Goal: Task Accomplishment & Management: Complete application form

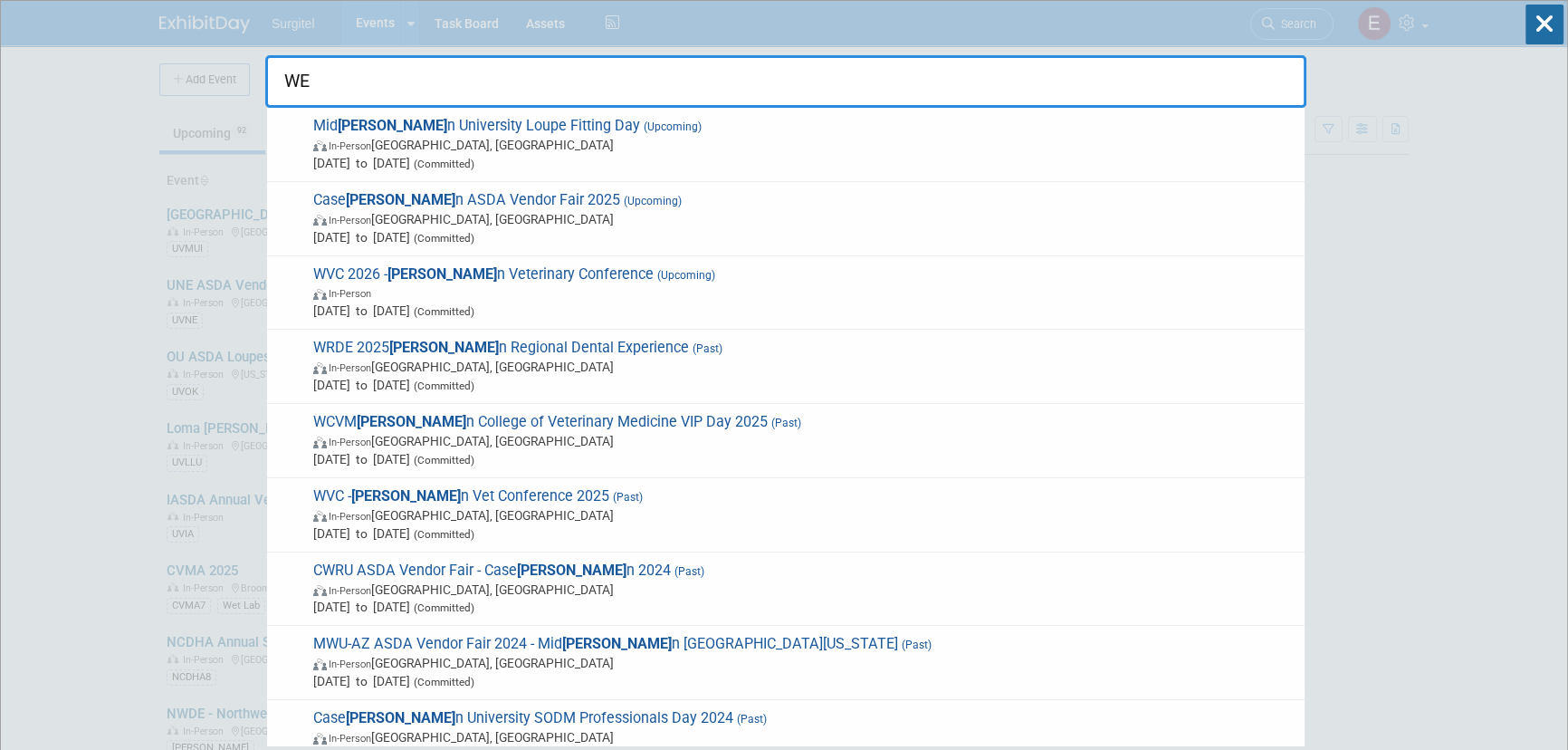
type input "W"
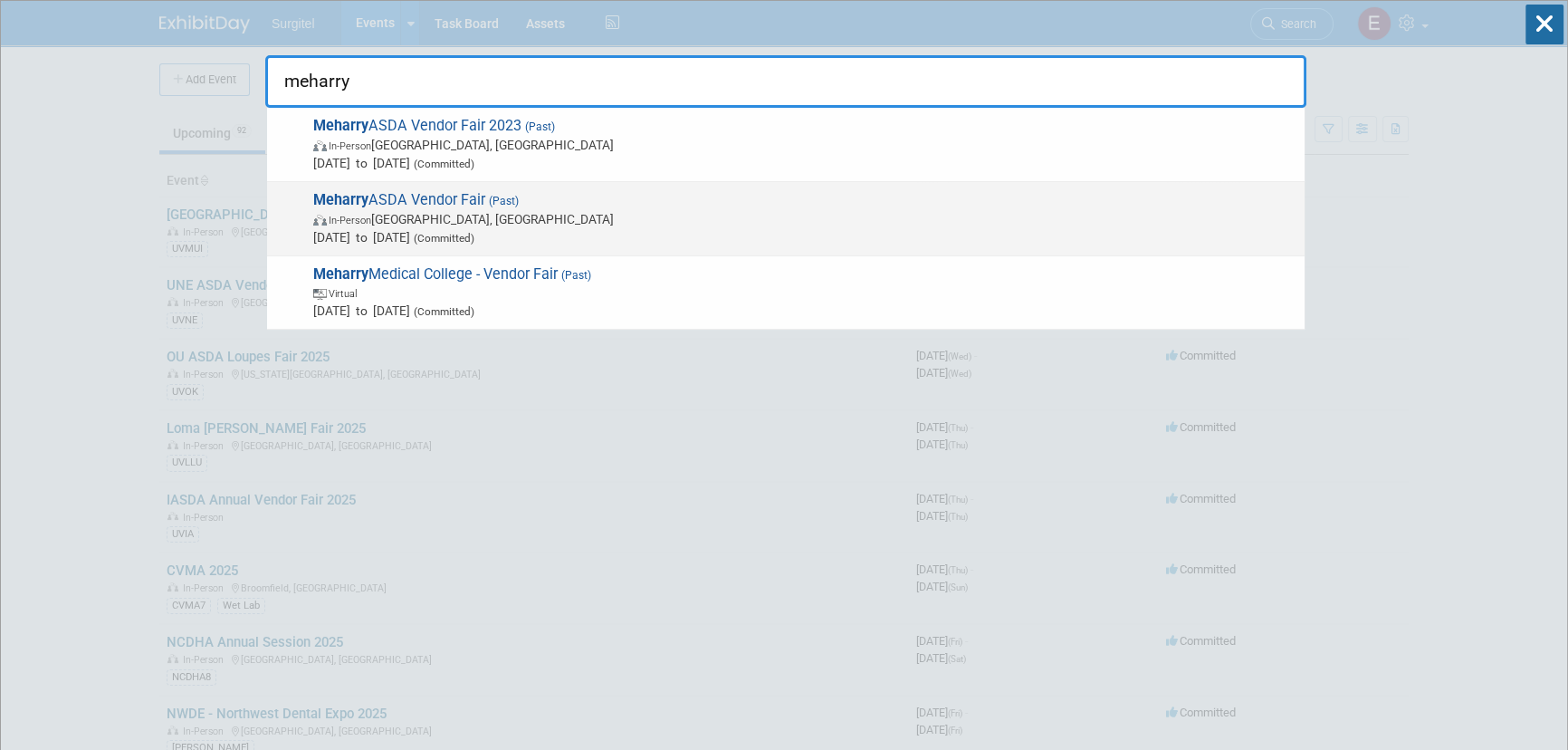
type input "meharry"
click at [740, 210] on span "In-Person Nashville, TN" at bounding box center [805, 218] width 983 height 18
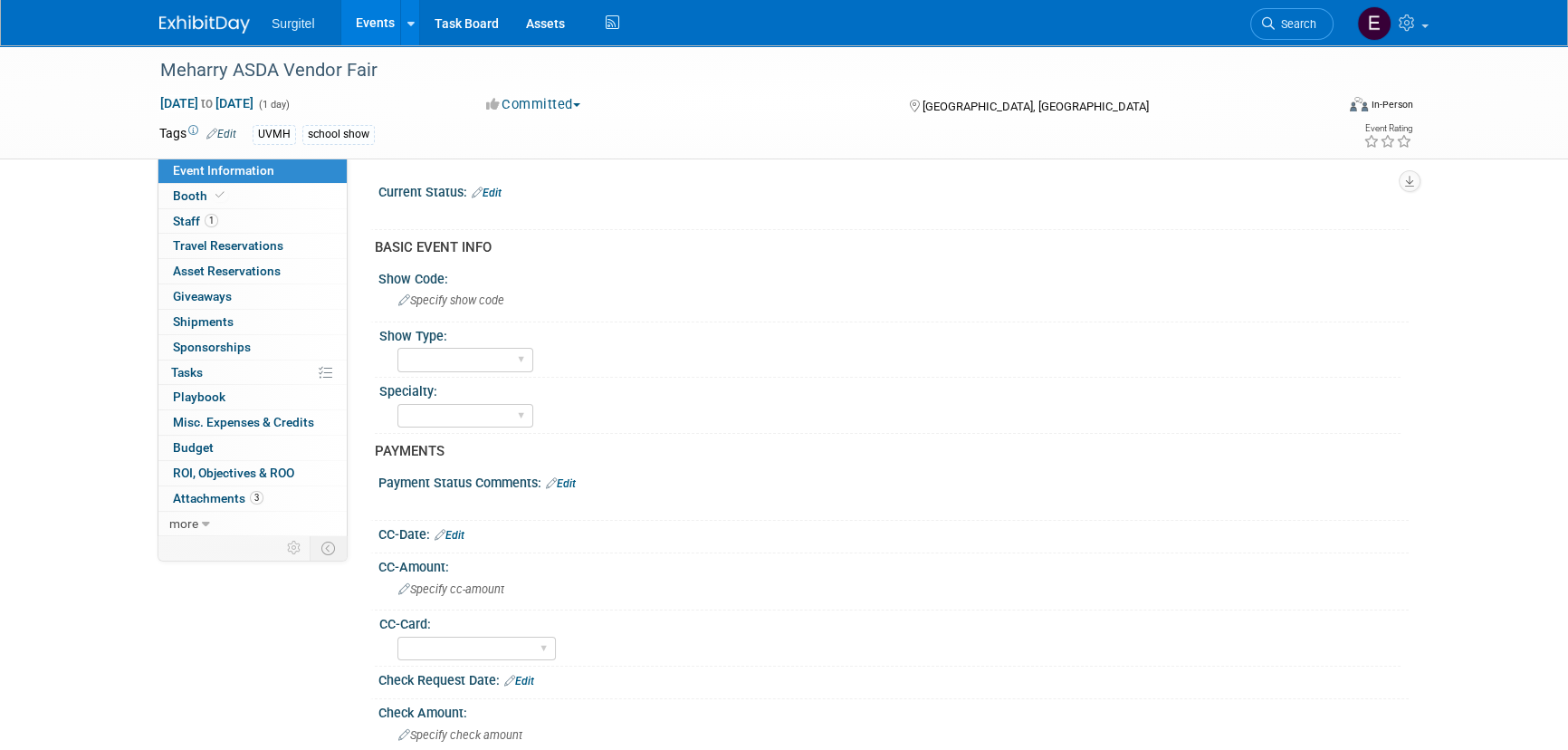
click at [386, 30] on link "Events" at bounding box center [374, 22] width 66 height 45
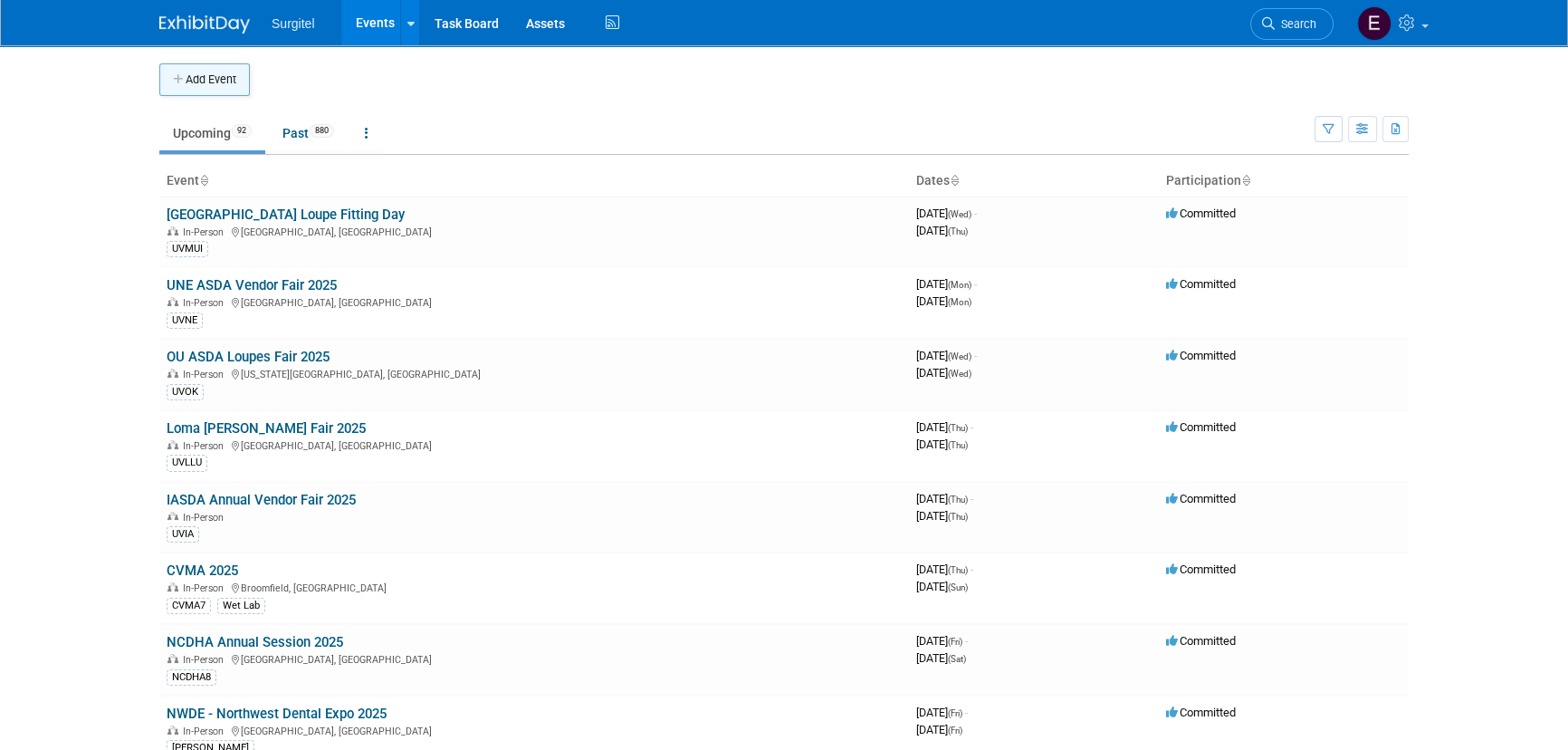
click at [211, 80] on button "Add Event" at bounding box center [205, 80] width 90 height 33
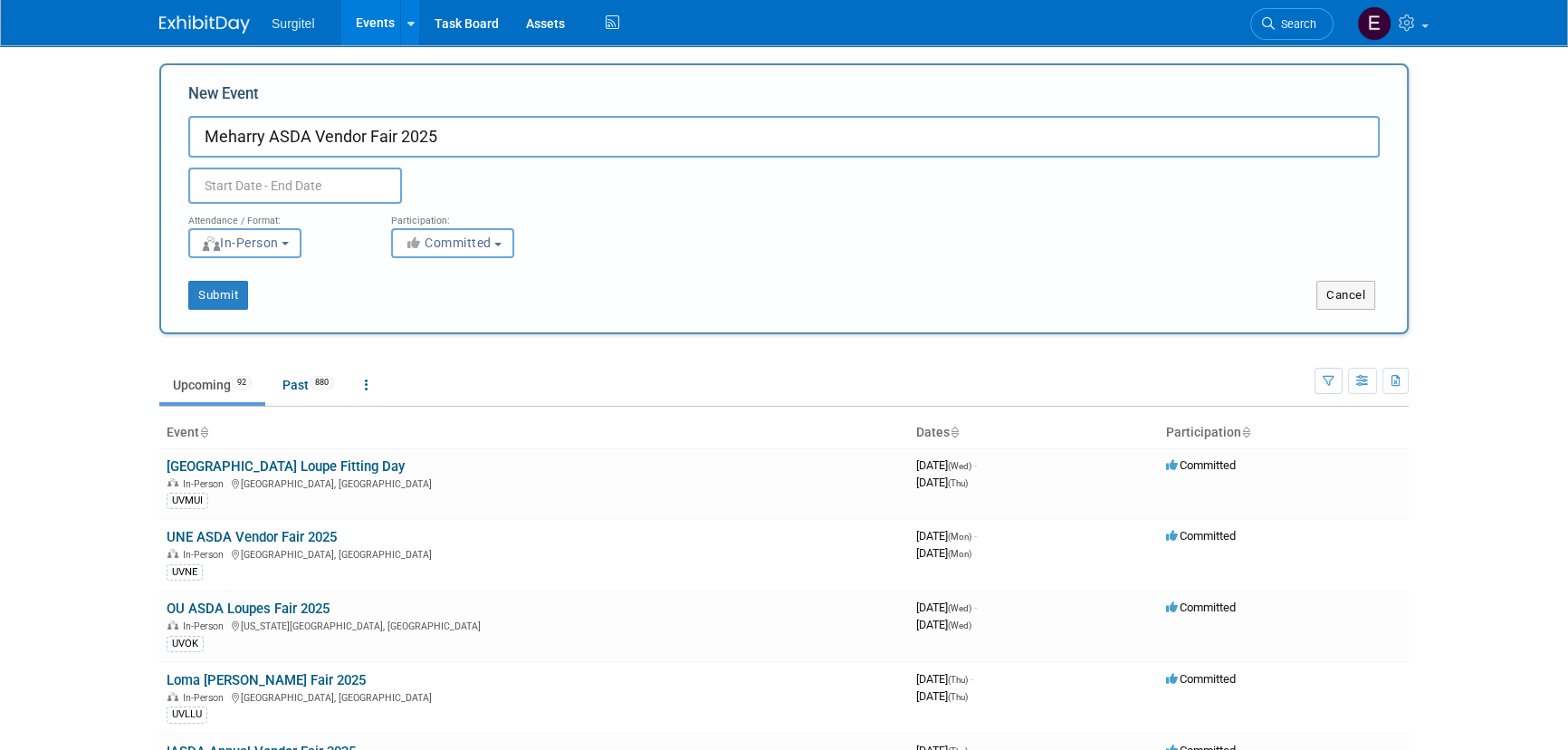
type input "Meharry ASDA Vendor Fair 2025"
click at [296, 184] on input "text" at bounding box center [295, 186] width 213 height 37
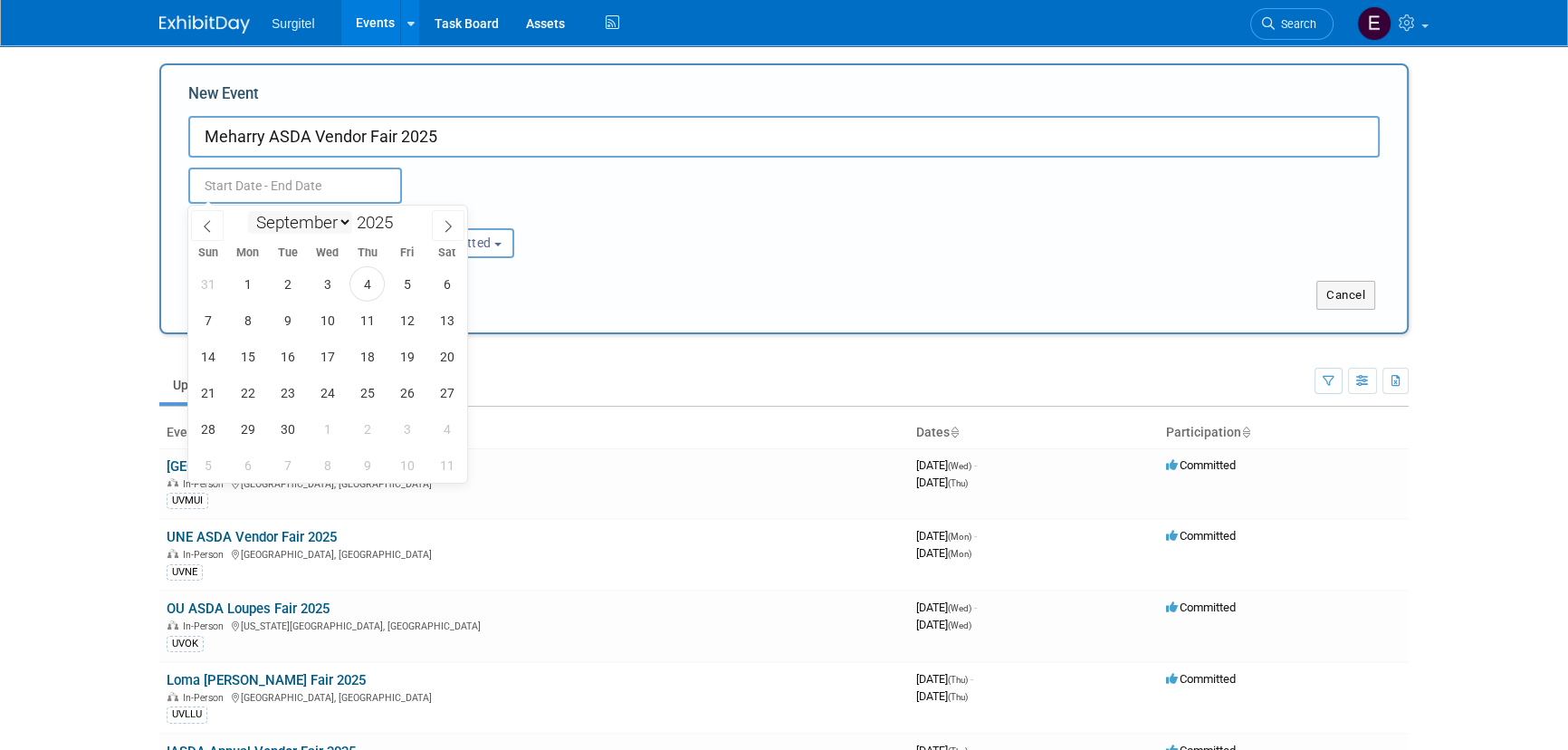
click at [346, 227] on select "January February March April May June July August September October November De…" at bounding box center [300, 222] width 104 height 23
select select "9"
click at [248, 211] on select "January February March April May June July August September October November De…" at bounding box center [300, 222] width 104 height 23
click at [252, 433] on span "27" at bounding box center [247, 429] width 36 height 36
click at [248, 435] on span "27" at bounding box center [247, 429] width 36 height 36
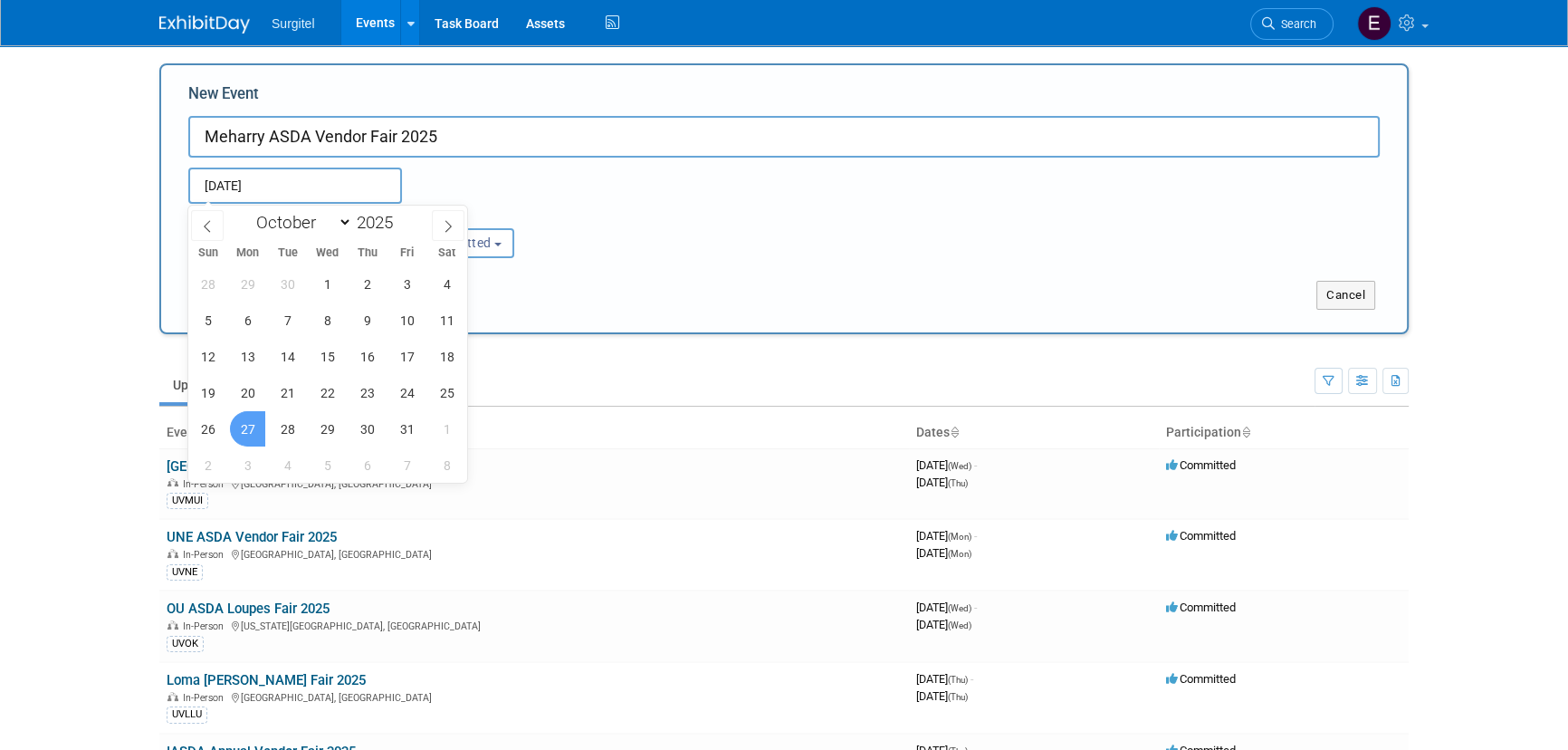
type input "[DATE] to [DATE]"
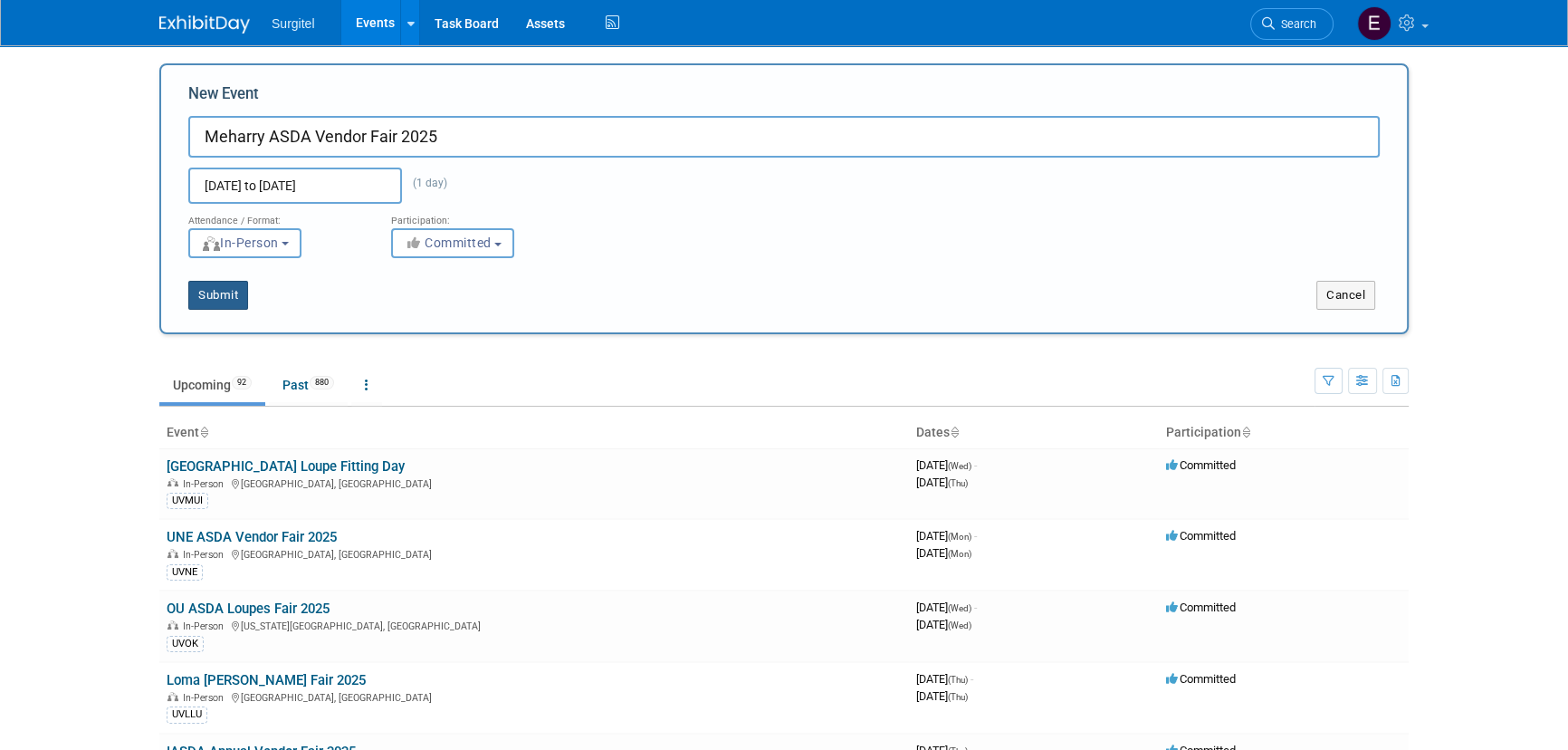
click at [212, 282] on button "Submit" at bounding box center [218, 295] width 60 height 29
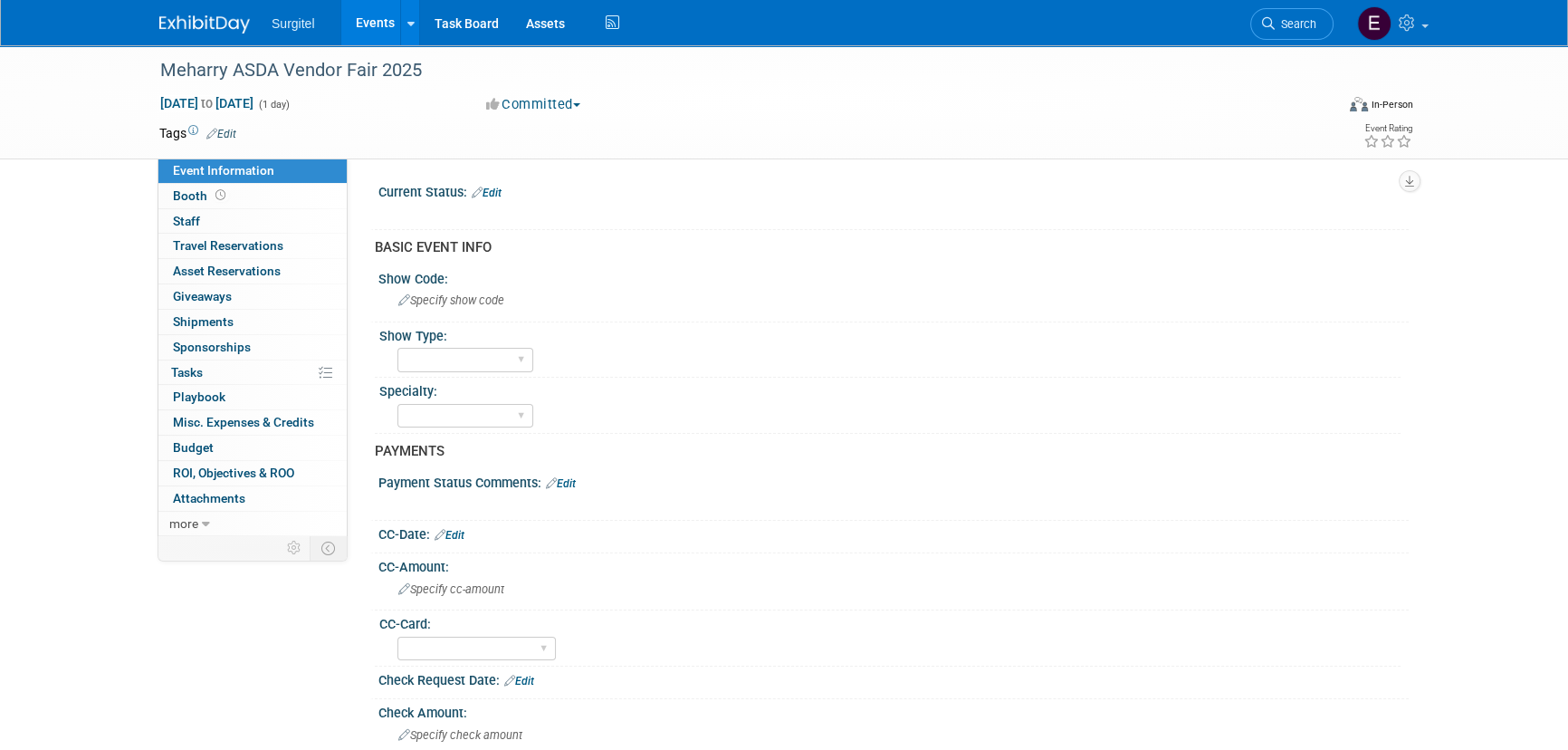
click at [231, 128] on link "Edit" at bounding box center [221, 134] width 30 height 12
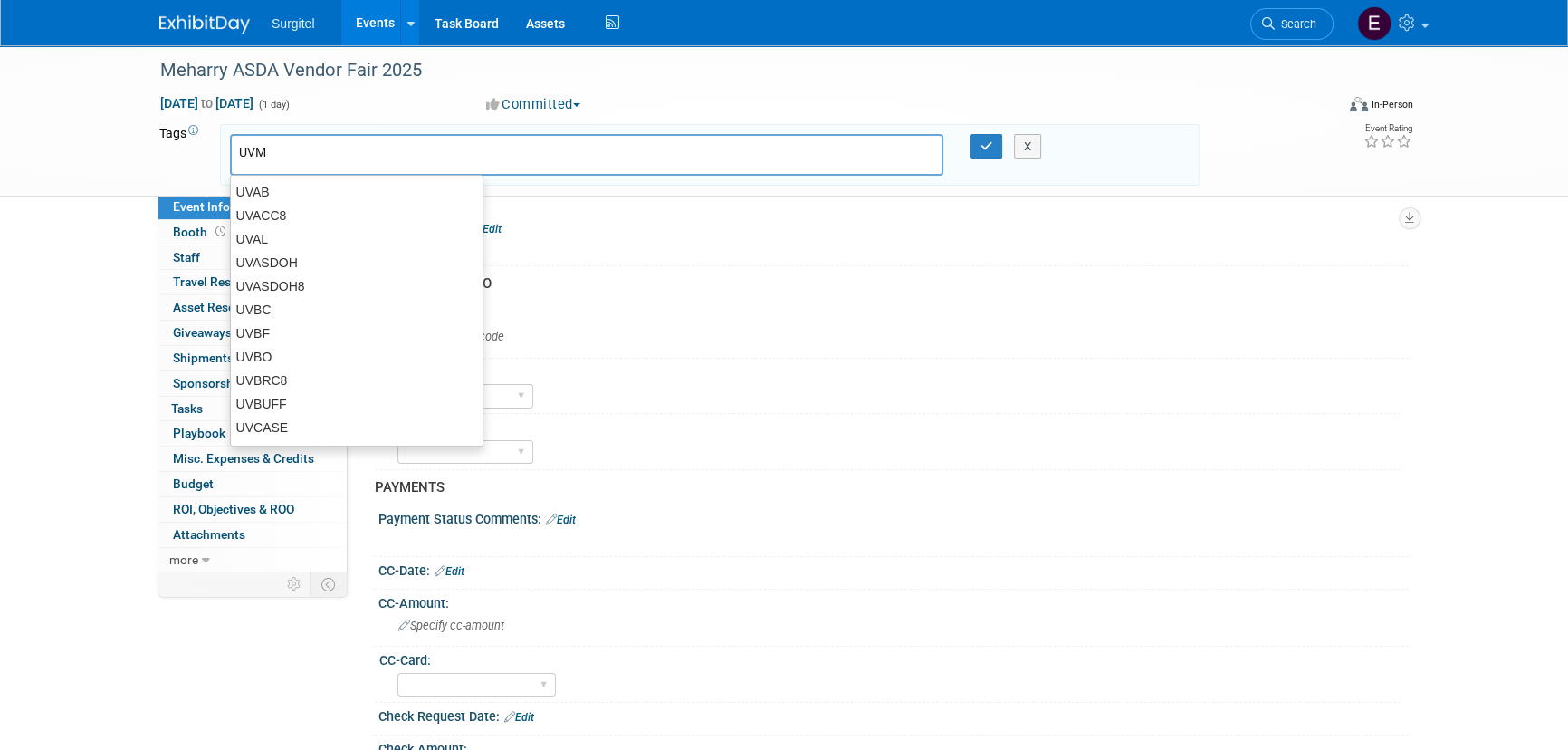
type input "UVMH"
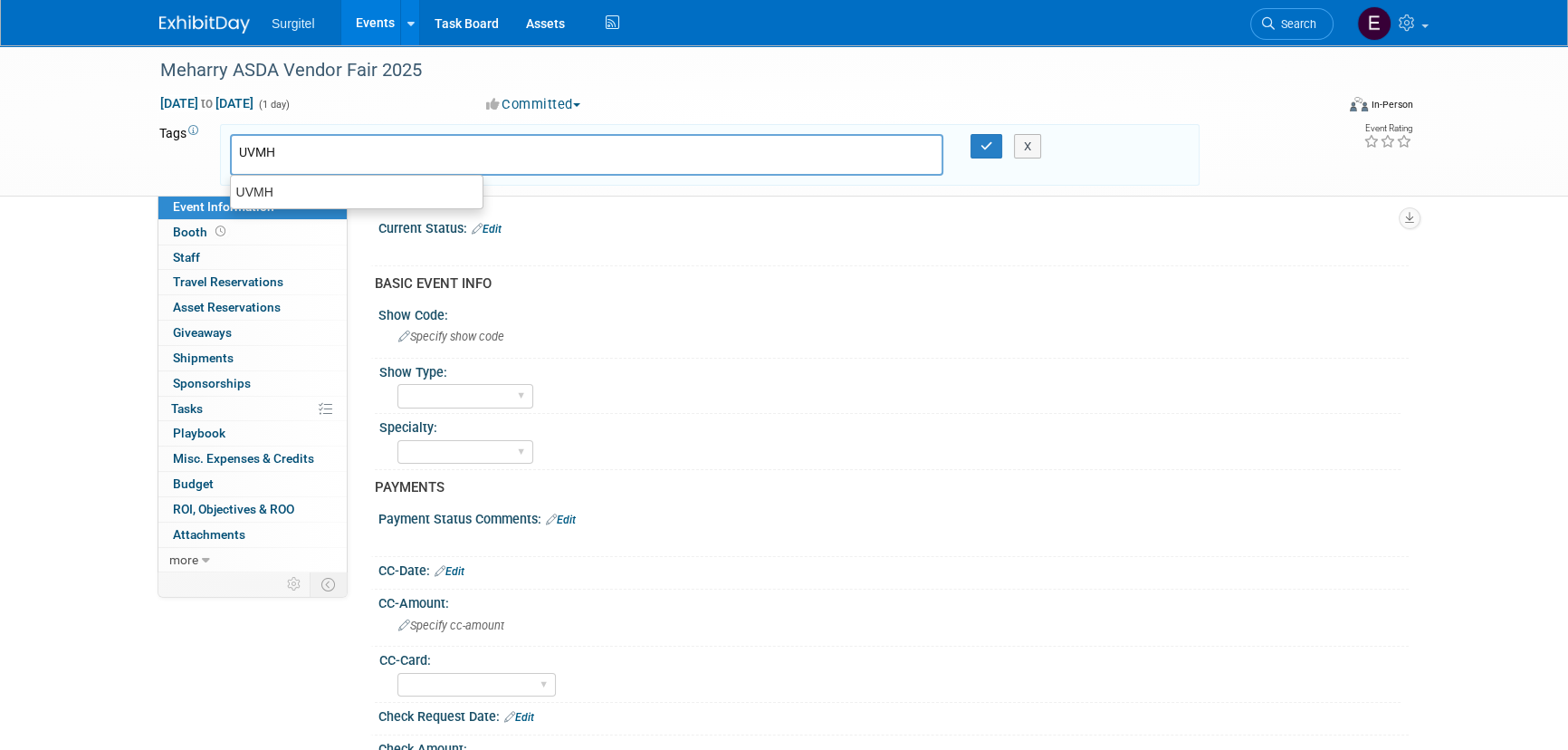
click at [360, 202] on div "UVMH" at bounding box center [357, 191] width 252 height 23
type input "UVMH"
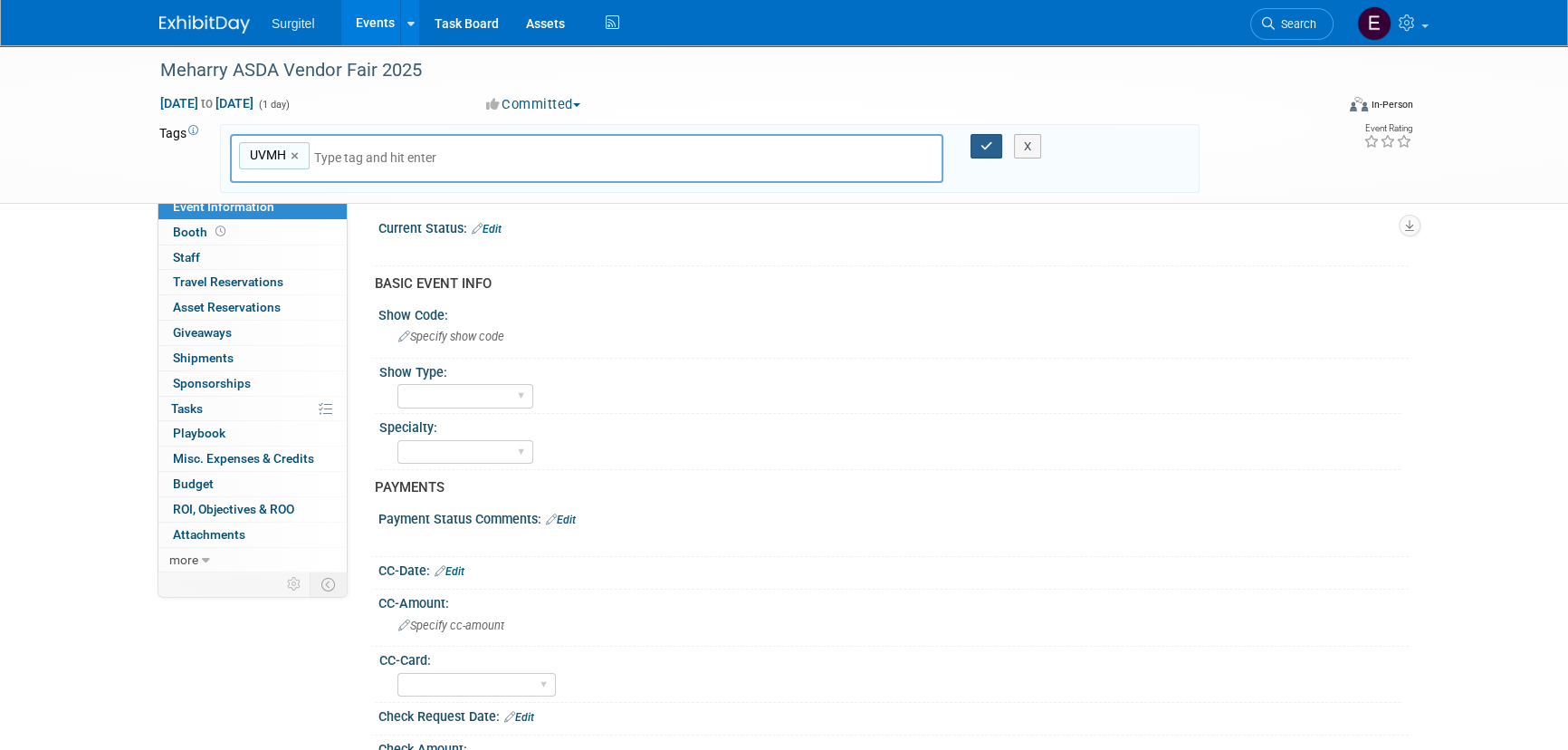
click at [983, 147] on icon "button" at bounding box center [986, 146] width 12 height 12
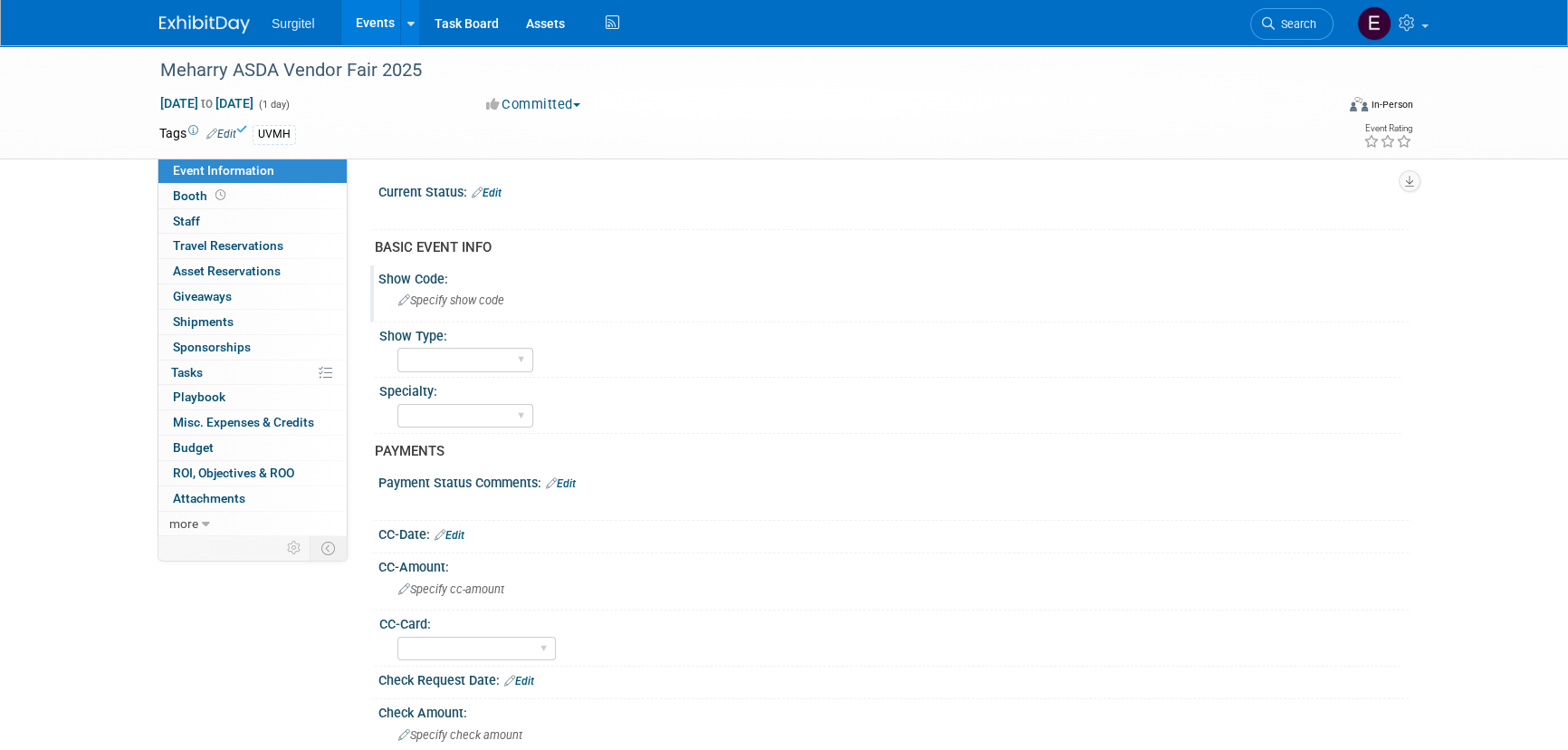
click at [436, 302] on span "Specify show code" at bounding box center [451, 300] width 106 height 13
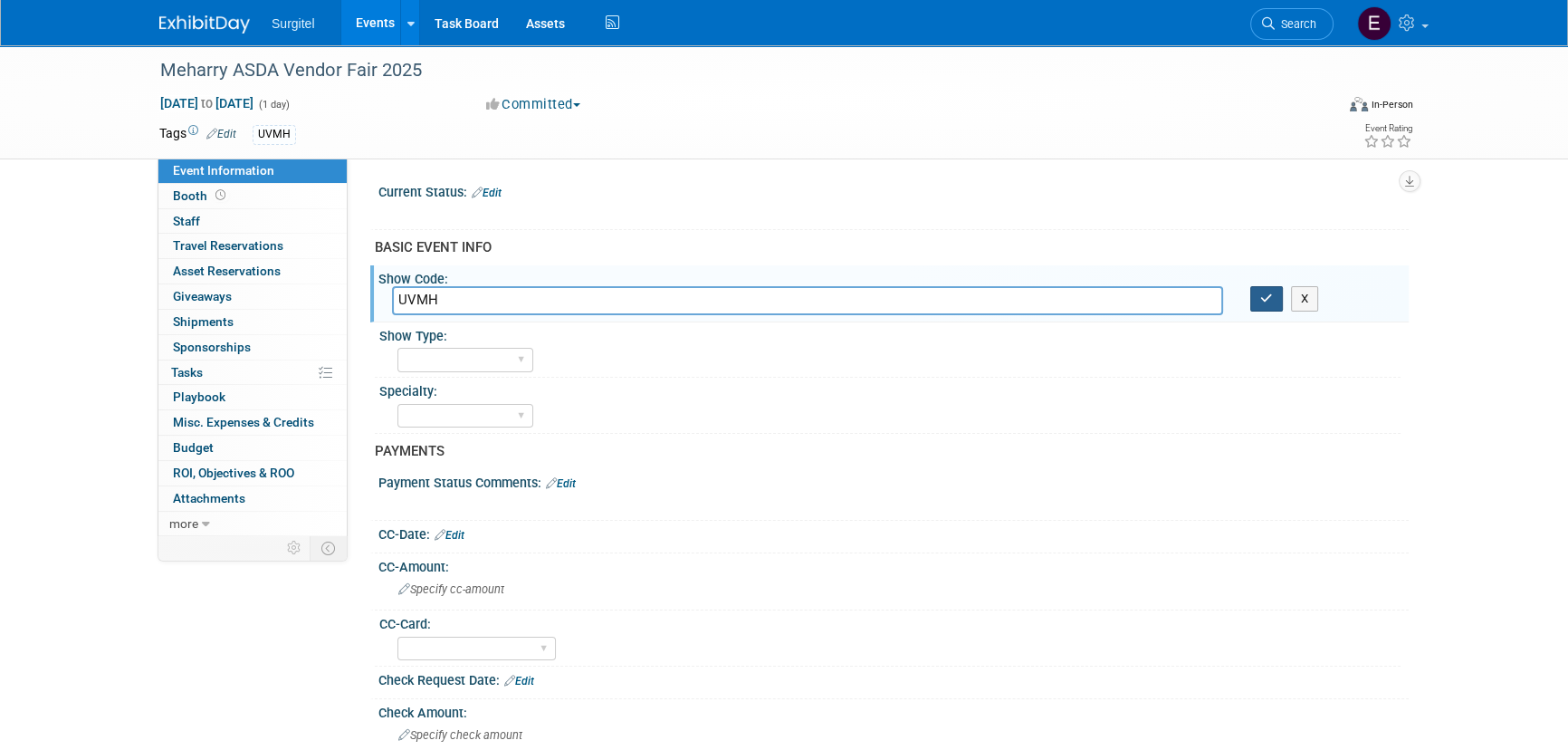
type input "UVMH"
click at [1268, 299] on icon "button" at bounding box center [1266, 298] width 12 height 12
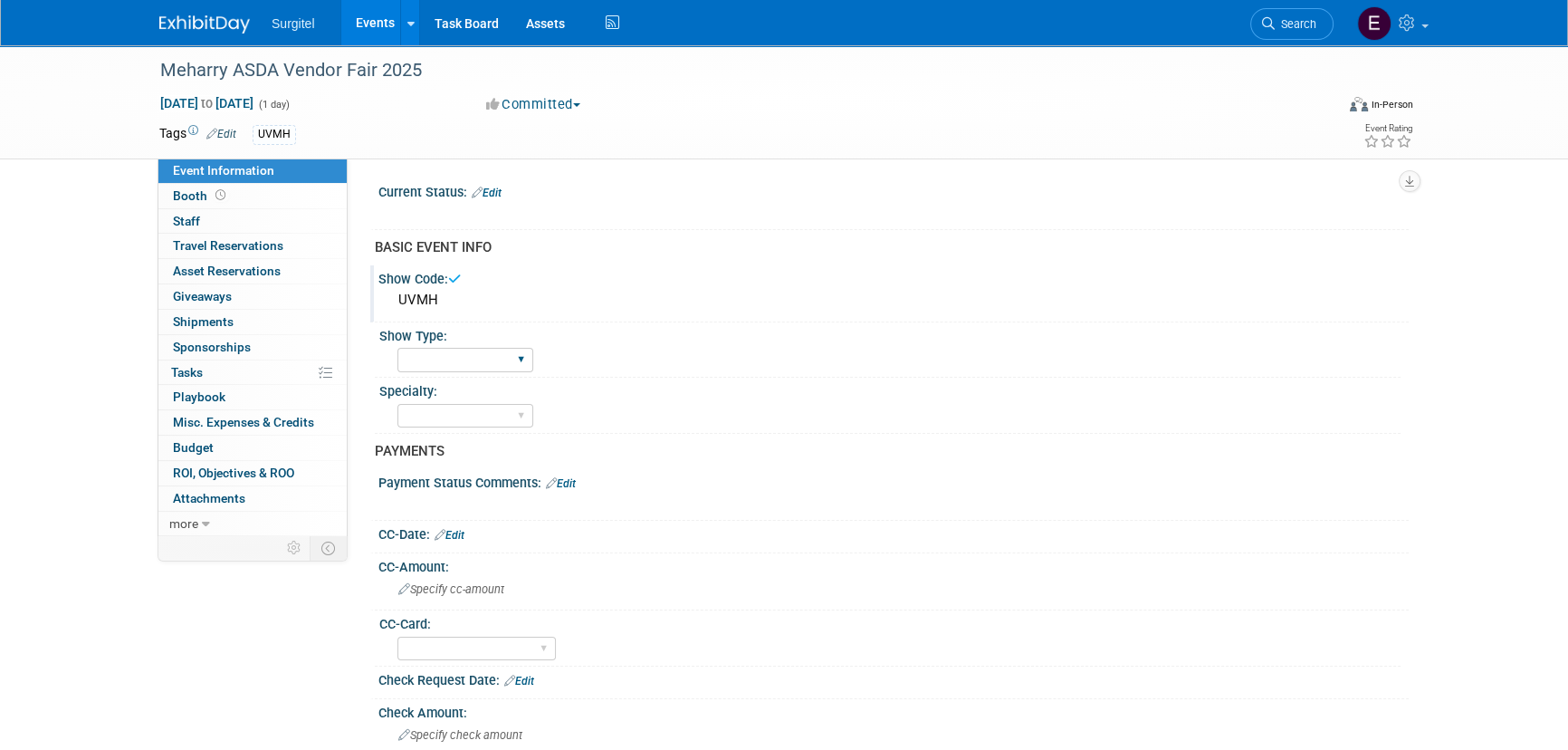
click at [457, 371] on div "School Show Trade Show Wet Lab CE Course Lunch and Learn" at bounding box center [464, 360] width 136 height 34
click at [453, 362] on select "School Show Trade Show Wet Lab CE Course Lunch and Learn" at bounding box center [464, 360] width 136 height 24
select select "School Show"
click at [397, 348] on select "School Show Trade Show Wet Lab CE Course Lunch and Learn" at bounding box center [464, 360] width 136 height 24
click at [445, 399] on div "Dental Hygiene Medical Veterinarian Other" at bounding box center [464, 415] width 136 height 34
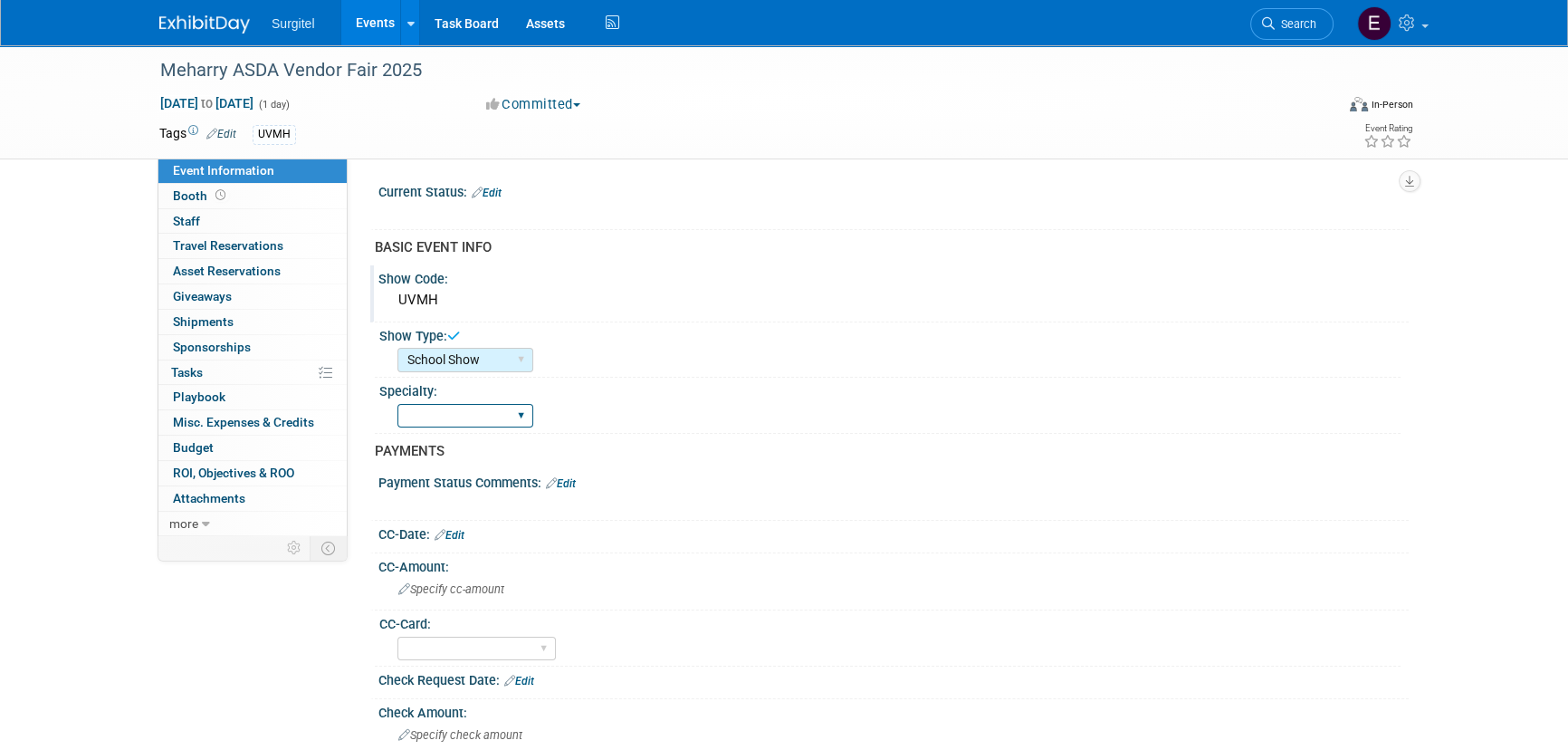
click at [449, 410] on select "Dental Hygiene Medical Veterinarian Other" at bounding box center [464, 415] width 136 height 24
select select "Dental"
click at [397, 404] on select "Dental Hygiene Medical Veterinarian Other" at bounding box center [464, 415] width 136 height 24
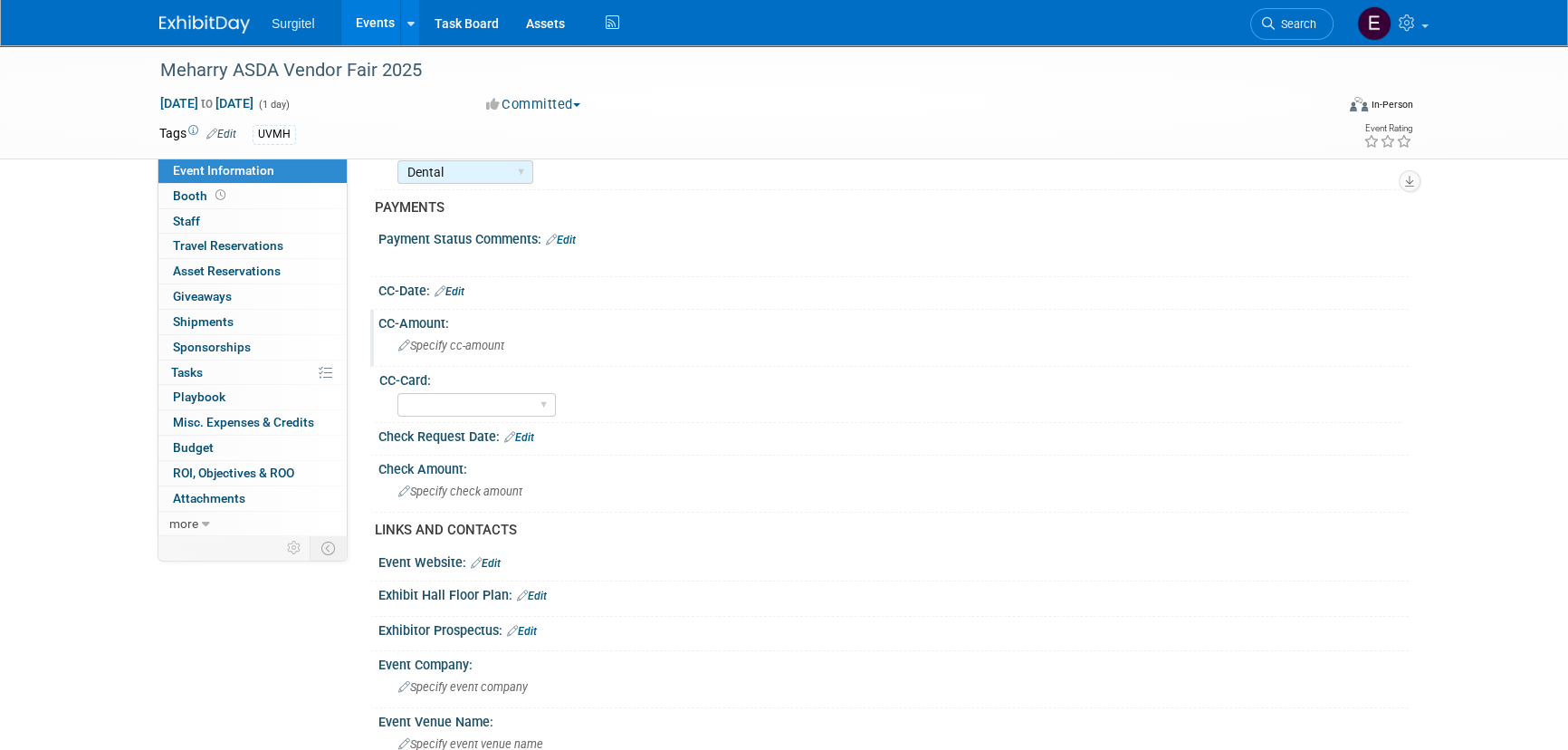
scroll to position [246, 0]
click at [522, 434] on link "Edit" at bounding box center [519, 434] width 30 height 12
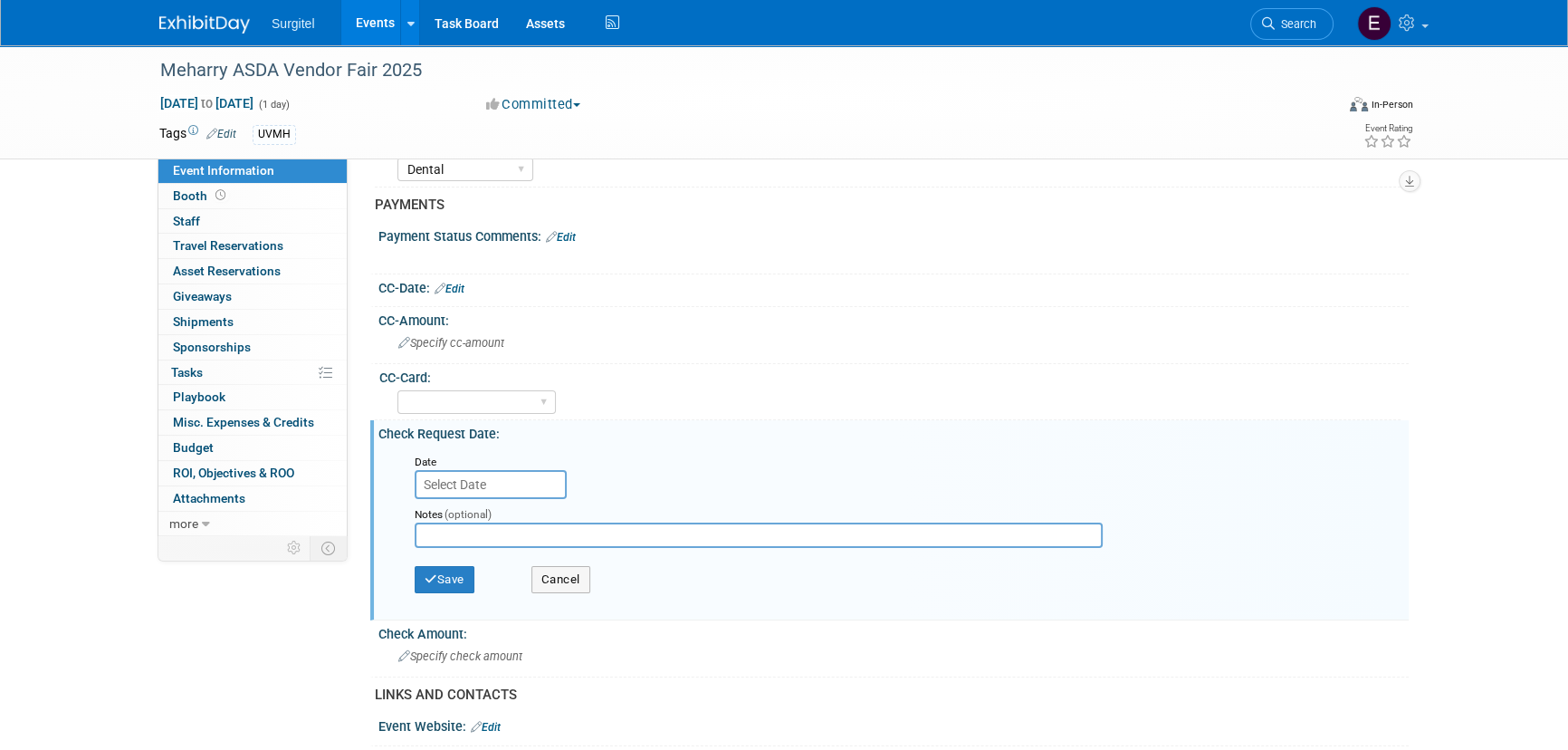
click at [488, 488] on input "text" at bounding box center [490, 485] width 152 height 29
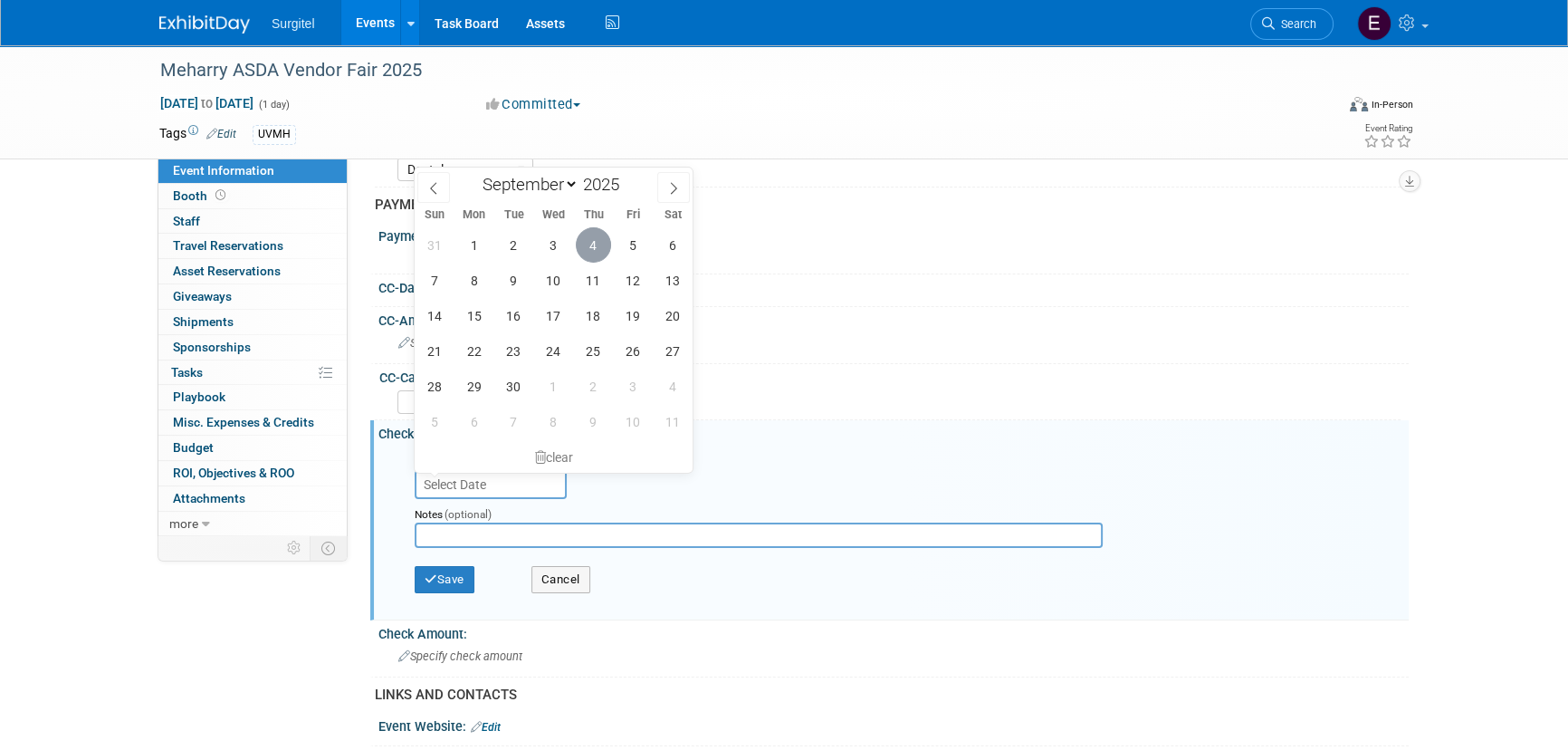
drag, startPoint x: 582, startPoint y: 235, endPoint x: 583, endPoint y: 251, distance: 16.0
click at [583, 236] on span "4" at bounding box center [593, 244] width 36 height 36
type input "Sep 4, 2025"
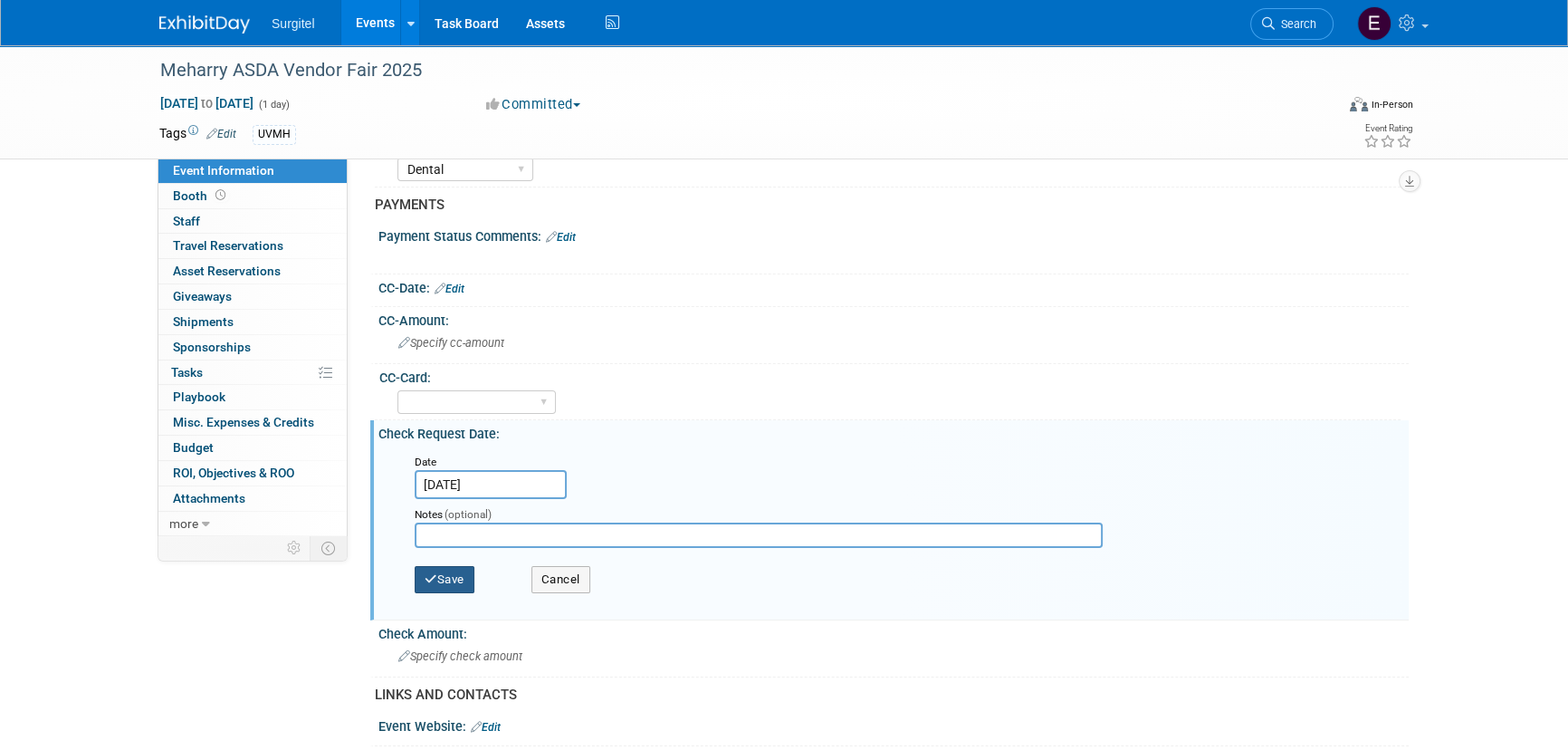
click at [424, 566] on button "Save" at bounding box center [444, 580] width 60 height 27
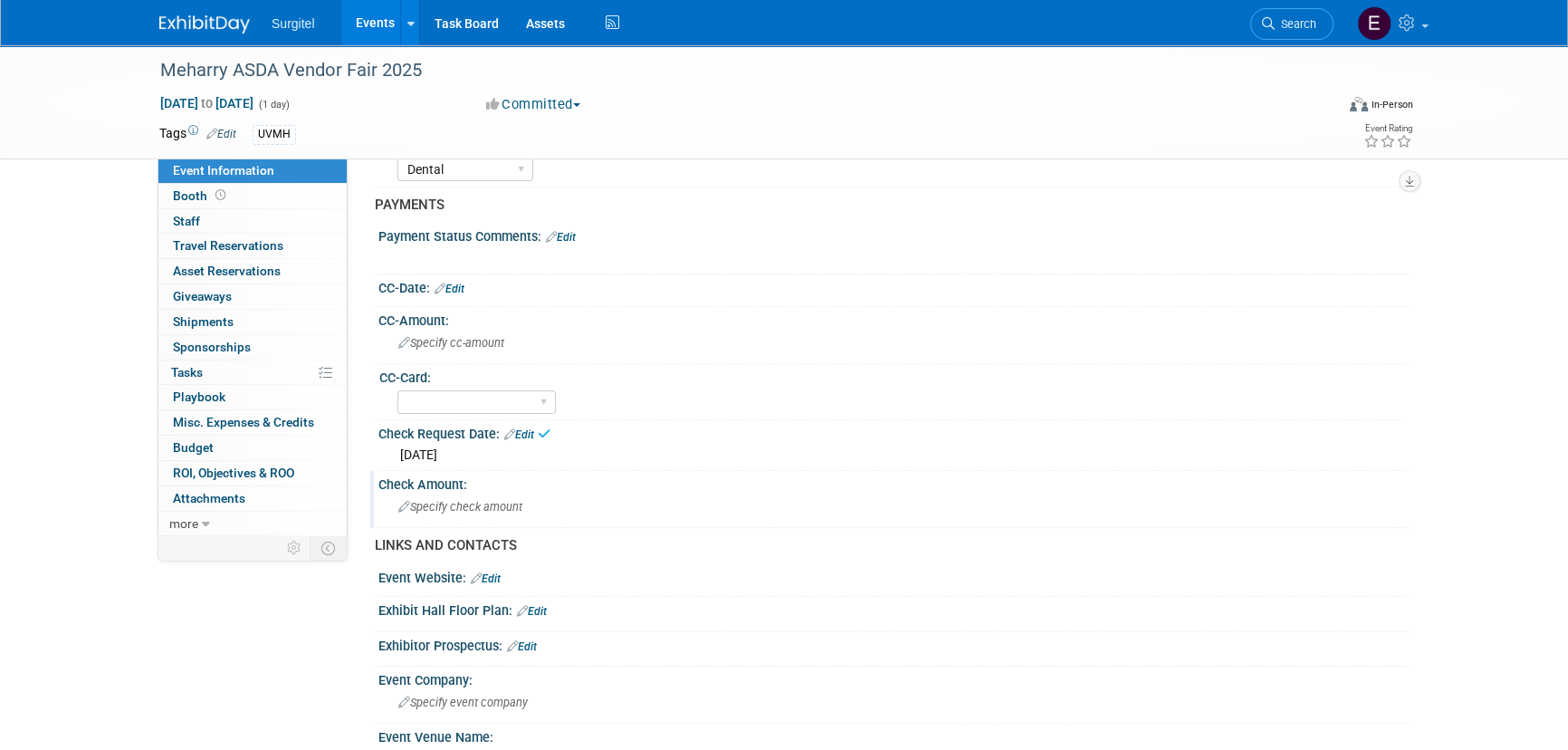
click at [439, 493] on div "Specify check amount" at bounding box center [893, 506] width 1003 height 28
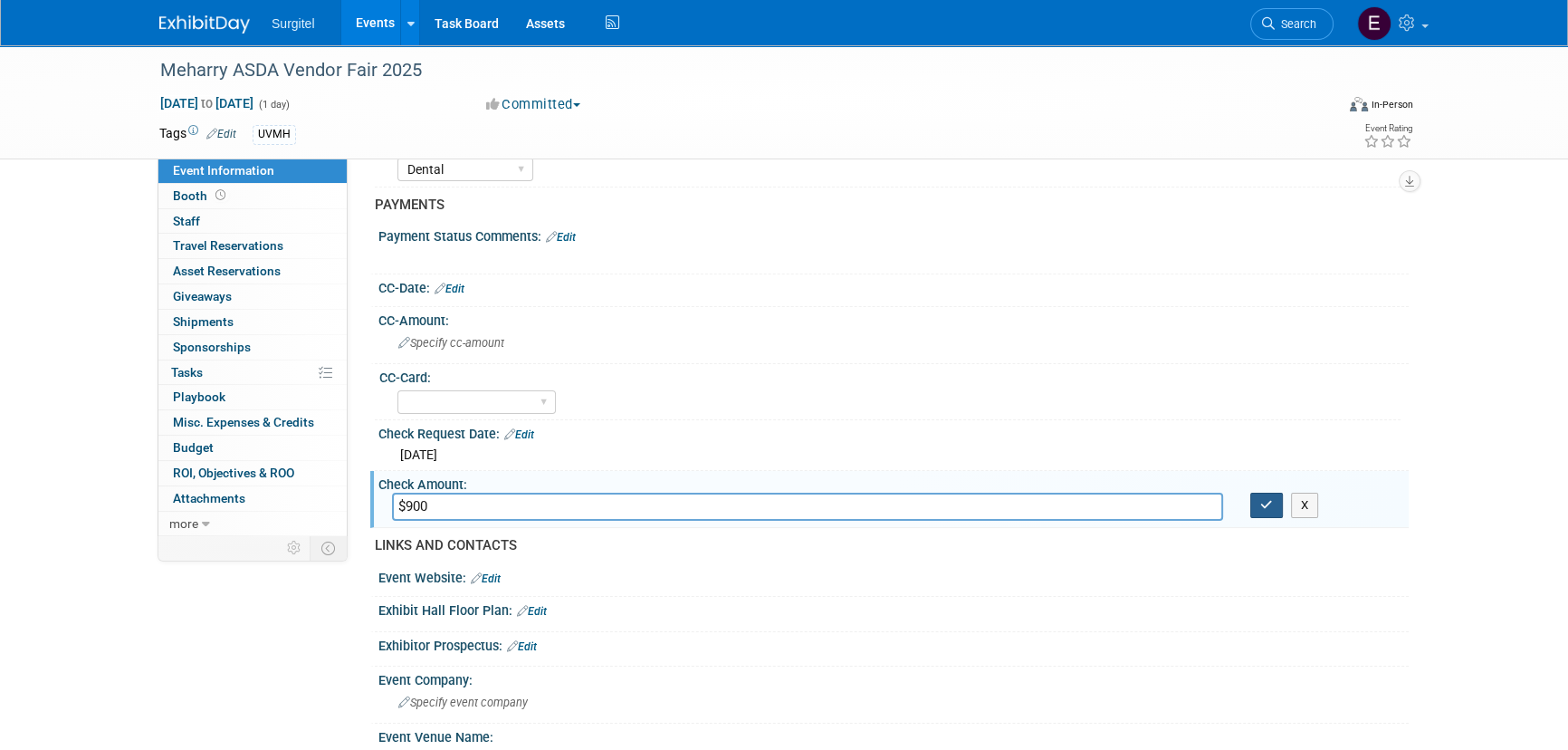
type input "$900"
click at [1268, 505] on icon "button" at bounding box center [1266, 505] width 12 height 12
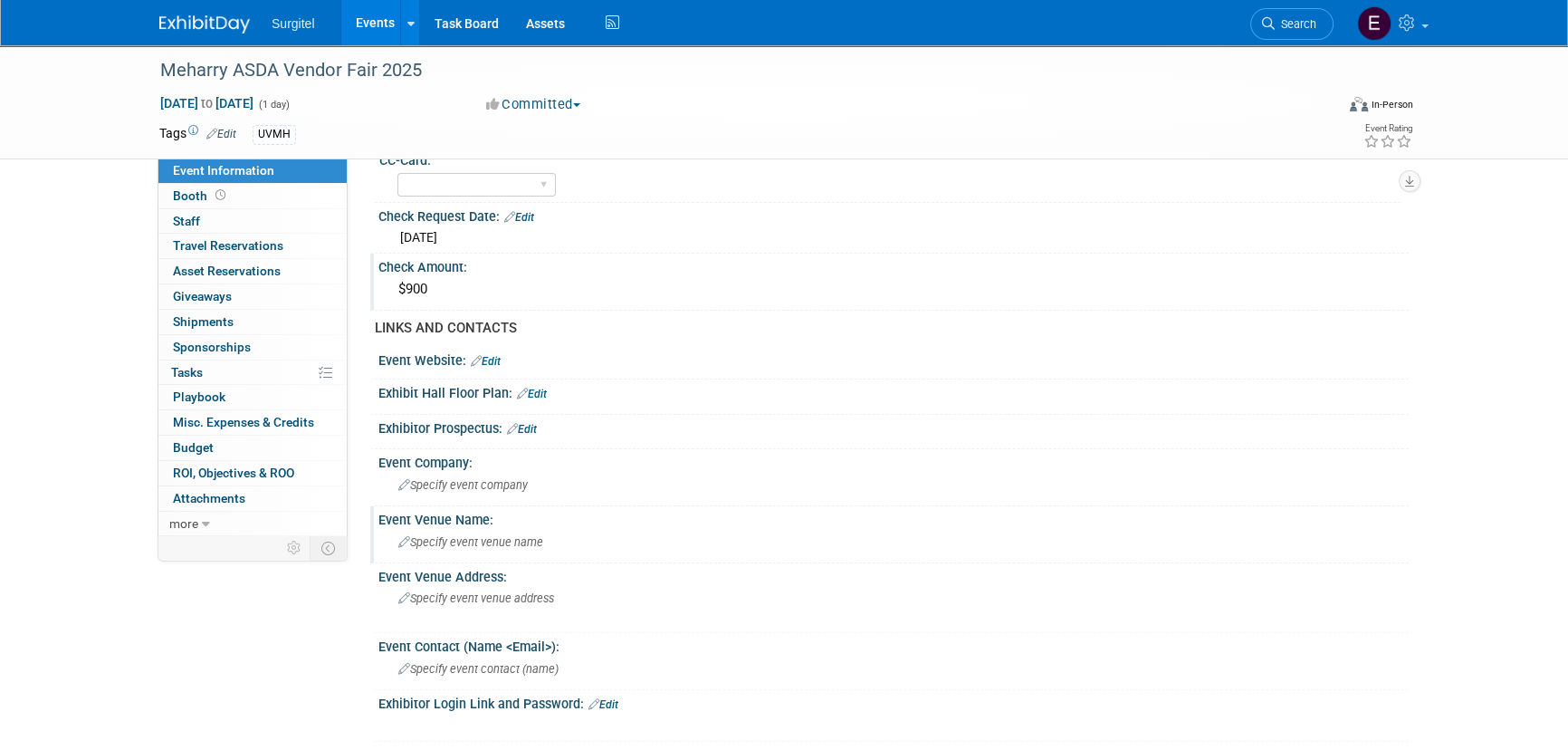
scroll to position [493, 0]
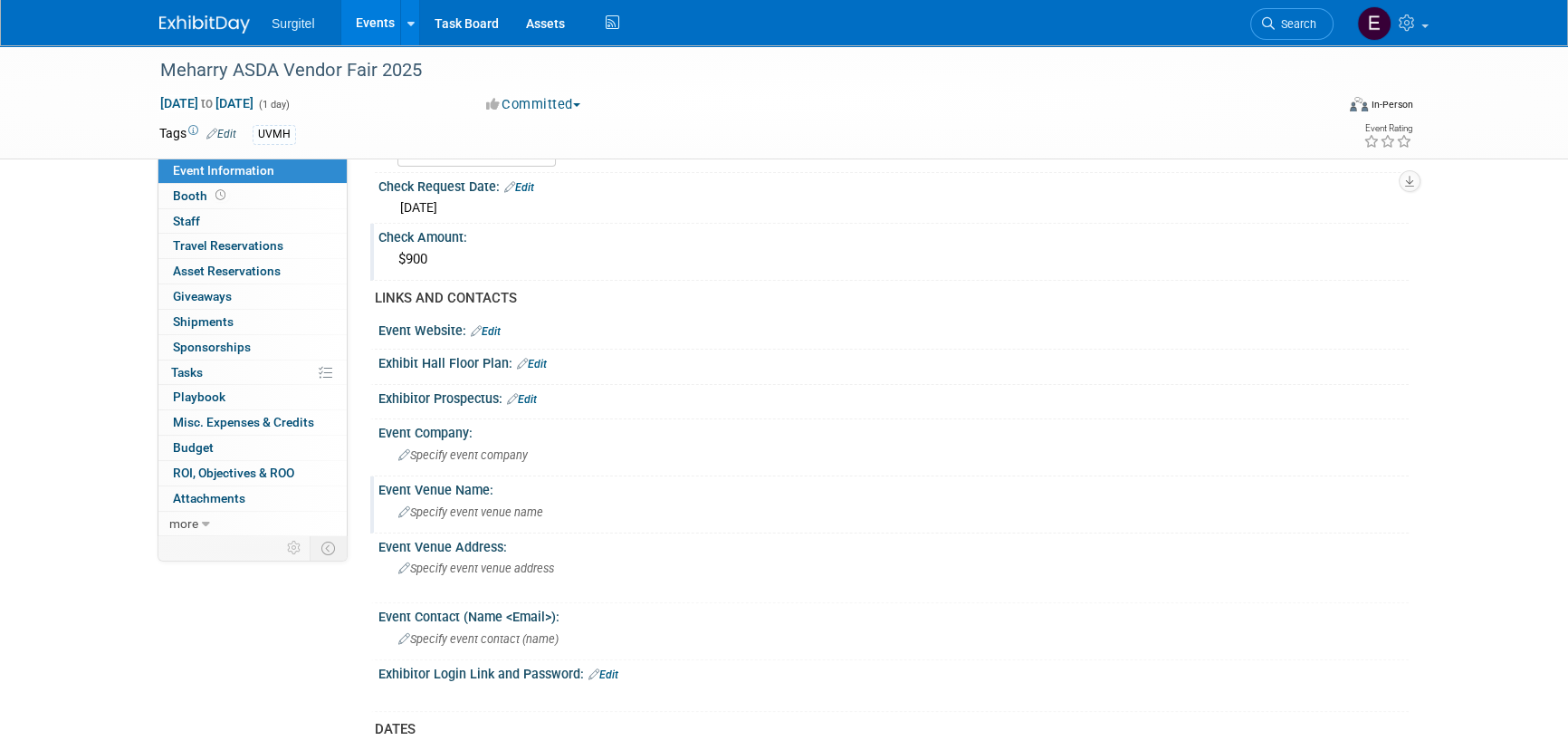
click at [525, 518] on div "Specify event venue name" at bounding box center [893, 512] width 1003 height 28
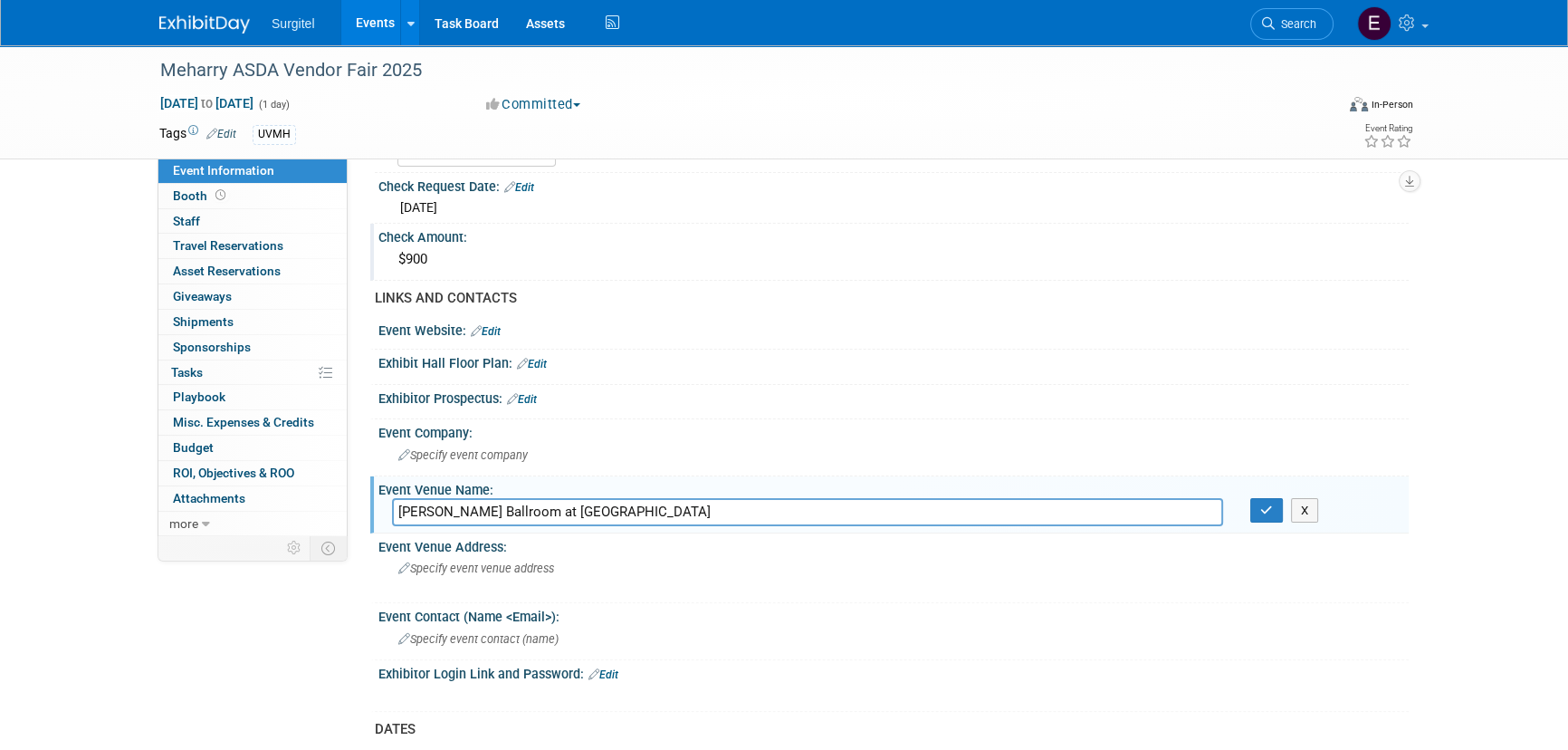
drag, startPoint x: 595, startPoint y: 496, endPoint x: 369, endPoint y: 512, distance: 226.6
click at [370, 512] on div "Event Venue Name: Cal Turner Ballroom at Meharry X" at bounding box center [889, 504] width 1038 height 57
type input "Cal Turner Ballroom at Meharry"
click at [1269, 517] on button "button" at bounding box center [1266, 511] width 33 height 25
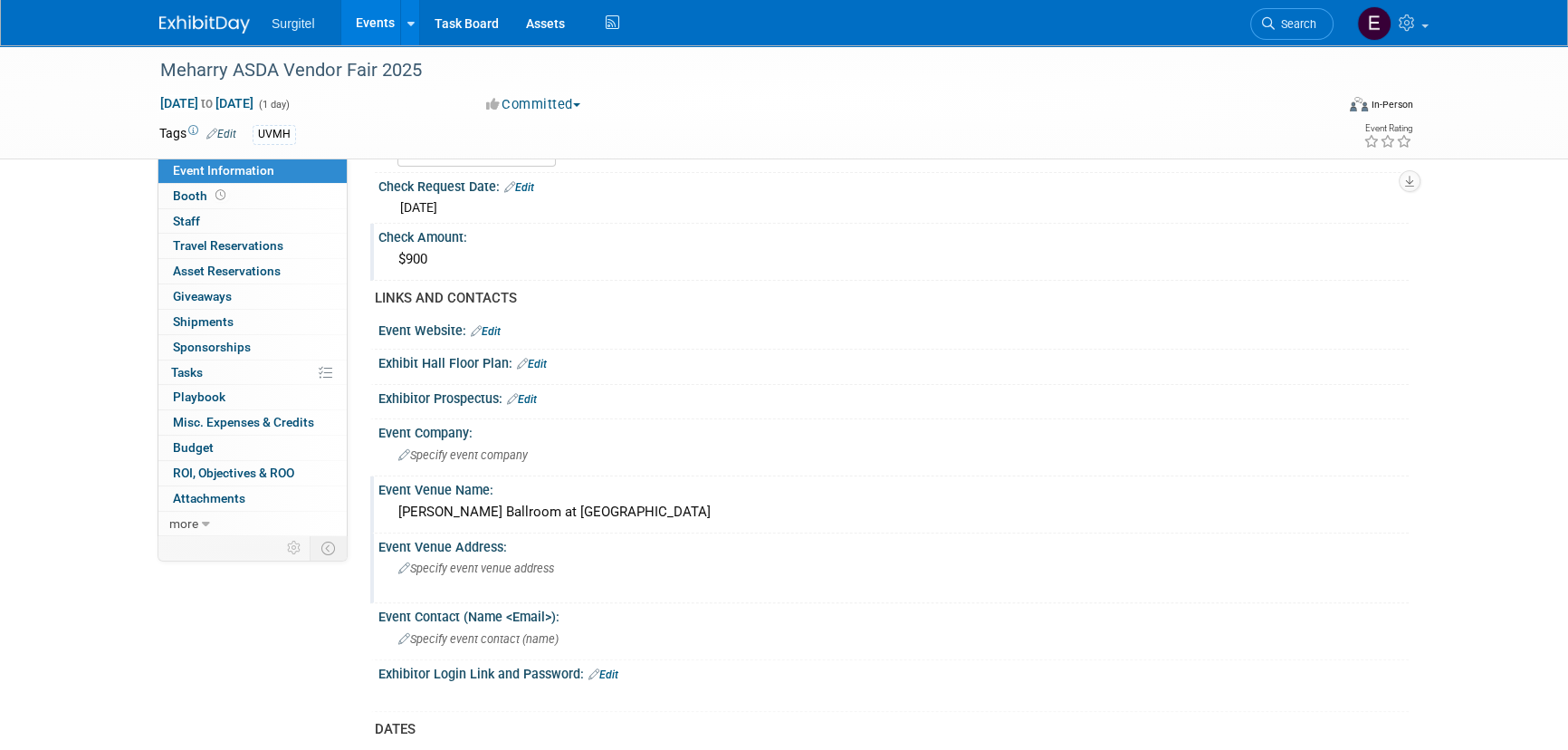
click at [607, 577] on div "Specify event venue address" at bounding box center [593, 574] width 402 height 41
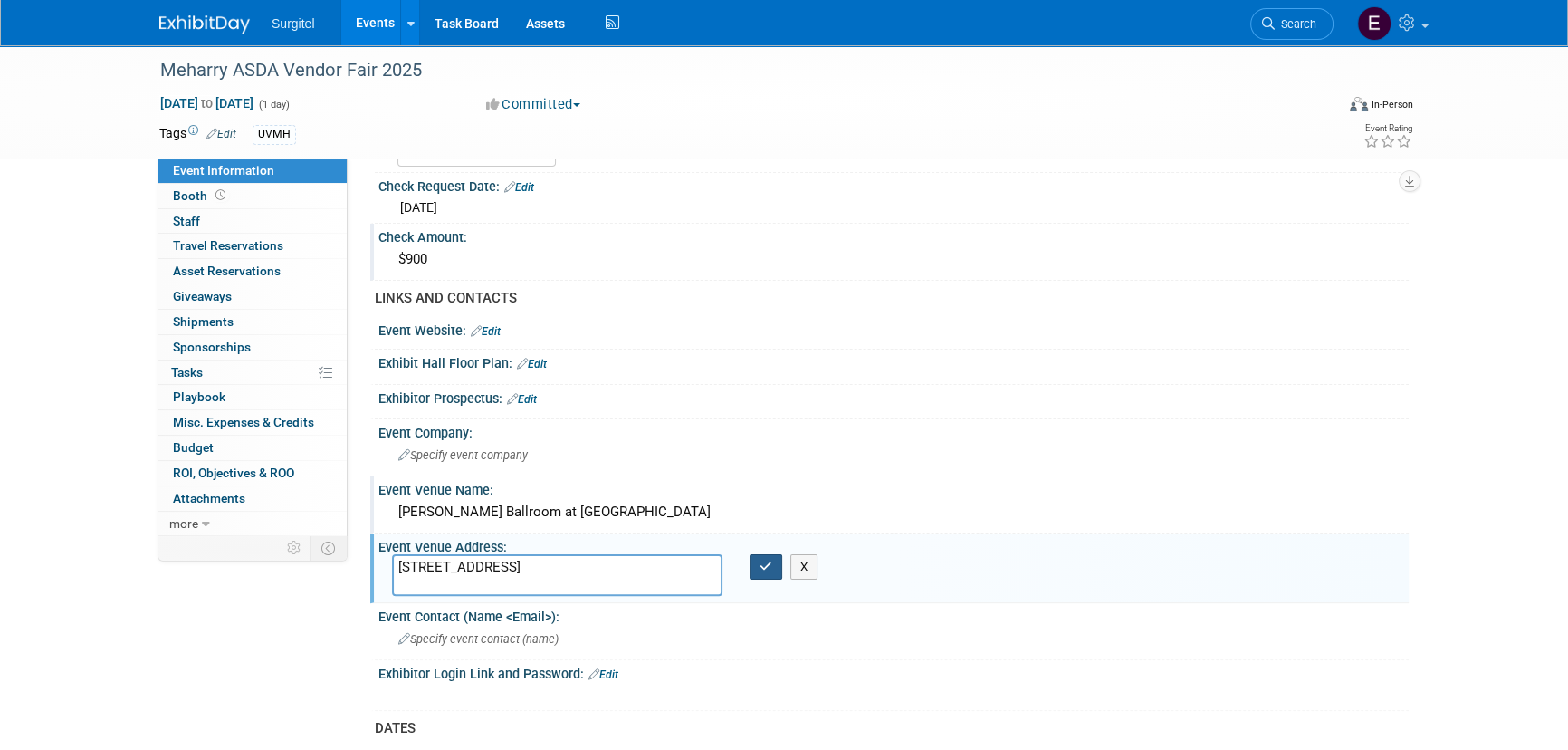
type textarea "1011 21st Ave N, Nashville, TN 37208"
click at [772, 562] on button "button" at bounding box center [766, 566] width 33 height 25
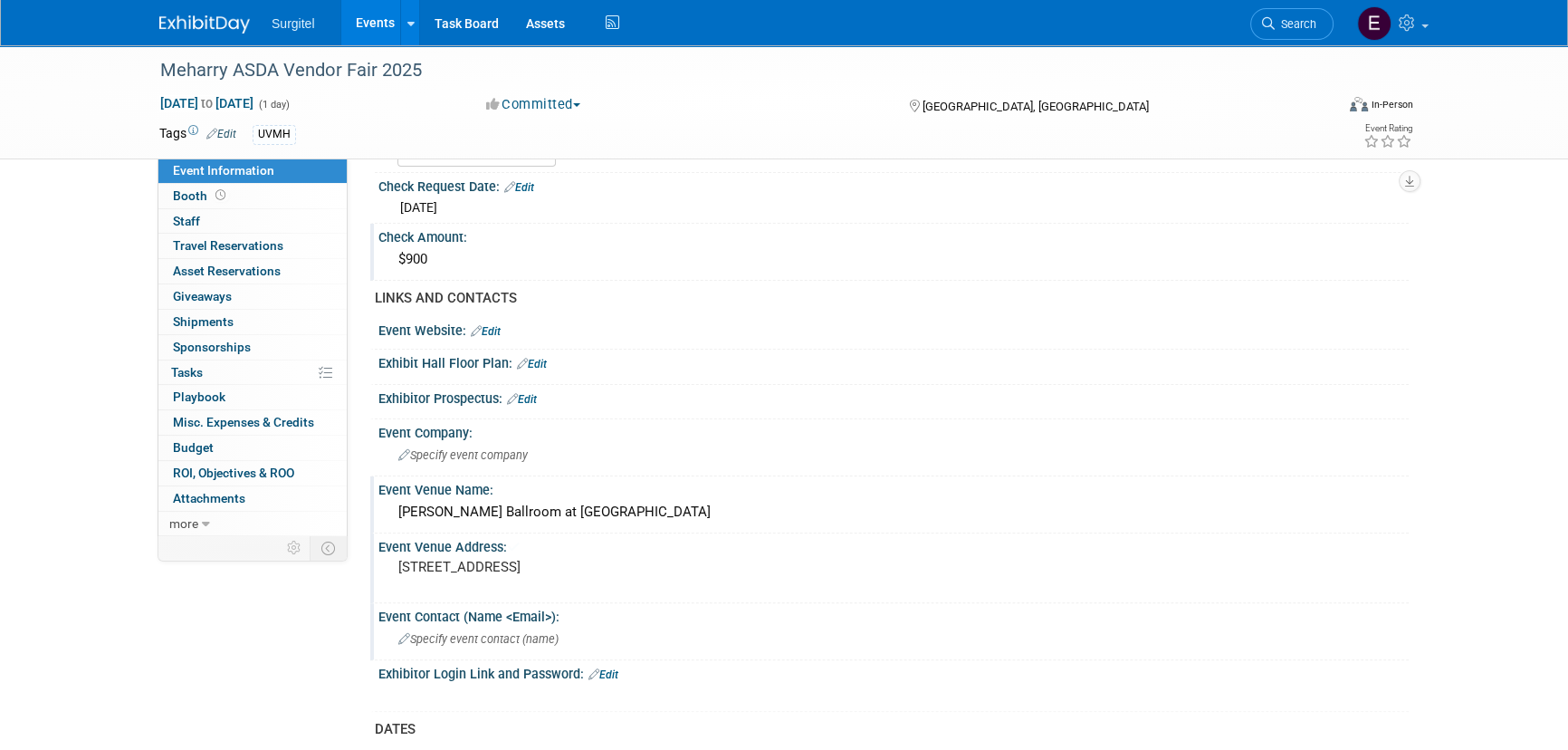
click at [549, 634] on span "Specify event contact (name )" at bounding box center [478, 638] width 161 height 13
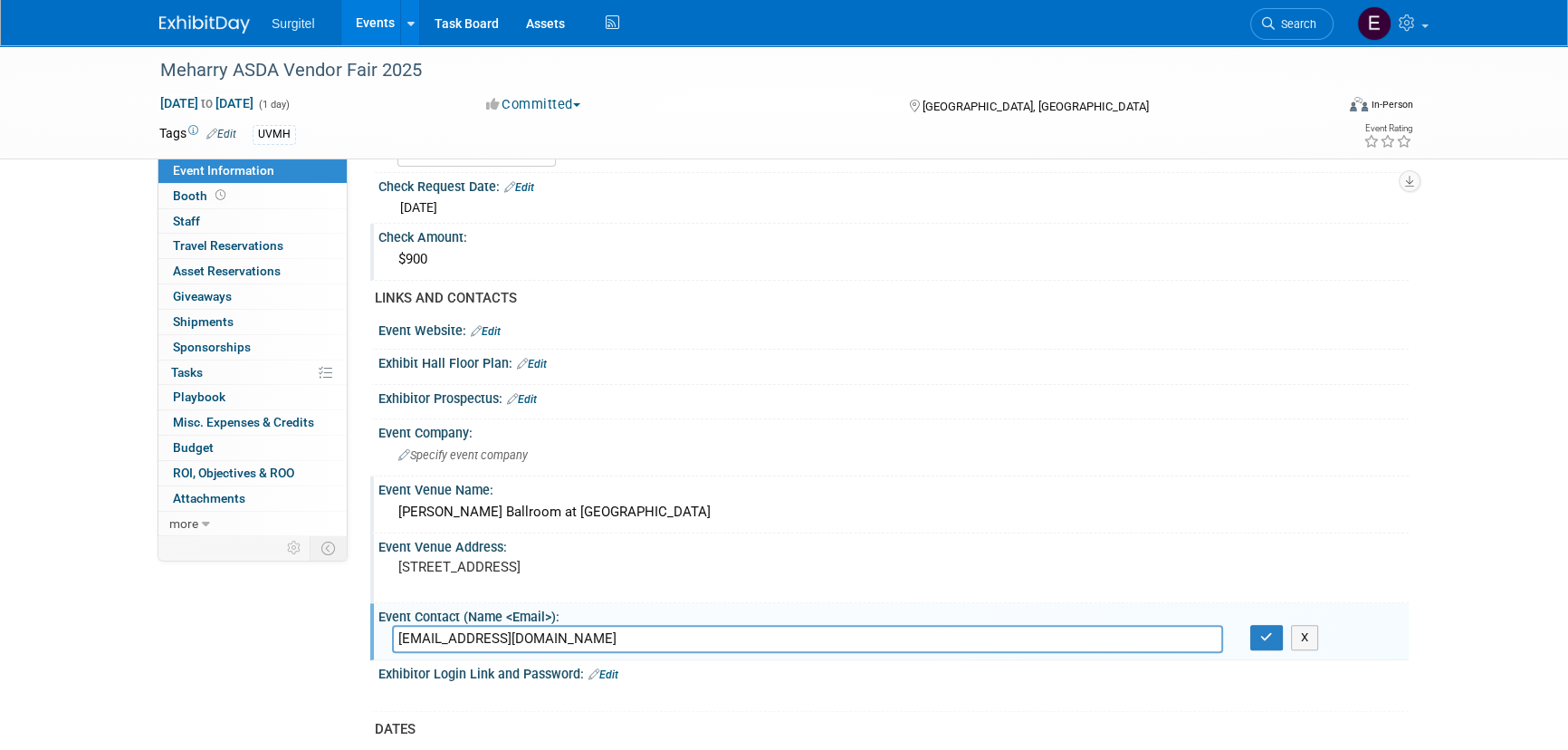
type input "meharryasdavendorfair@gmail.com"
click at [1247, 629] on div "X" at bounding box center [1322, 638] width 172 height 25
click at [1253, 628] on button "button" at bounding box center [1266, 638] width 33 height 25
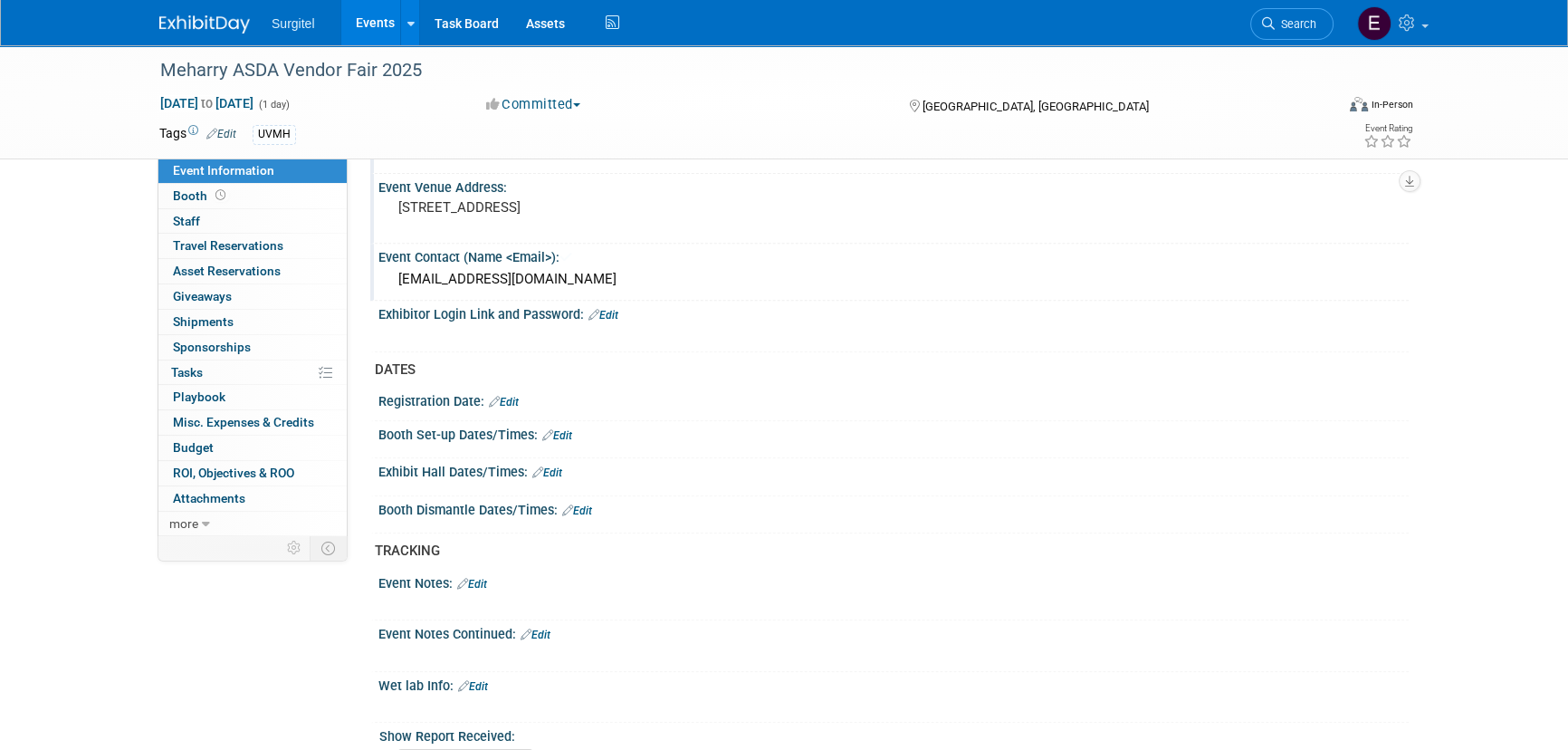
scroll to position [576, 0]
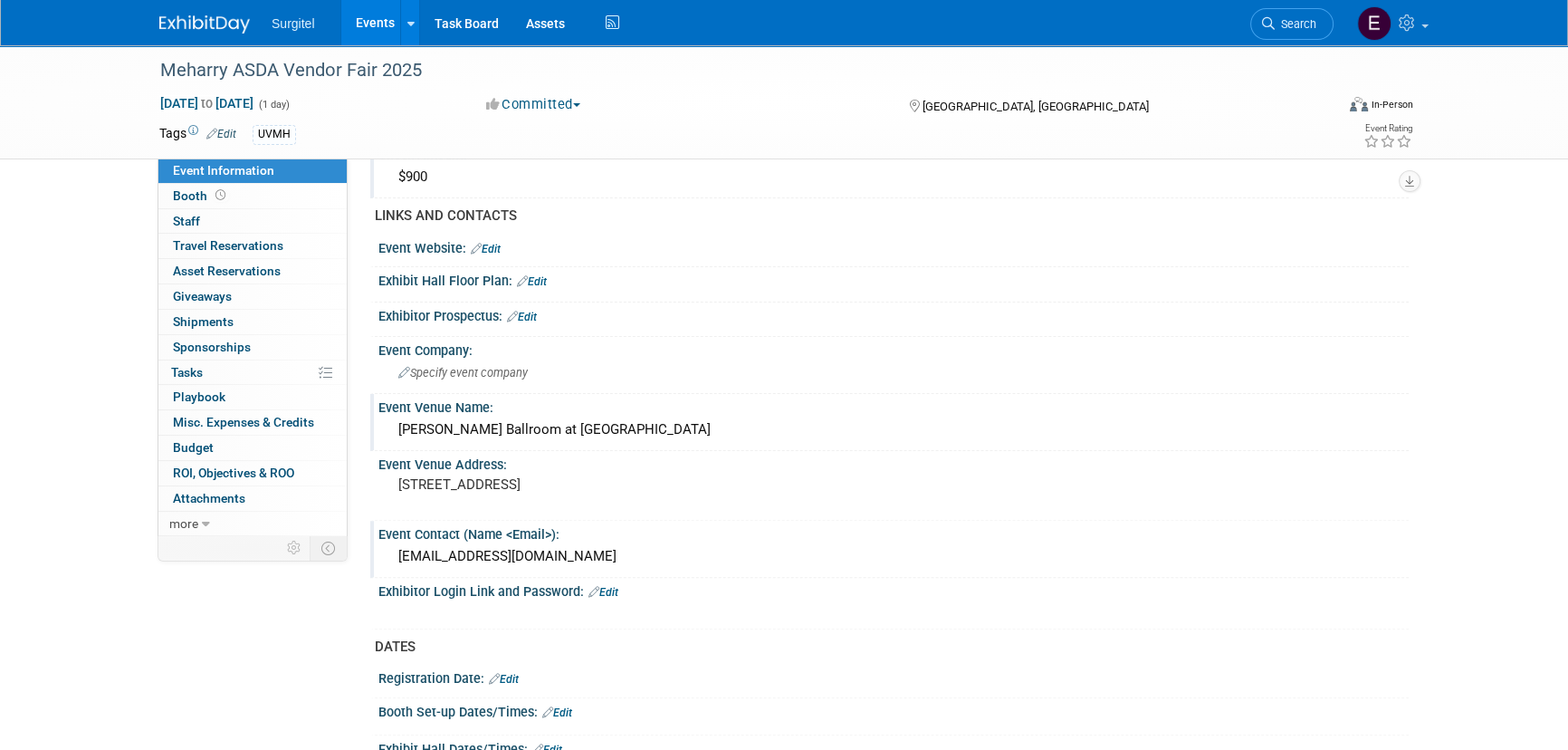
drag, startPoint x: 525, startPoint y: 309, endPoint x: 513, endPoint y: 314, distance: 13.0
click at [525, 311] on link "Edit" at bounding box center [521, 316] width 30 height 12
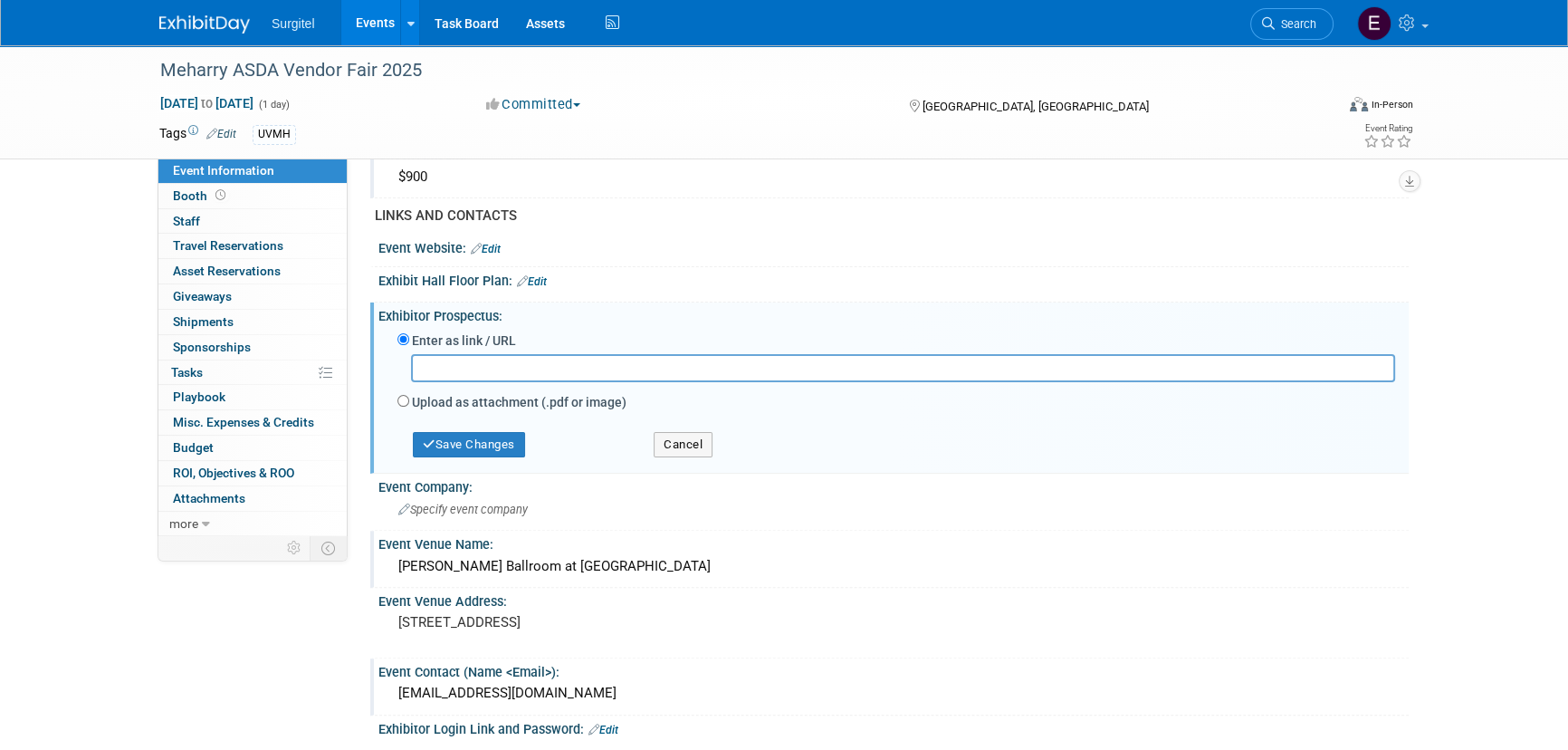
click at [495, 395] on label "Upload as attachment (.pdf or image)" at bounding box center [518, 402] width 214 height 18
click at [410, 395] on input "Upload as attachment (.pdf or image)" at bounding box center [403, 401] width 12 height 12
radio input "true"
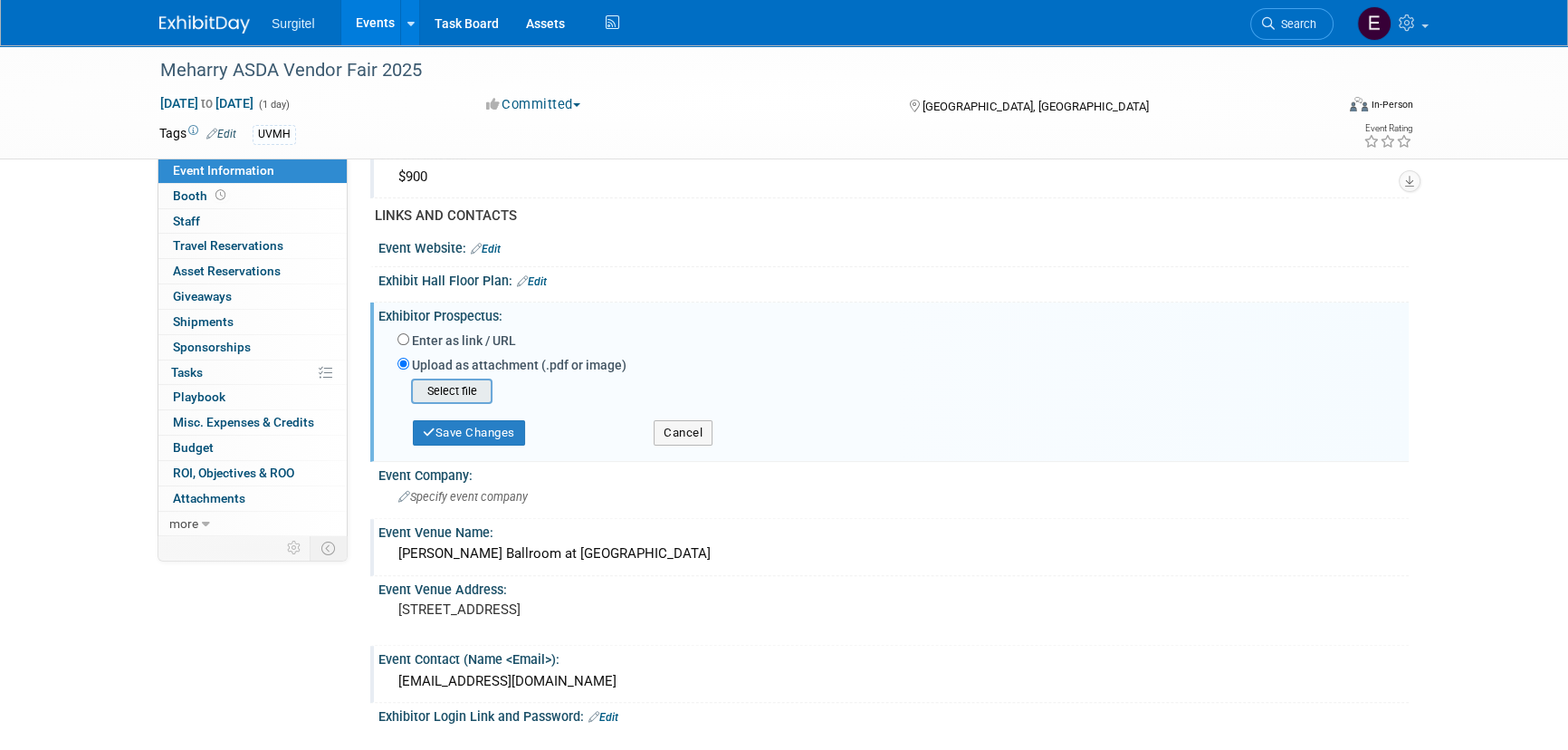
click at [484, 392] on input "file" at bounding box center [383, 391] width 215 height 22
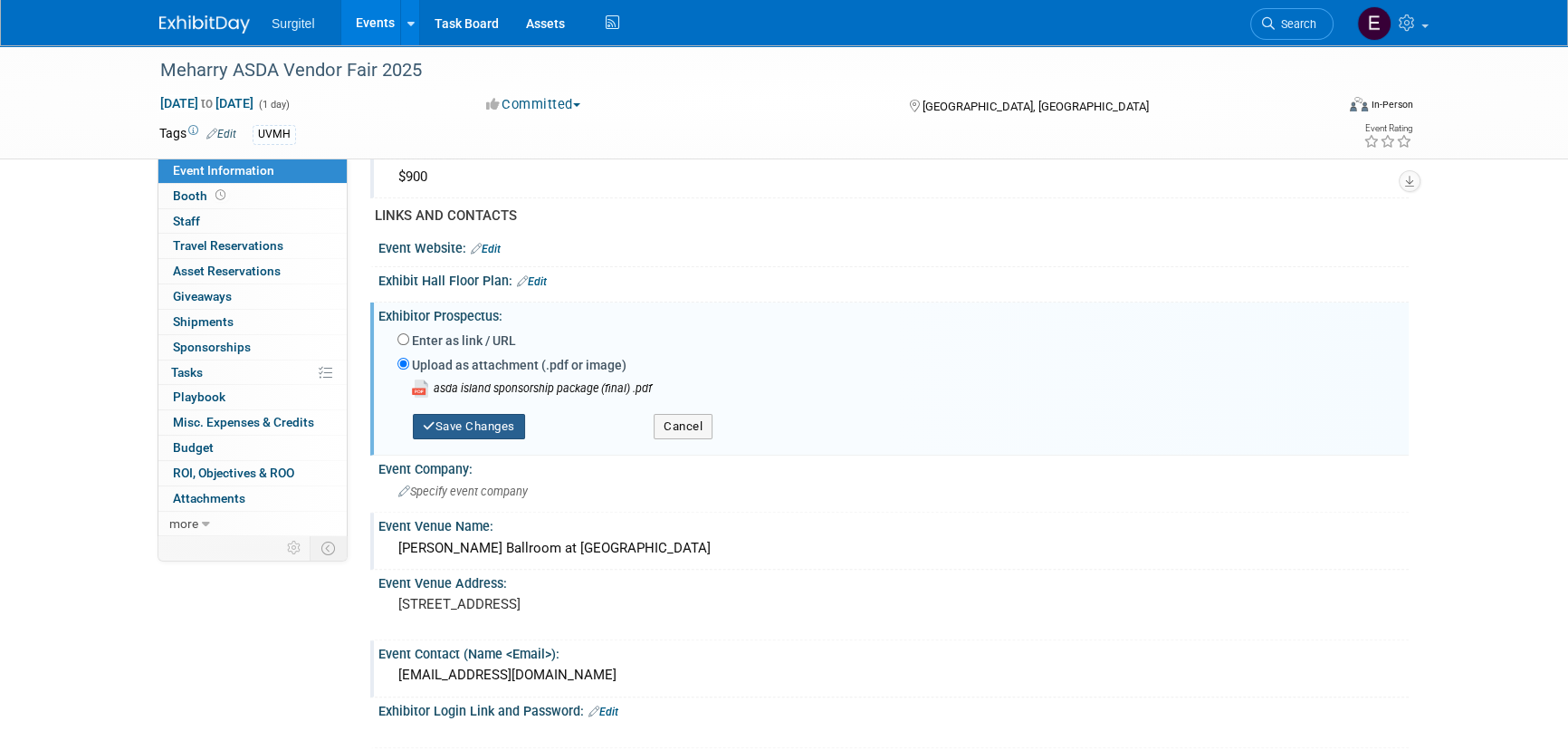
click at [449, 424] on button "Save Changes" at bounding box center [468, 426] width 112 height 25
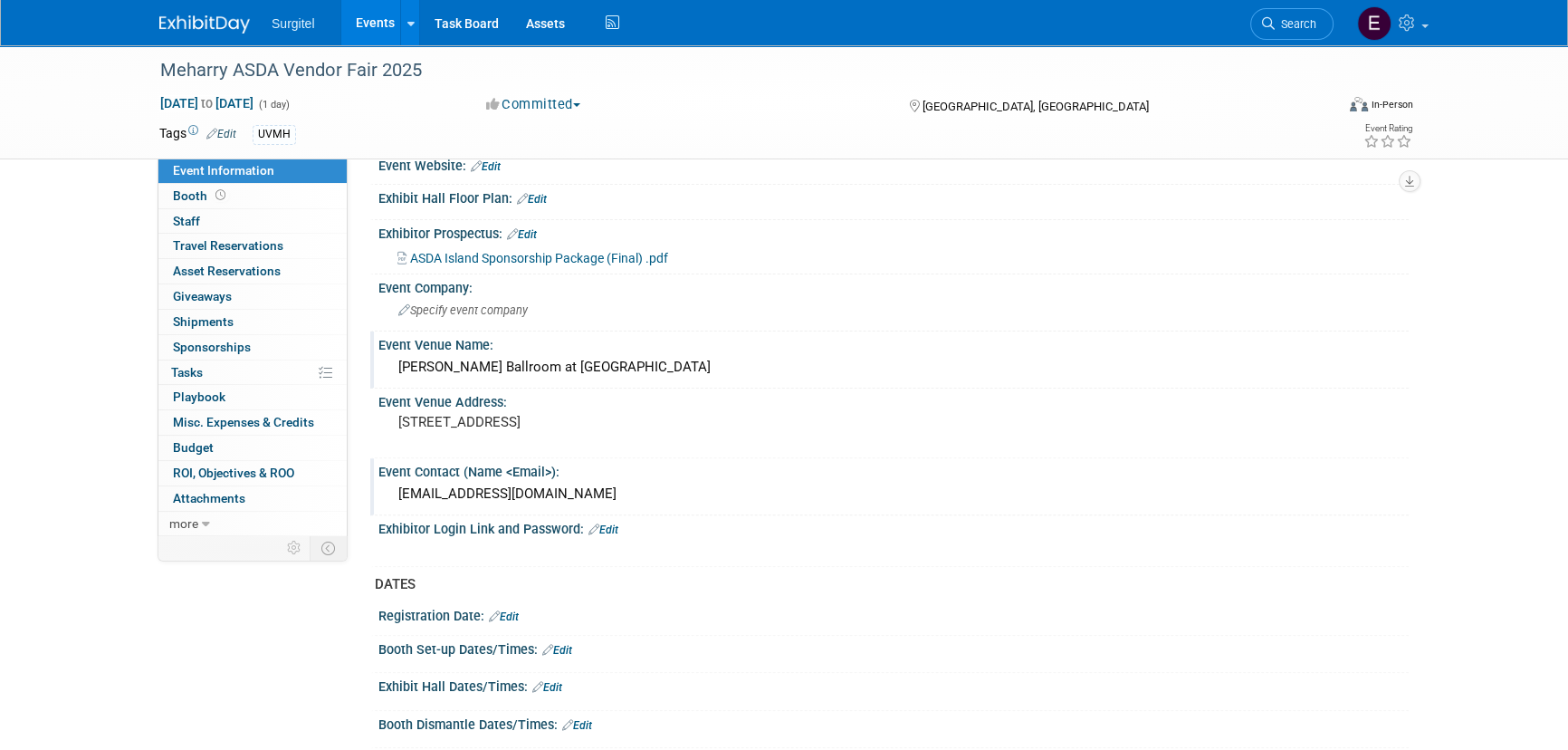
scroll to position [987, 0]
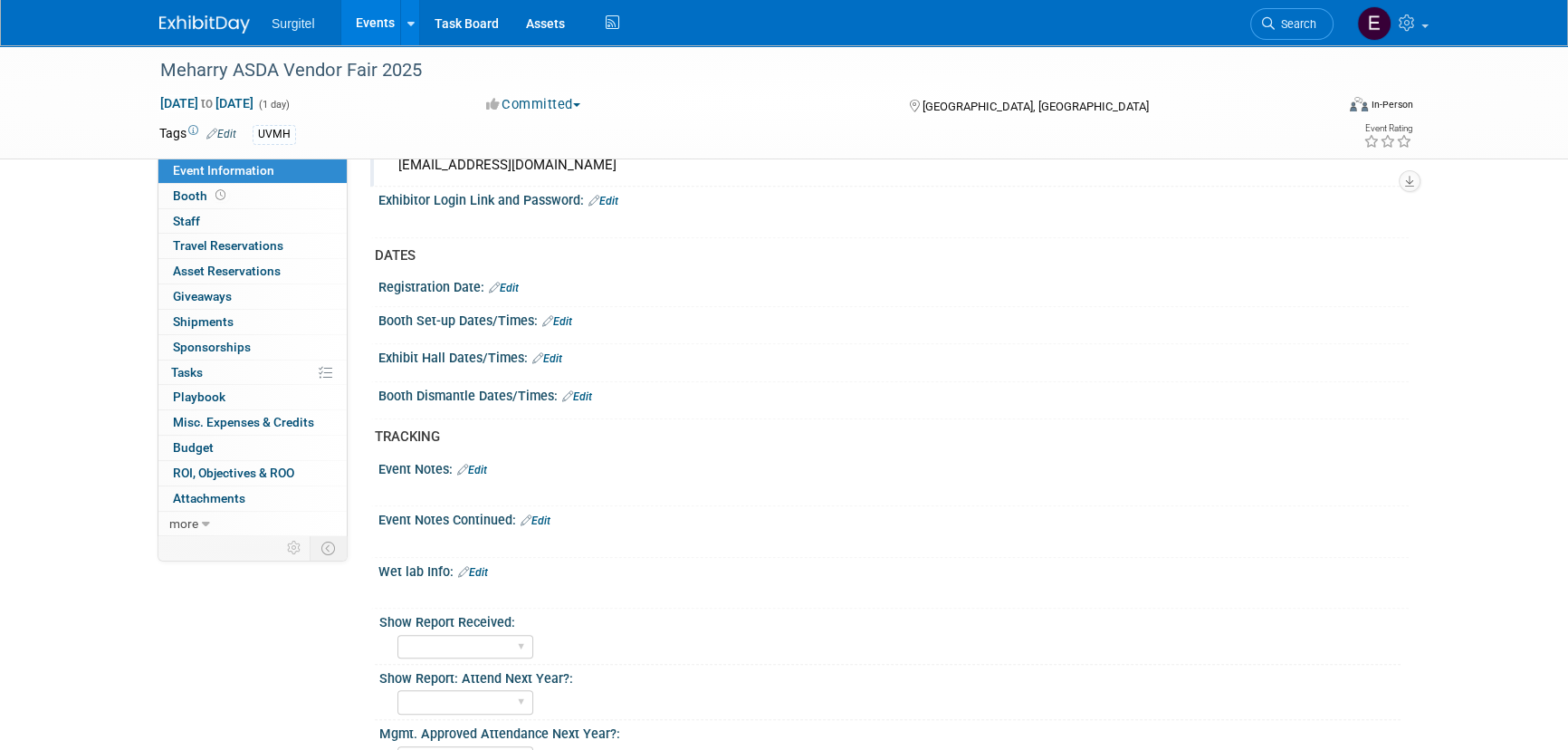
click at [540, 356] on icon at bounding box center [537, 358] width 11 height 12
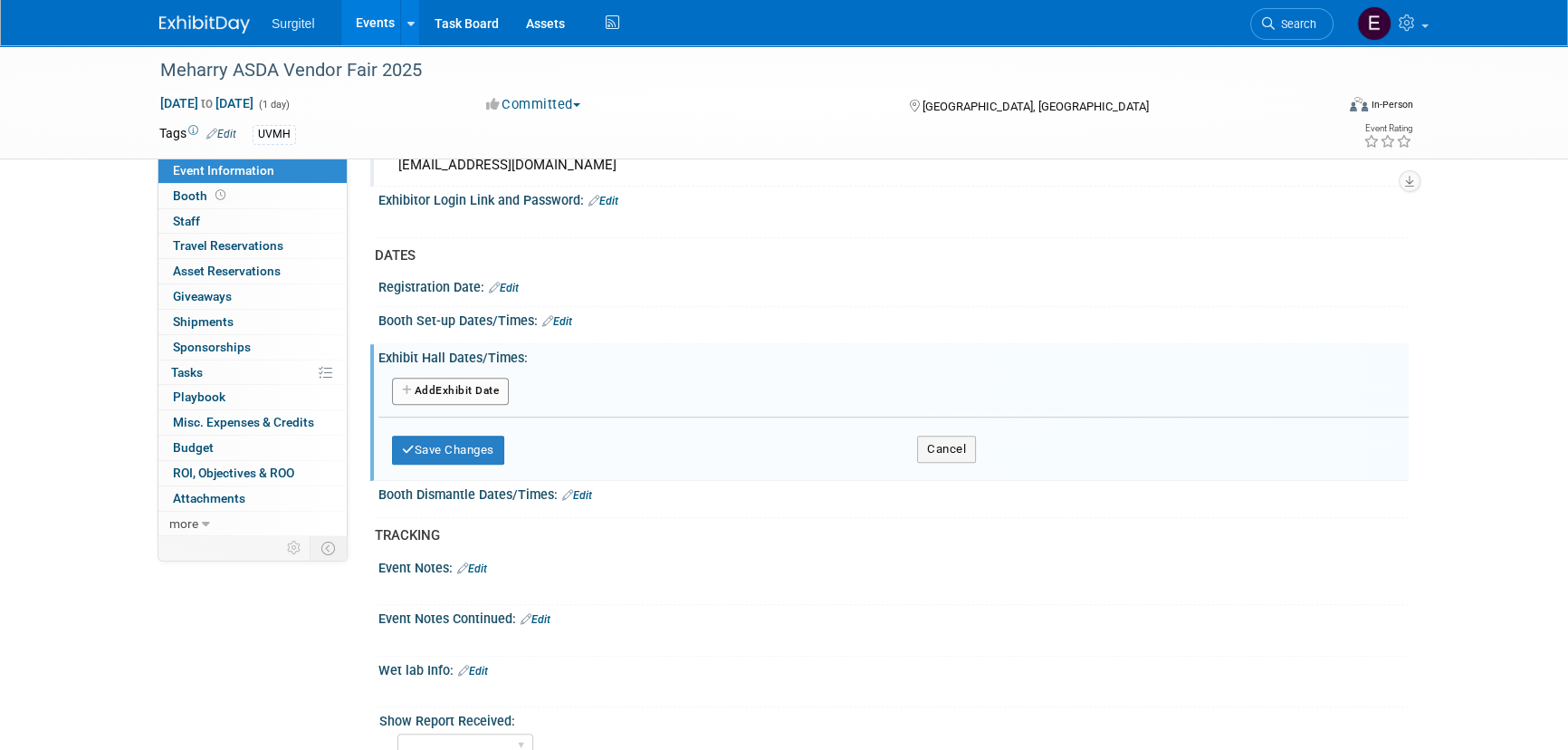
click at [458, 396] on button "Add Another Exhibit Date" at bounding box center [450, 391] width 116 height 27
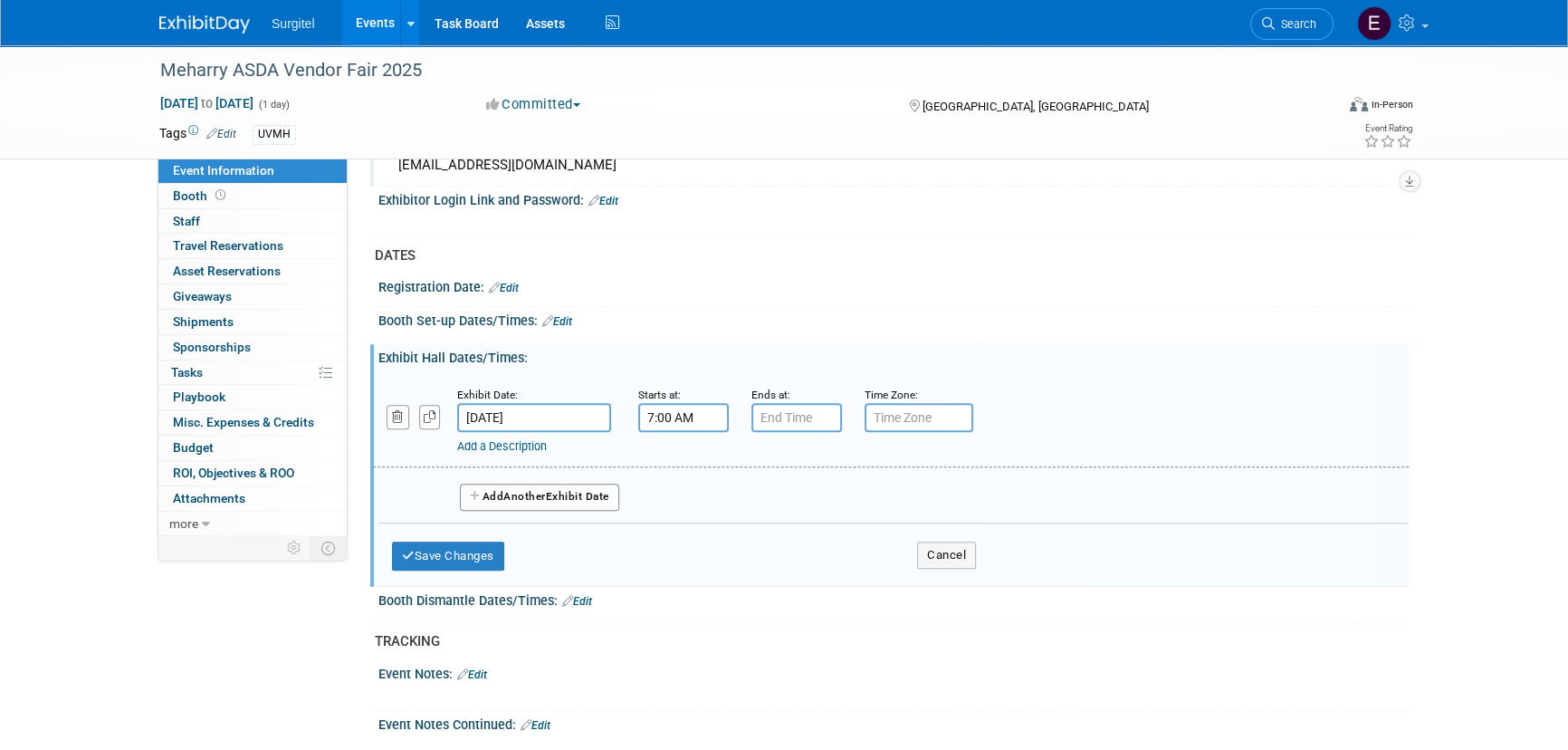
click at [671, 411] on input "7:00 AM" at bounding box center [684, 417] width 90 height 29
drag, startPoint x: 680, startPoint y: 472, endPoint x: 683, endPoint y: 487, distance: 15.3
click at [680, 475] on link at bounding box center [681, 461] width 35 height 46
click at [683, 488] on span "08" at bounding box center [681, 500] width 35 height 33
drag, startPoint x: 708, startPoint y: 514, endPoint x: 719, endPoint y: 515, distance: 11.0
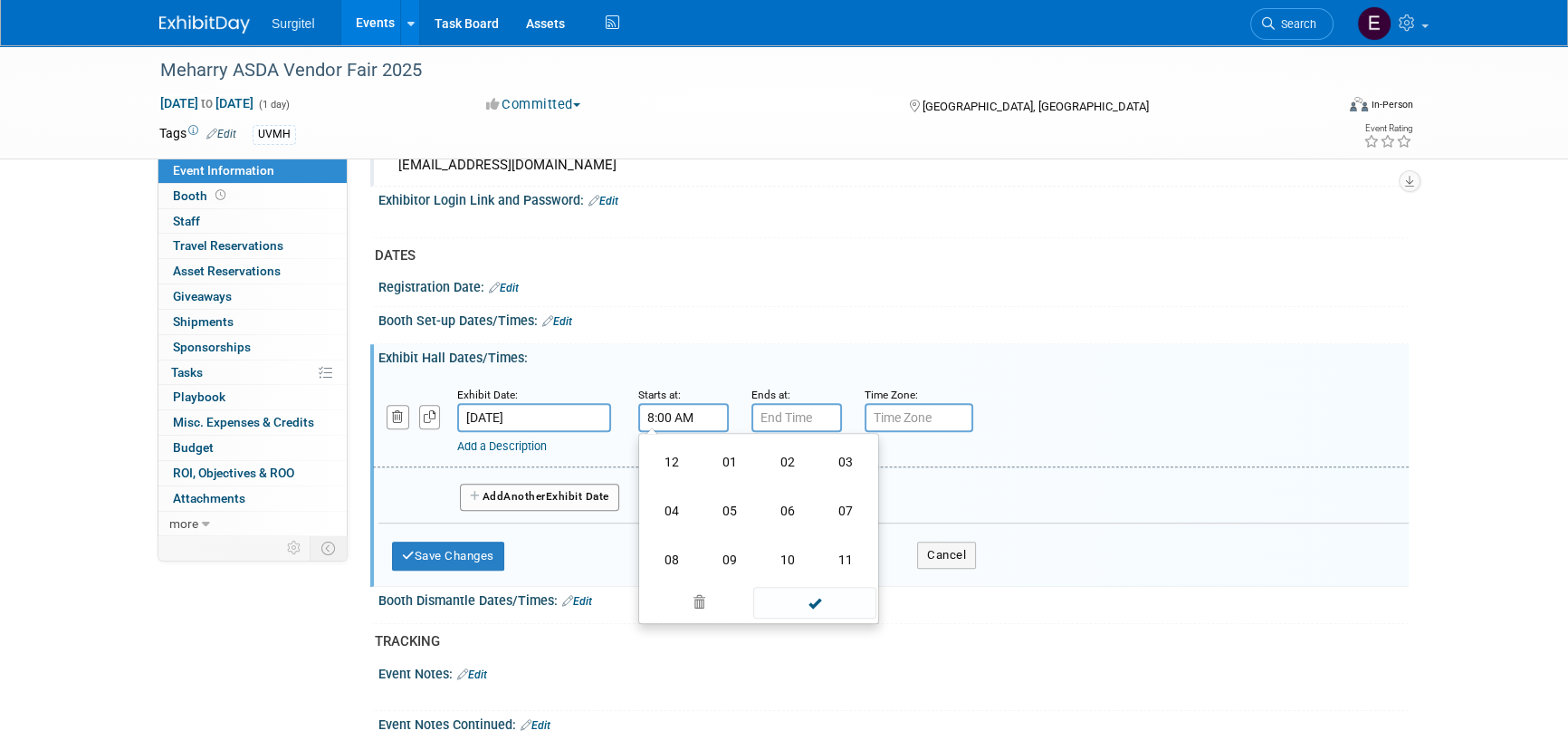
click at [715, 515] on td "05" at bounding box center [730, 511] width 58 height 49
click at [841, 505] on button "AM" at bounding box center [839, 500] width 33 height 31
type input "5:00 PM"
click at [819, 590] on span at bounding box center [813, 581] width 122 height 32
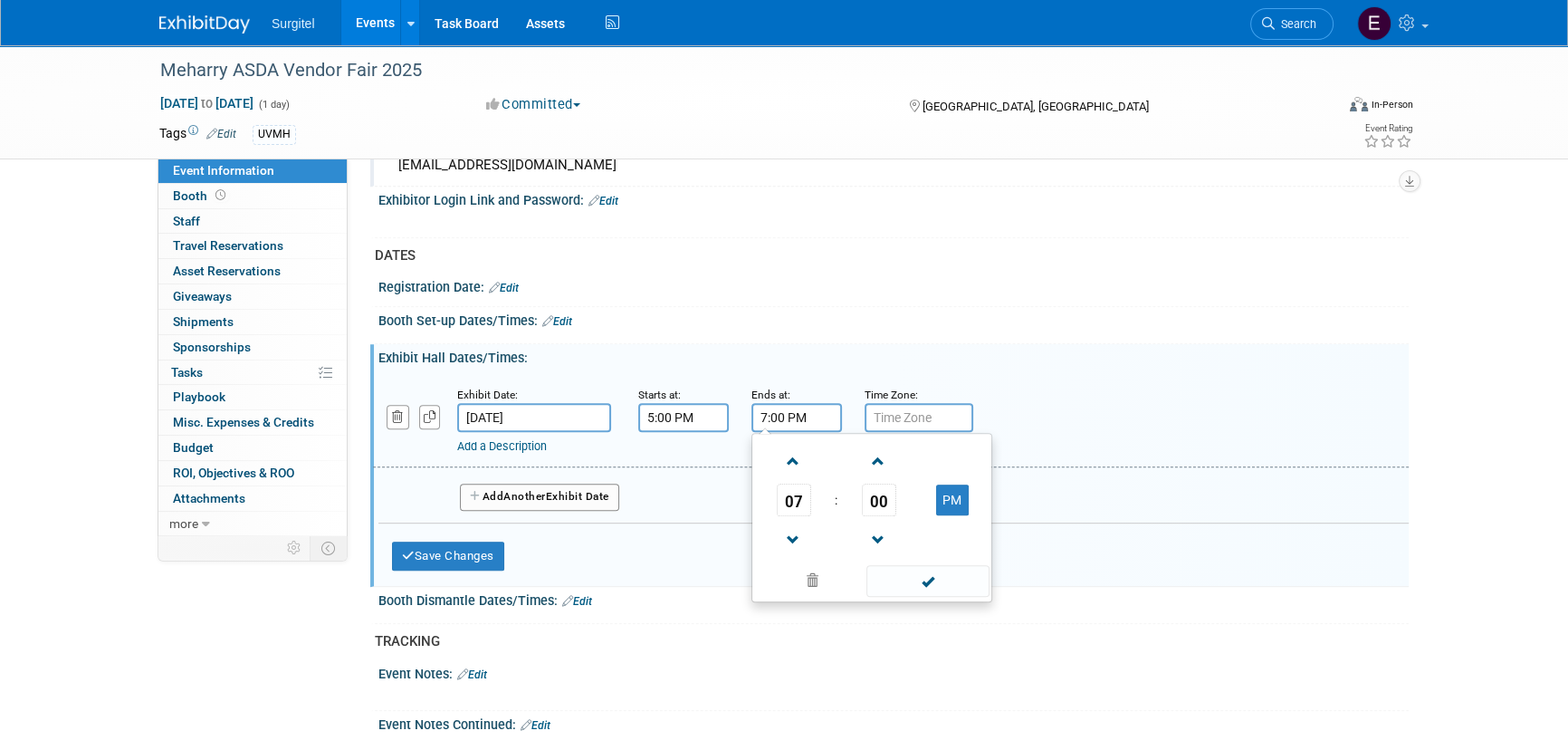
drag, startPoint x: 792, startPoint y: 414, endPoint x: 841, endPoint y: 499, distance: 98.1
click at [792, 413] on input "7:00 PM" at bounding box center [797, 417] width 90 height 29
click at [781, 497] on span "07" at bounding box center [794, 500] width 35 height 33
click at [801, 563] on td "08" at bounding box center [784, 560] width 58 height 49
type input "8:00 PM"
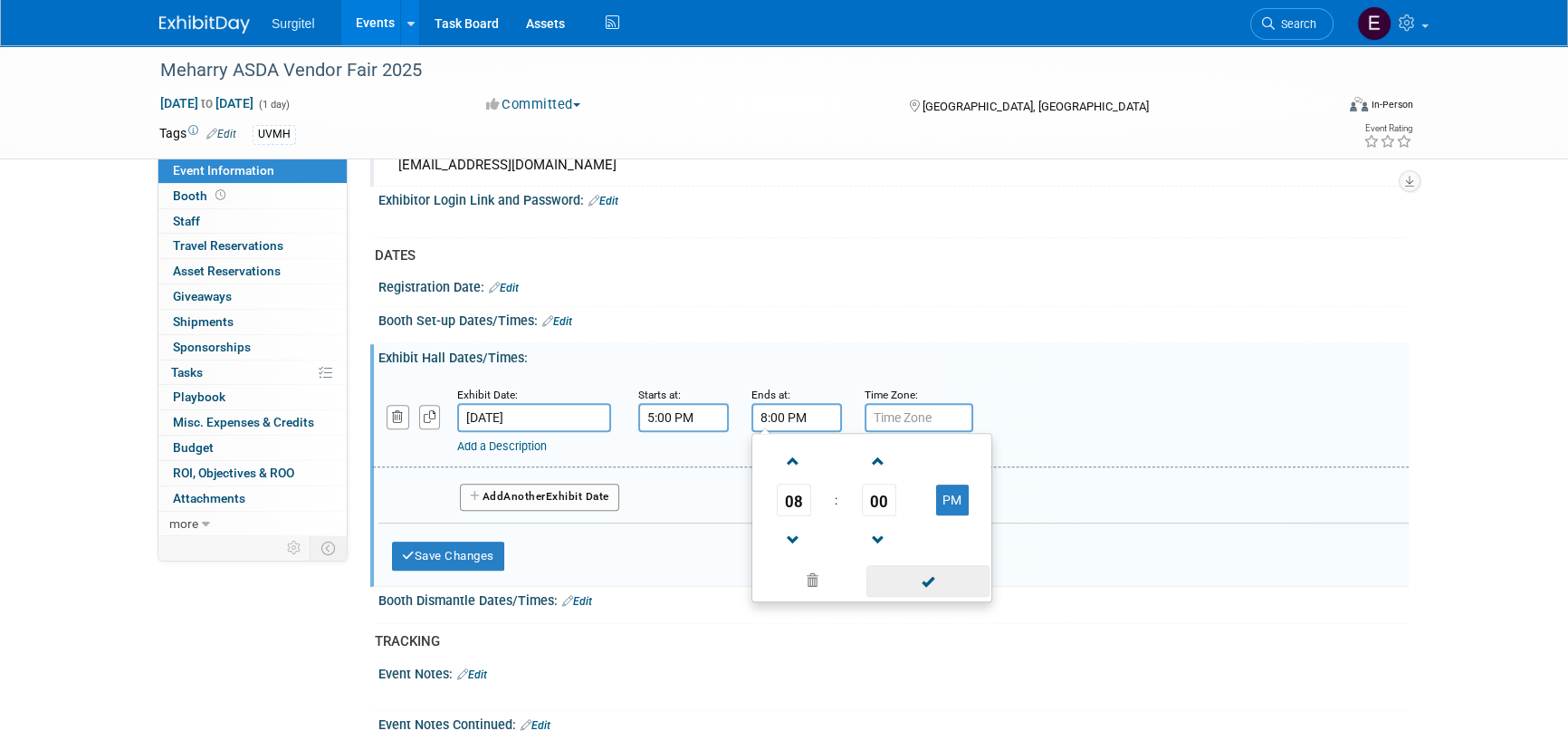
click at [950, 565] on span at bounding box center [927, 581] width 122 height 32
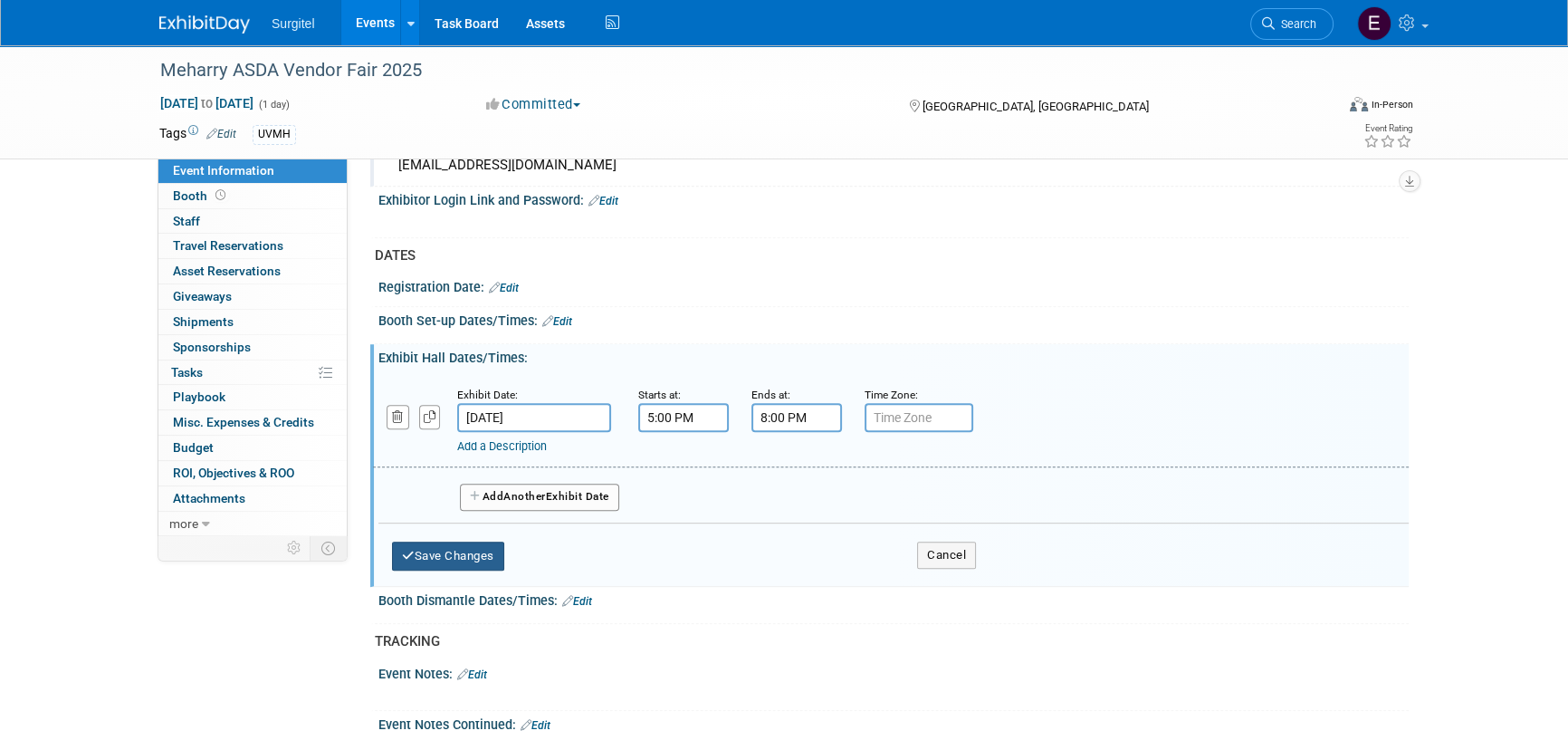
click at [432, 543] on button "Save Changes" at bounding box center [448, 556] width 112 height 29
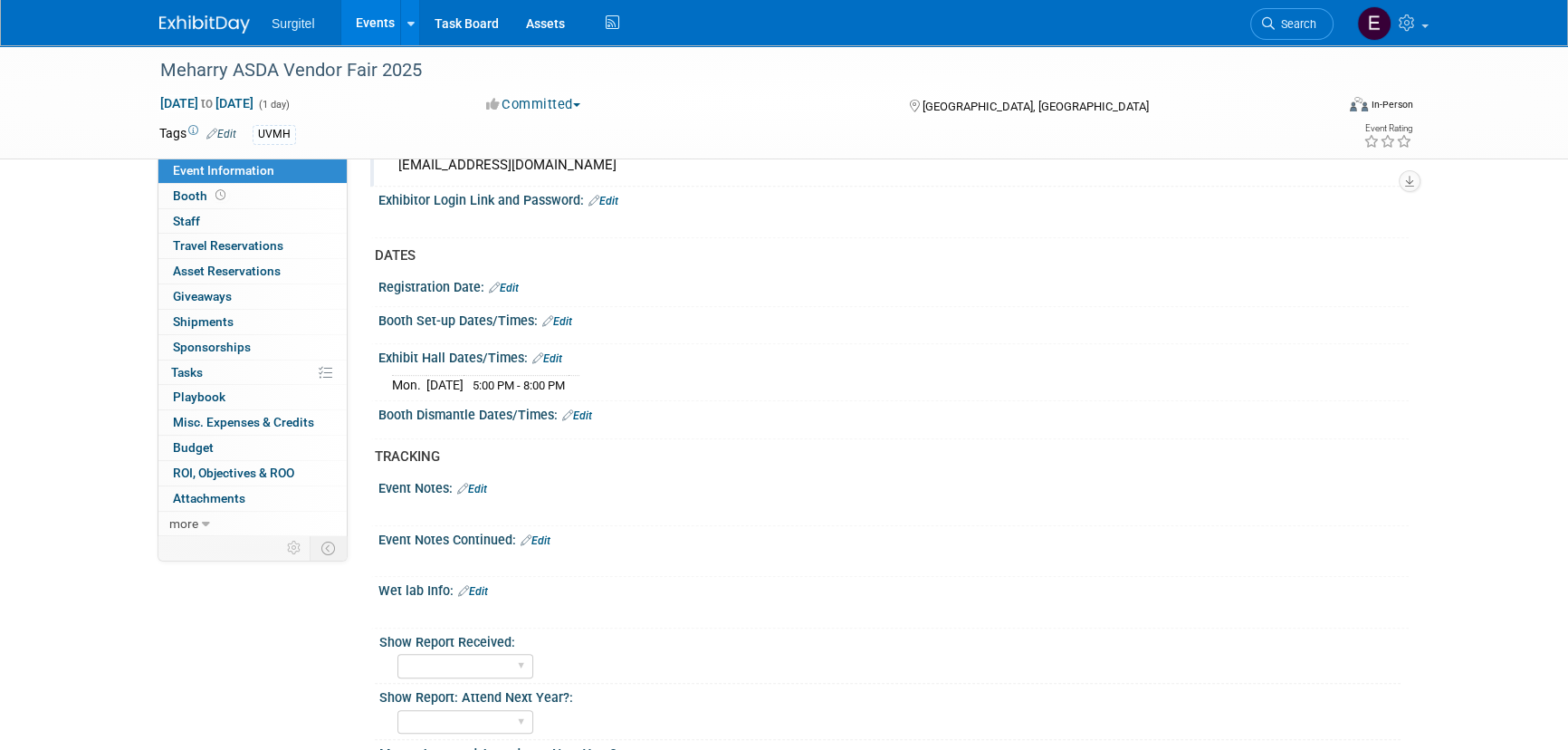
click at [566, 315] on link "Edit" at bounding box center [557, 321] width 30 height 12
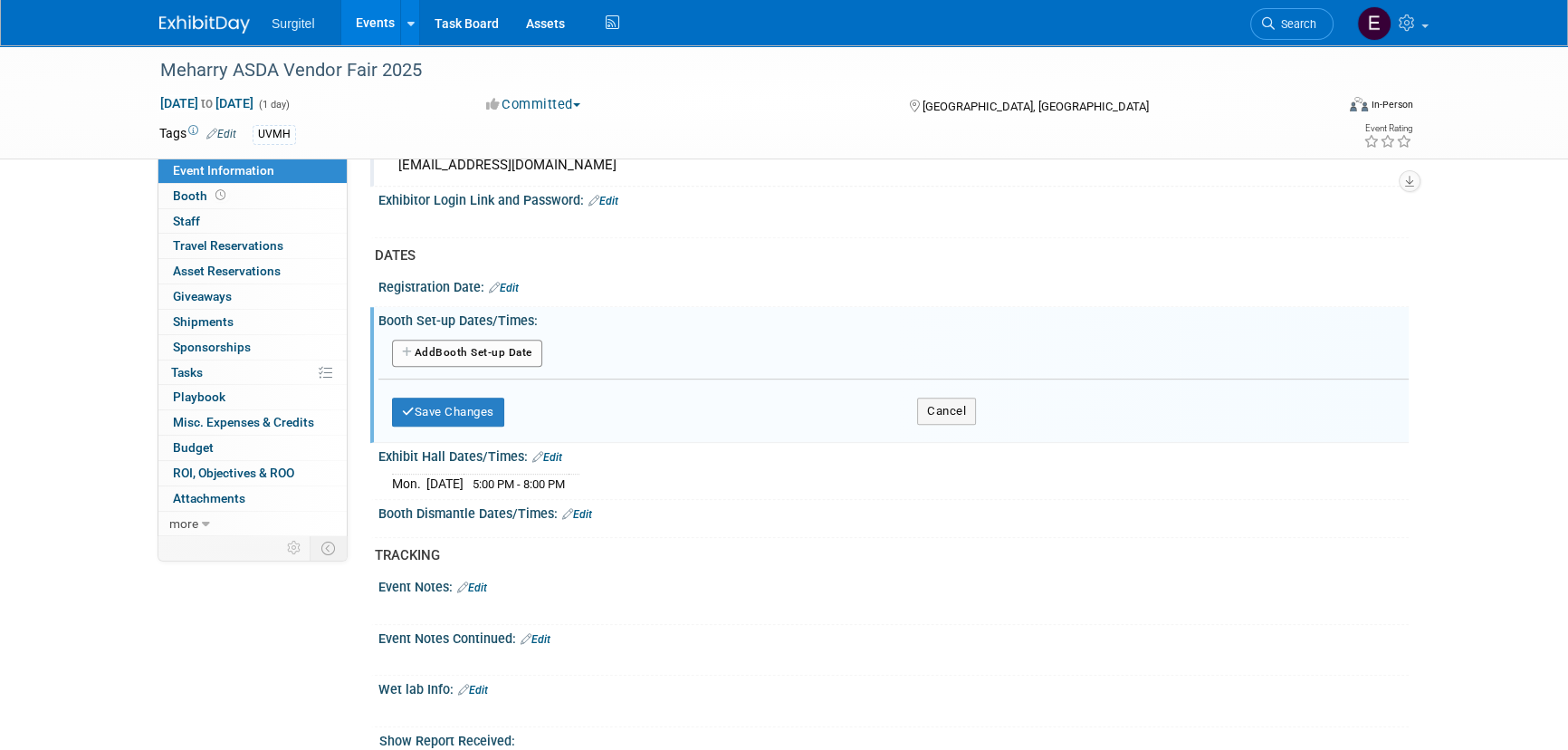
click at [500, 353] on button "Add Another Booth Set-up Date" at bounding box center [467, 353] width 150 height 27
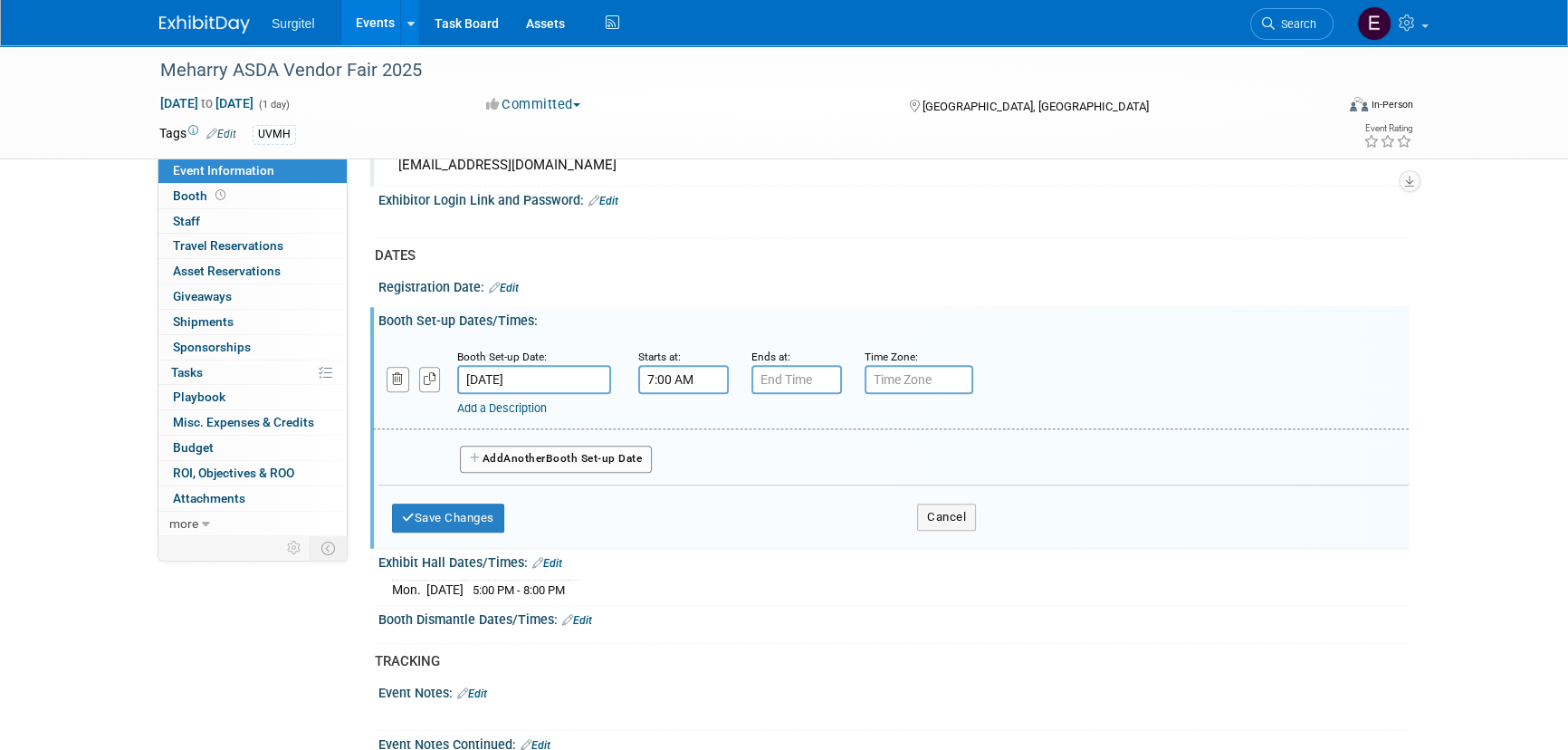
click at [670, 383] on input "7:00 AM" at bounding box center [684, 380] width 90 height 29
click at [688, 462] on span "07" at bounding box center [681, 462] width 35 height 33
click at [688, 465] on td "04" at bounding box center [672, 473] width 58 height 49
drag, startPoint x: 846, startPoint y: 455, endPoint x: 850, endPoint y: 472, distance: 17.5
click at [846, 455] on button "AM" at bounding box center [839, 462] width 33 height 31
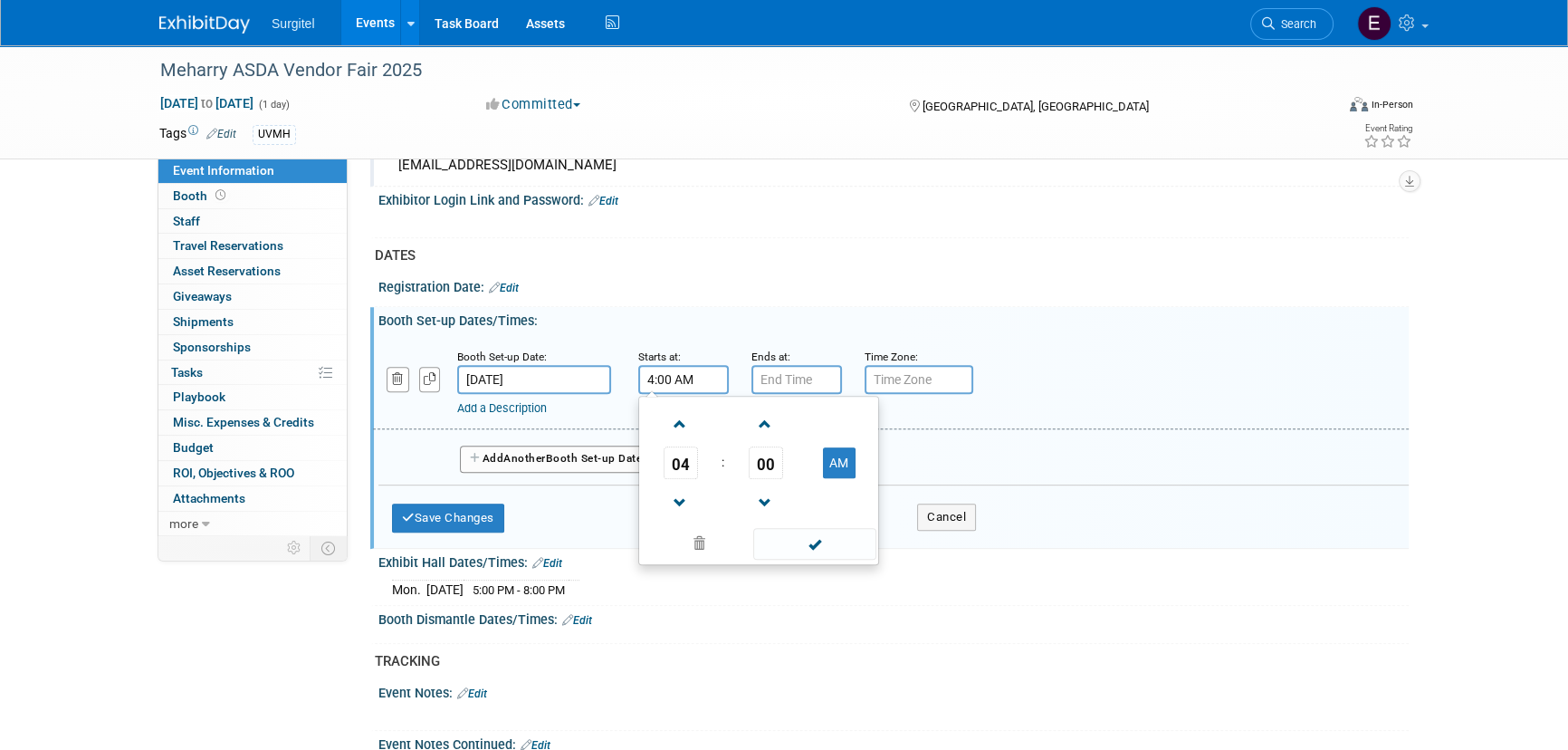
type input "4:00 PM"
click at [841, 541] on span at bounding box center [813, 543] width 122 height 32
click at [778, 370] on input "7:00 PM" at bounding box center [797, 380] width 90 height 29
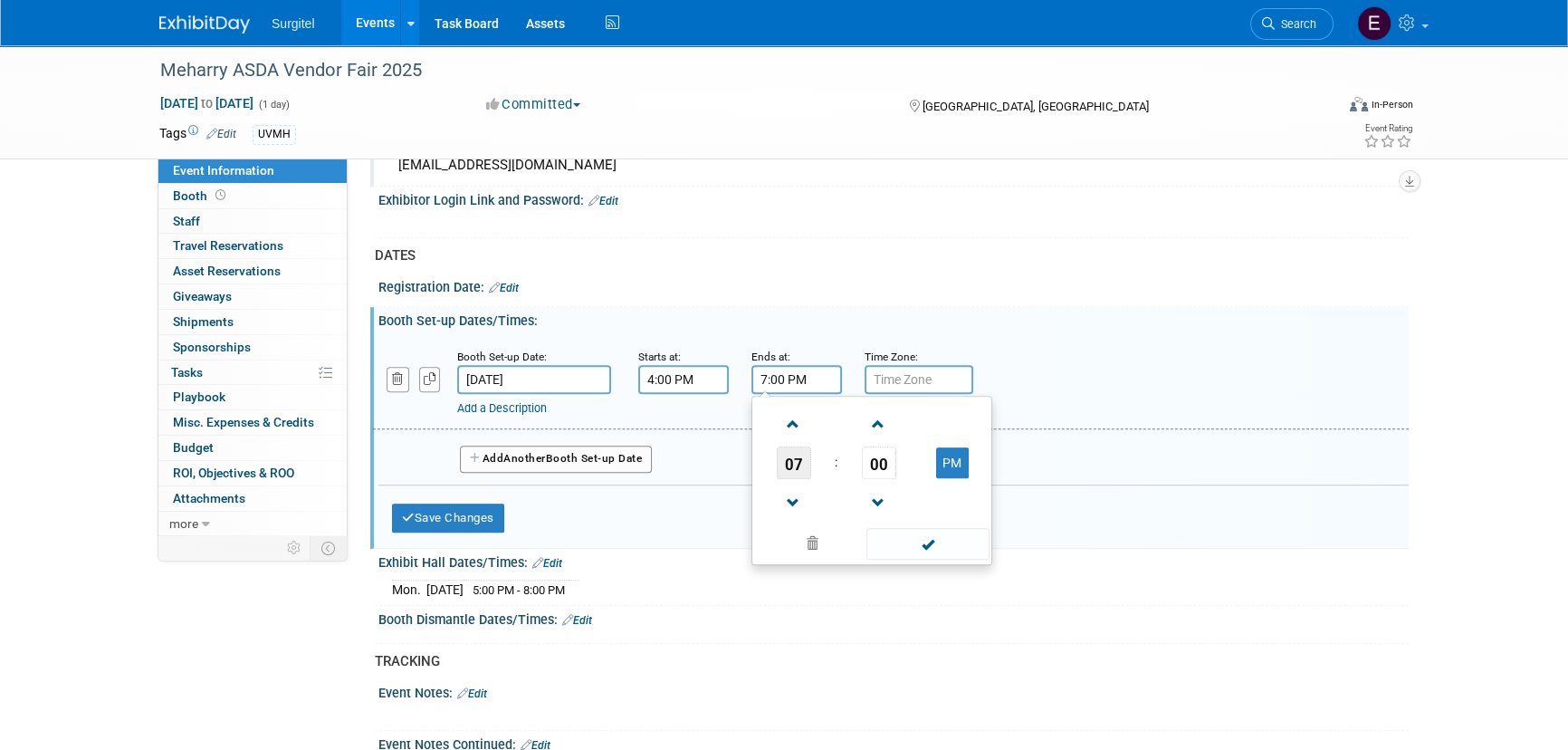
click at [796, 462] on span "07" at bounding box center [794, 462] width 35 height 33
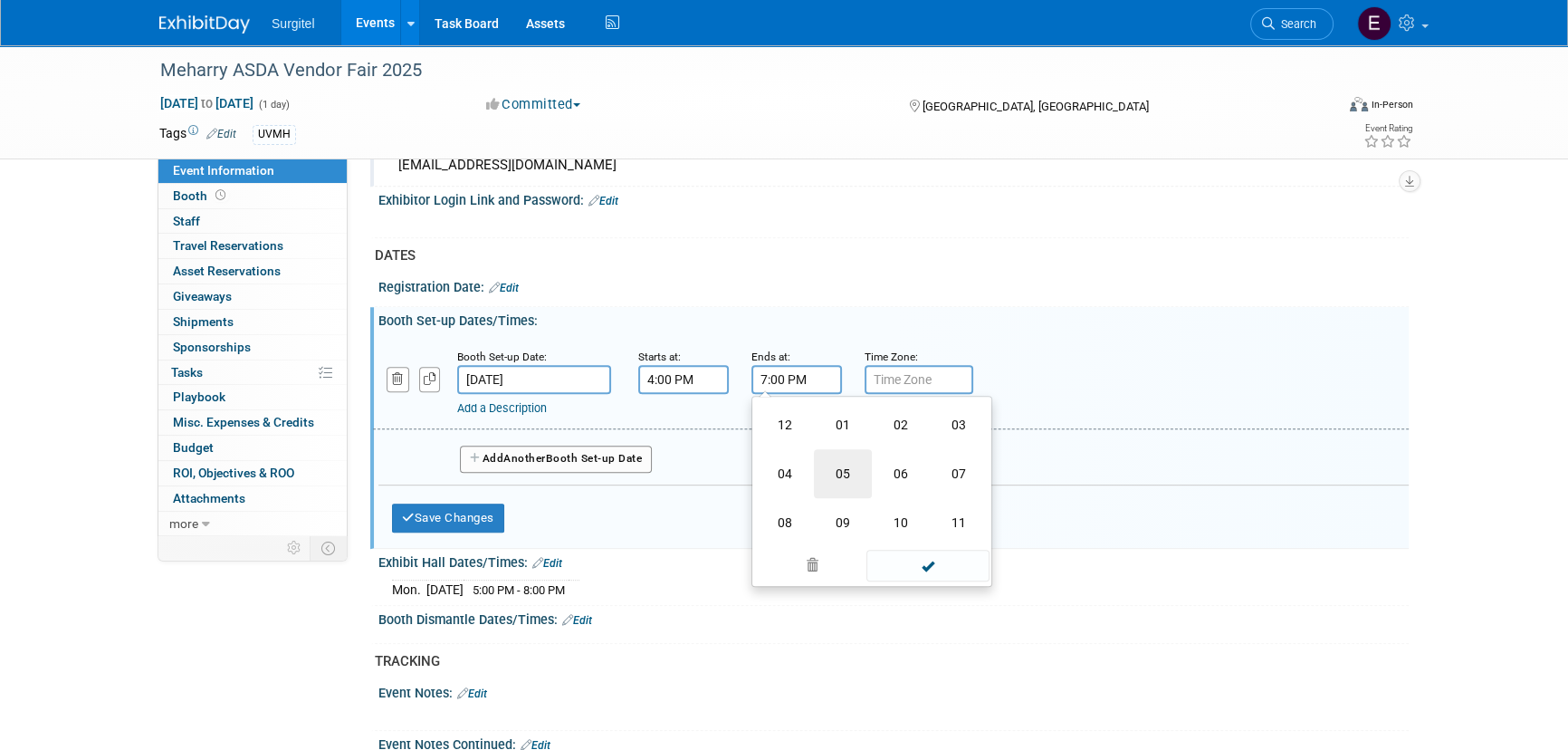
click at [818, 476] on td "05" at bounding box center [843, 473] width 58 height 49
type input "5:00 PM"
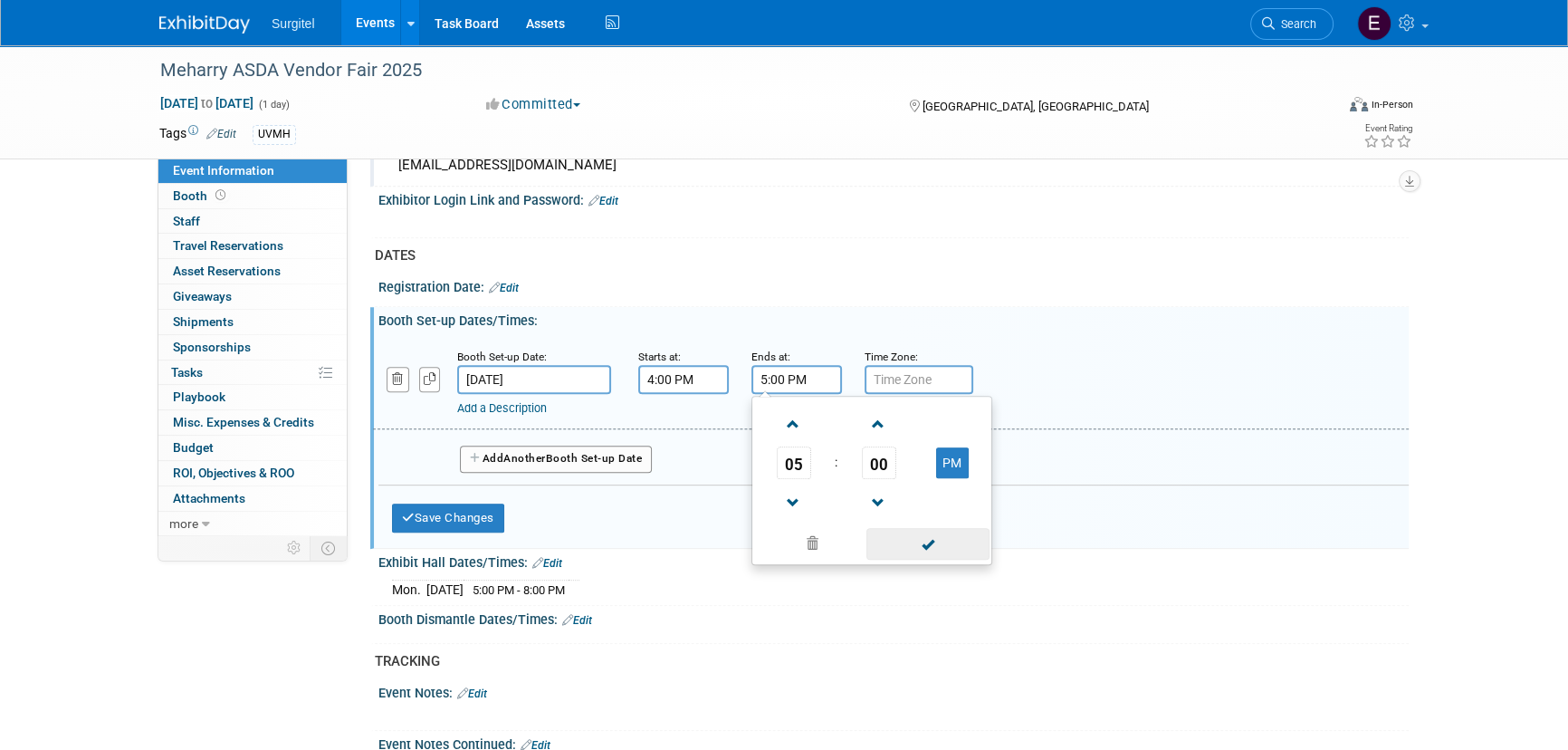
click at [963, 538] on span at bounding box center [927, 543] width 122 height 32
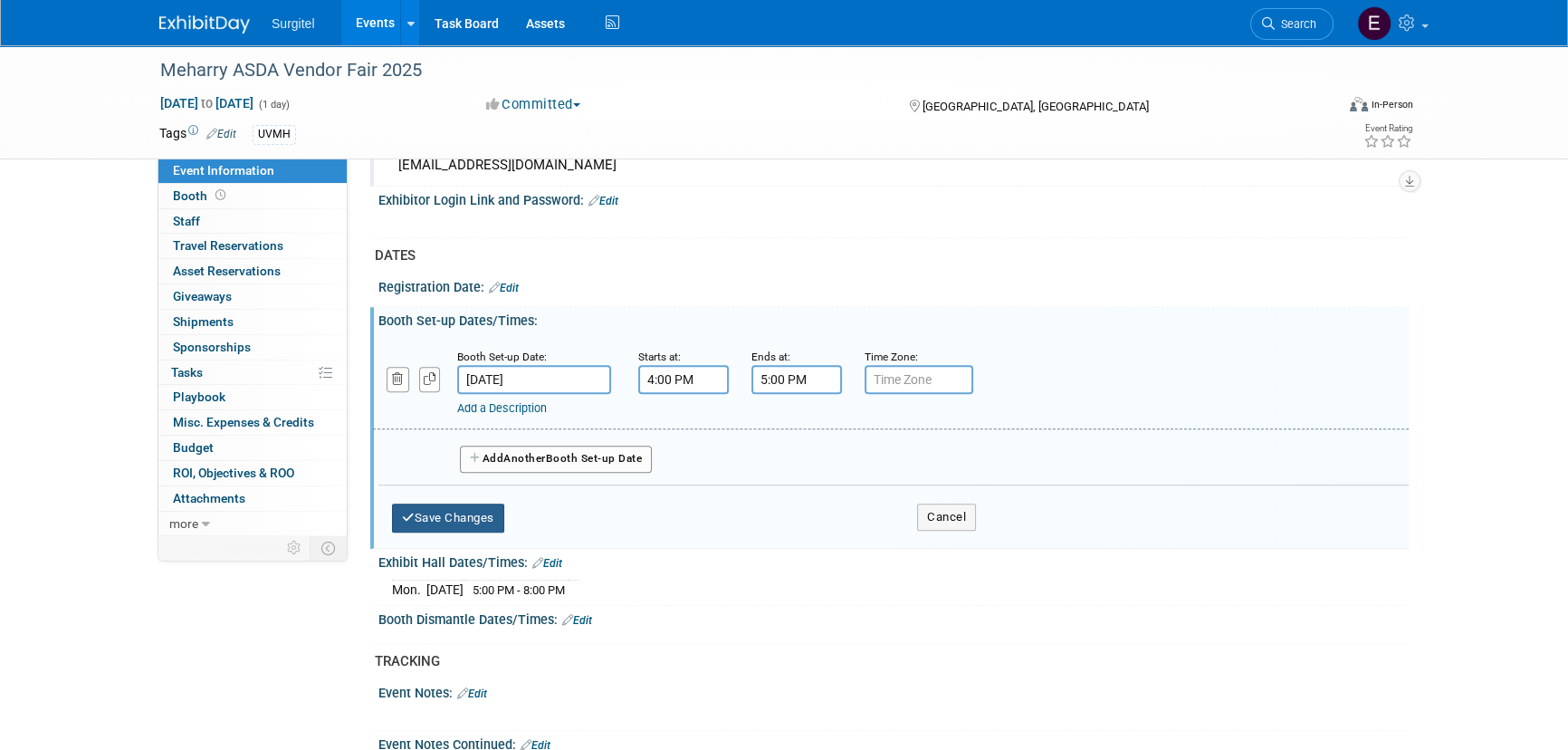
click at [407, 520] on button "Save Changes" at bounding box center [448, 518] width 112 height 29
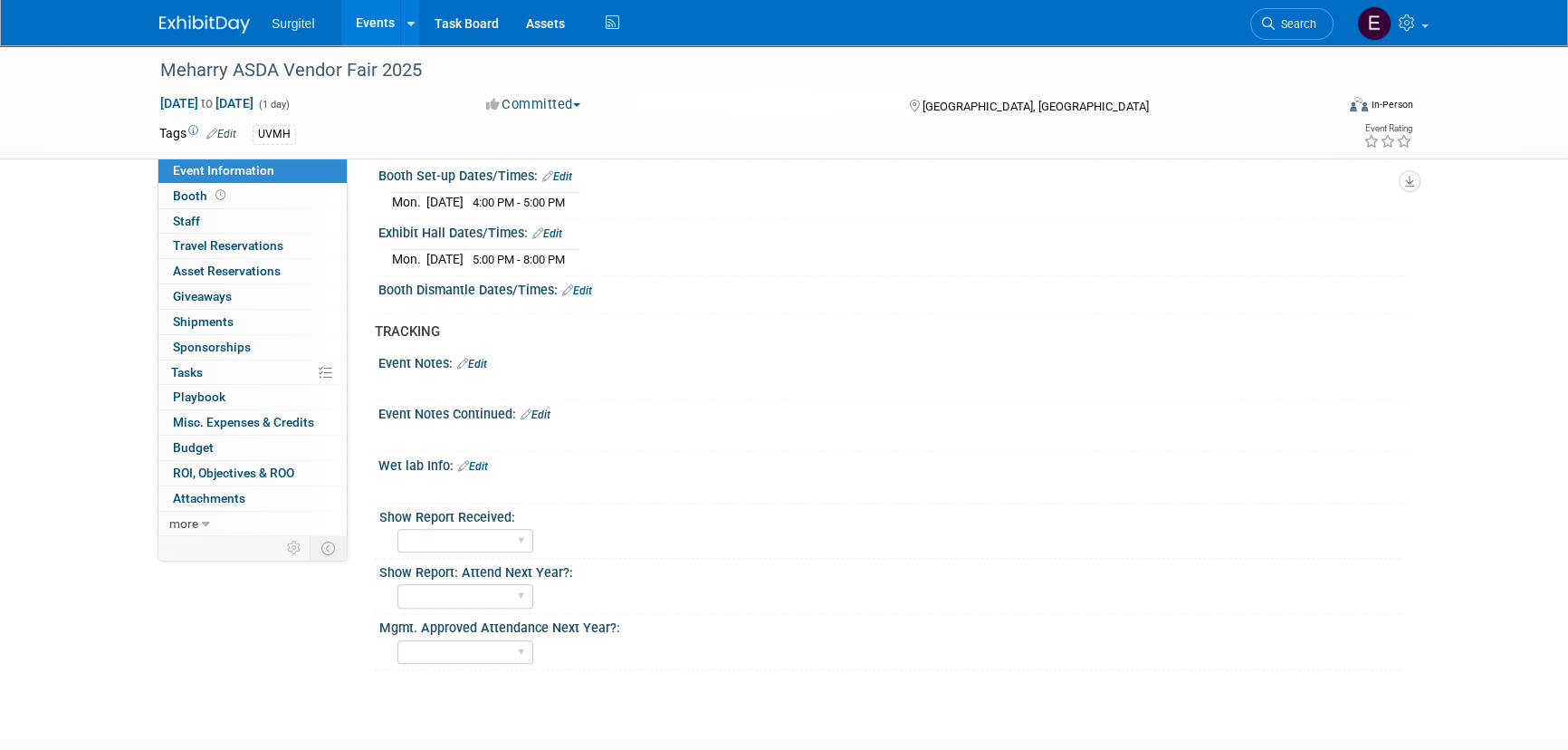
scroll to position [823, 0]
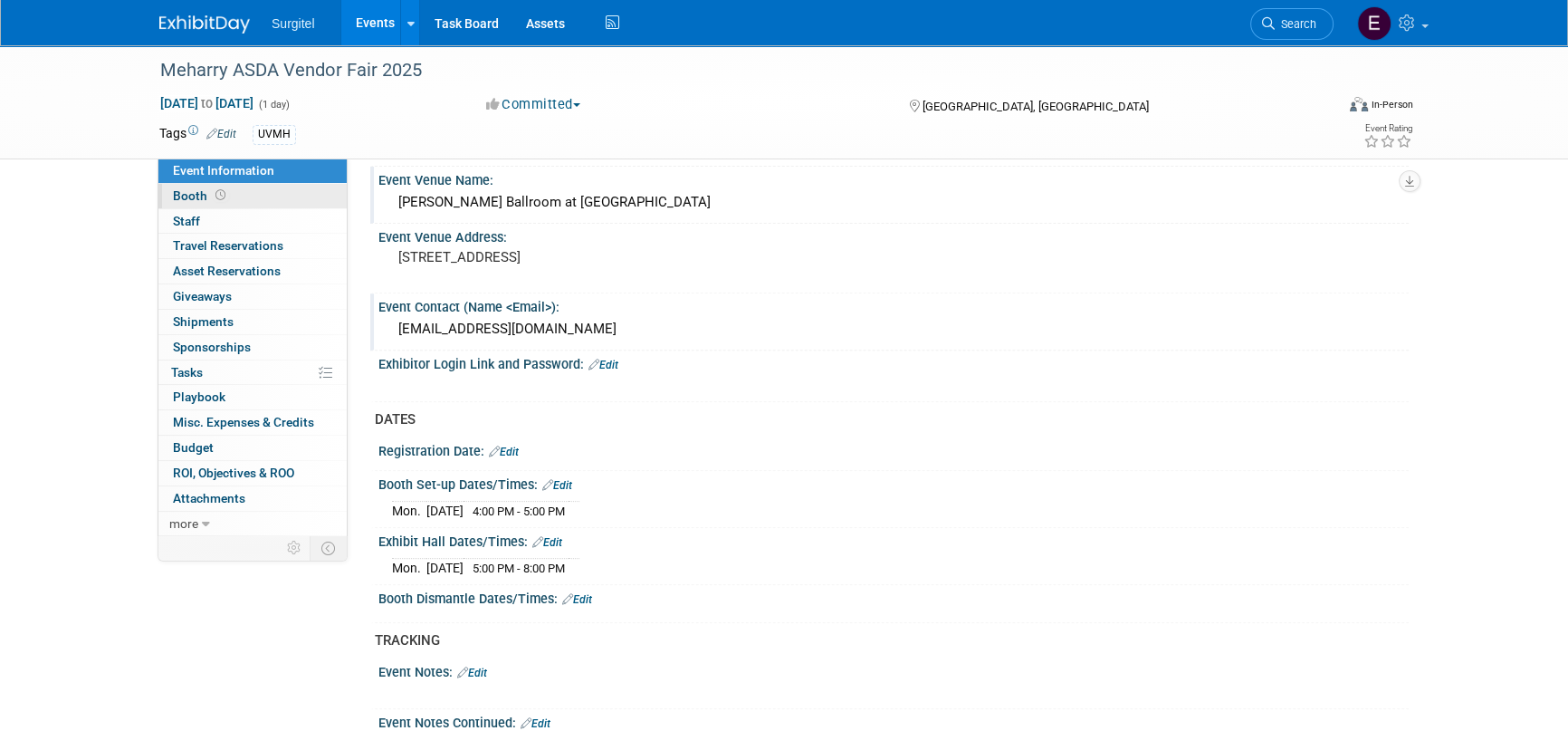
click at [271, 204] on link "Booth" at bounding box center [253, 195] width 188 height 24
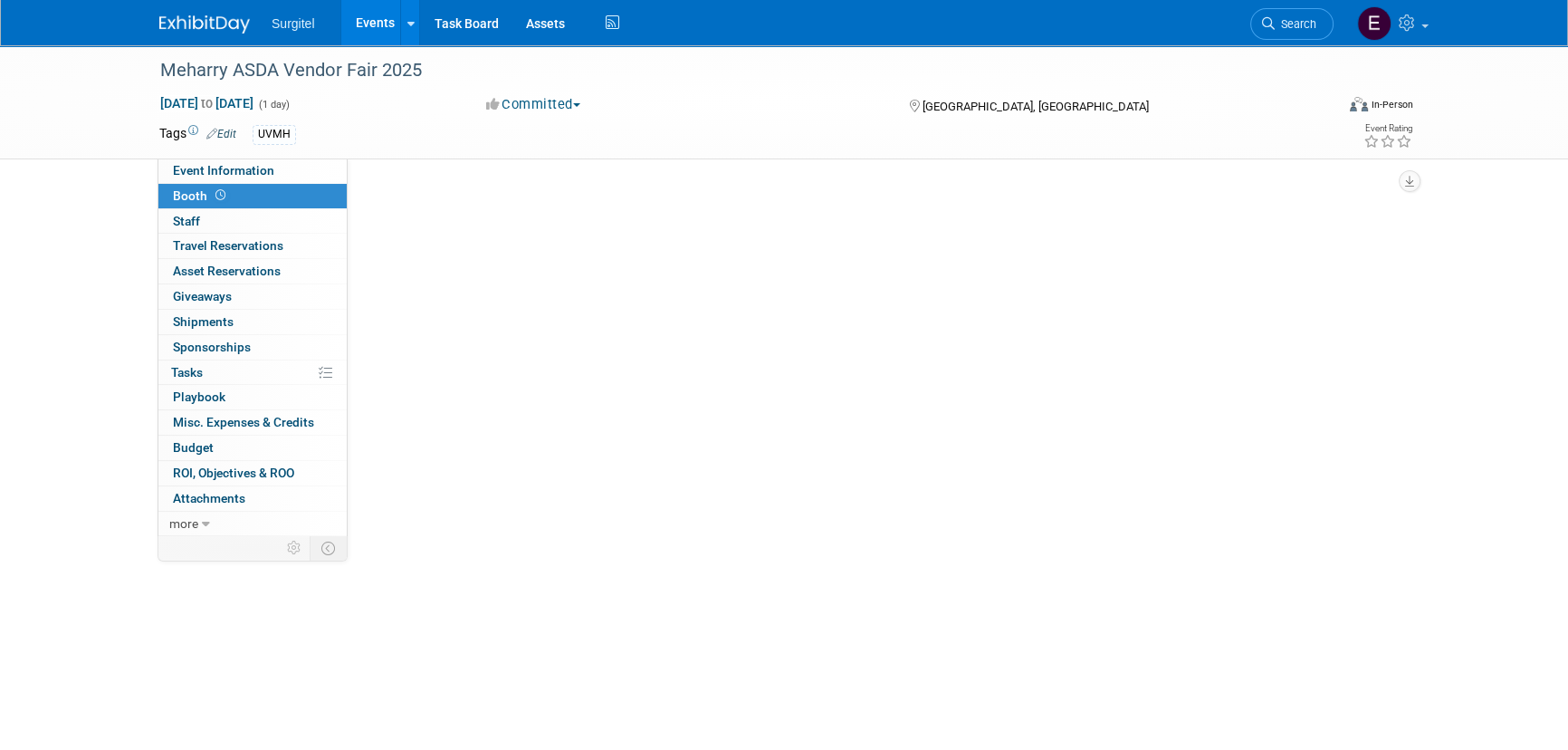
scroll to position [0, 0]
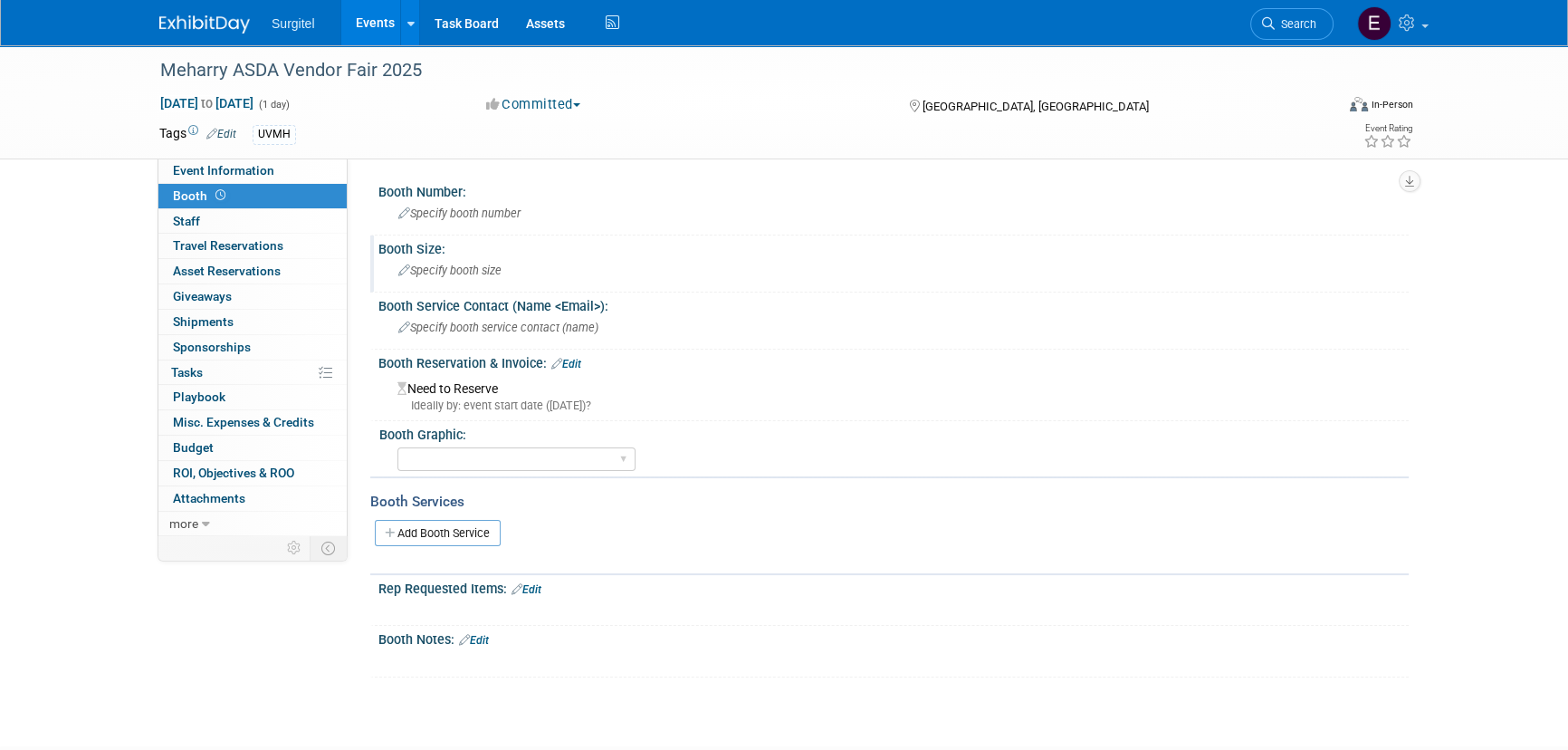
click at [480, 282] on div "Specify booth size" at bounding box center [893, 270] width 1003 height 28
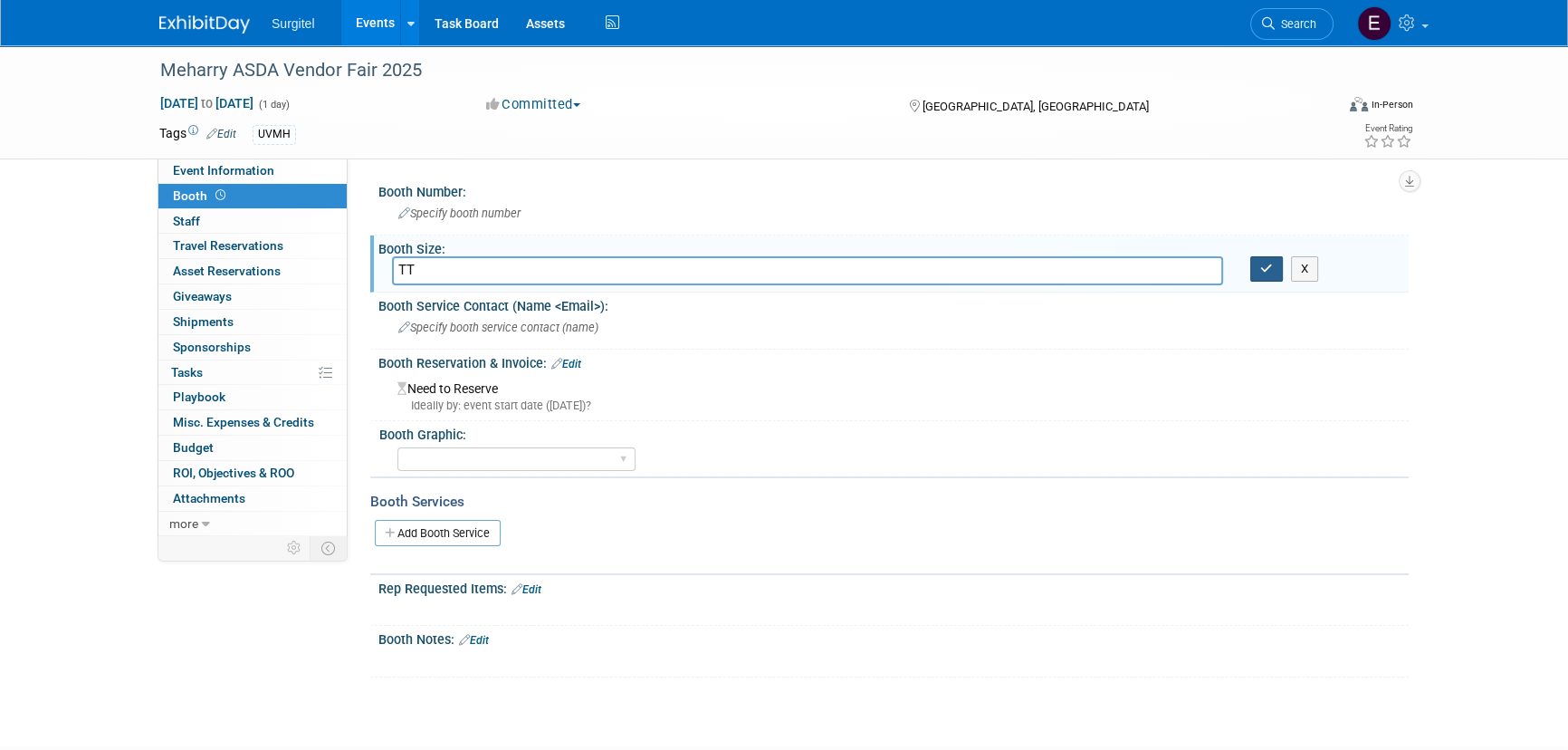
type input "TT"
click at [1267, 268] on icon "button" at bounding box center [1266, 268] width 12 height 12
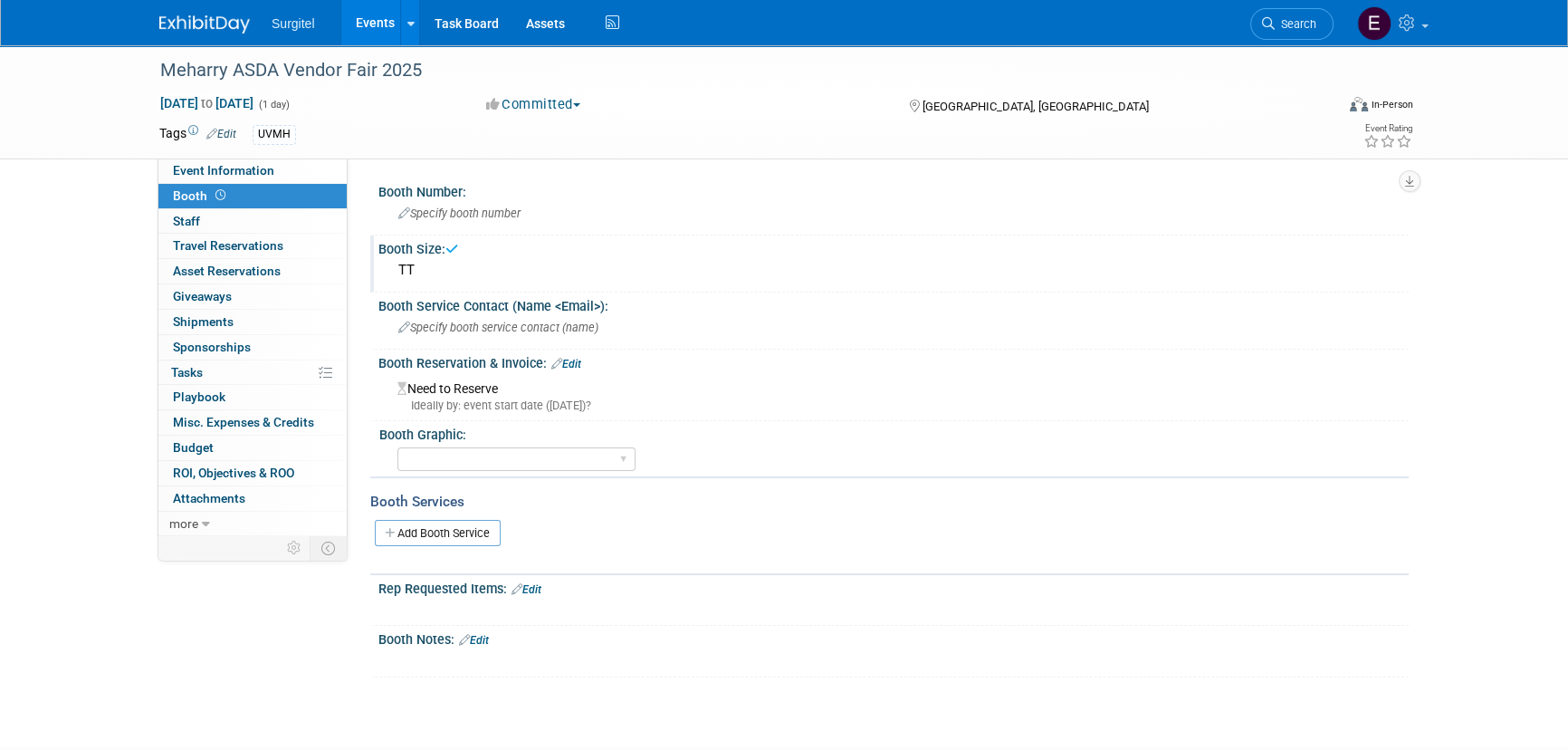
click at [572, 362] on link "Edit" at bounding box center [565, 363] width 30 height 12
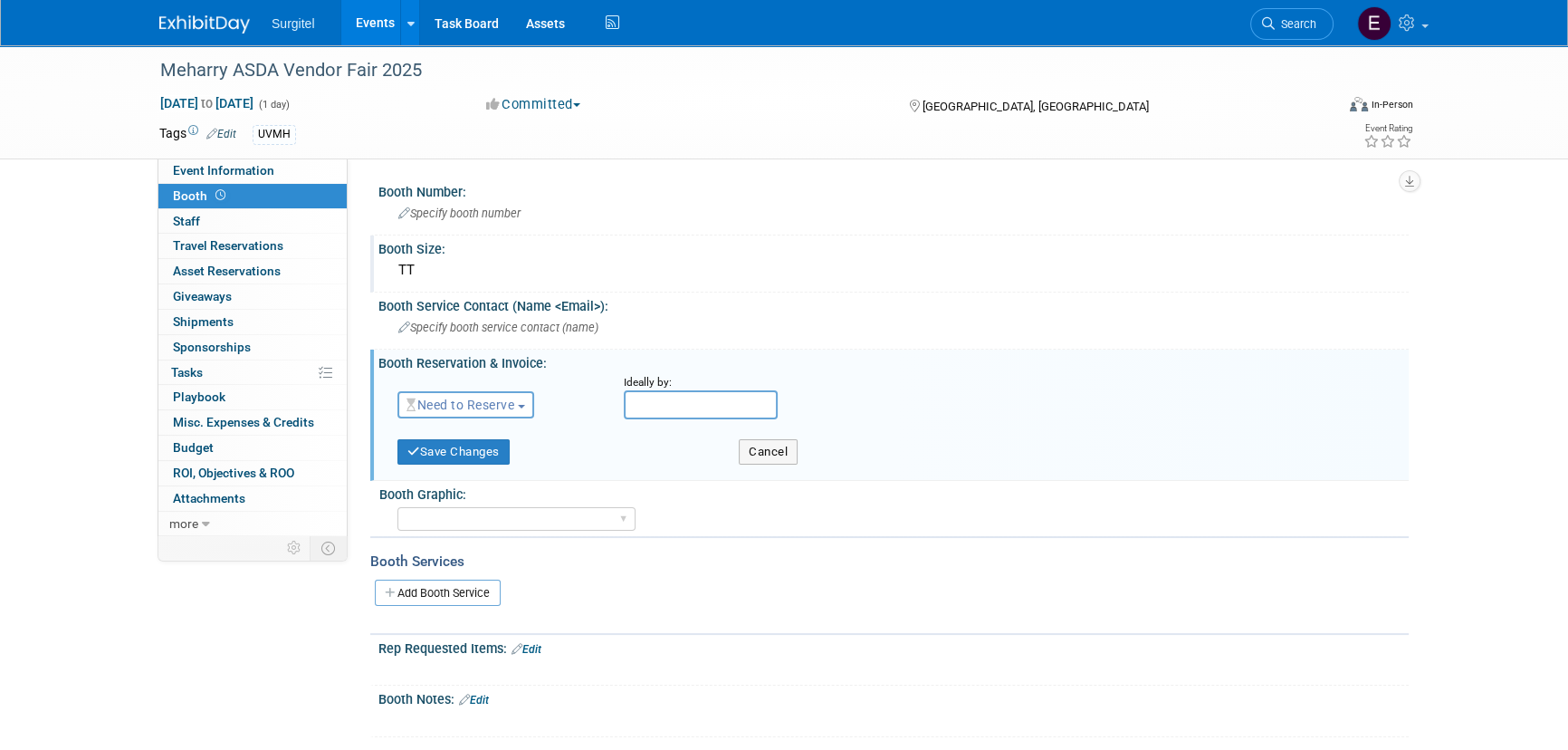
click at [486, 407] on span "Need to Reserve" at bounding box center [460, 404] width 108 height 14
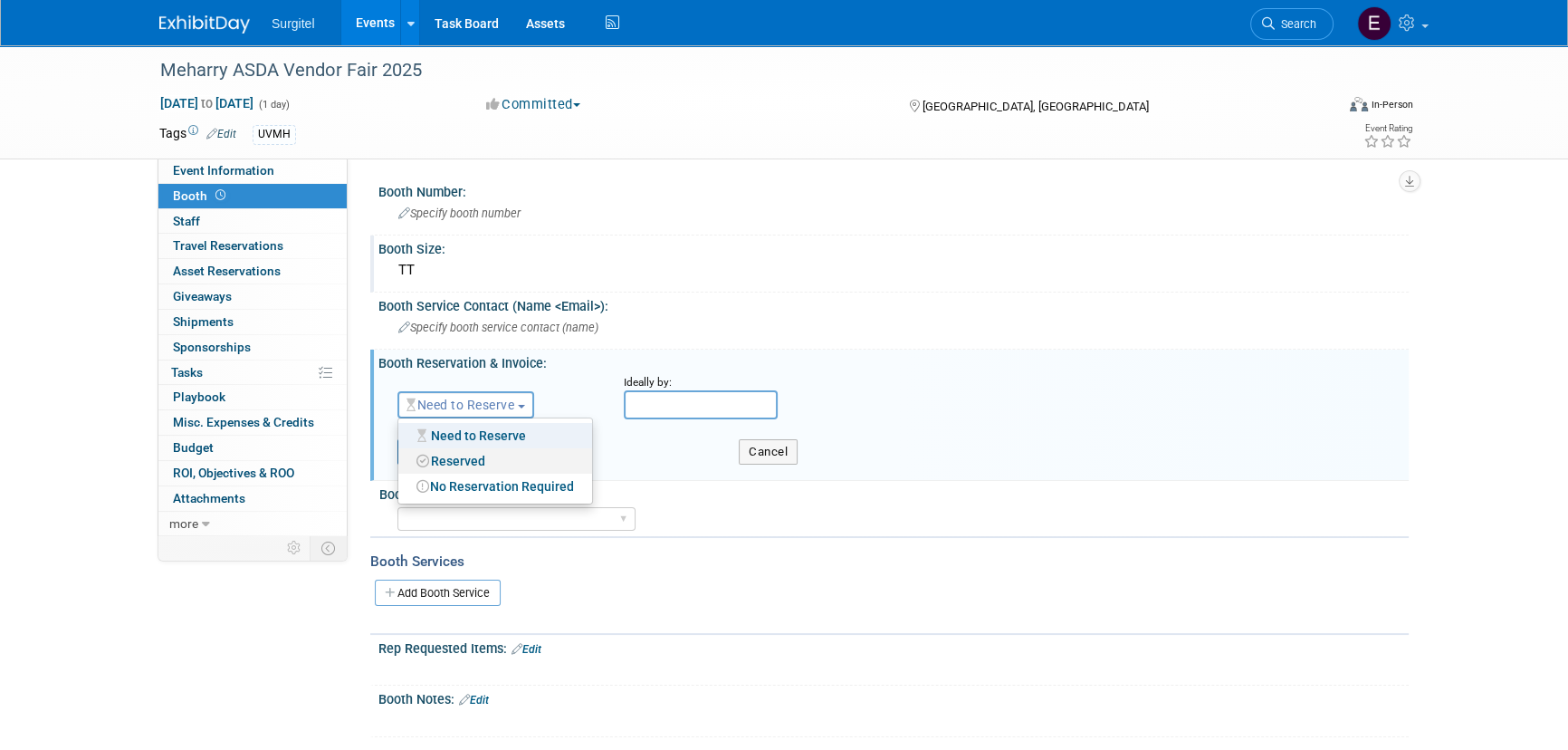
click at [493, 452] on link "Reserved" at bounding box center [495, 461] width 194 height 25
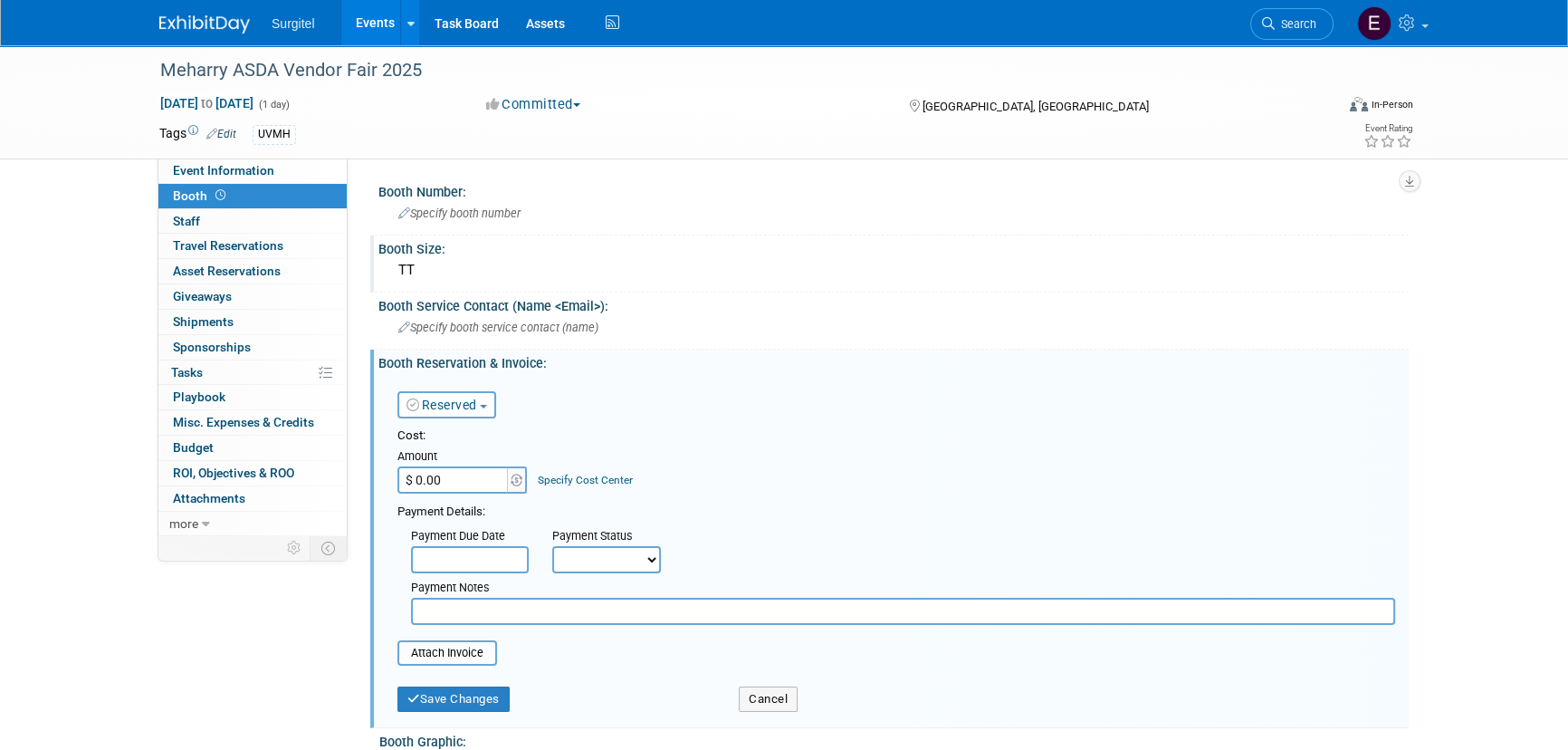
click at [487, 475] on input "$ 0.00" at bounding box center [454, 480] width 113 height 27
type input "$ 900.00"
click at [610, 560] on select "Not Paid Yet Partially Paid Paid in Full" at bounding box center [606, 560] width 109 height 27
select select "1"
click at [552, 546] on select "Not Paid Yet Partially Paid Paid in Full" at bounding box center [606, 560] width 109 height 27
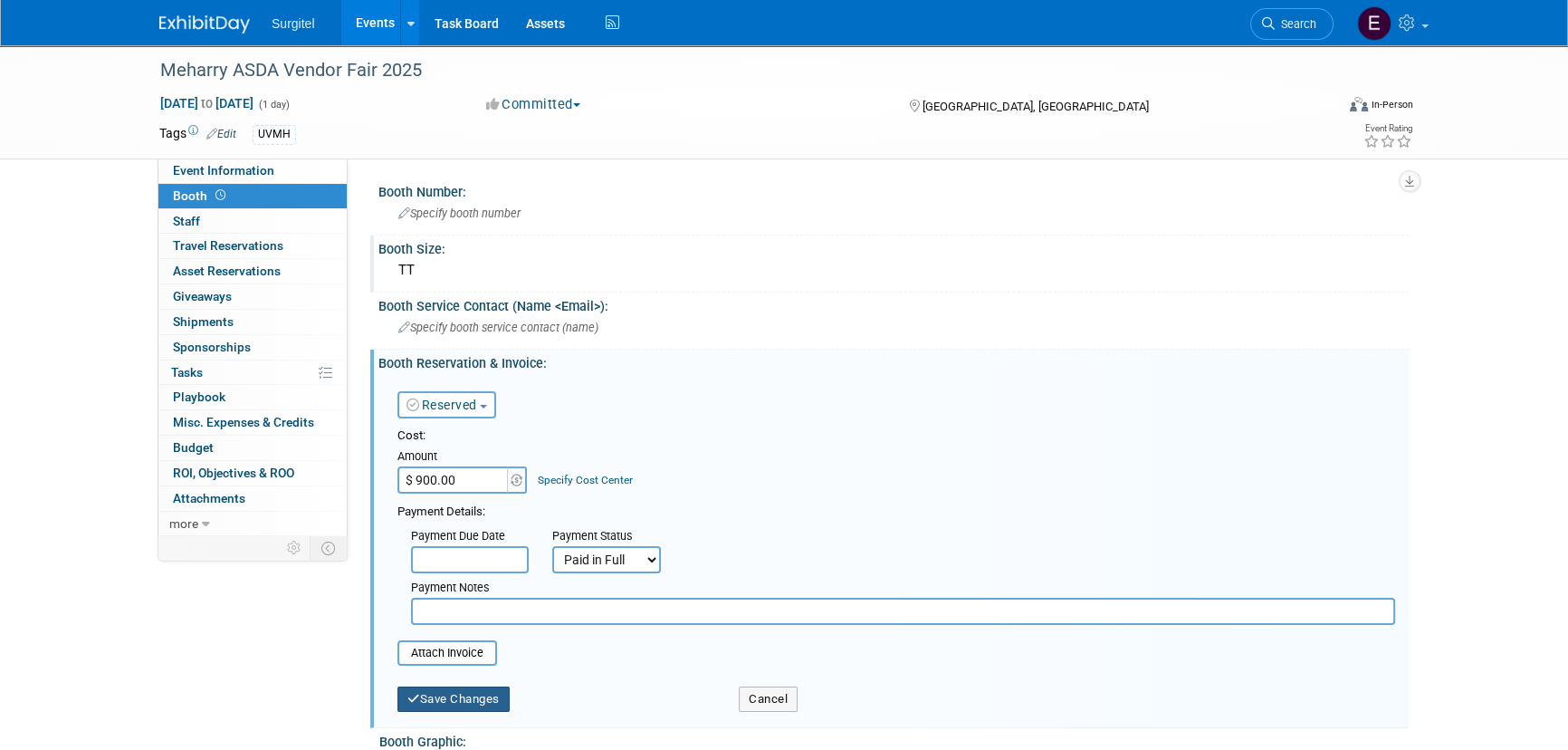
click at [478, 699] on button "Save Changes" at bounding box center [453, 699] width 112 height 25
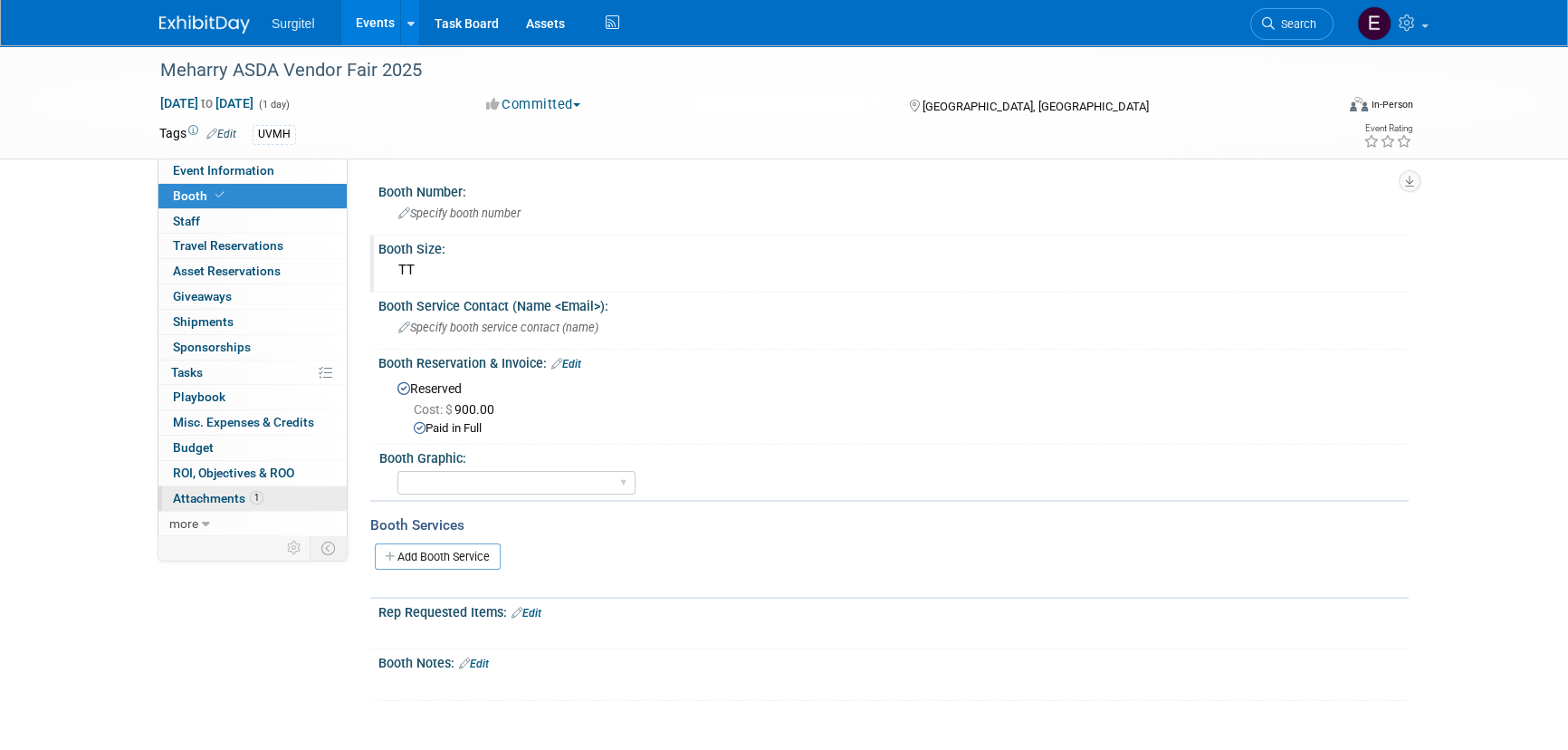
click at [236, 487] on link "1 Attachments 1" at bounding box center [253, 498] width 188 height 24
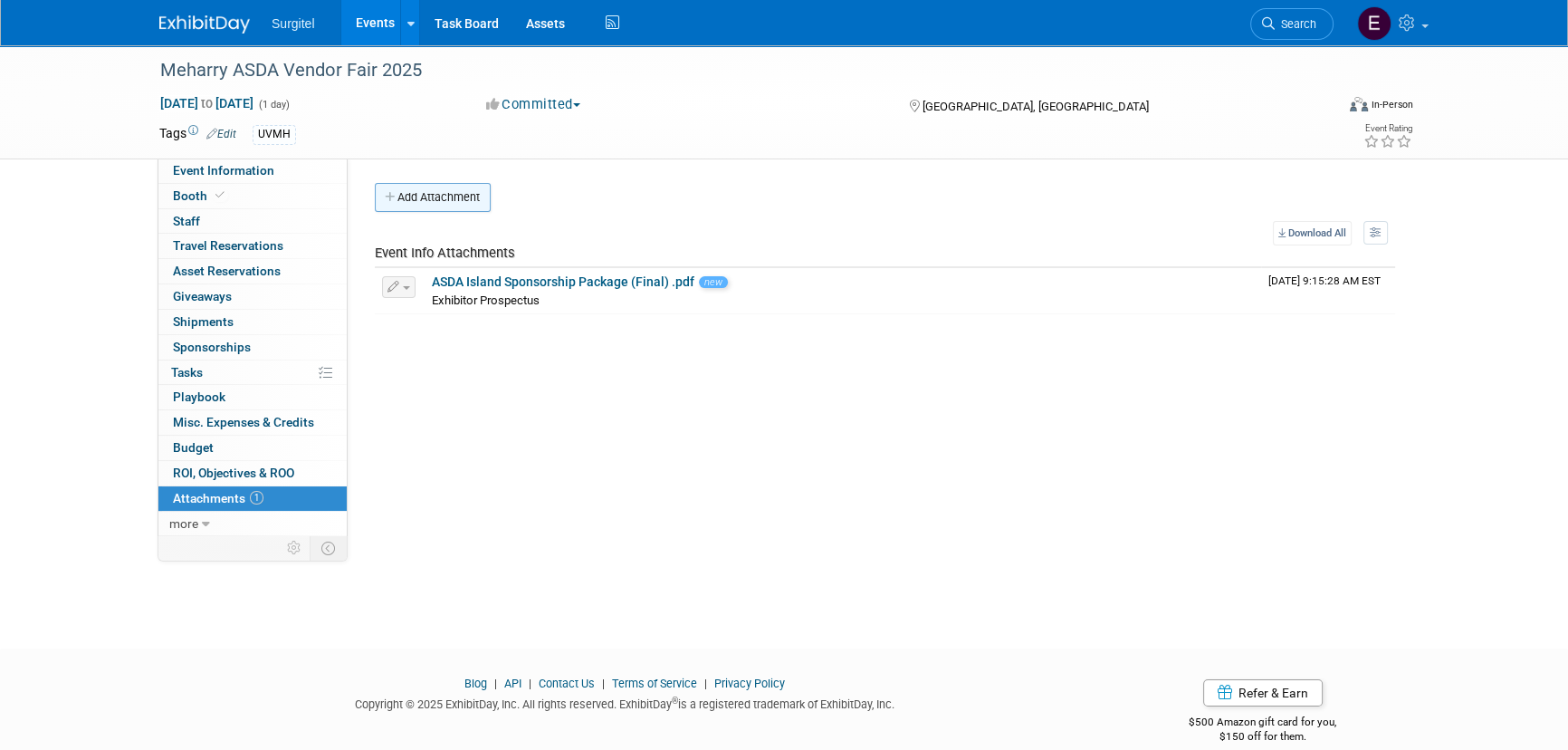
click at [455, 195] on button "Add Attachment" at bounding box center [433, 197] width 116 height 29
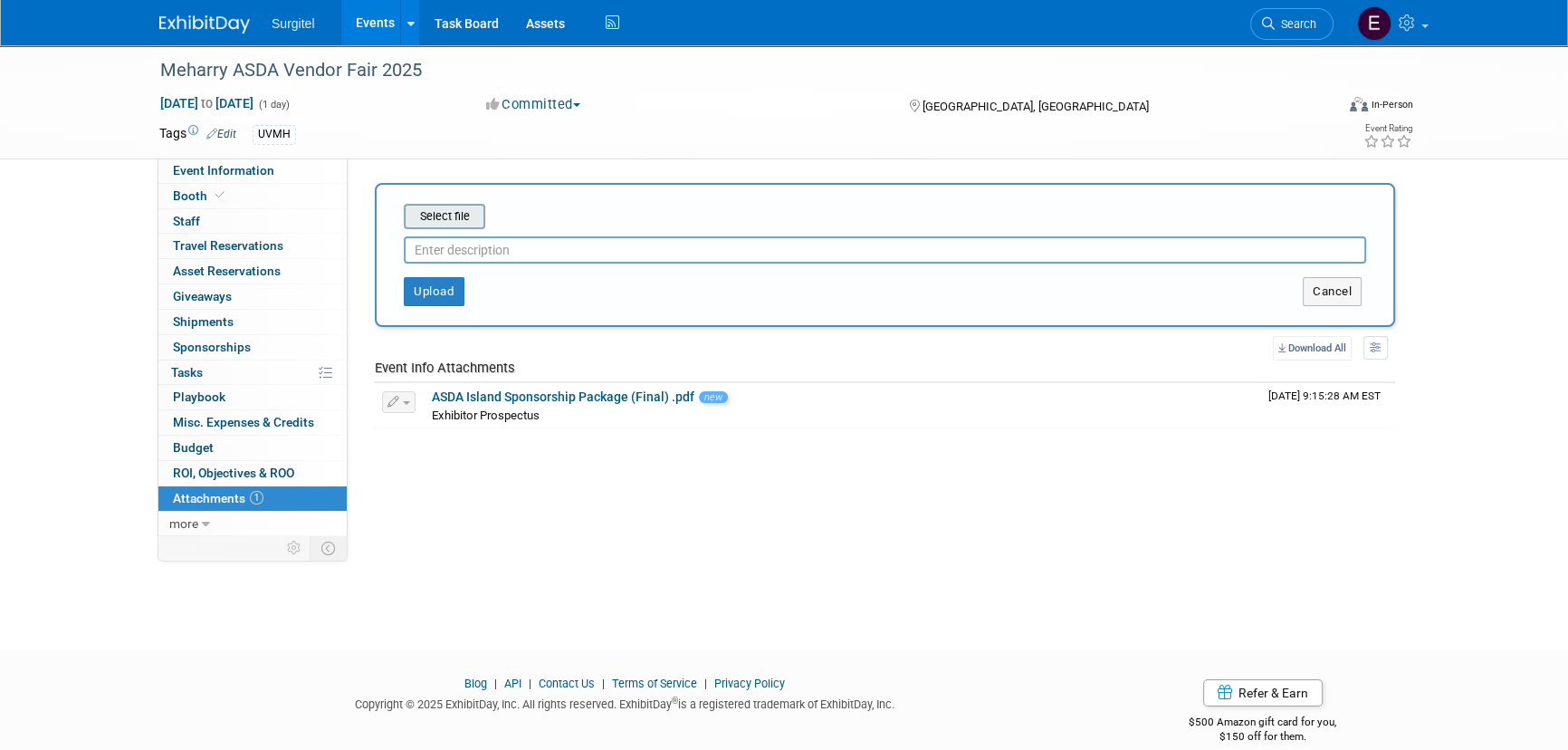
click at [458, 217] on input "file" at bounding box center [376, 216] width 215 height 22
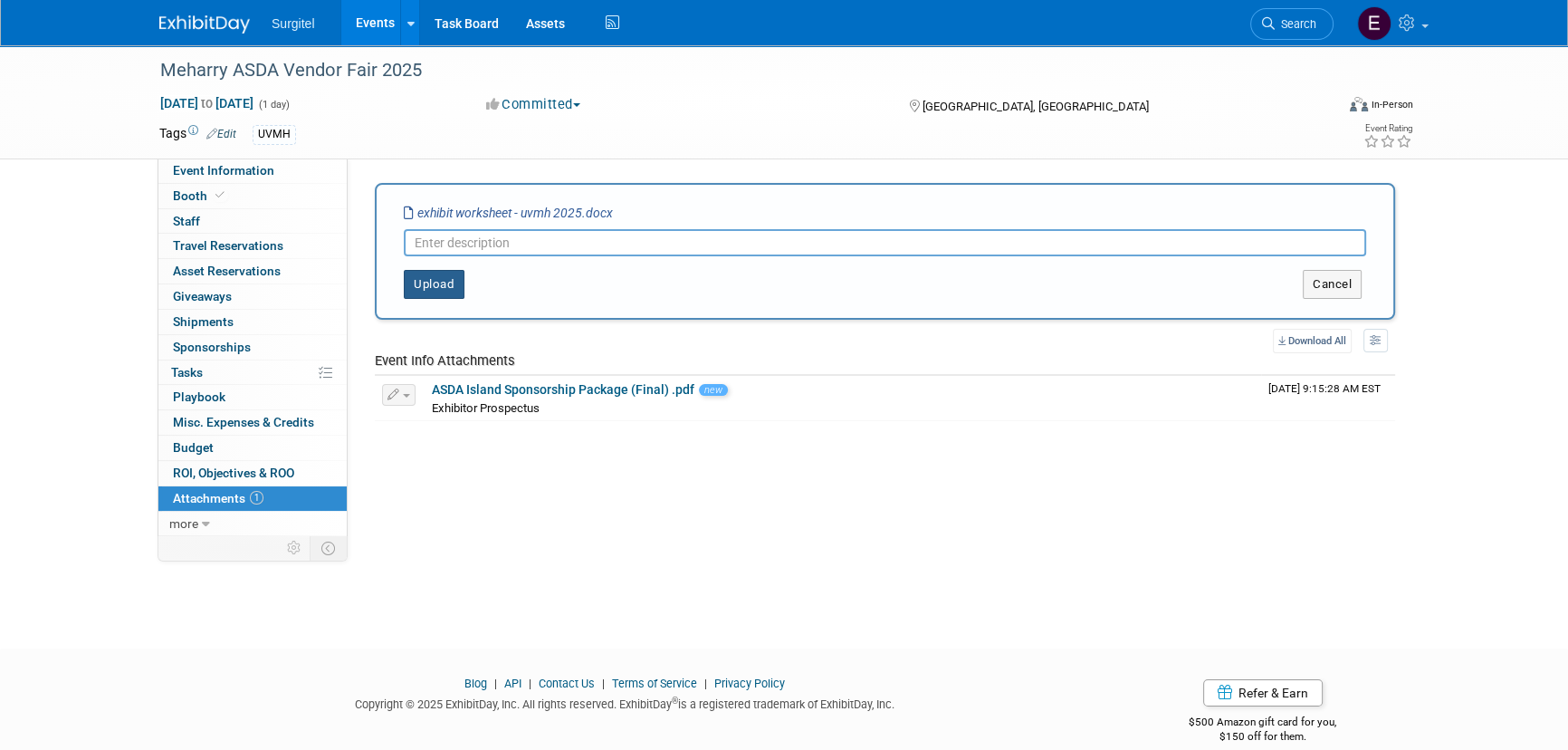
click at [452, 290] on button "Upload" at bounding box center [434, 285] width 61 height 29
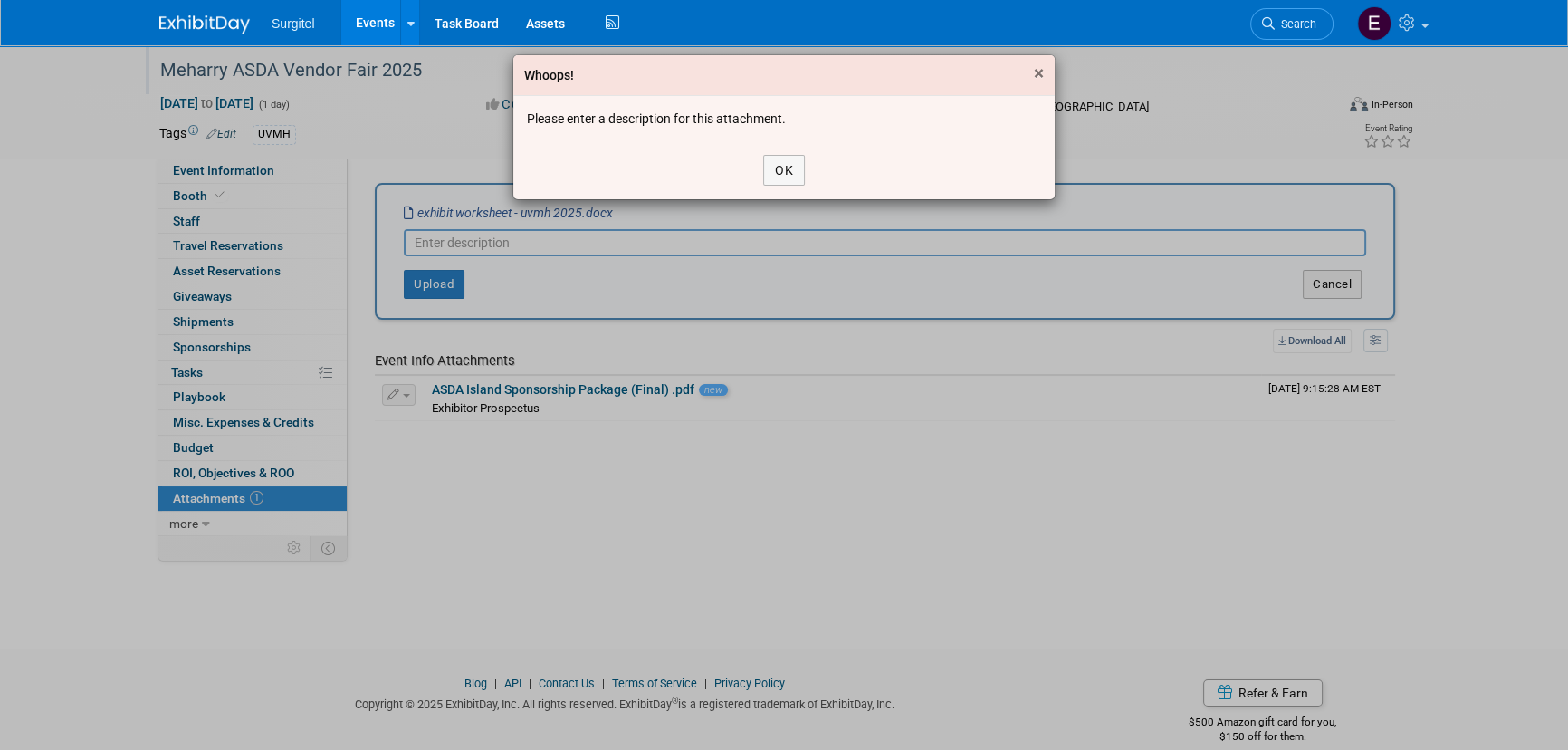
click at [1043, 70] on span "×" at bounding box center [1038, 73] width 10 height 22
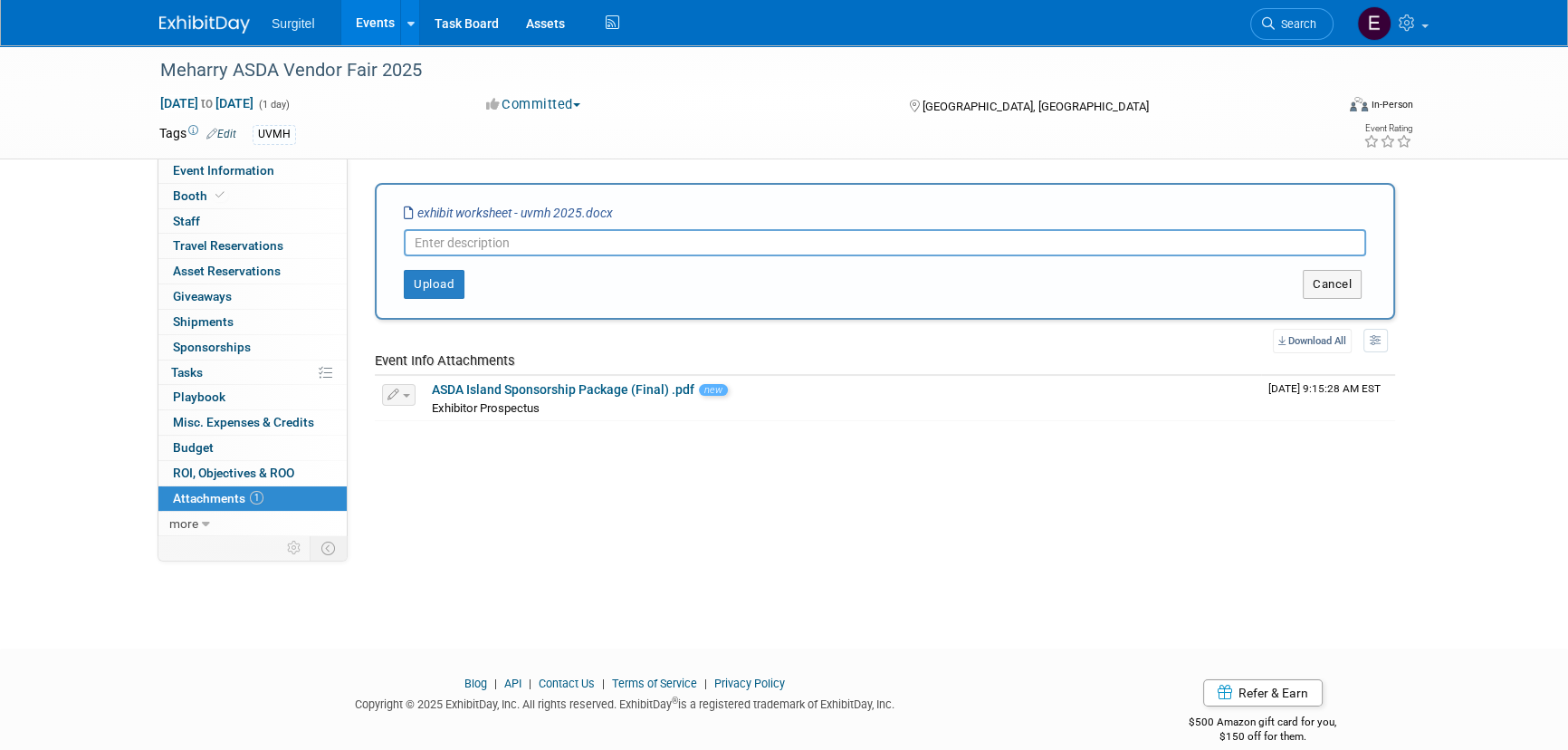
click at [736, 232] on input "text" at bounding box center [884, 242] width 962 height 27
type input "Check Request"
click at [442, 290] on button "Upload" at bounding box center [434, 285] width 61 height 29
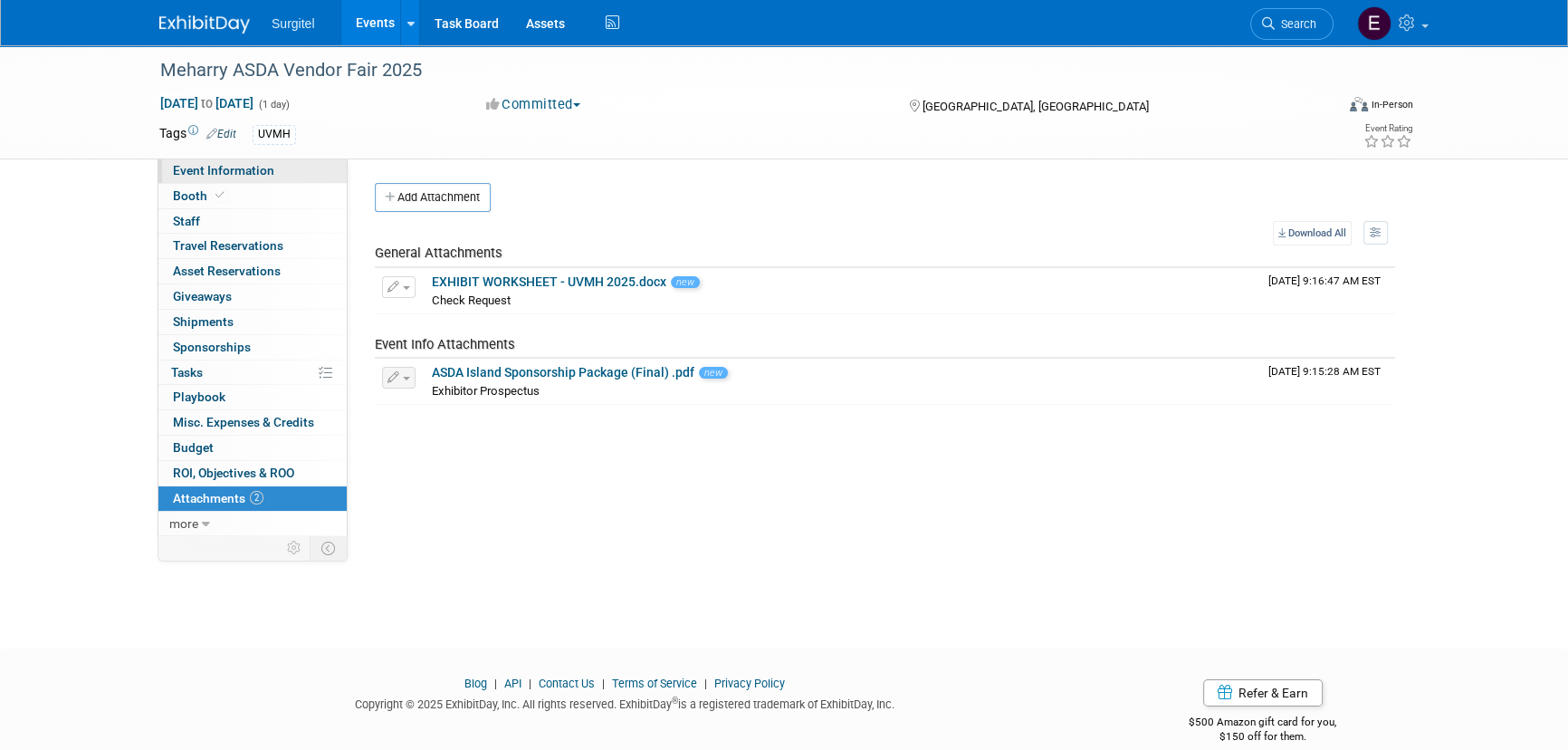
click at [267, 167] on span "Event Information" at bounding box center [223, 170] width 101 height 14
select select "School Show"
select select "Dental"
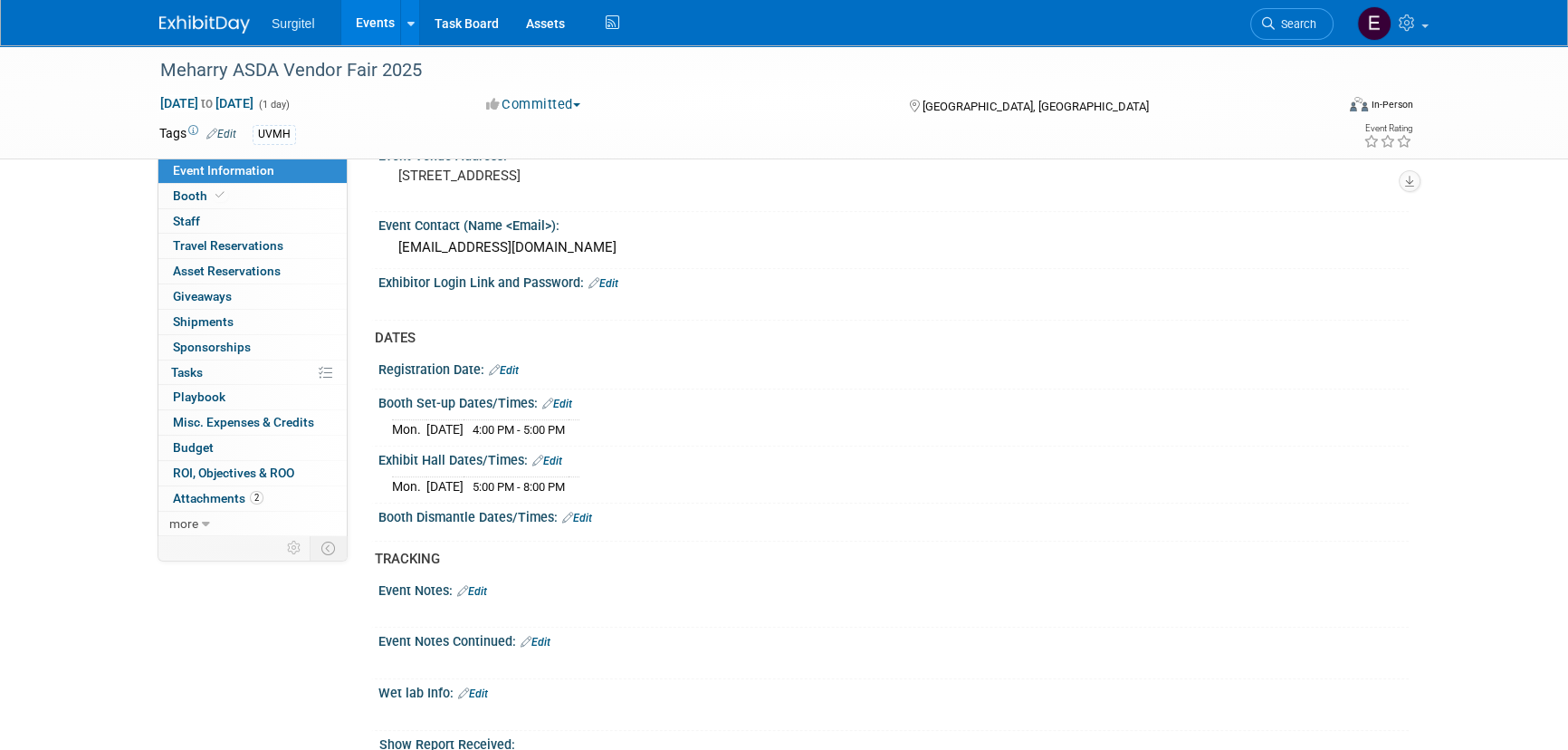
scroll to position [906, 0]
click at [1297, 12] on link "Search" at bounding box center [1291, 23] width 84 height 32
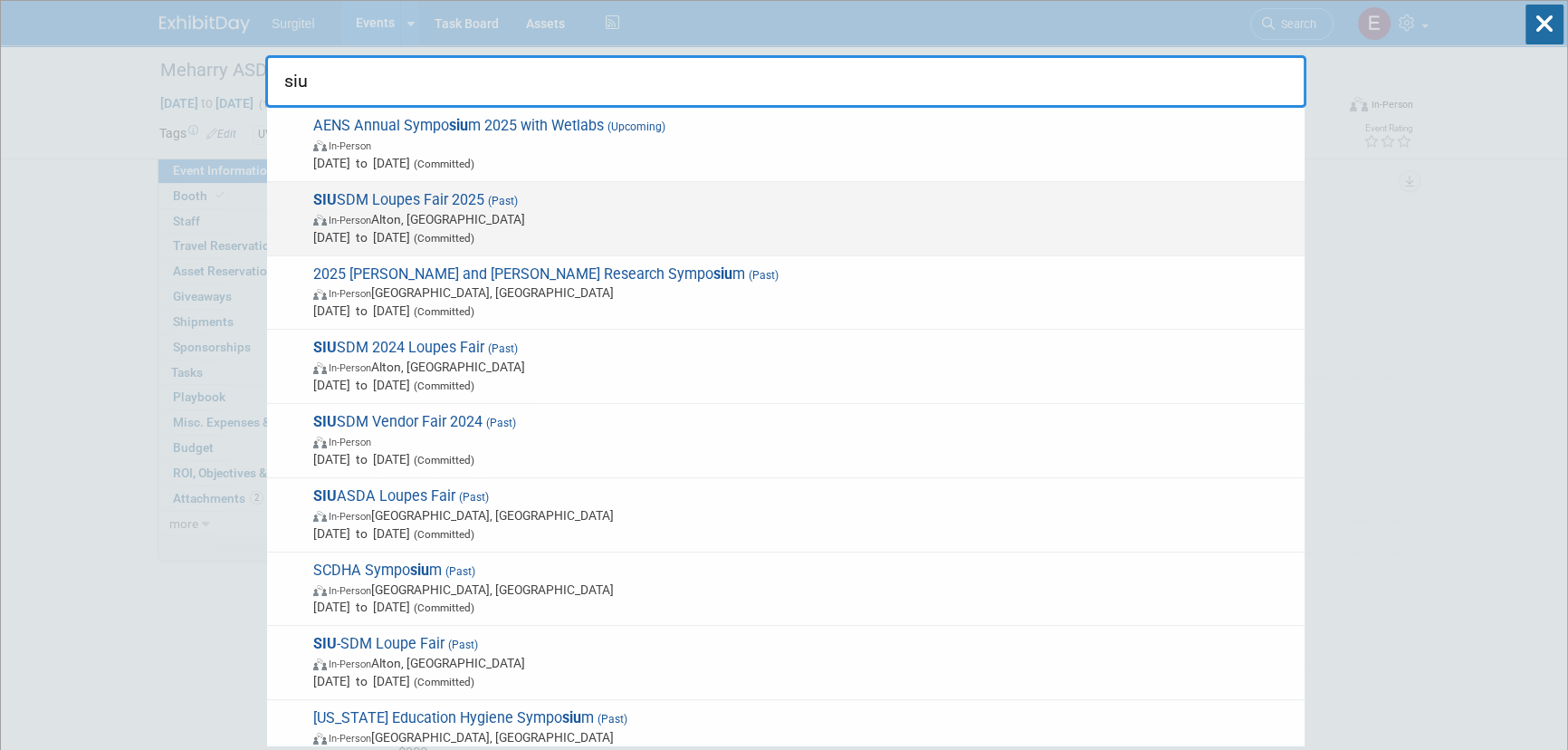
type input "siu"
click at [585, 236] on span "Aug 16, 2025 to Aug 16, 2025 (Committed)" at bounding box center [805, 237] width 983 height 18
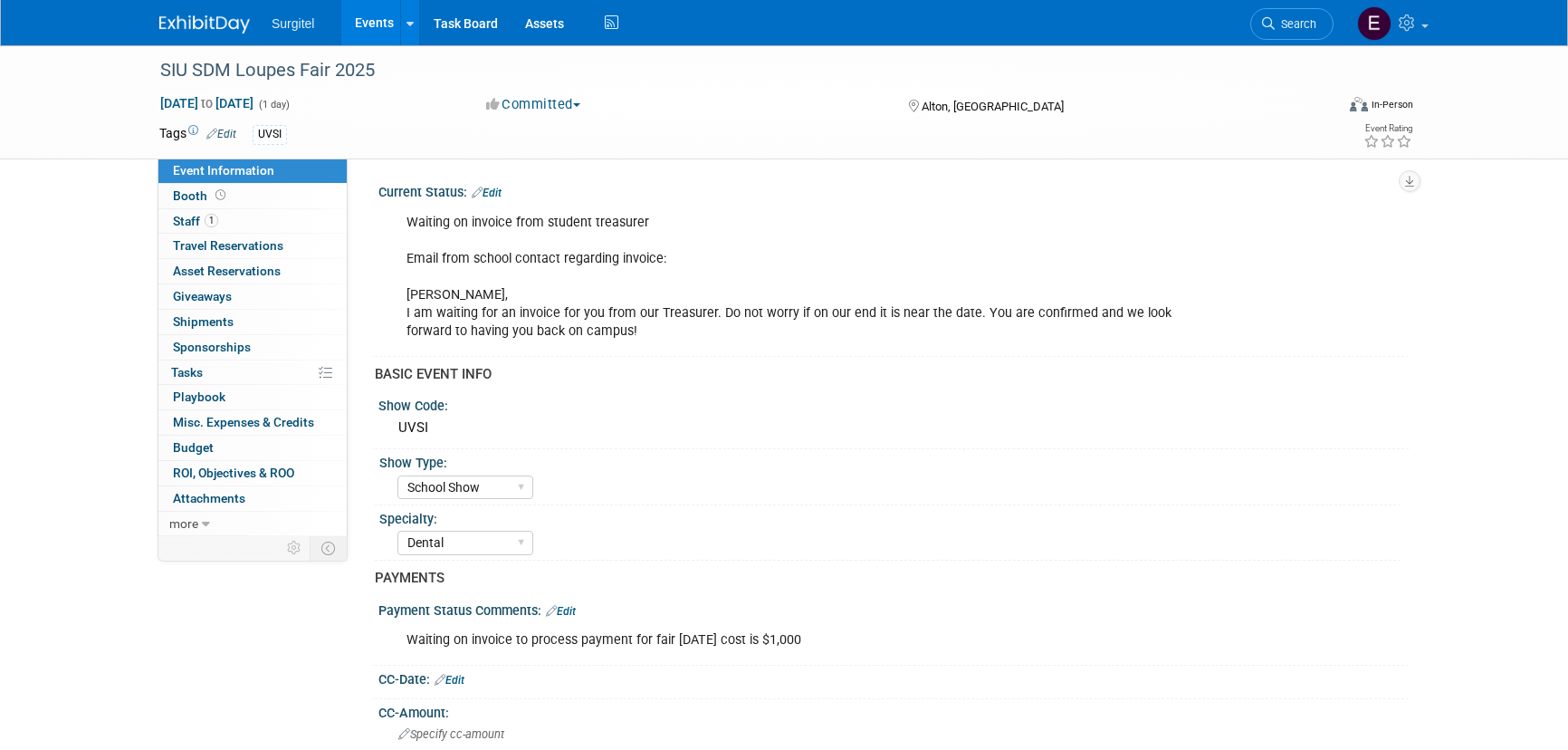
select select "School Show"
select select "Dental"
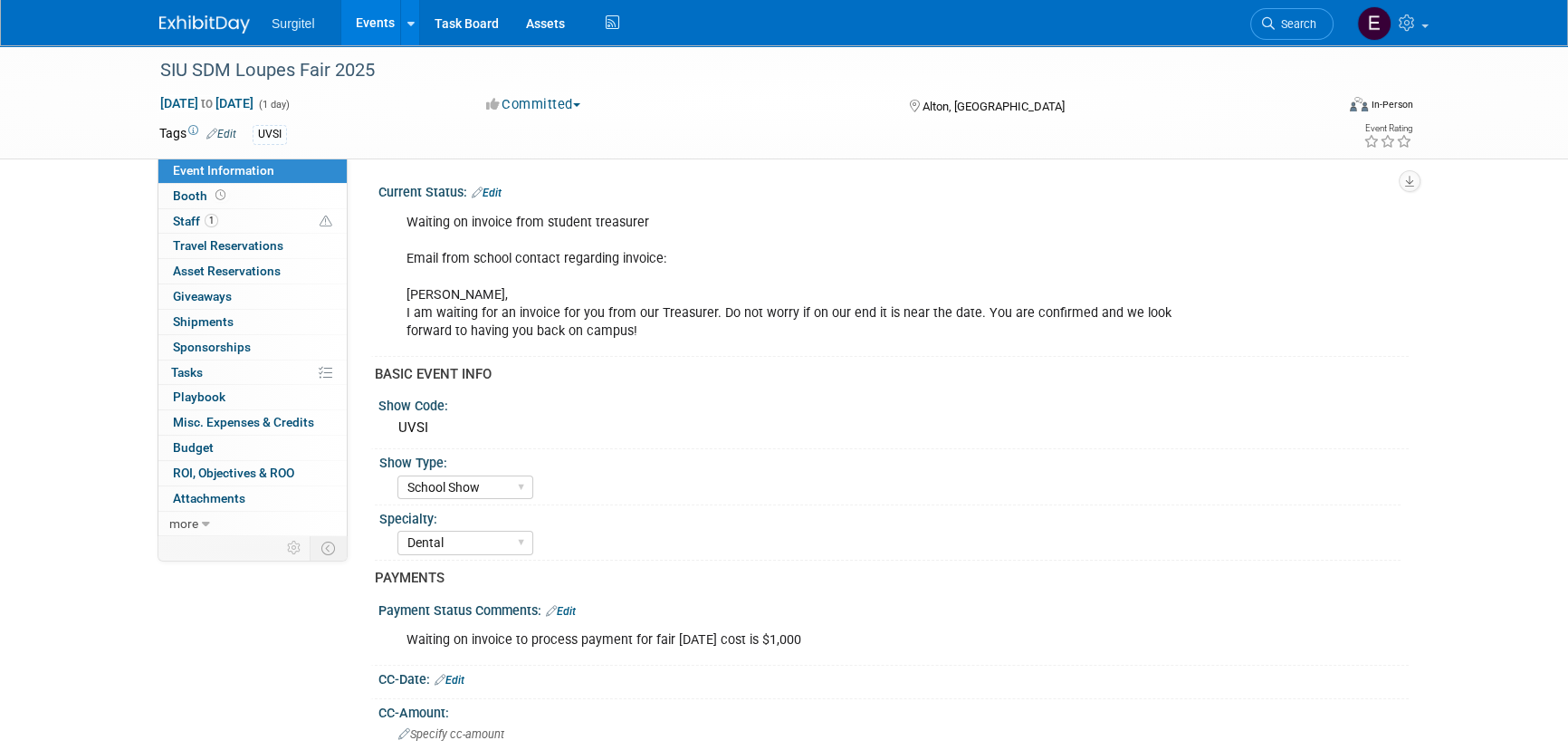
click at [491, 190] on link "Edit" at bounding box center [486, 192] width 30 height 12
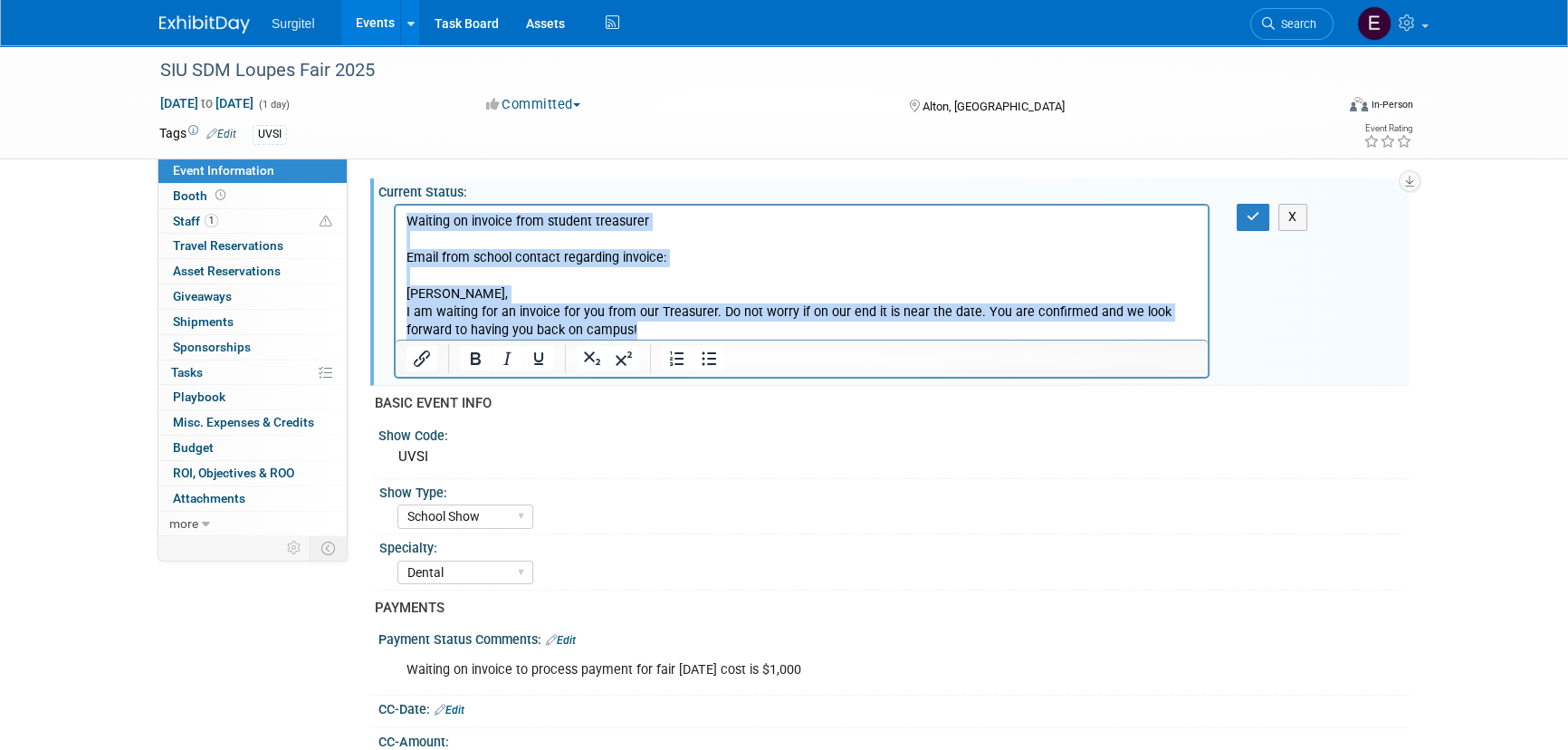
drag, startPoint x: 679, startPoint y: 325, endPoint x: 762, endPoint y: 413, distance: 121.0
click at [396, 209] on html "Waiting on invoice from student treasurer Email from school contact regarding i…" at bounding box center [802, 273] width 812 height 135
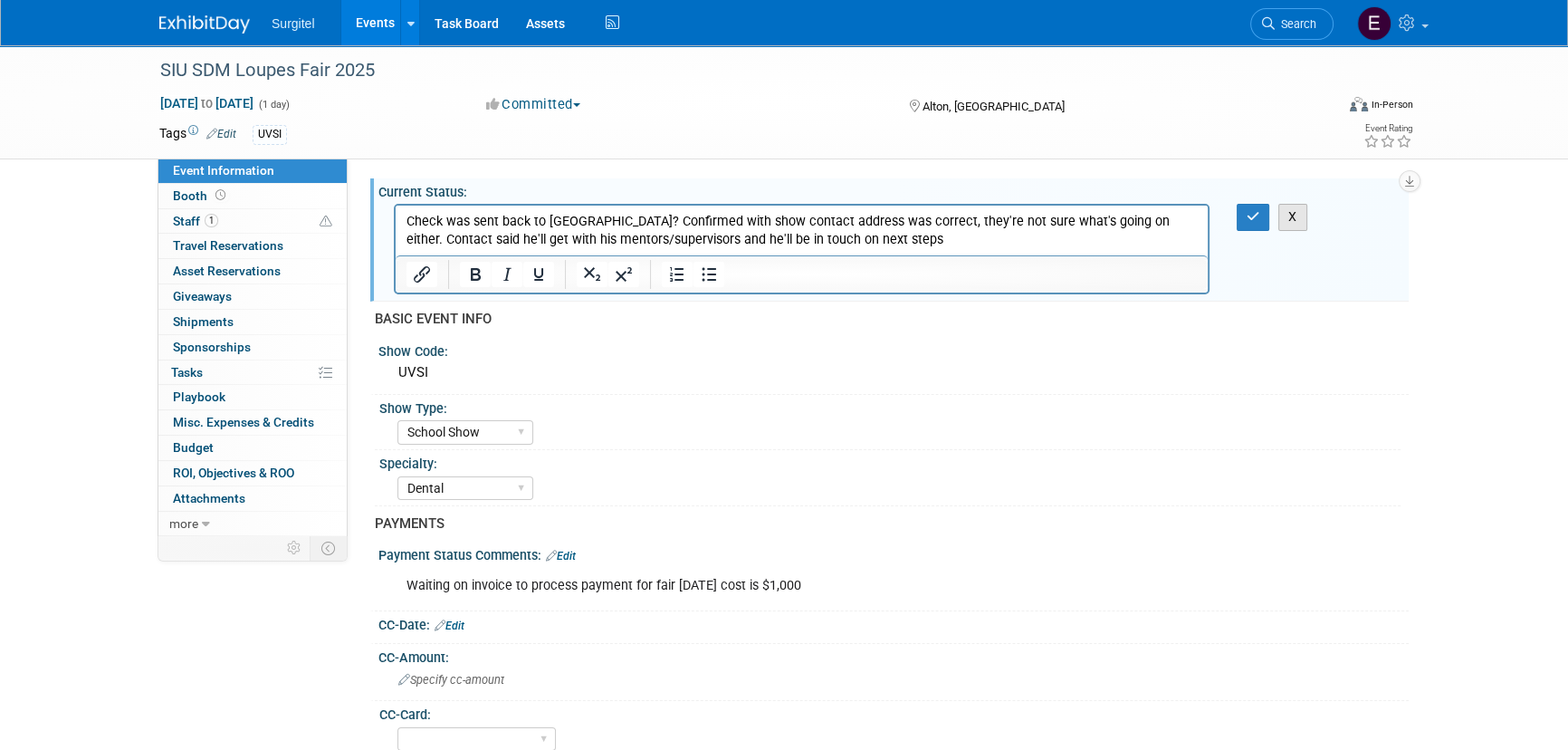
click at [1279, 204] on button "X" at bounding box center [1293, 216] width 29 height 26
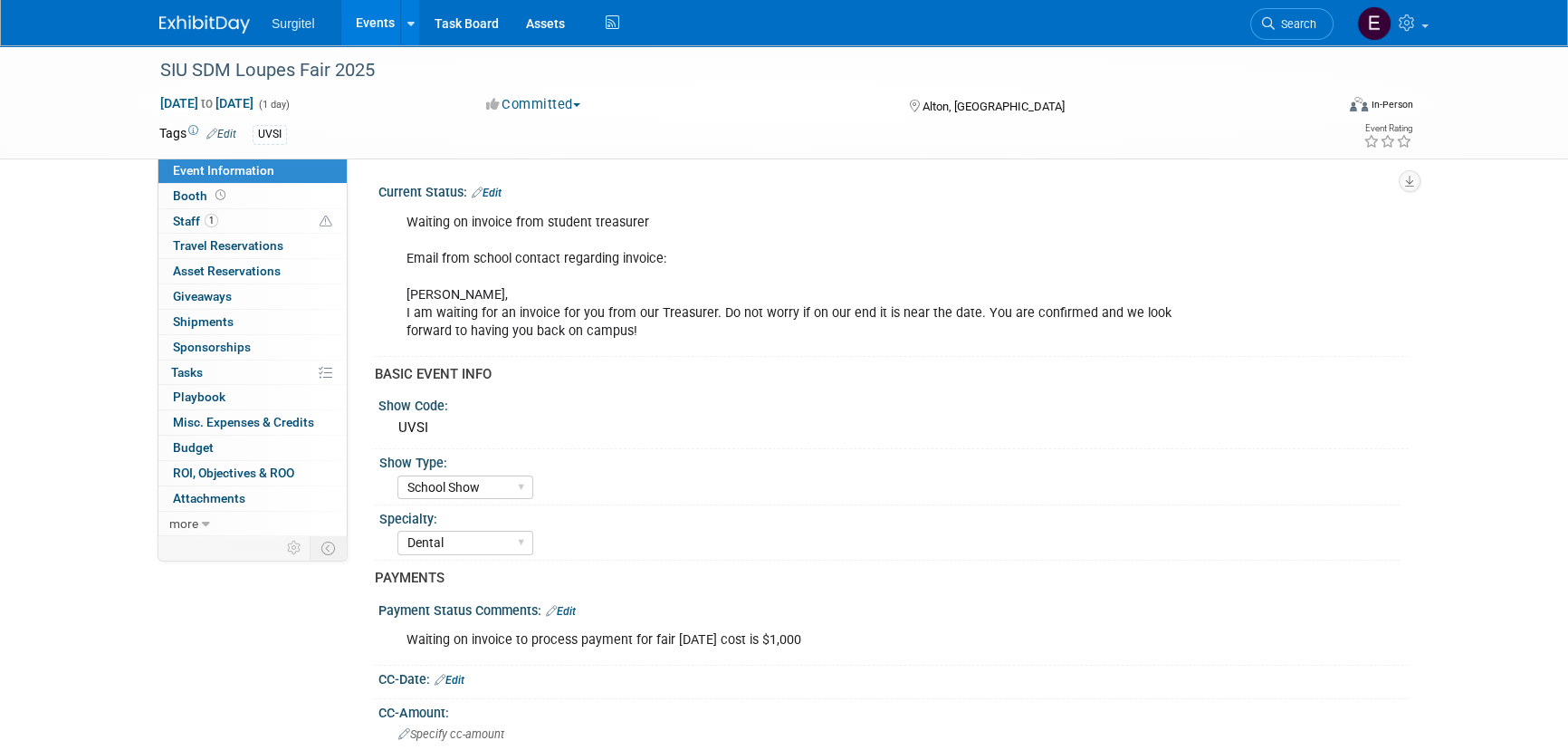
click at [483, 193] on icon at bounding box center [477, 192] width 11 height 12
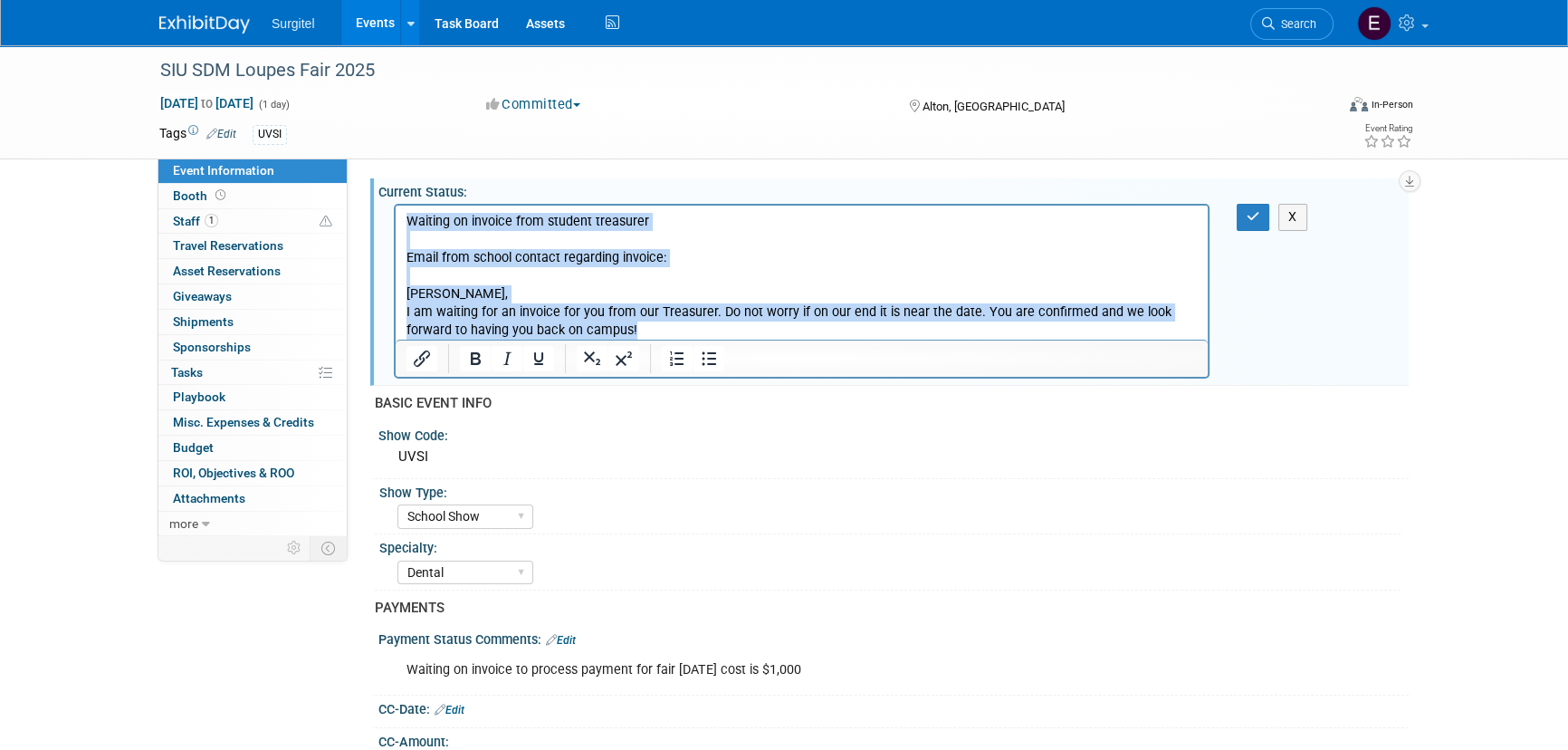
drag, startPoint x: 663, startPoint y: 329, endPoint x: 346, endPoint y: 165, distance: 356.9
click at [396, 206] on html "Waiting on invoice from student treasurer Email from school contact regarding i…" at bounding box center [802, 273] width 812 height 135
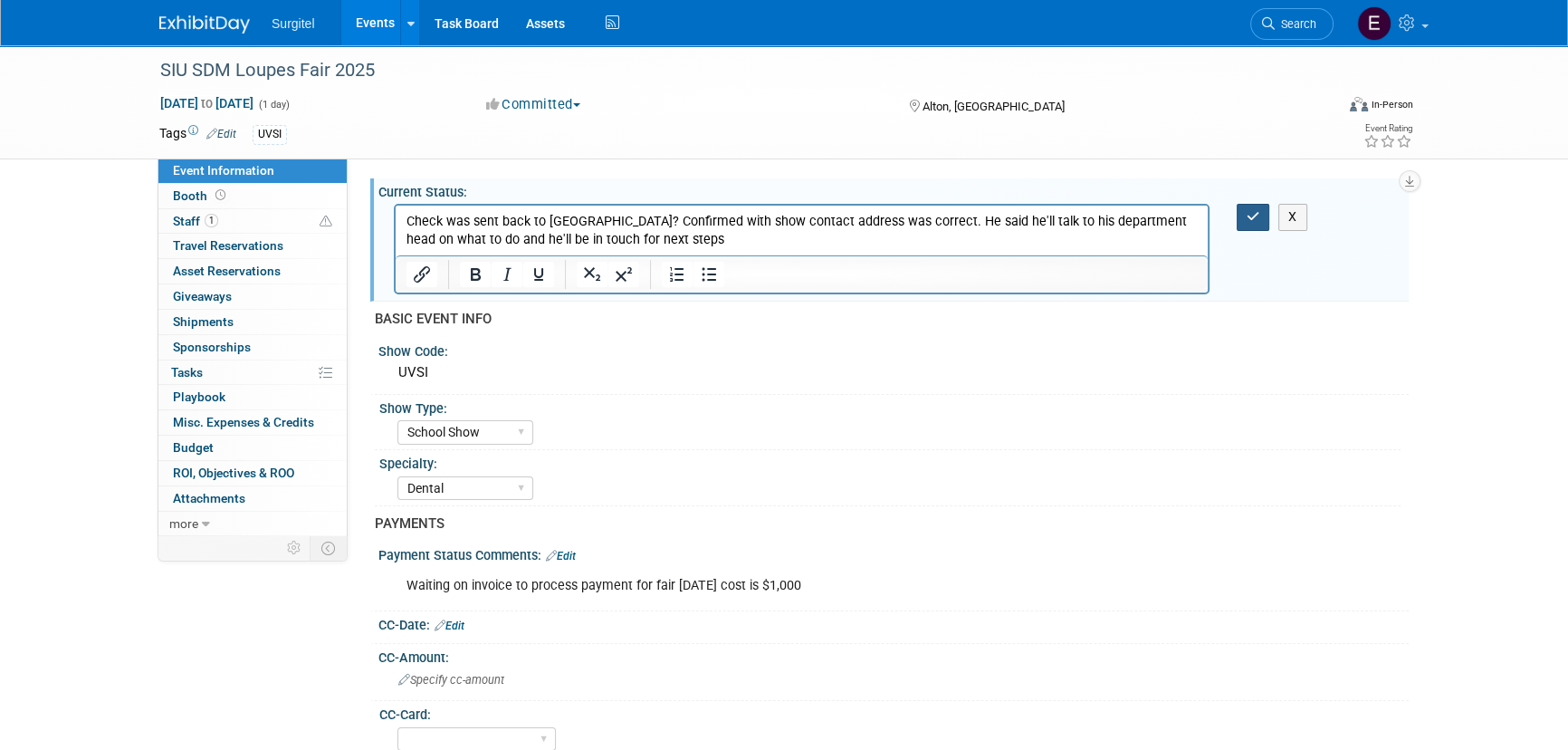
click at [1240, 220] on button "button" at bounding box center [1253, 216] width 34 height 26
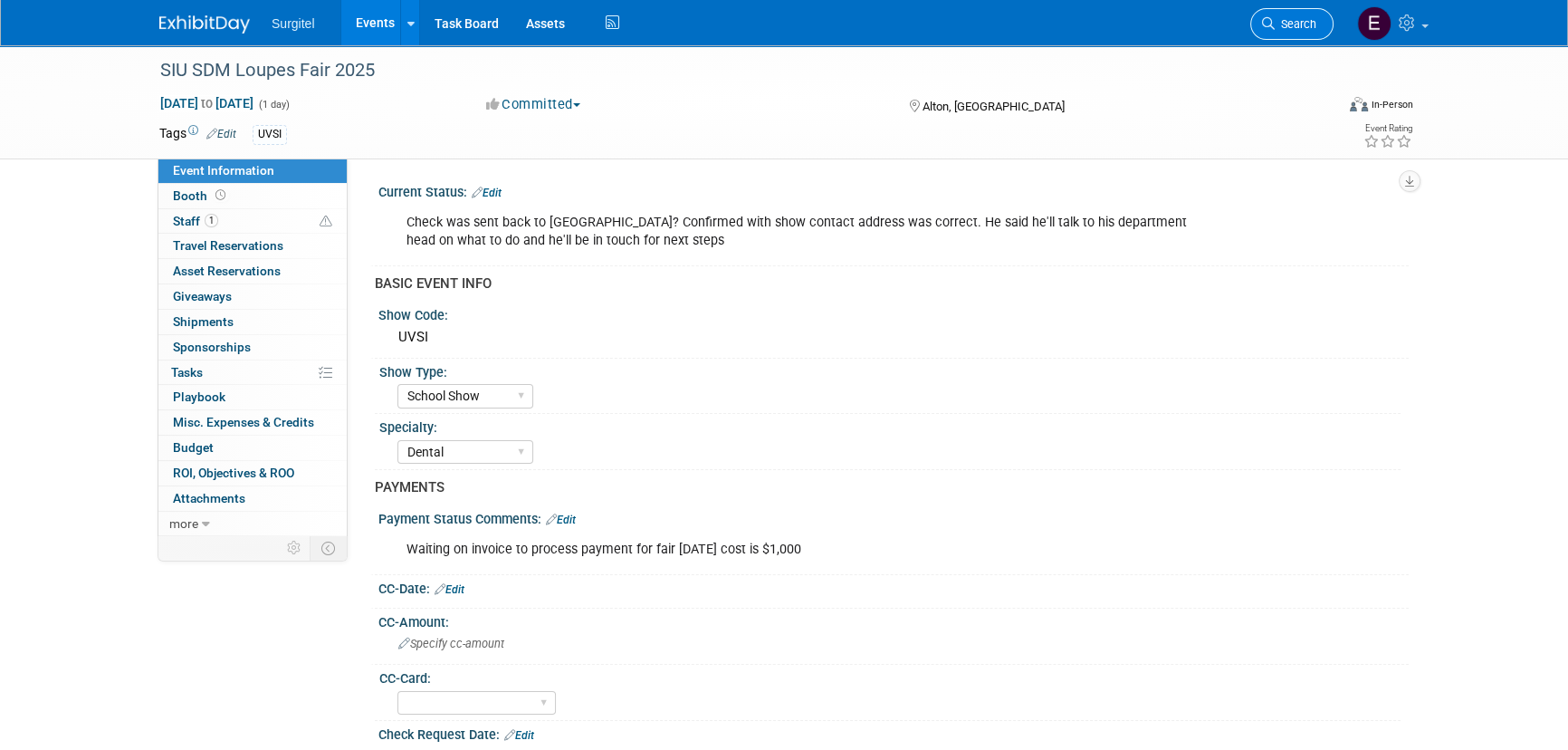
click at [1289, 20] on span "Search" at bounding box center [1295, 24] width 41 height 13
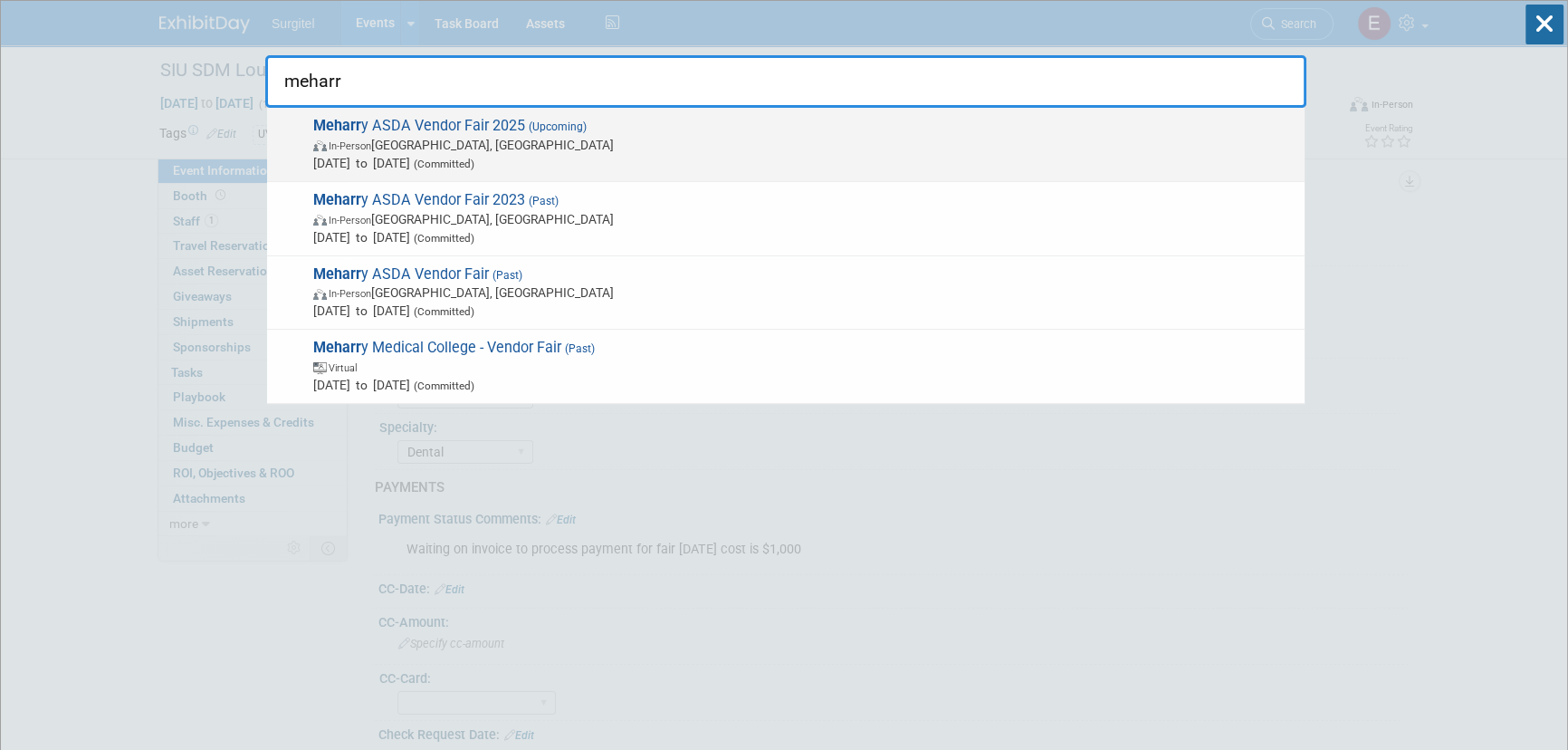
type input "meharr"
click at [851, 128] on span "Meharr y ASDA Vendor Fair 2025 (Upcoming) In-Person Nashville, TN Oct 27, 2025 …" at bounding box center [801, 143] width 987 height 55
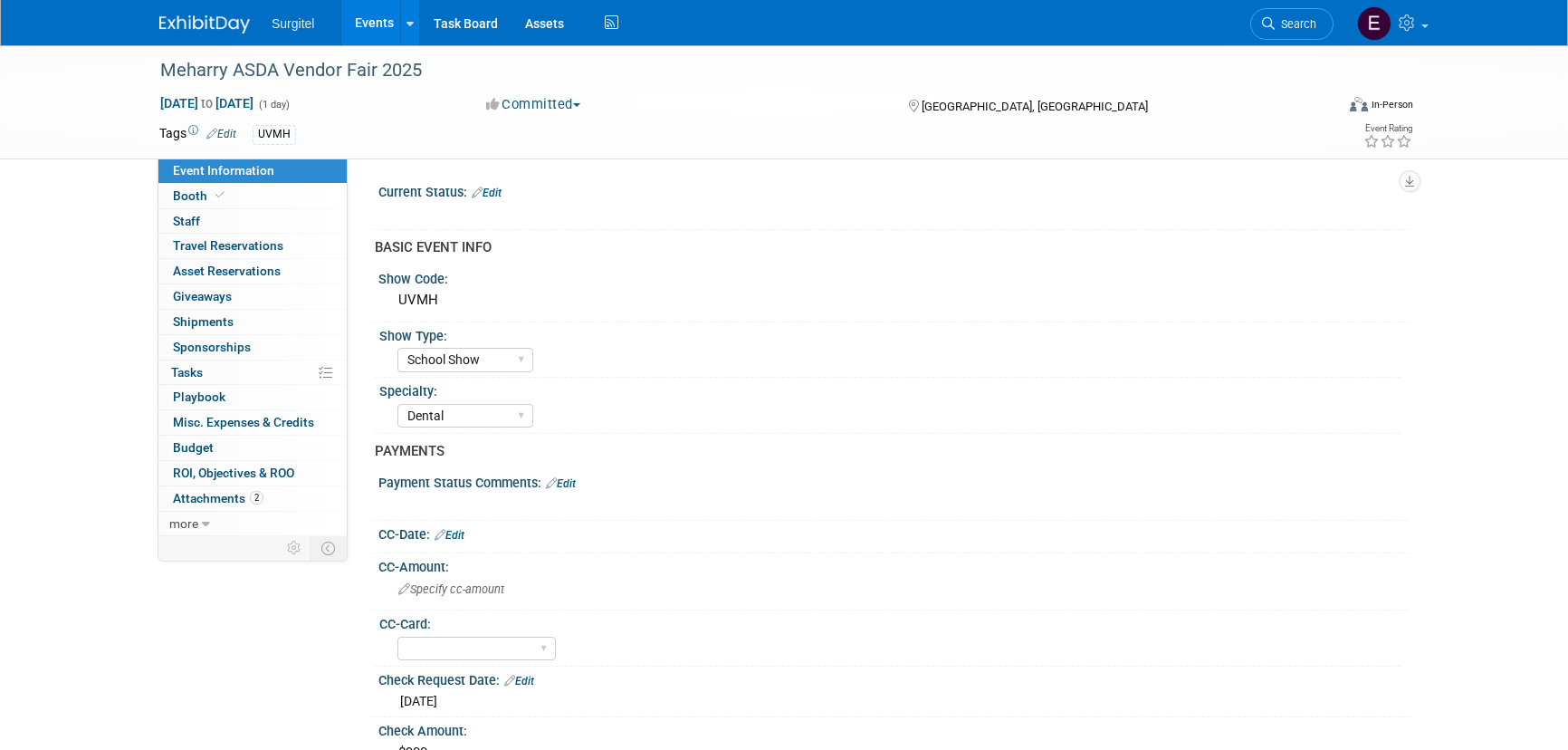
select select "School Show"
select select "Dental"
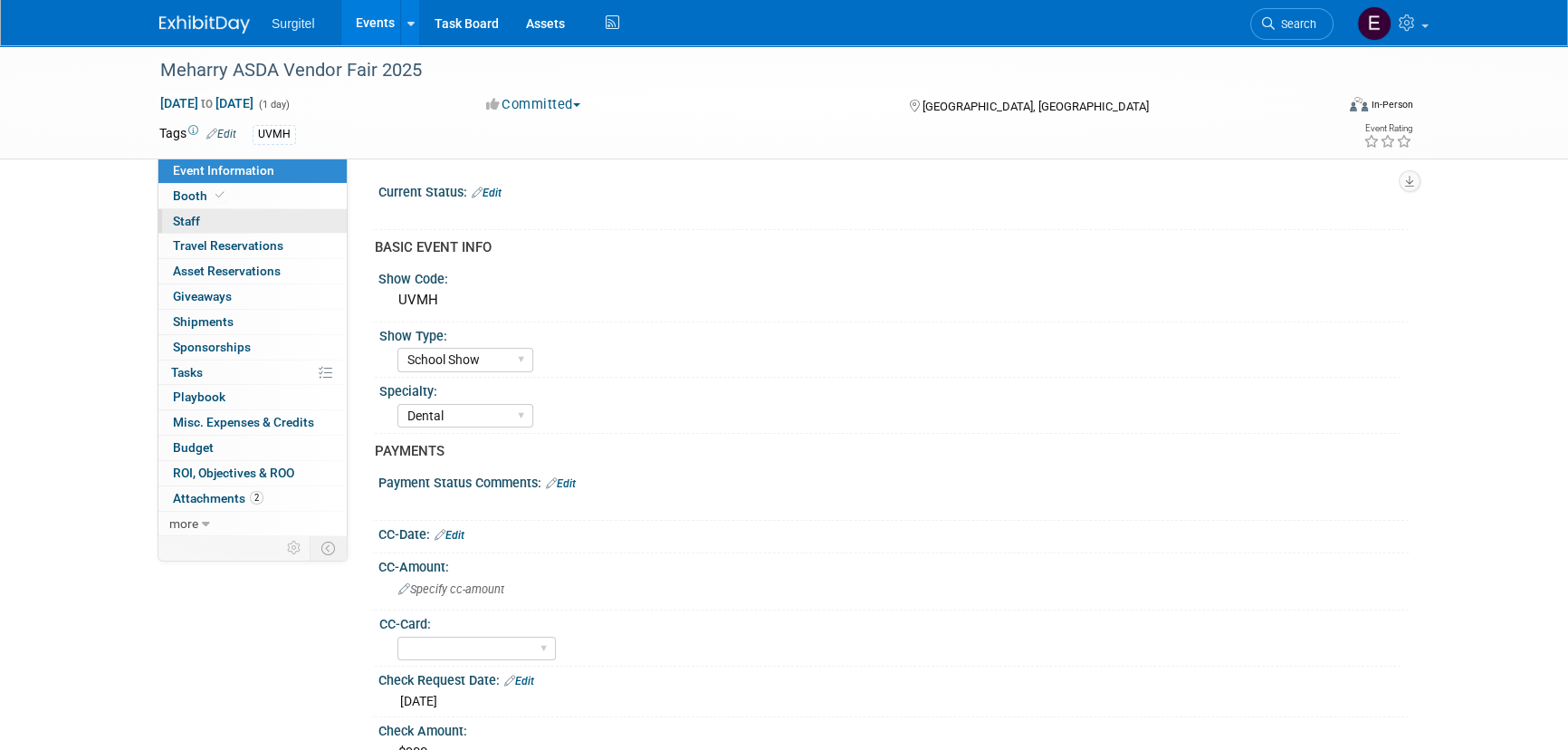
click at [306, 214] on link "0 Staff 0" at bounding box center [253, 221] width 188 height 24
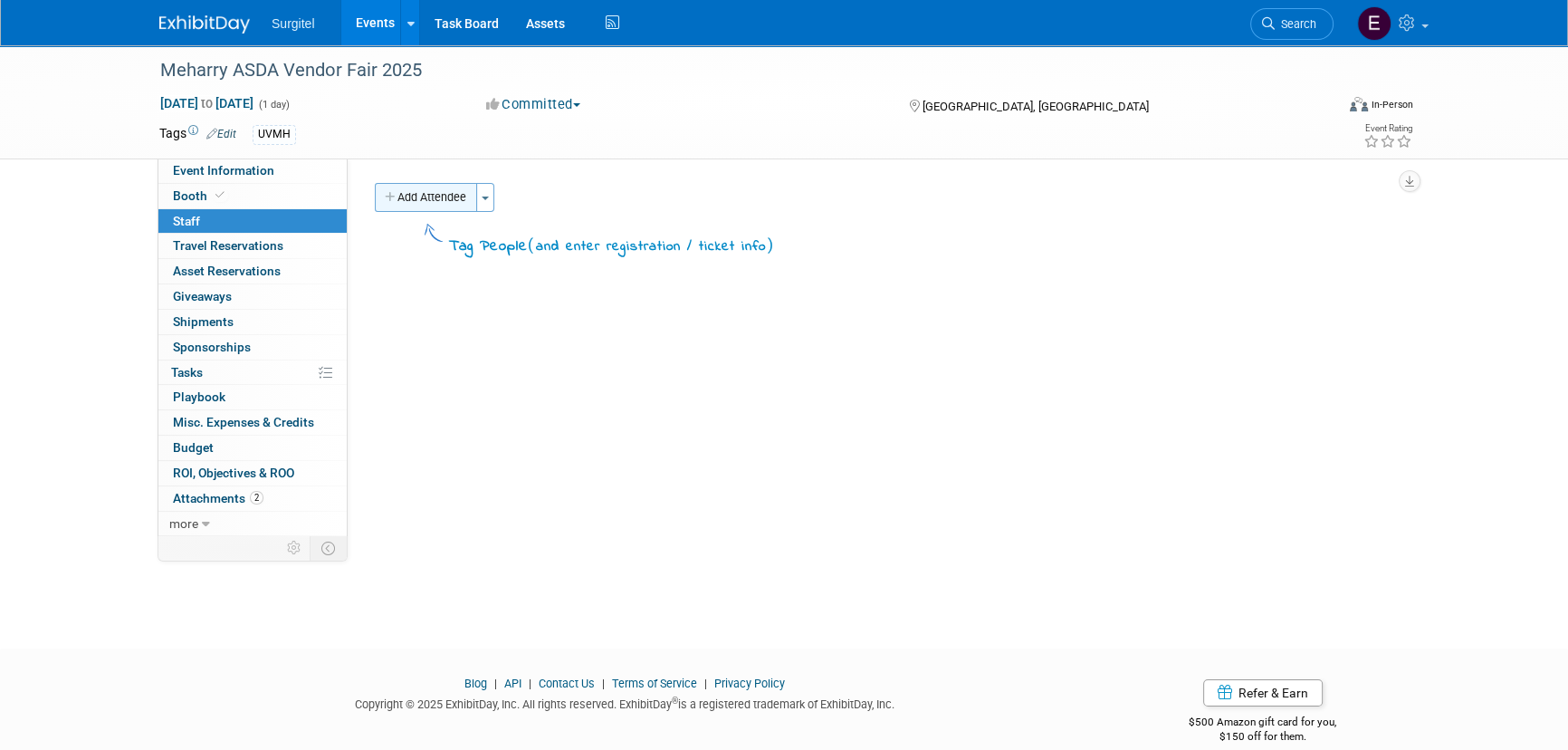
click at [418, 203] on button "Add Attendee" at bounding box center [426, 197] width 102 height 29
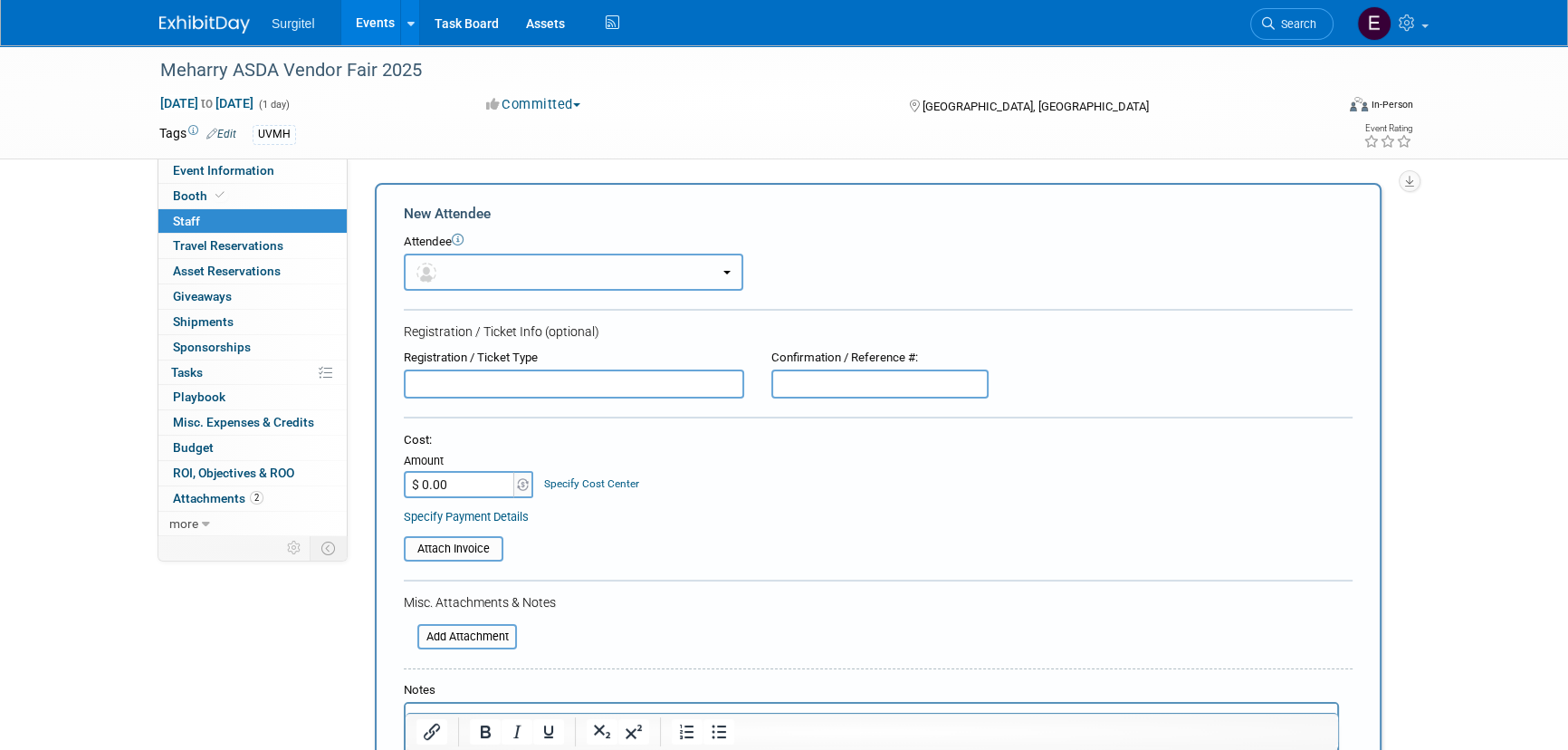
click at [567, 278] on button "button" at bounding box center [573, 272] width 339 height 38
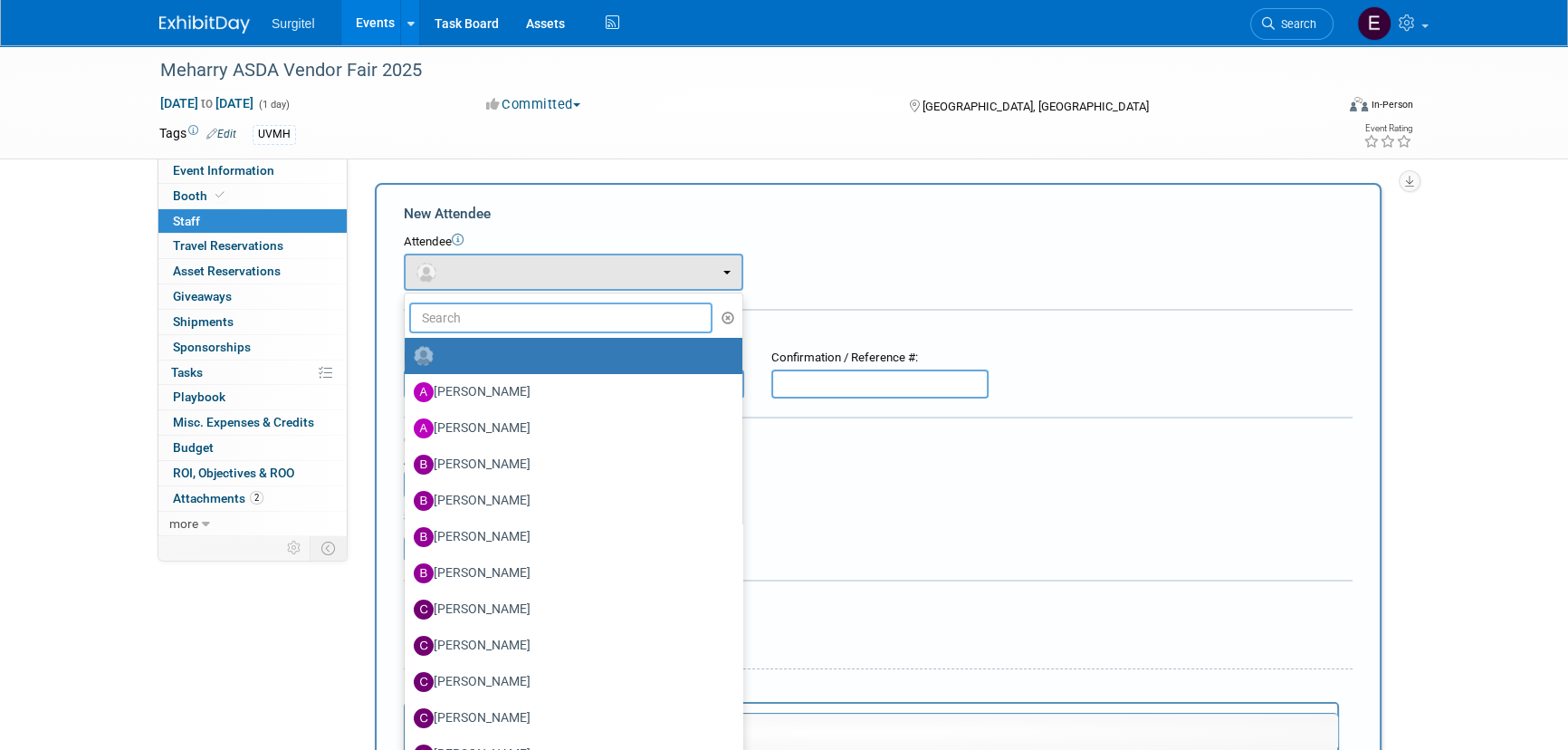
click at [573, 310] on input "text" at bounding box center [560, 318] width 303 height 31
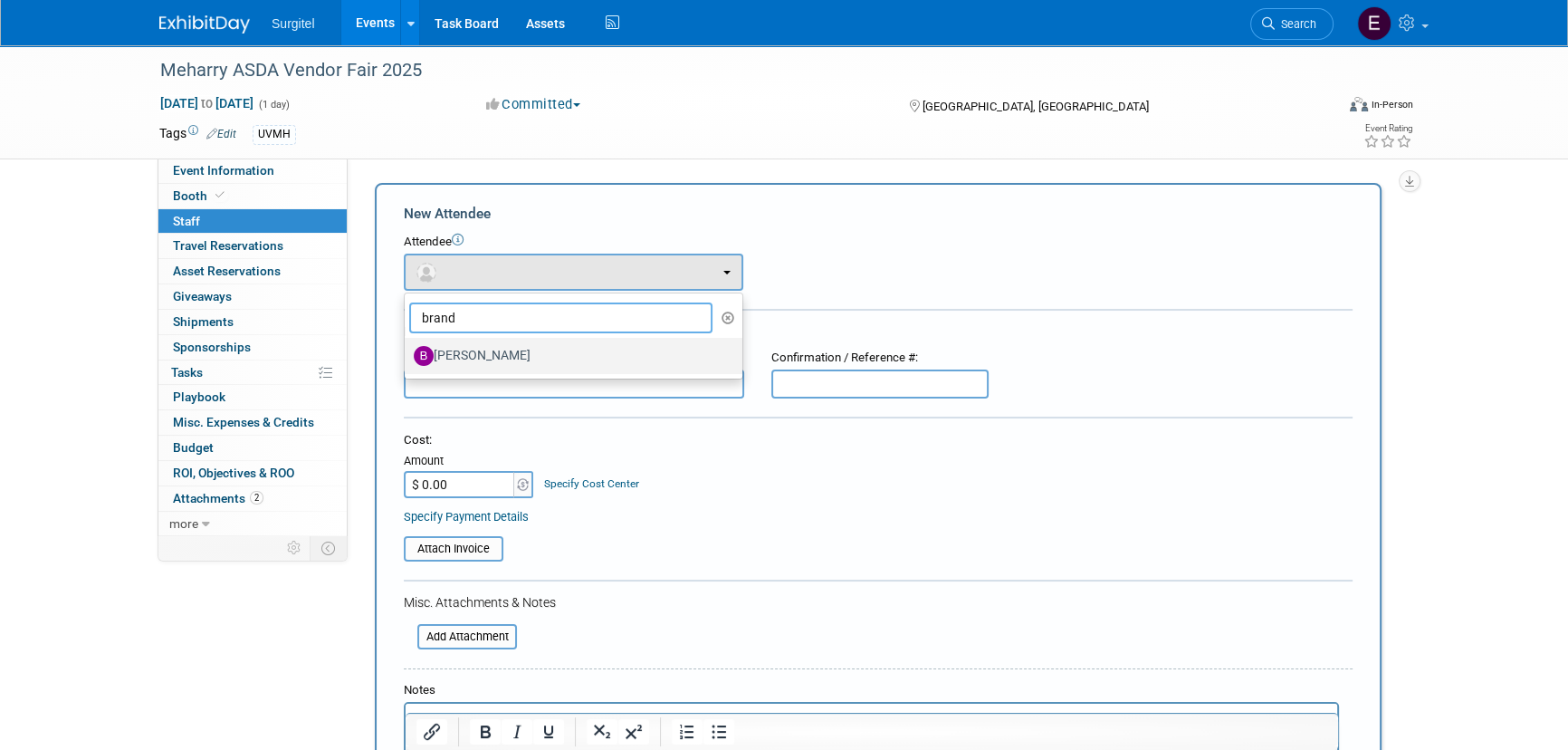
type input "brand"
click at [595, 353] on label "[PERSON_NAME]" at bounding box center [568, 356] width 311 height 29
click at [408, 353] on input "[PERSON_NAME]" at bounding box center [402, 354] width 12 height 12
select select "30992b6e-c58a-48bd-b19d-a0a6dc045451"
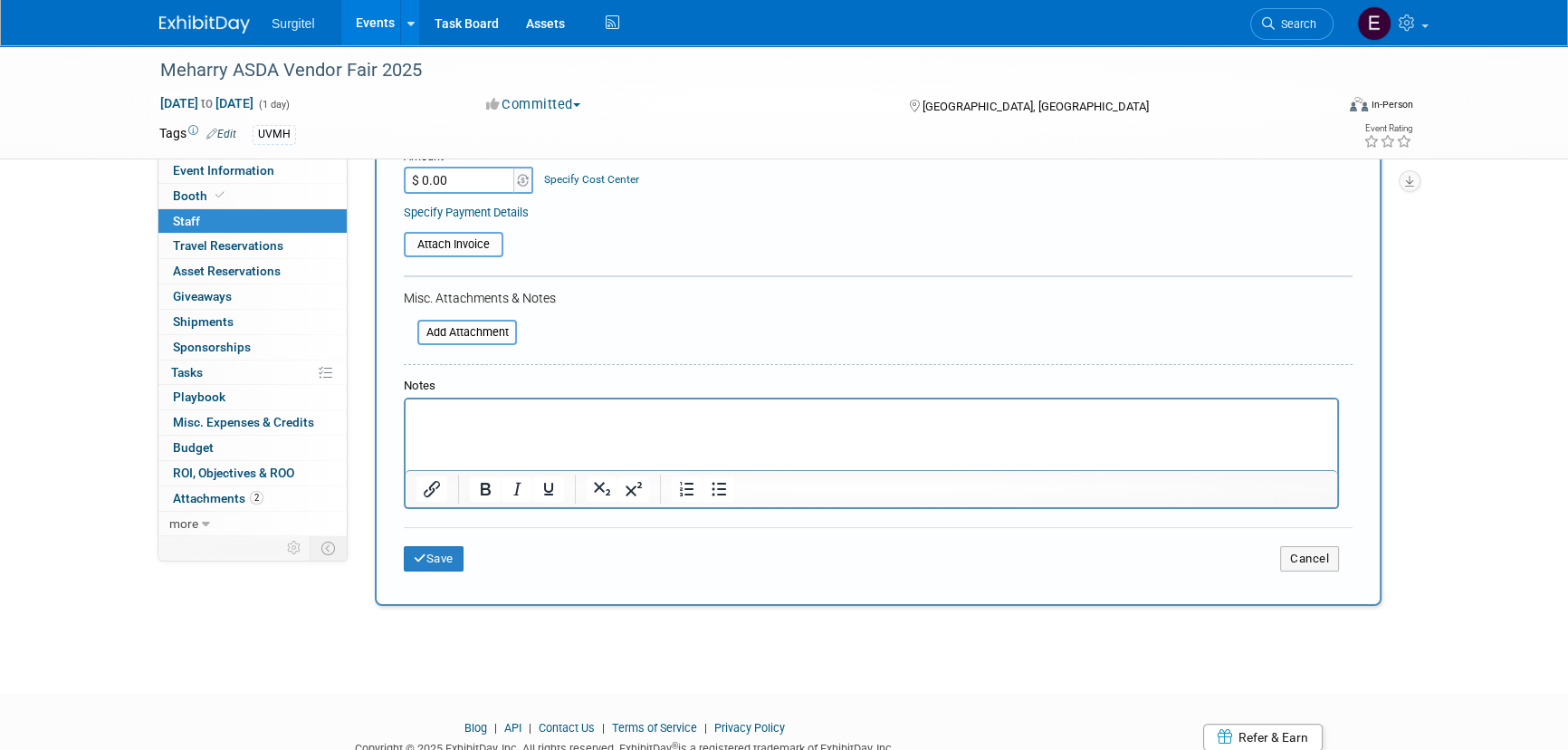
scroll to position [409, 0]
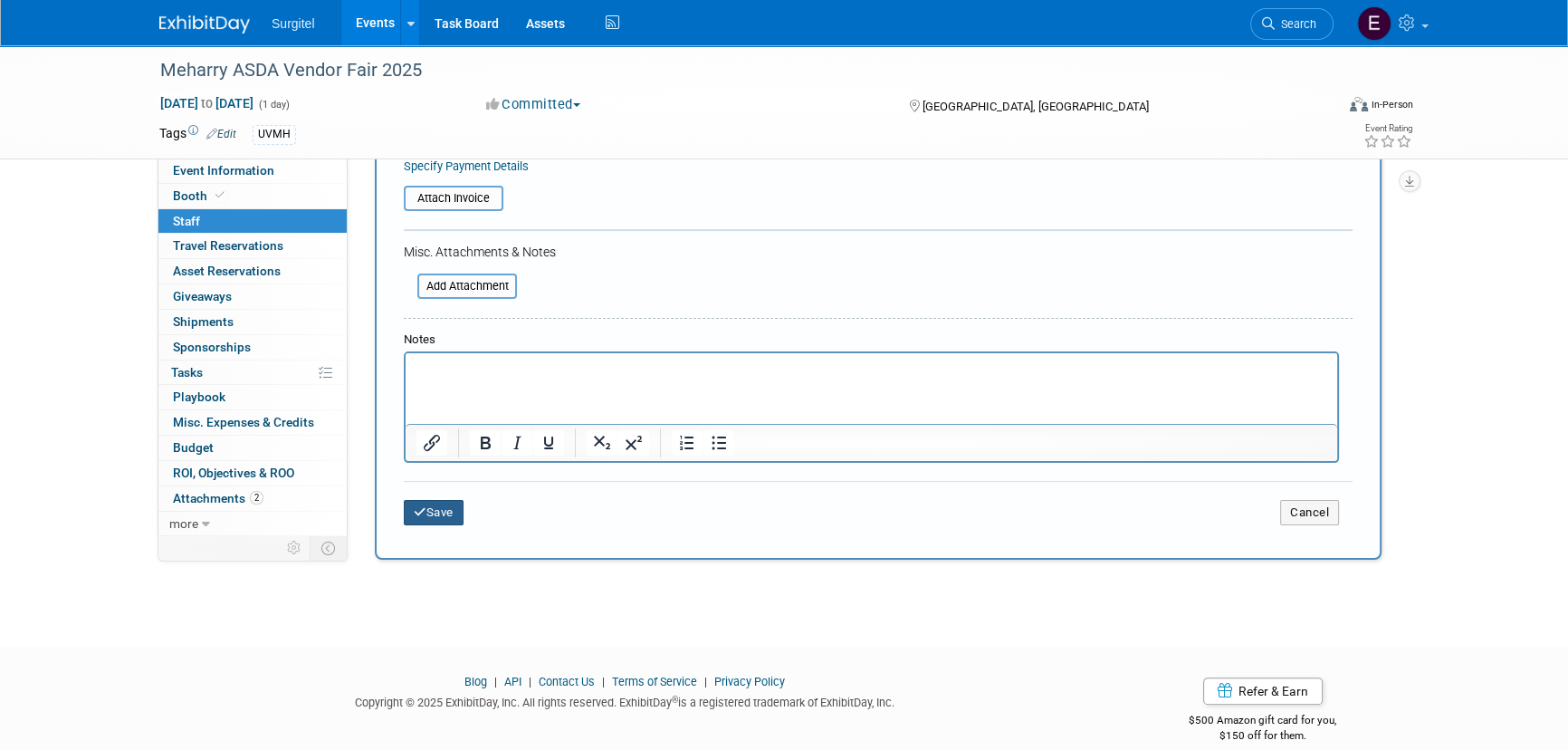
click at [460, 505] on button "Save" at bounding box center [434, 512] width 60 height 25
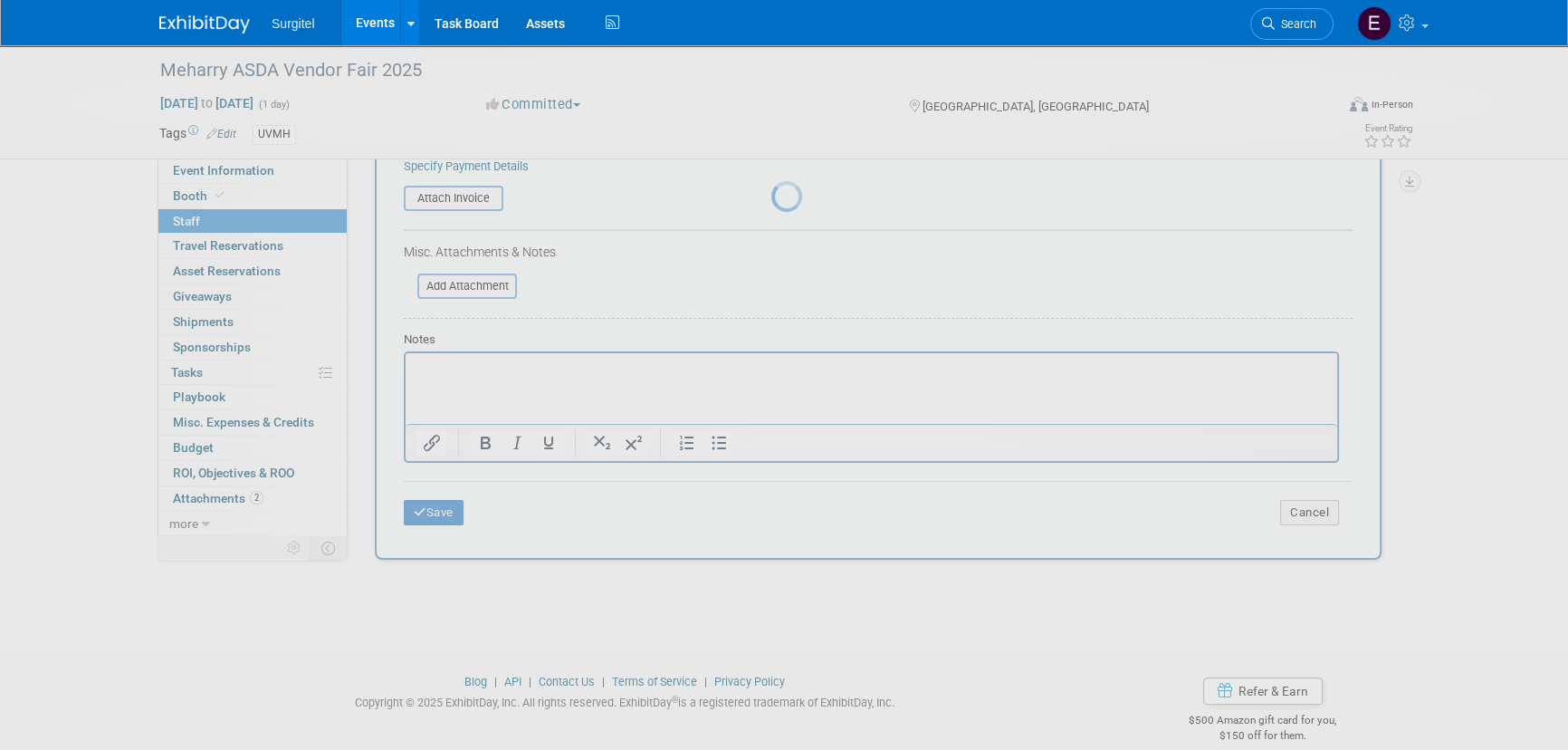
scroll to position [25, 0]
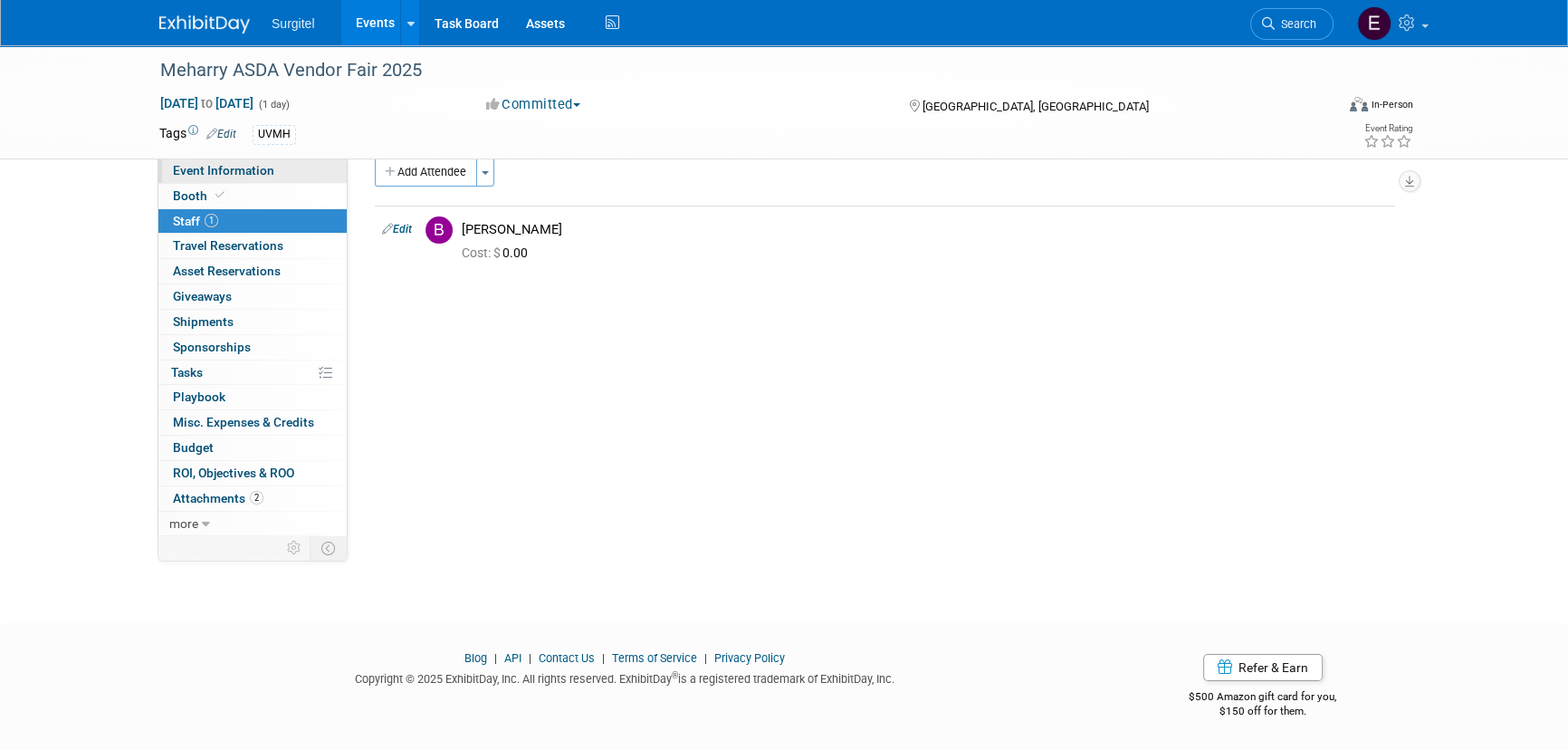
click at [274, 179] on link "Event Information" at bounding box center [253, 170] width 188 height 24
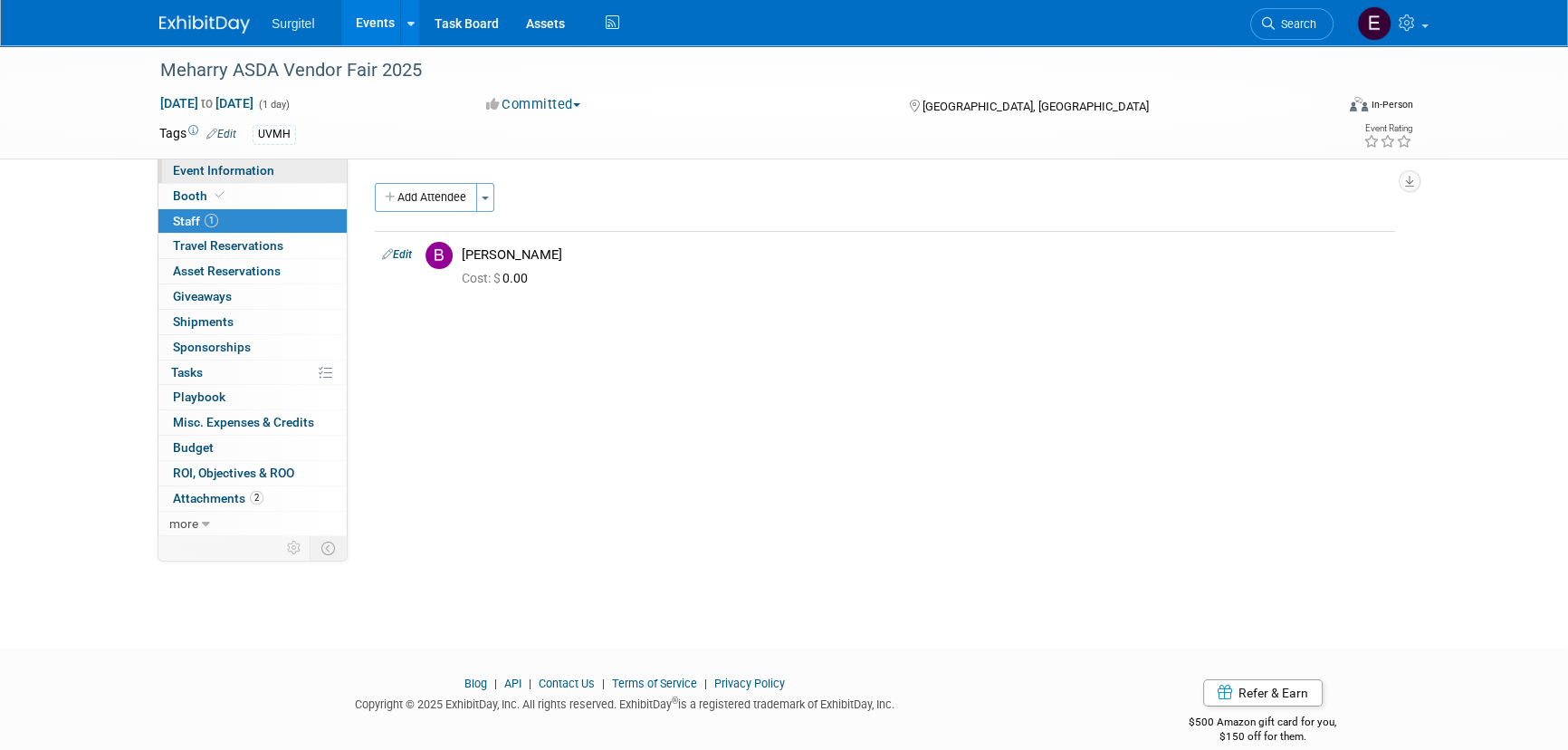
select select "School Show"
select select "Dental"
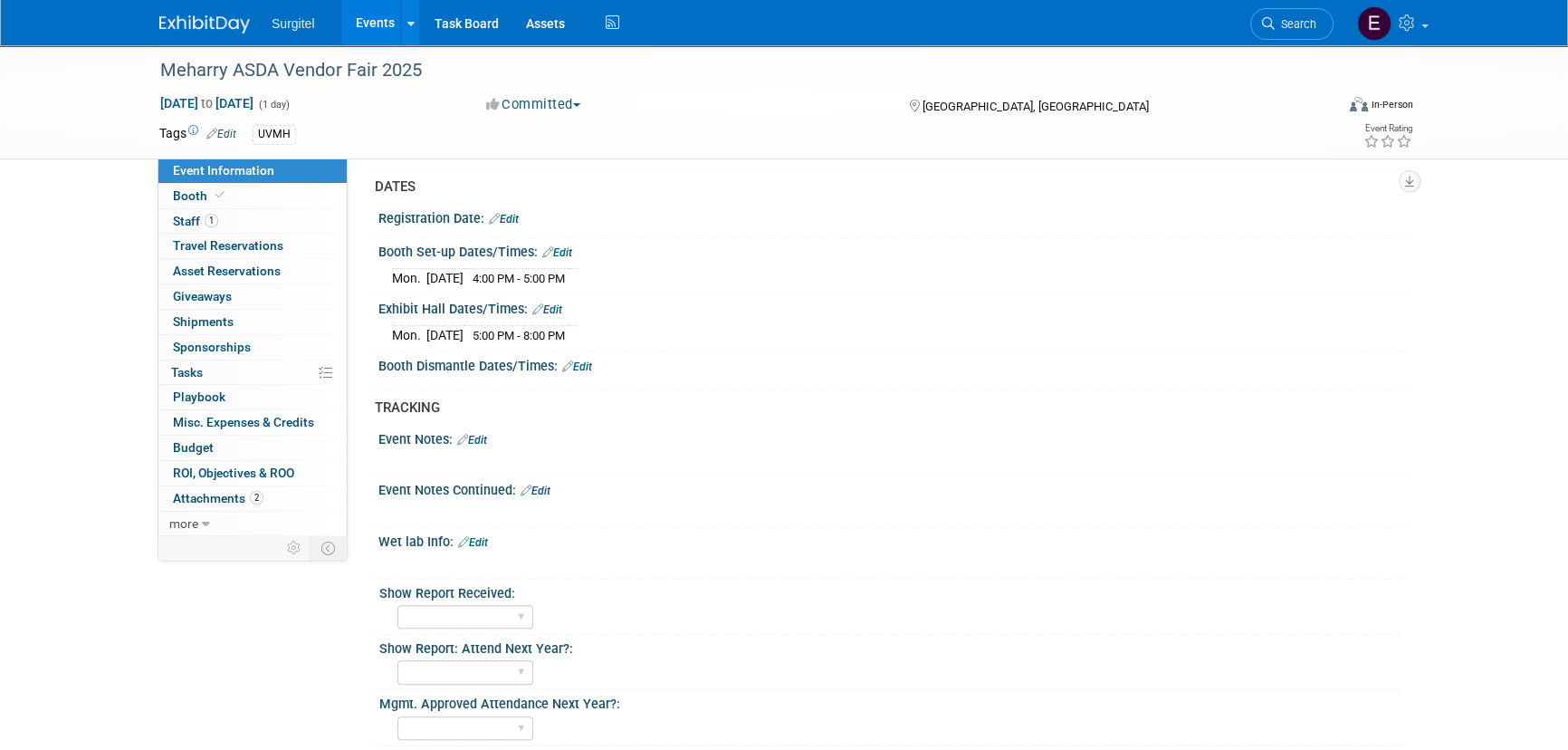
scroll to position [1152, 0]
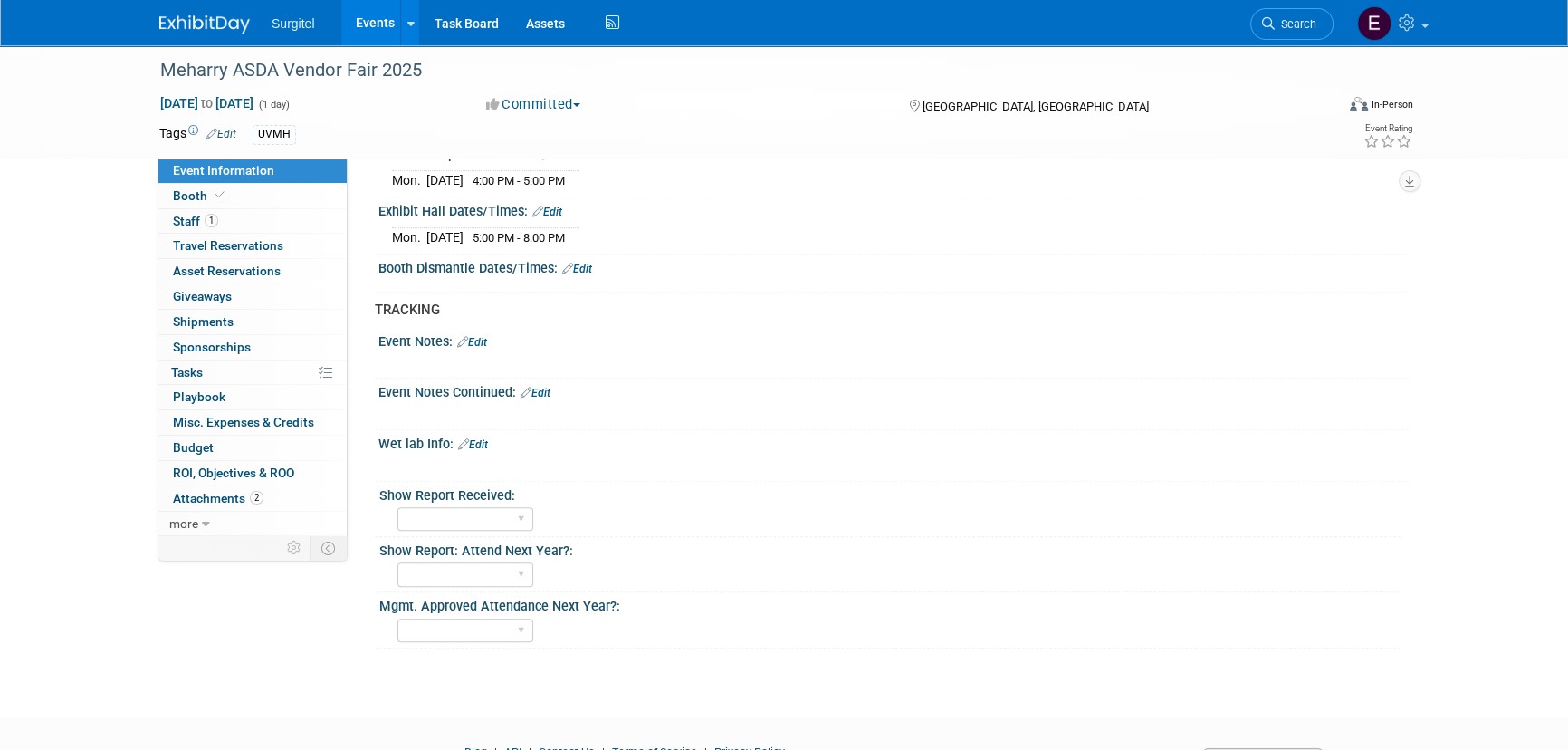
click at [388, 40] on link "Events" at bounding box center [374, 22] width 66 height 45
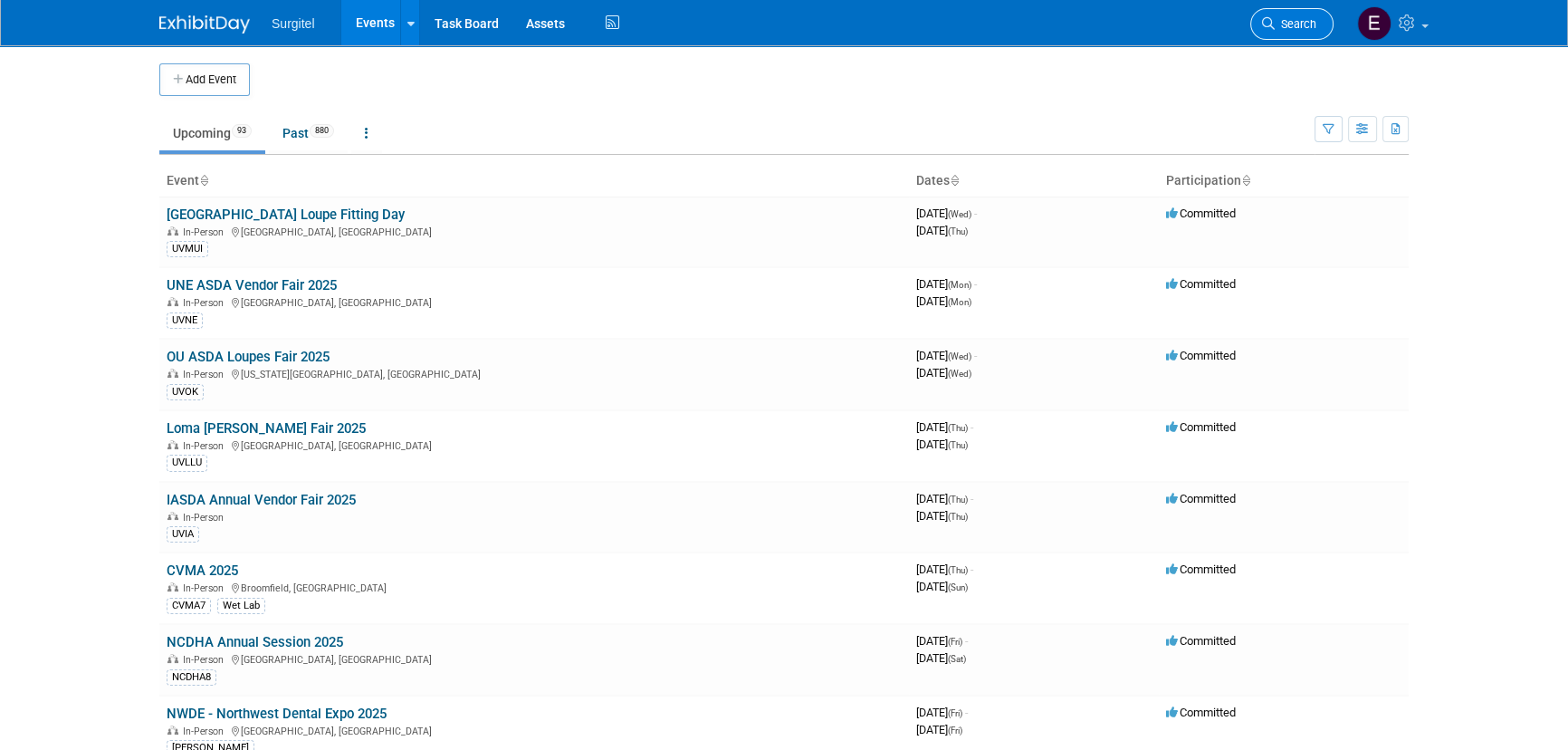
click at [1298, 25] on span "Search" at bounding box center [1295, 24] width 41 height 13
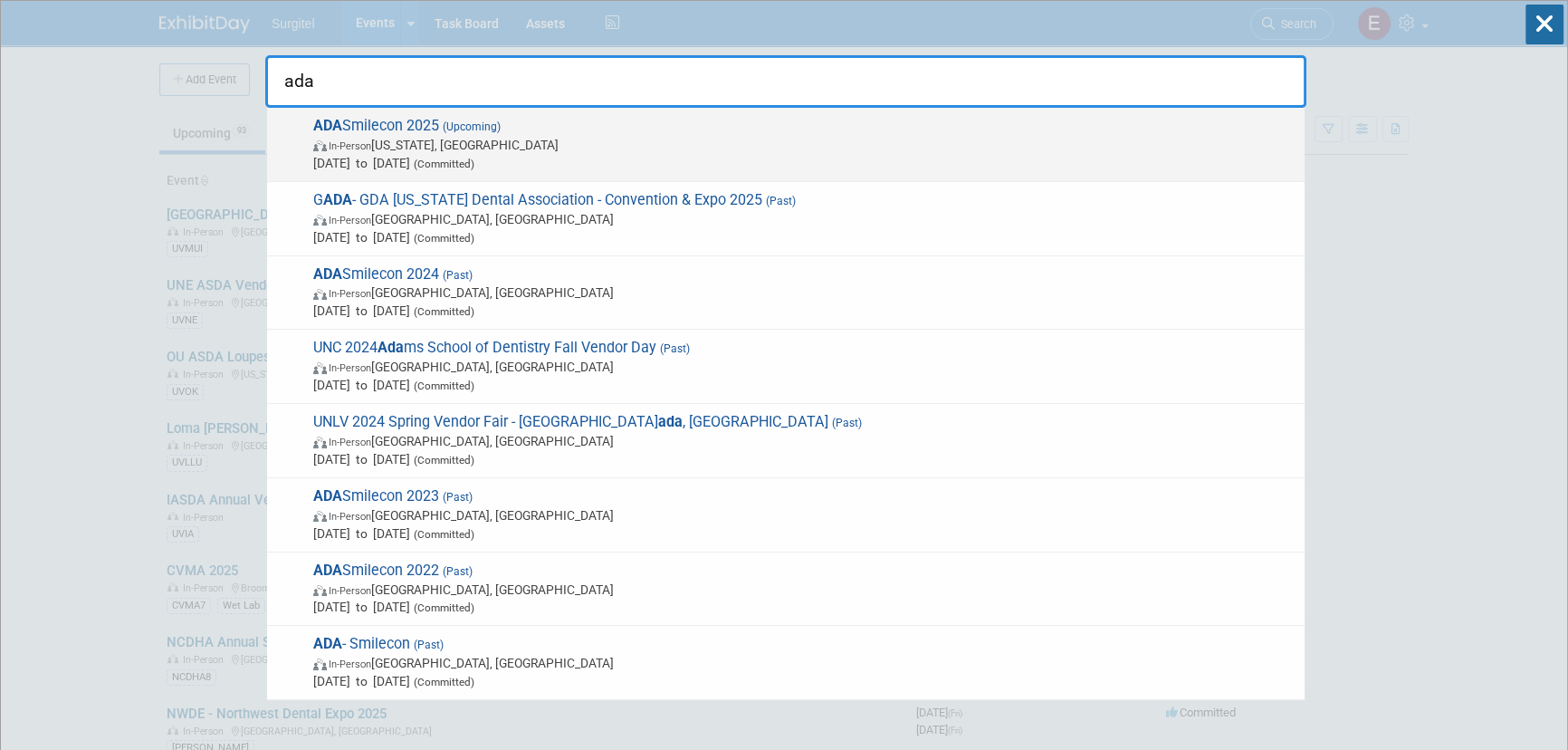
type input "ada"
click at [371, 121] on span "ADA Smilecon 2025 (Upcoming) In-Person Washington, DC Oct 23, 2025 to Oct 25, 2…" at bounding box center [801, 143] width 987 height 55
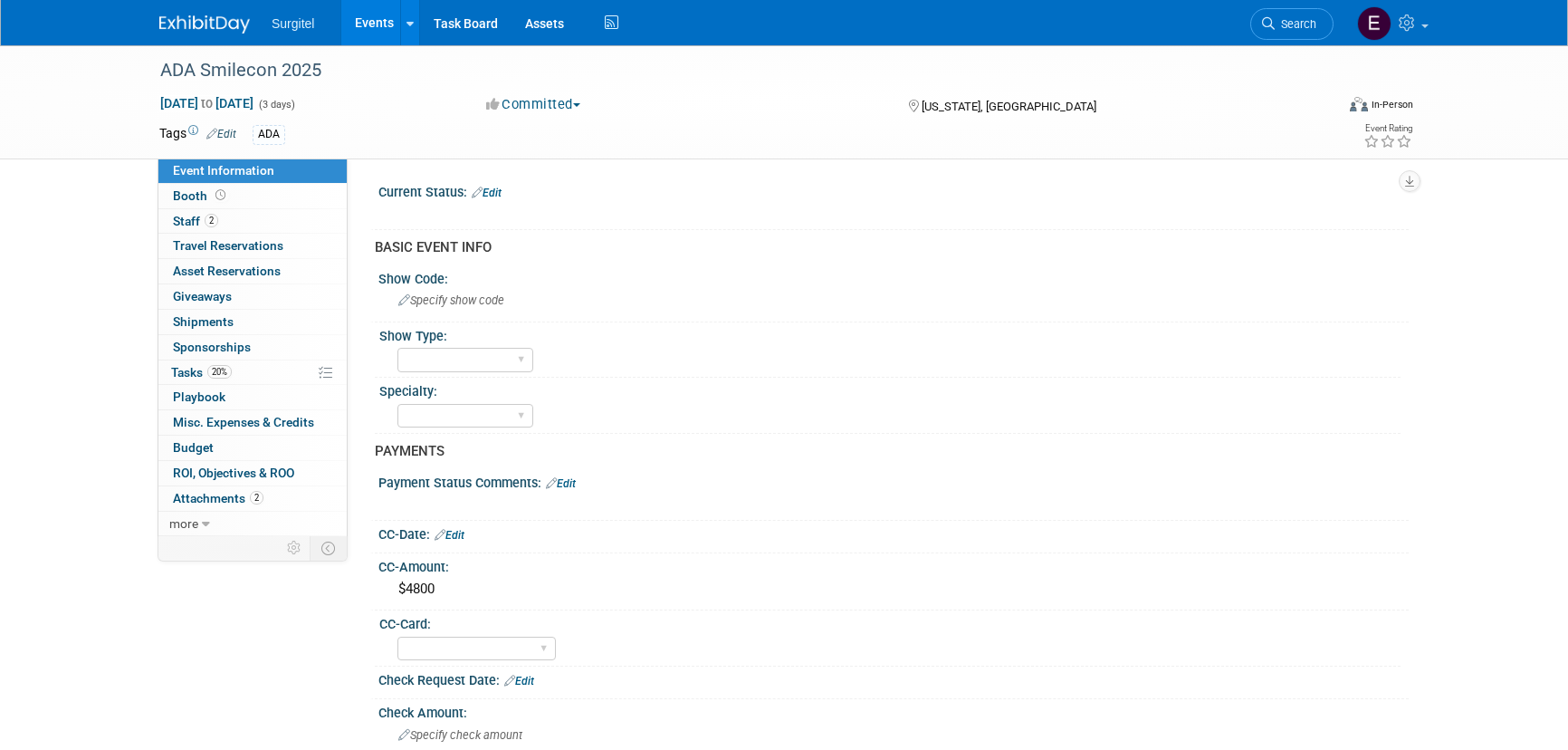
select select "No"
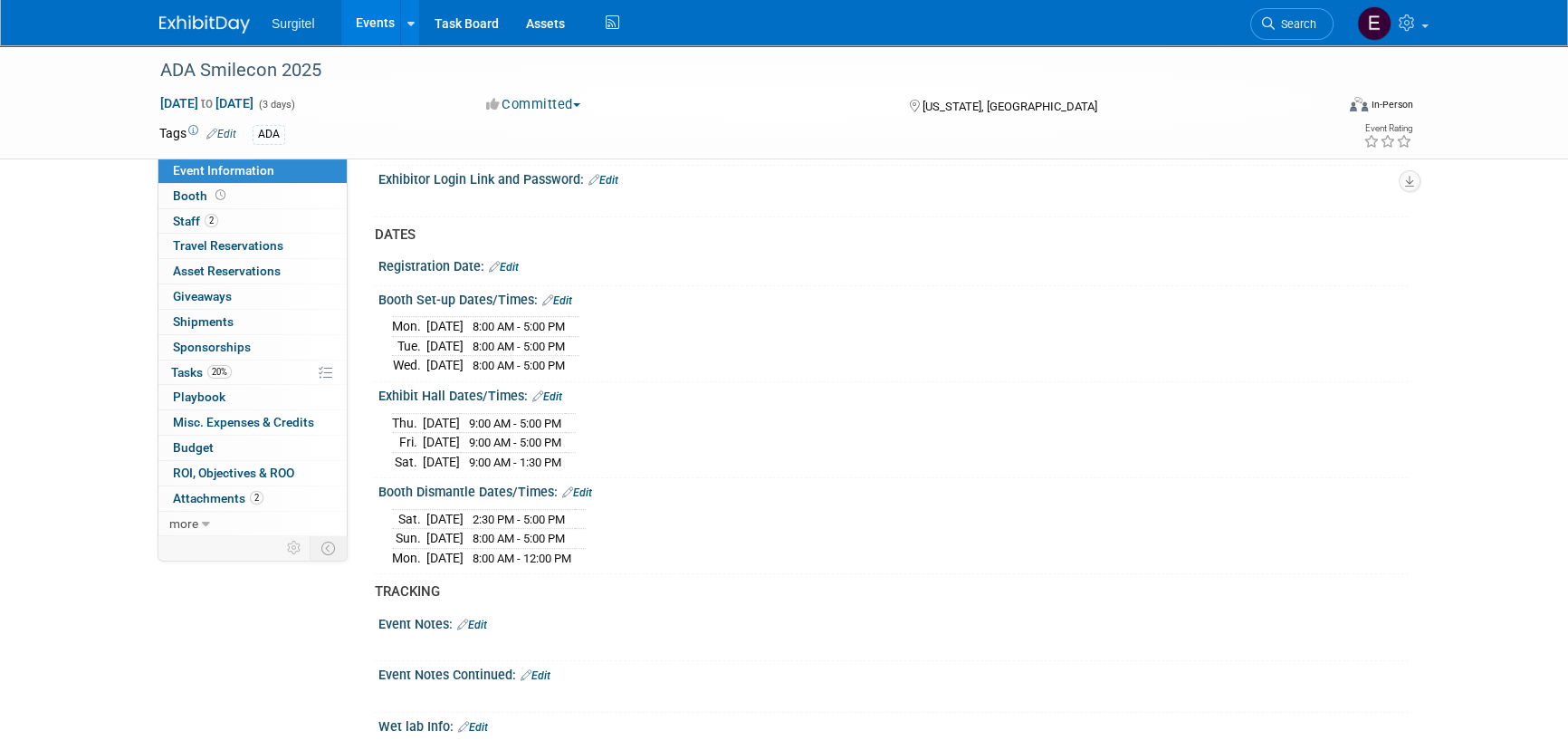
scroll to position [987, 0]
click at [1312, 19] on span "Search" at bounding box center [1295, 24] width 41 height 13
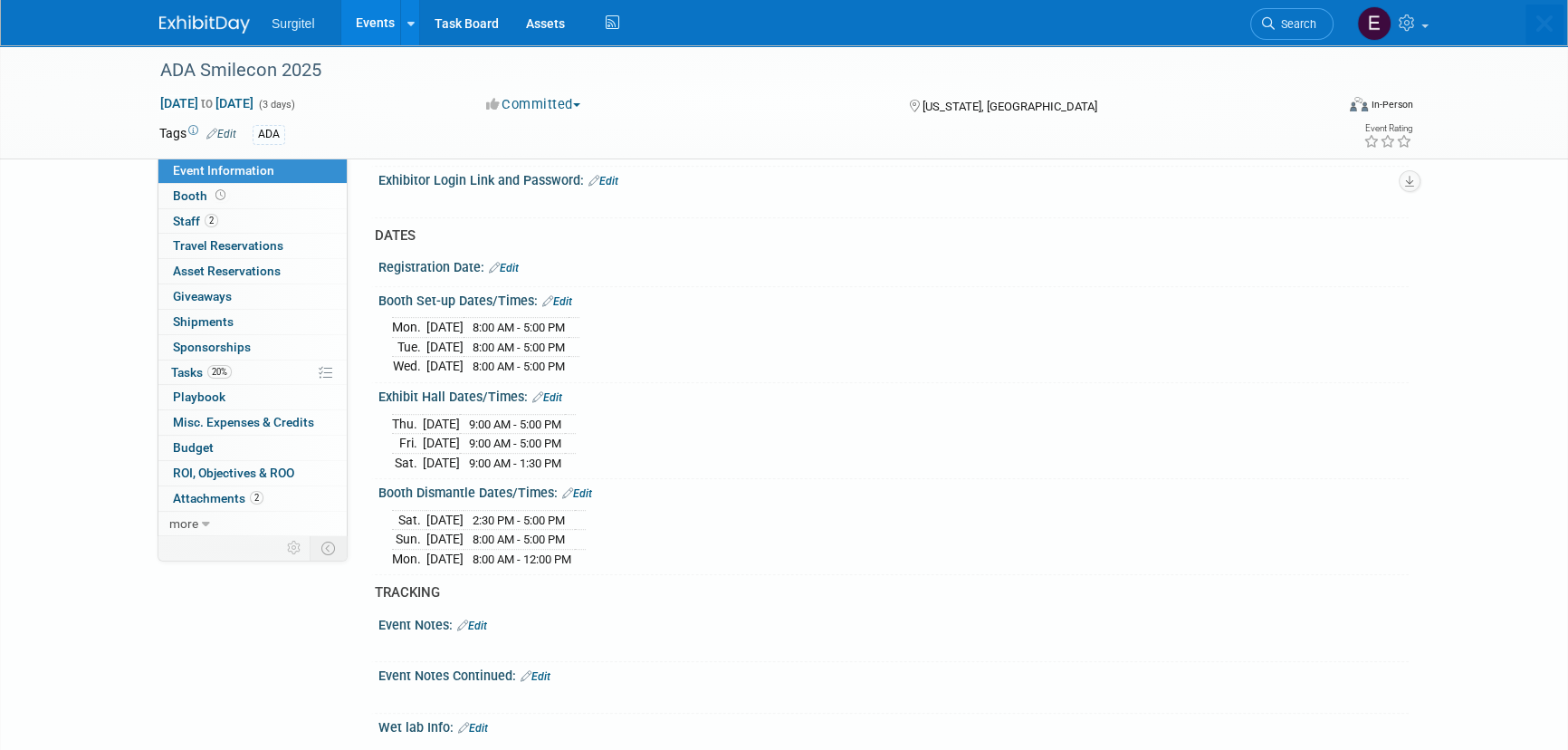
scroll to position [0, 0]
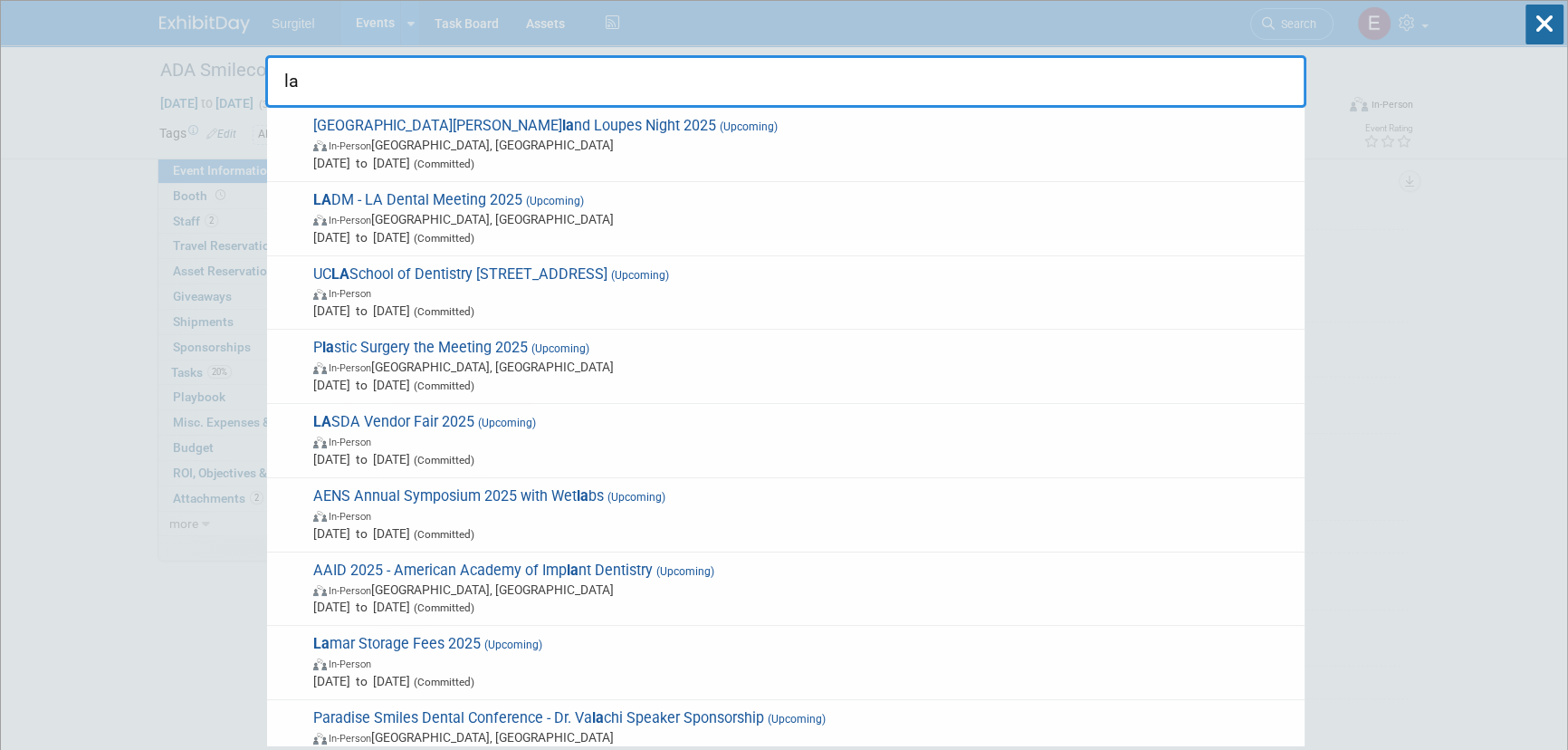
type input "l"
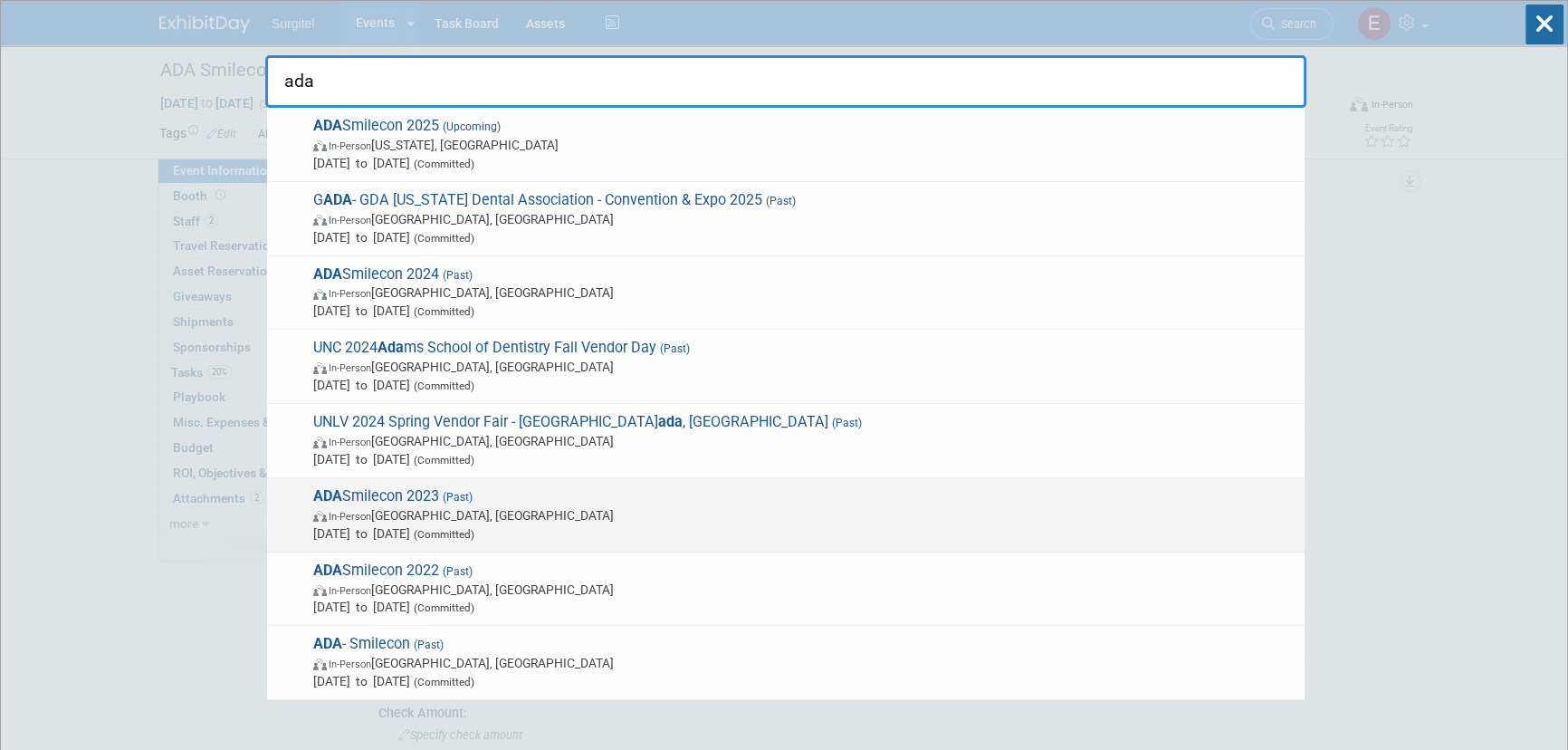
type input "ada"
click at [451, 520] on span "In-Person Orlando, FL" at bounding box center [805, 514] width 983 height 18
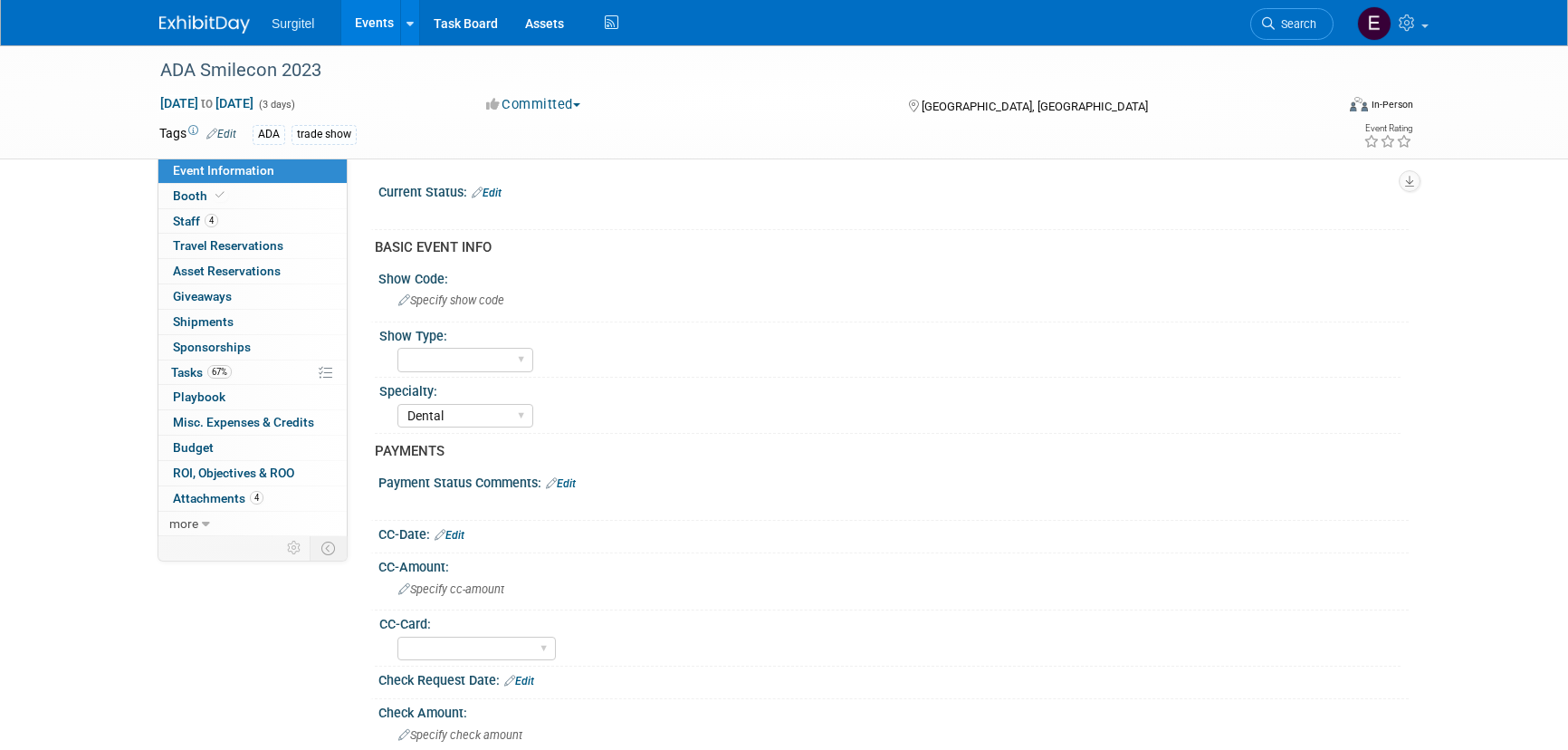
select select "Dental"
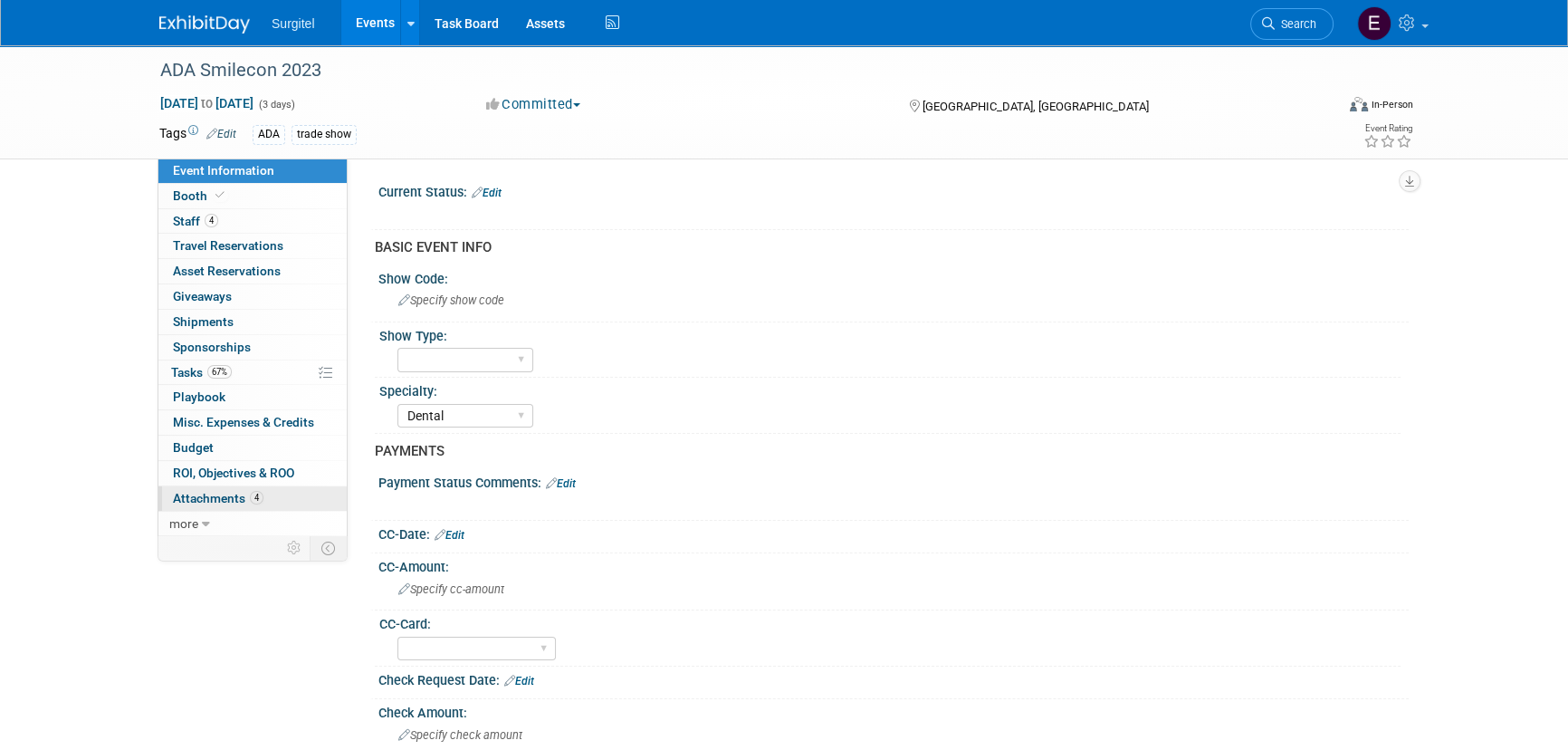
click at [223, 493] on span "Attachments 4" at bounding box center [218, 497] width 90 height 14
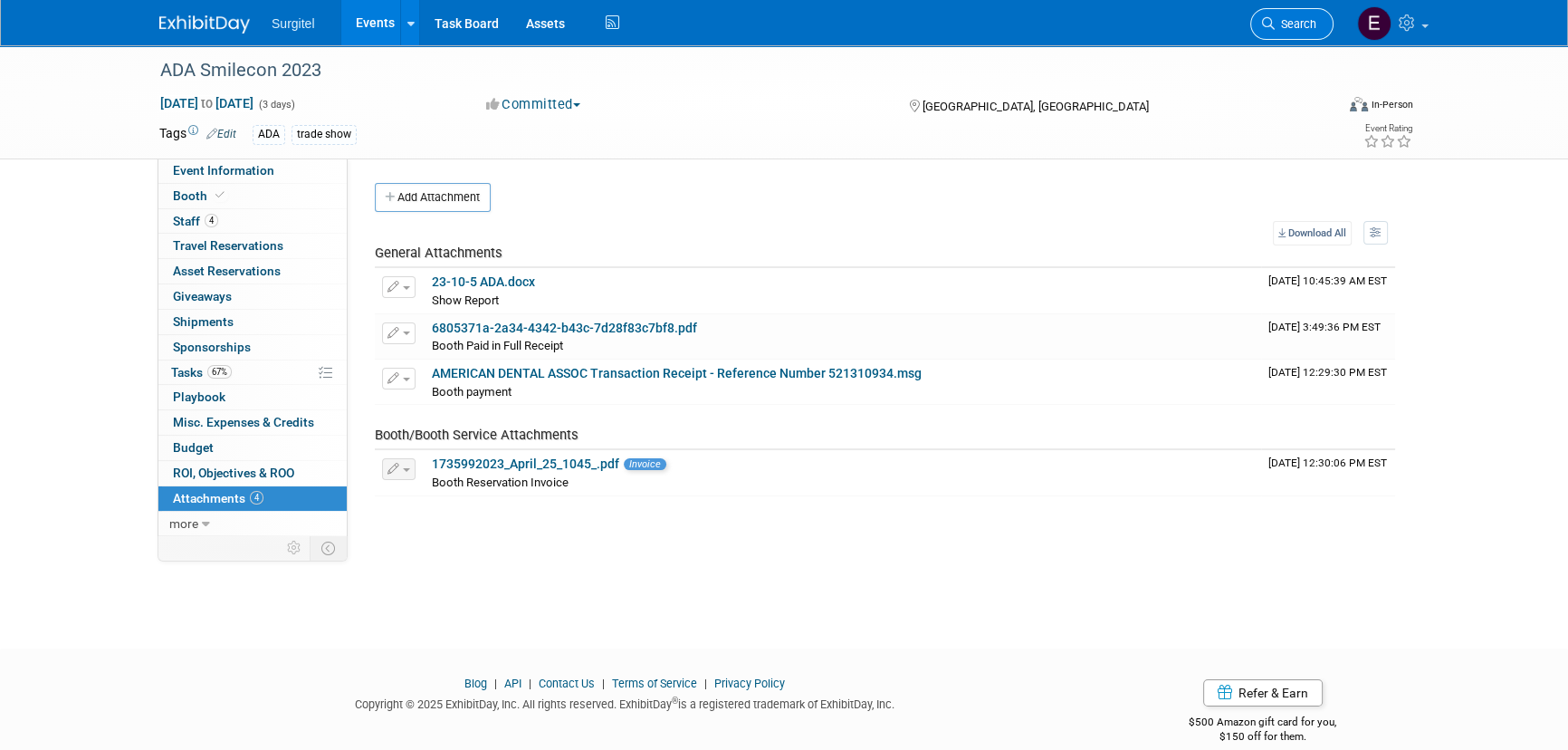
click at [1251, 23] on link "Search" at bounding box center [1291, 23] width 84 height 32
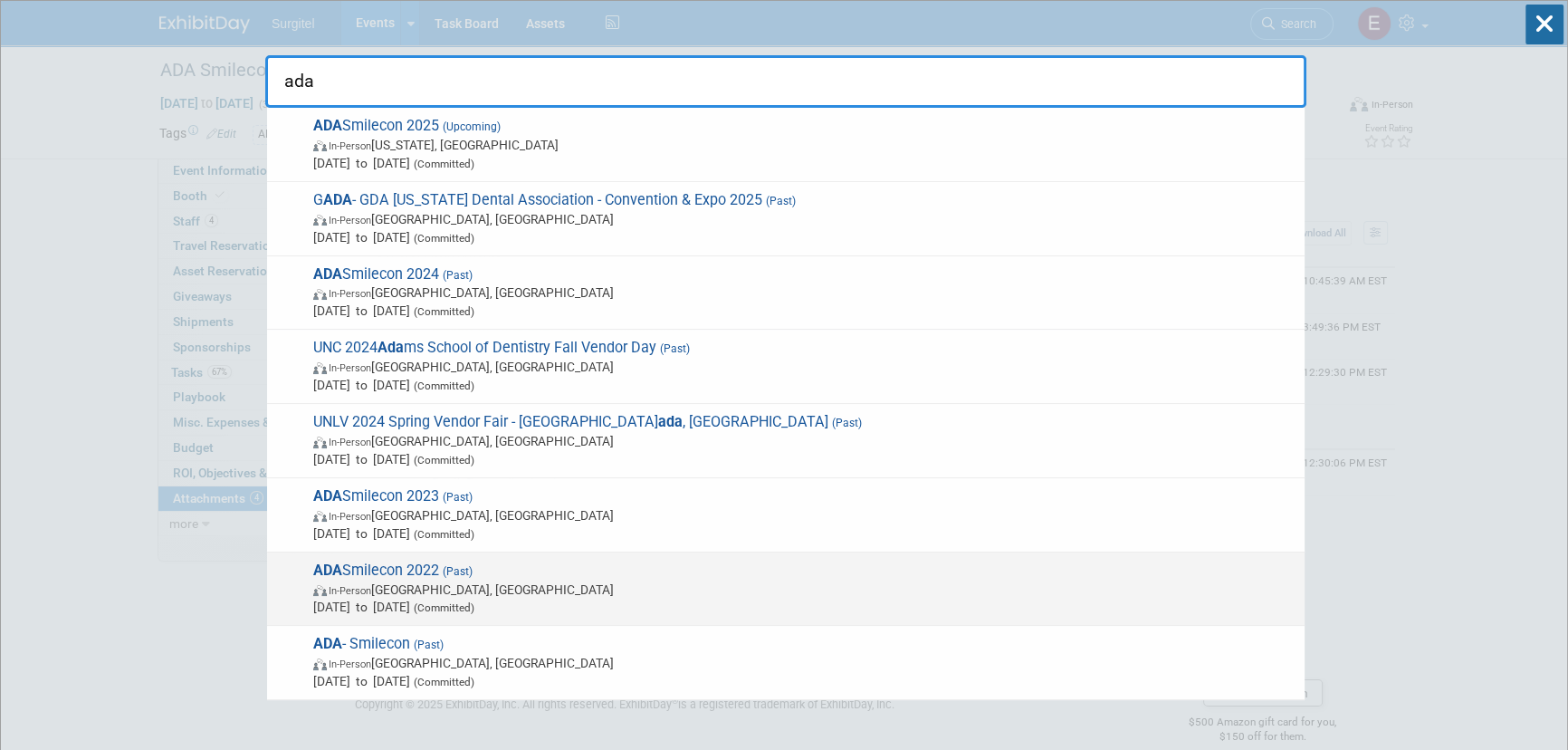
type input "ada"
click at [387, 596] on span "In-Person [GEOGRAPHIC_DATA], [GEOGRAPHIC_DATA]" at bounding box center [805, 589] width 983 height 18
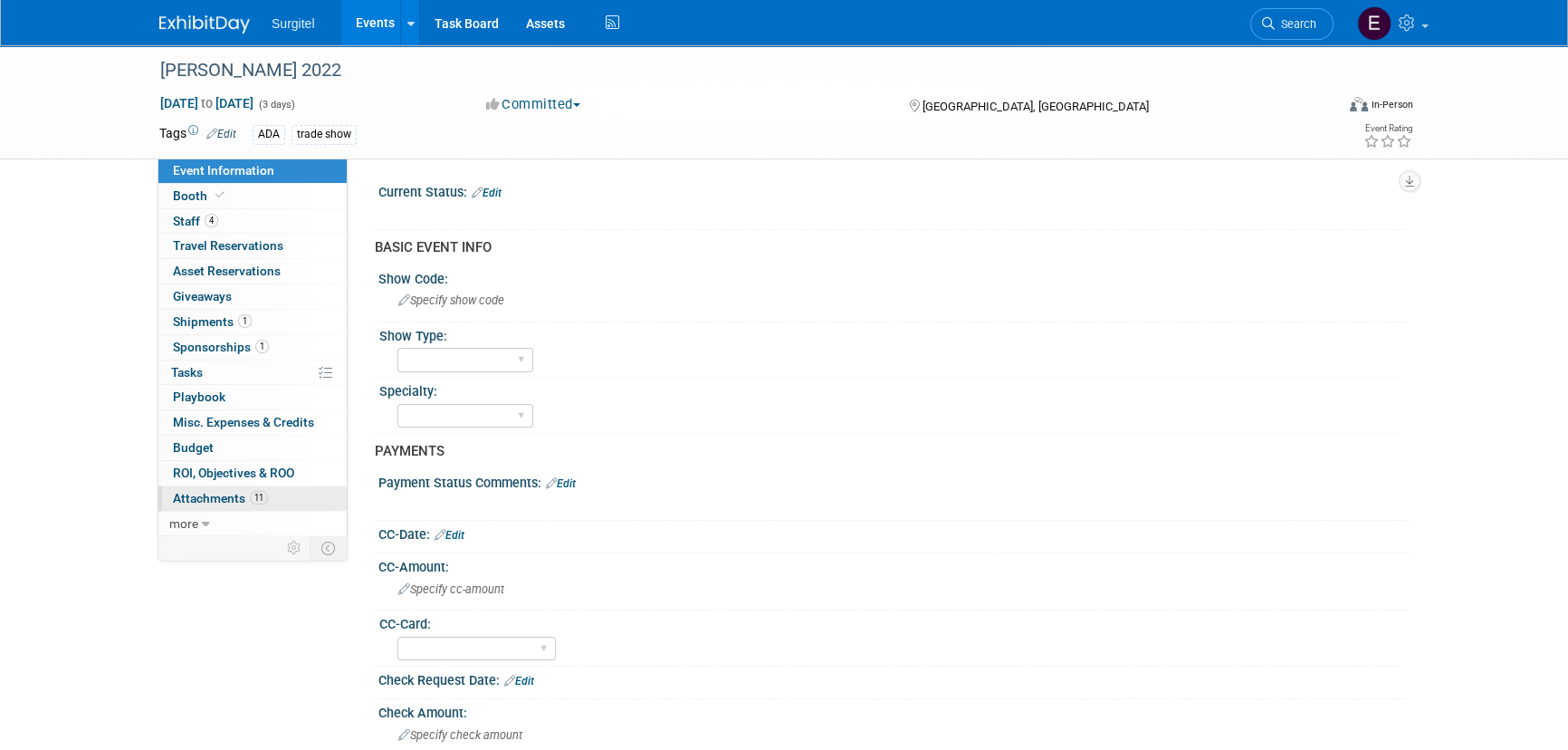
click at [240, 496] on span "Attachments 11" at bounding box center [220, 497] width 95 height 14
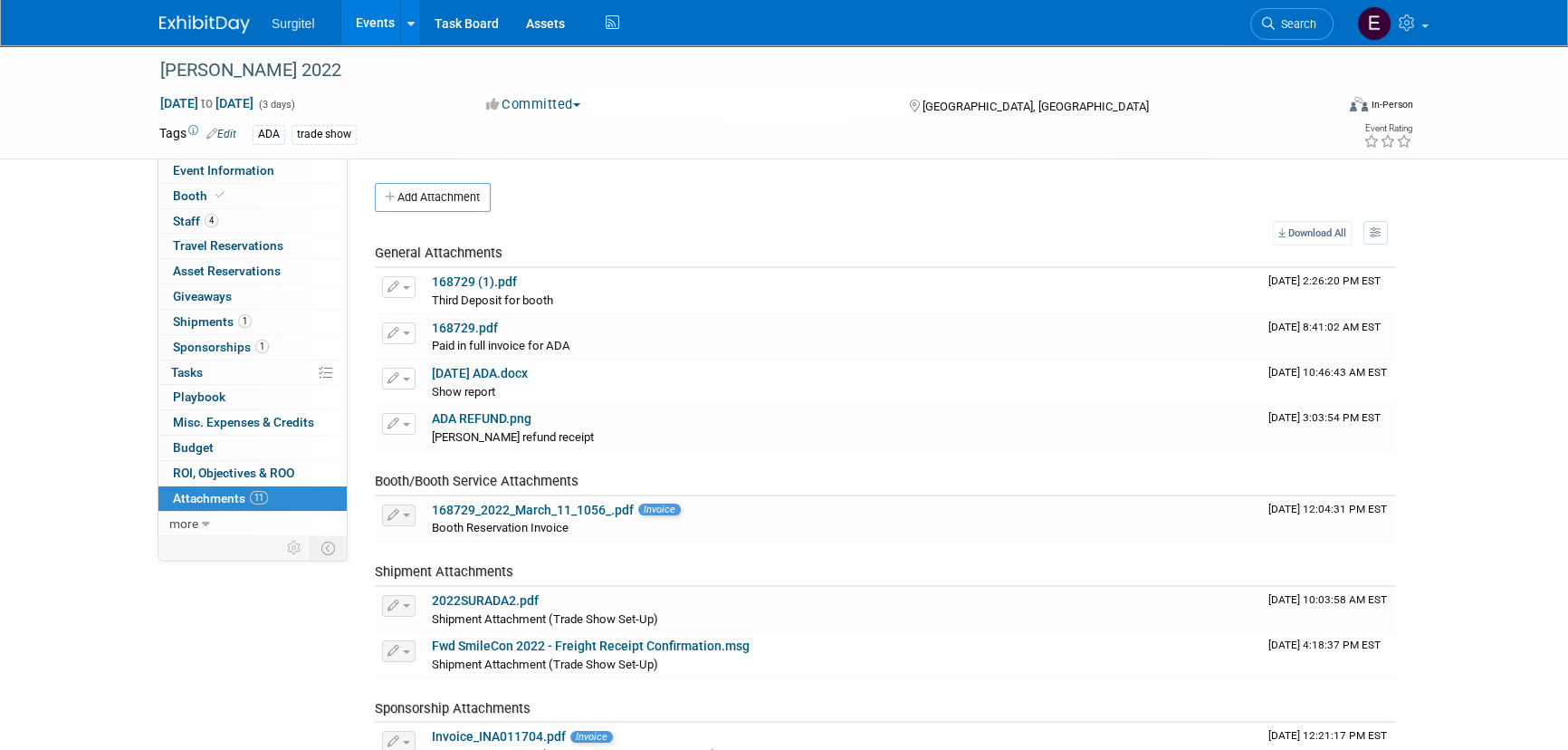
click at [80, 312] on div "ADA Smilecon 2022 Oct 13, 2022 to Oct 15, 2022 (3 days) Oct 13, 2022 to Oct 15,…" at bounding box center [784, 502] width 1568 height 914
click at [383, 32] on link "Events" at bounding box center [374, 22] width 66 height 45
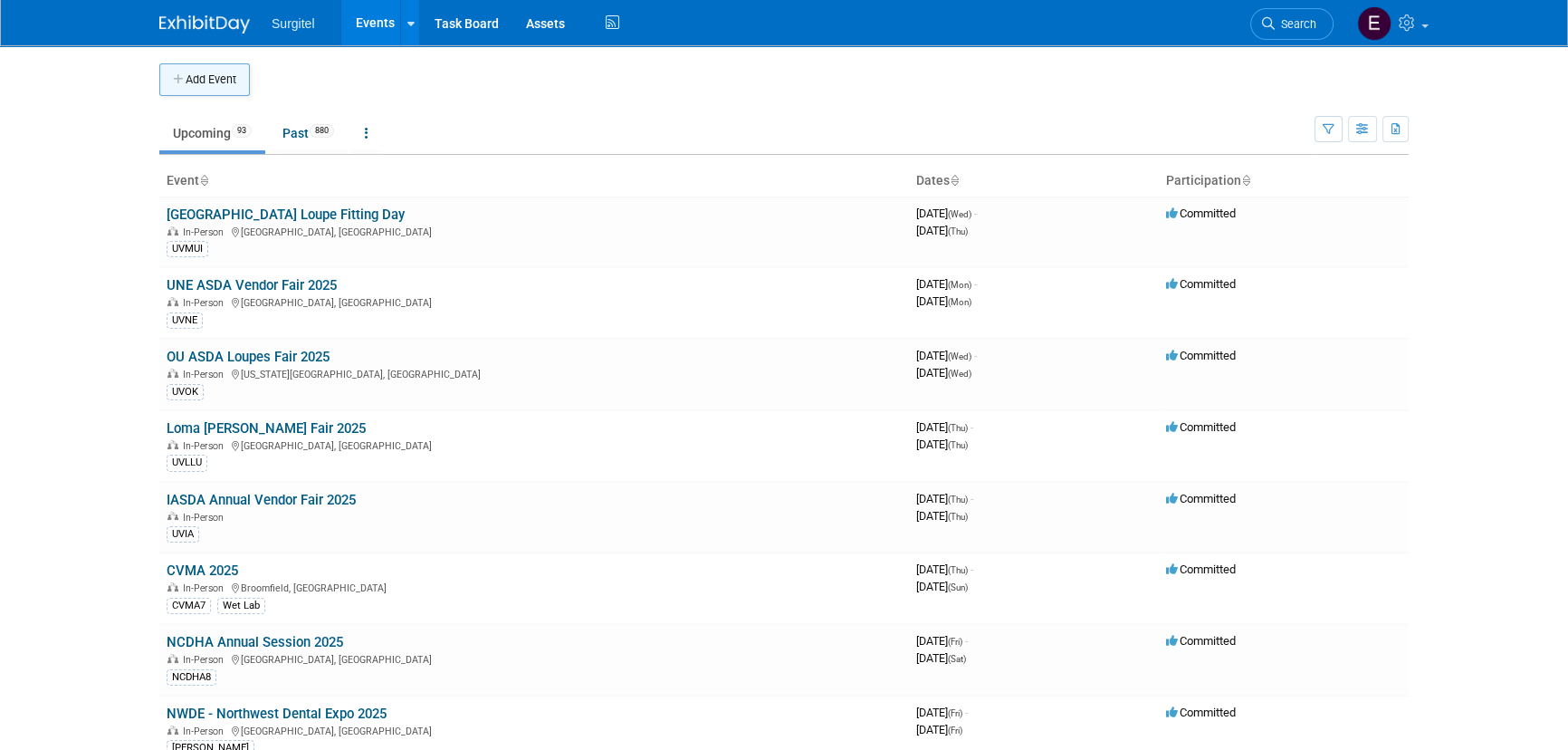
click at [242, 71] on button "Add Event" at bounding box center [205, 80] width 90 height 33
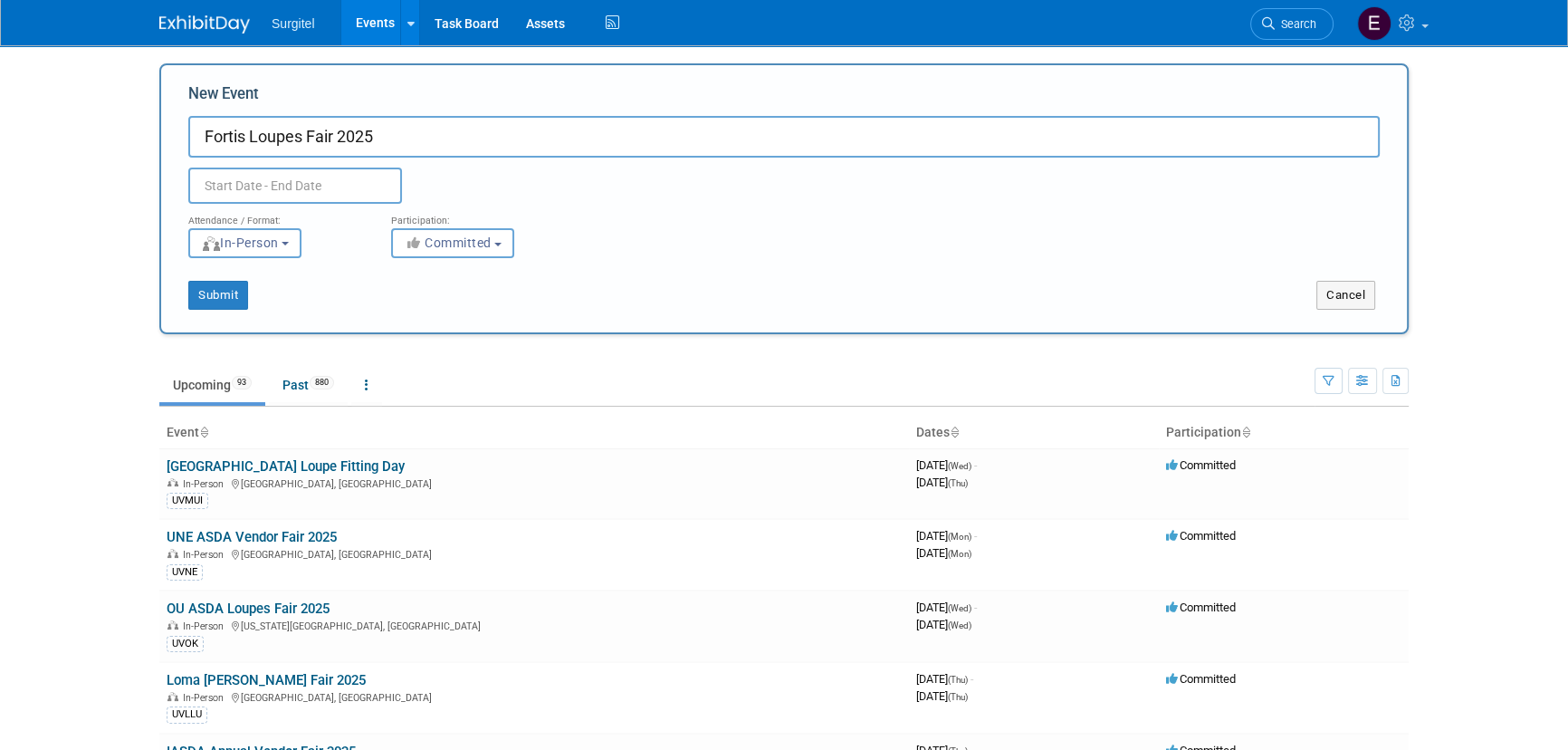
type input "Fortis Loupes Fair 2025"
click at [289, 190] on input "text" at bounding box center [295, 186] width 213 height 37
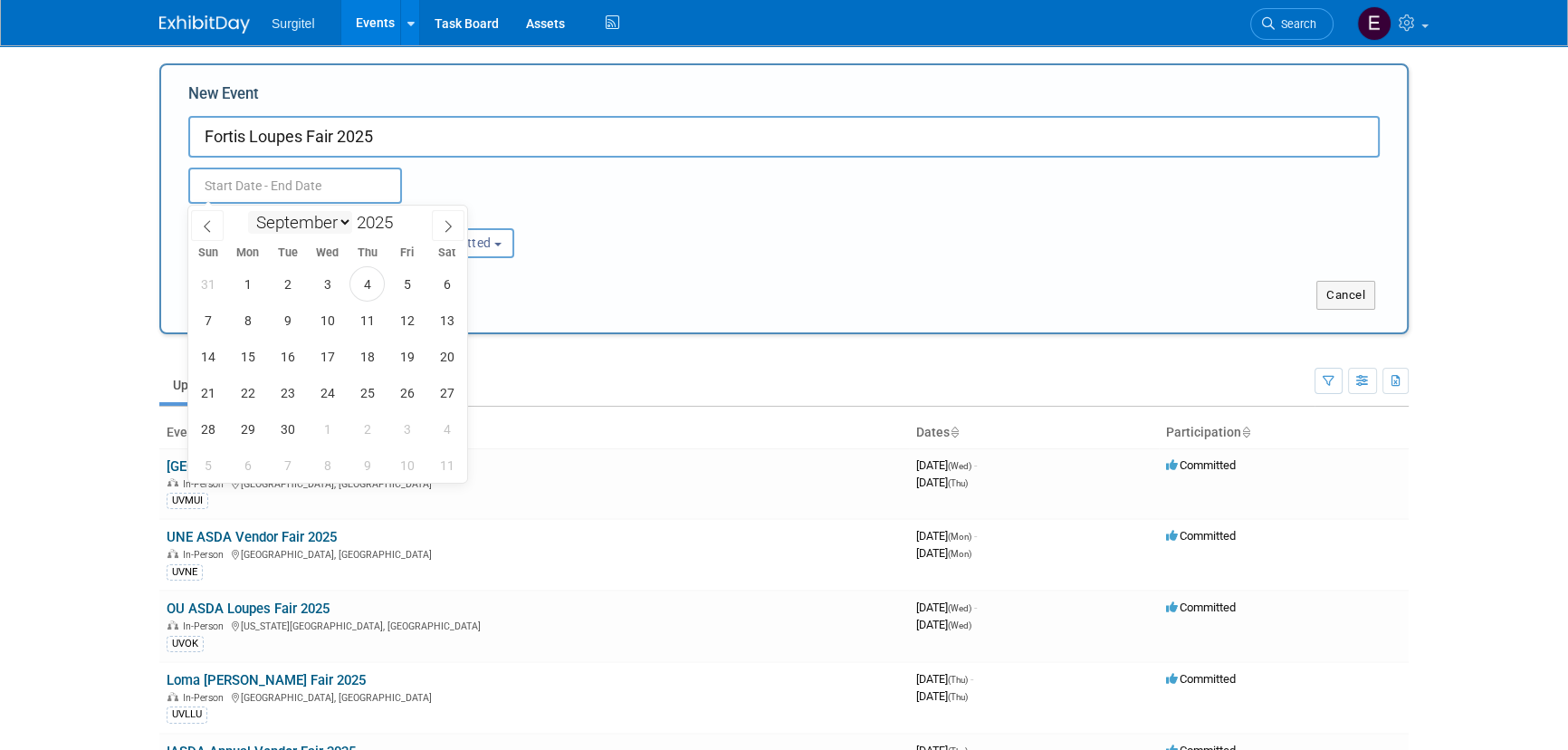
click at [315, 229] on select "January February March April May June July August September October November De…" at bounding box center [300, 222] width 104 height 23
select select "10"
click at [248, 211] on select "January February March April May June July August September October November De…" at bounding box center [300, 222] width 104 height 23
click at [249, 358] on span "10" at bounding box center [247, 356] width 36 height 36
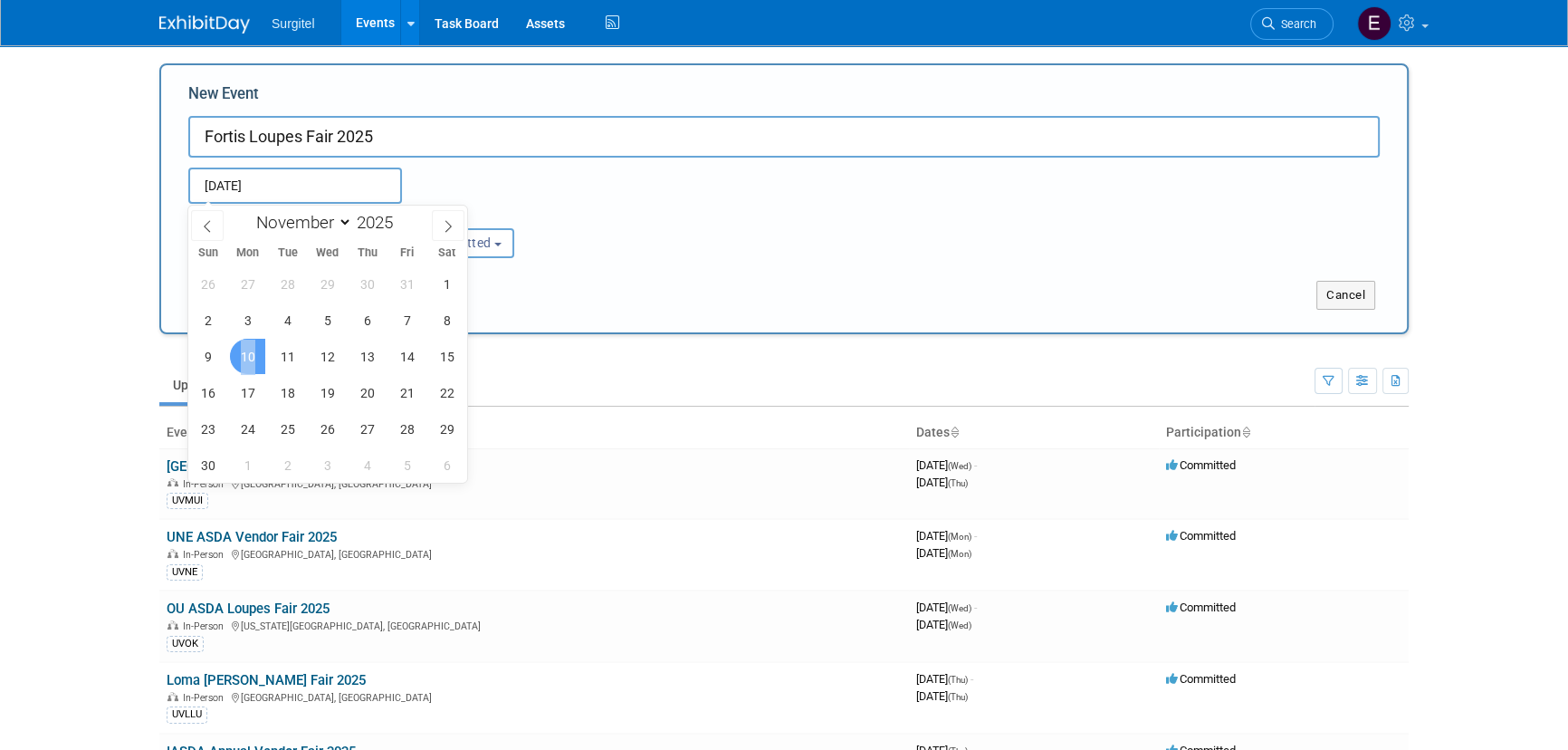
type input "Nov 10, 2025 to Nov 10, 2025"
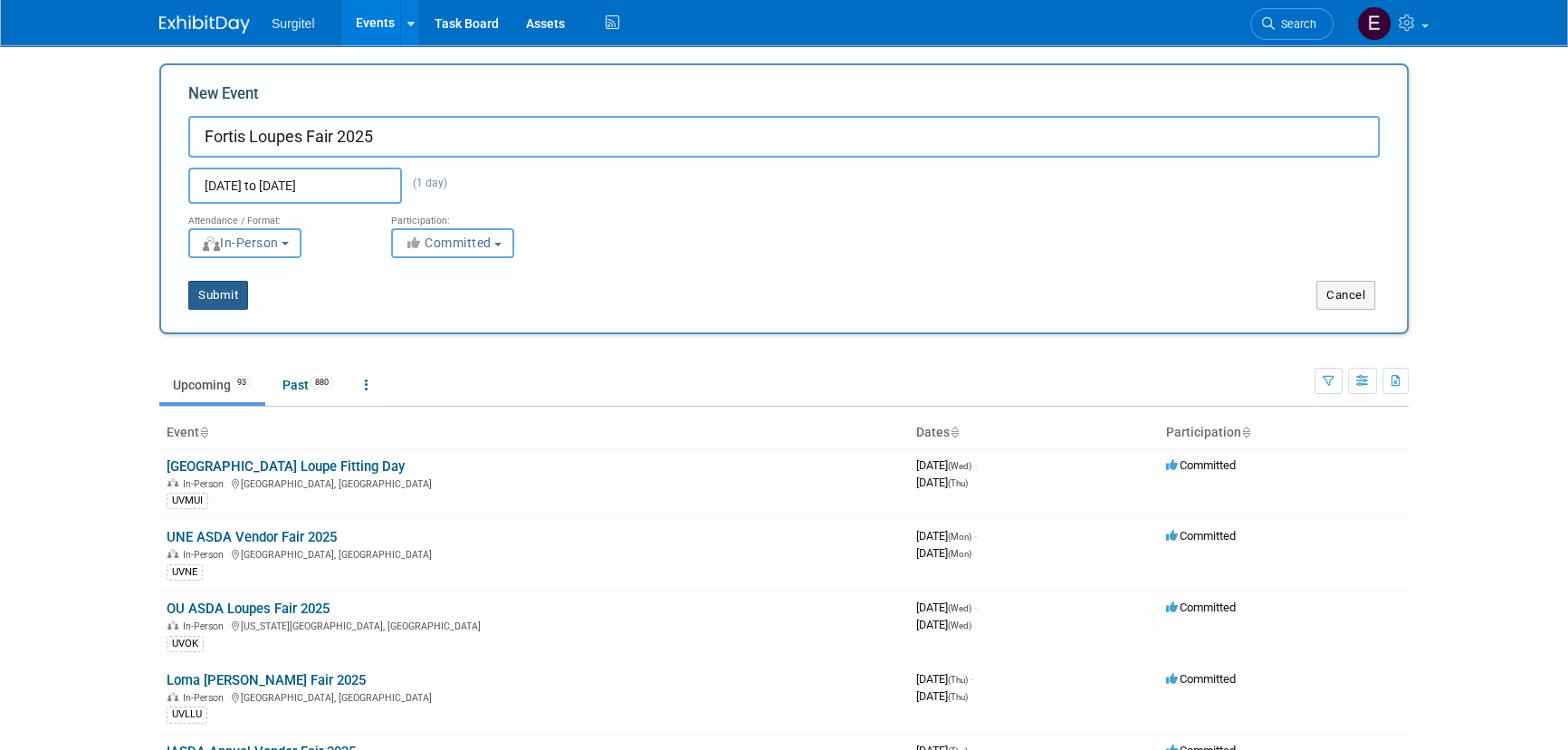
click at [235, 299] on button "Submit" at bounding box center [218, 295] width 60 height 29
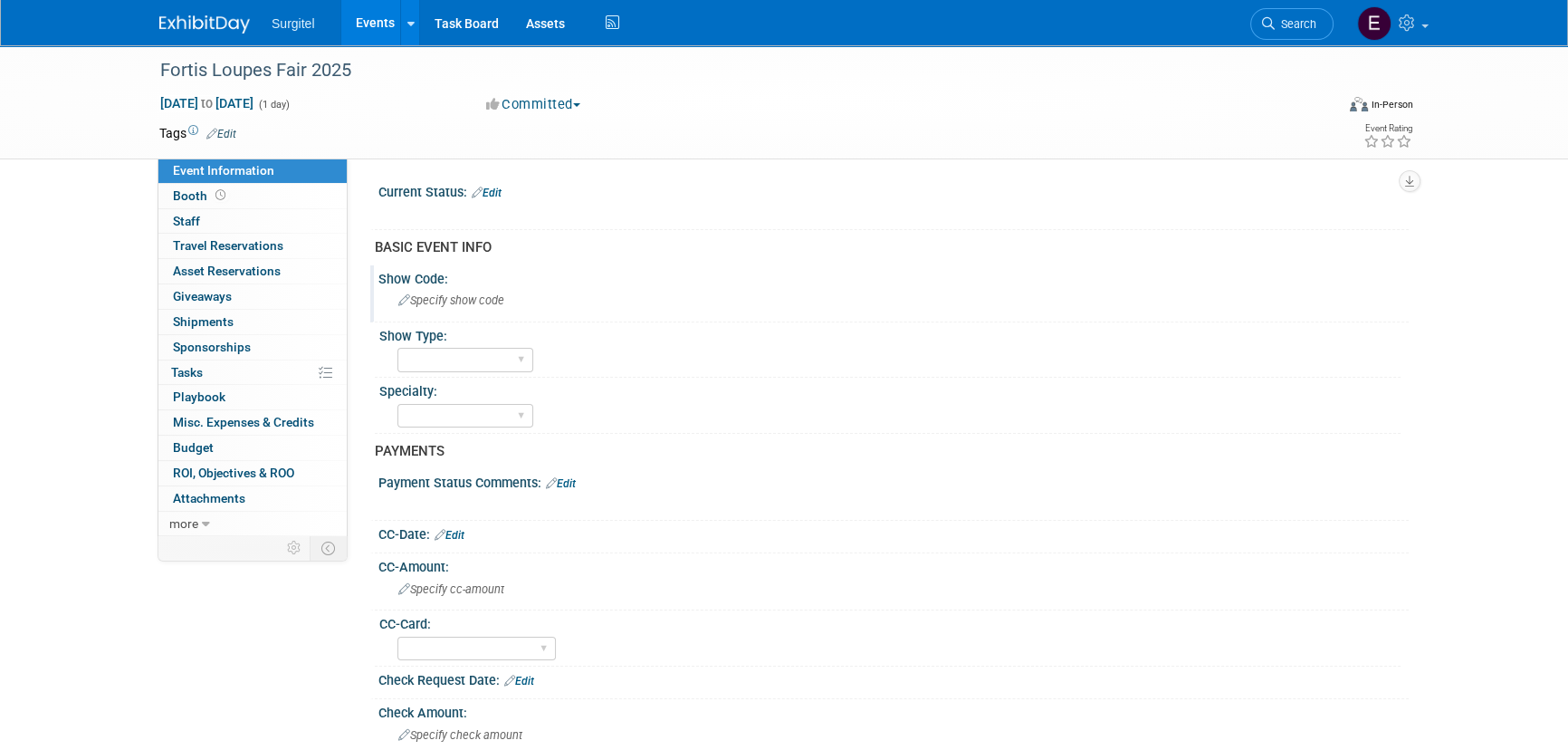
click at [474, 298] on span "Specify show code" at bounding box center [451, 300] width 106 height 13
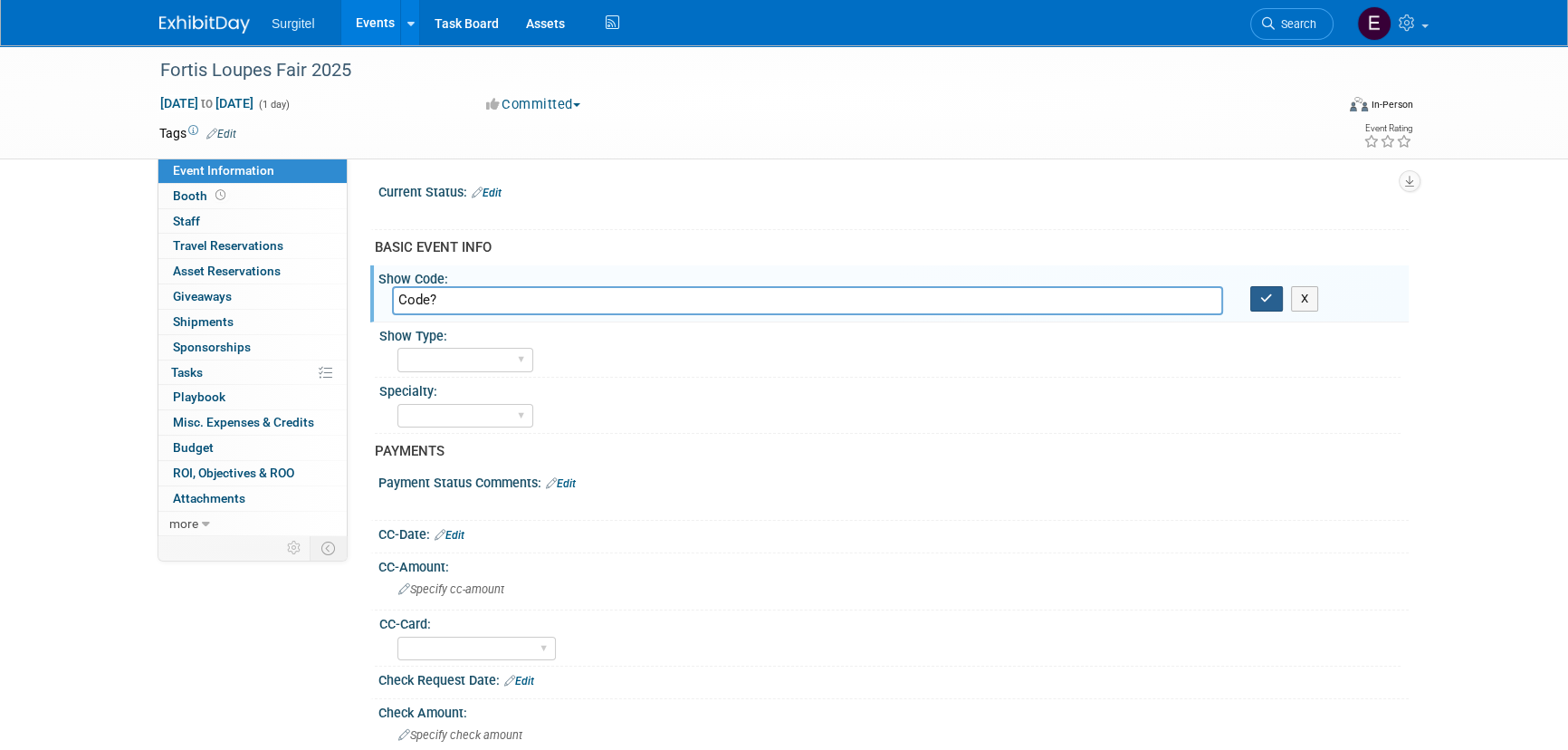
type input "Code?"
click at [1277, 294] on button "button" at bounding box center [1266, 299] width 33 height 25
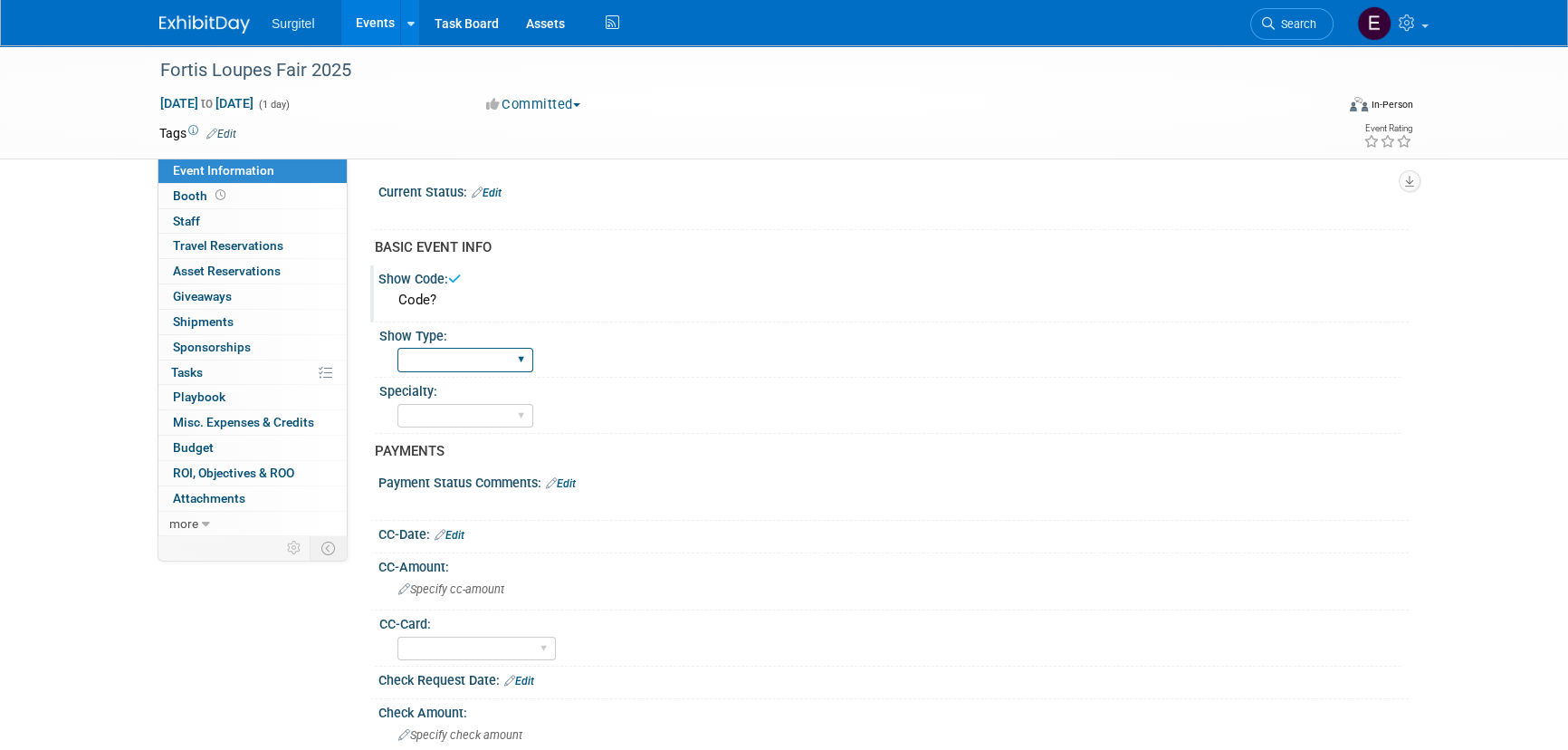
click at [443, 349] on select "School Show Trade Show Wet Lab CE Course Lunch and Learn" at bounding box center [464, 360] width 136 height 24
select select "School Show"
click at [397, 348] on select "School Show Trade Show Wet Lab CE Course Lunch and Learn" at bounding box center [464, 360] width 136 height 24
click at [453, 407] on select "Dental Hygiene Medical Veterinarian Other" at bounding box center [464, 415] width 136 height 24
select select "Dental"
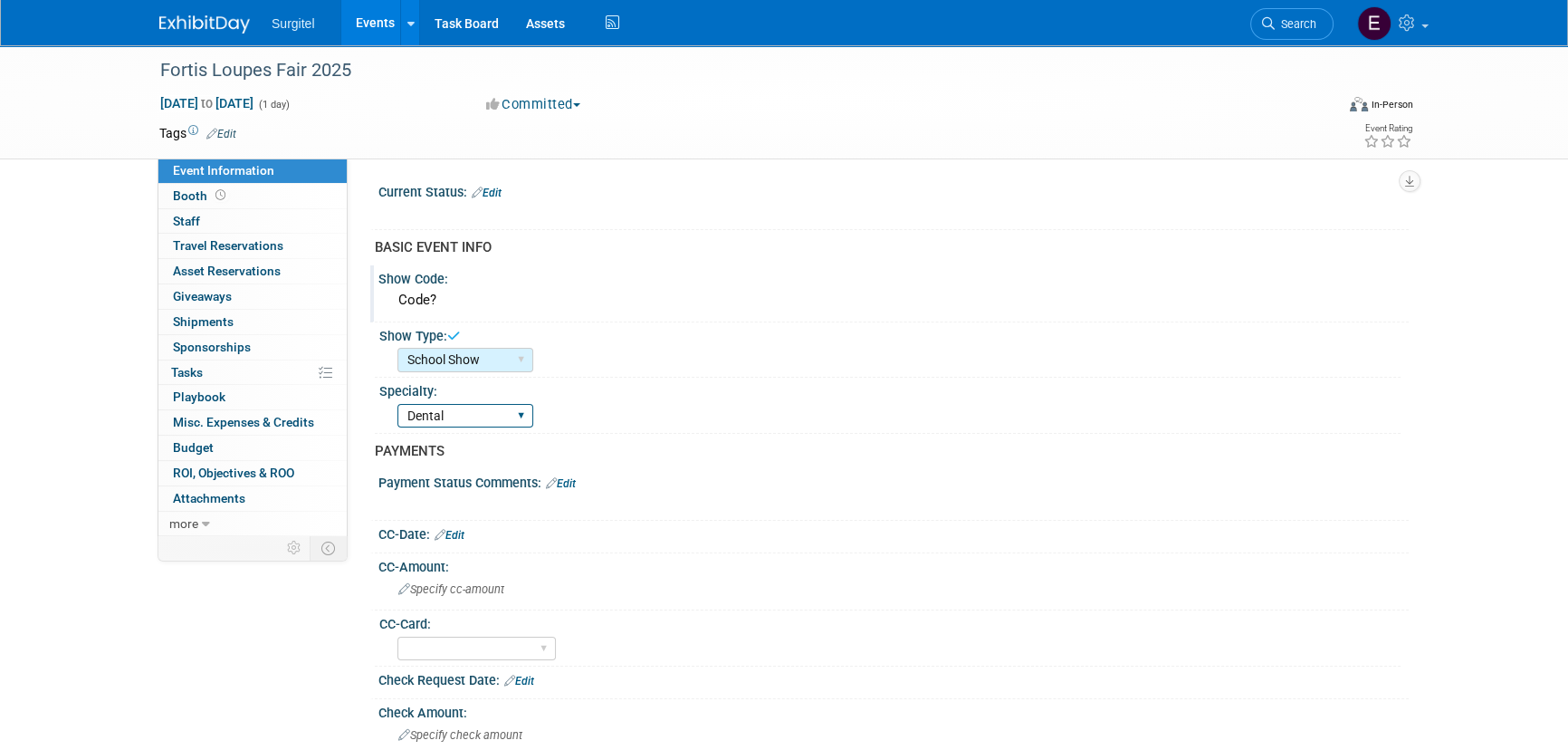
click at [397, 404] on select "Dental Hygiene Medical Veterinarian Other" at bounding box center [464, 415] width 136 height 24
click at [497, 187] on link "Edit" at bounding box center [486, 192] width 30 height 12
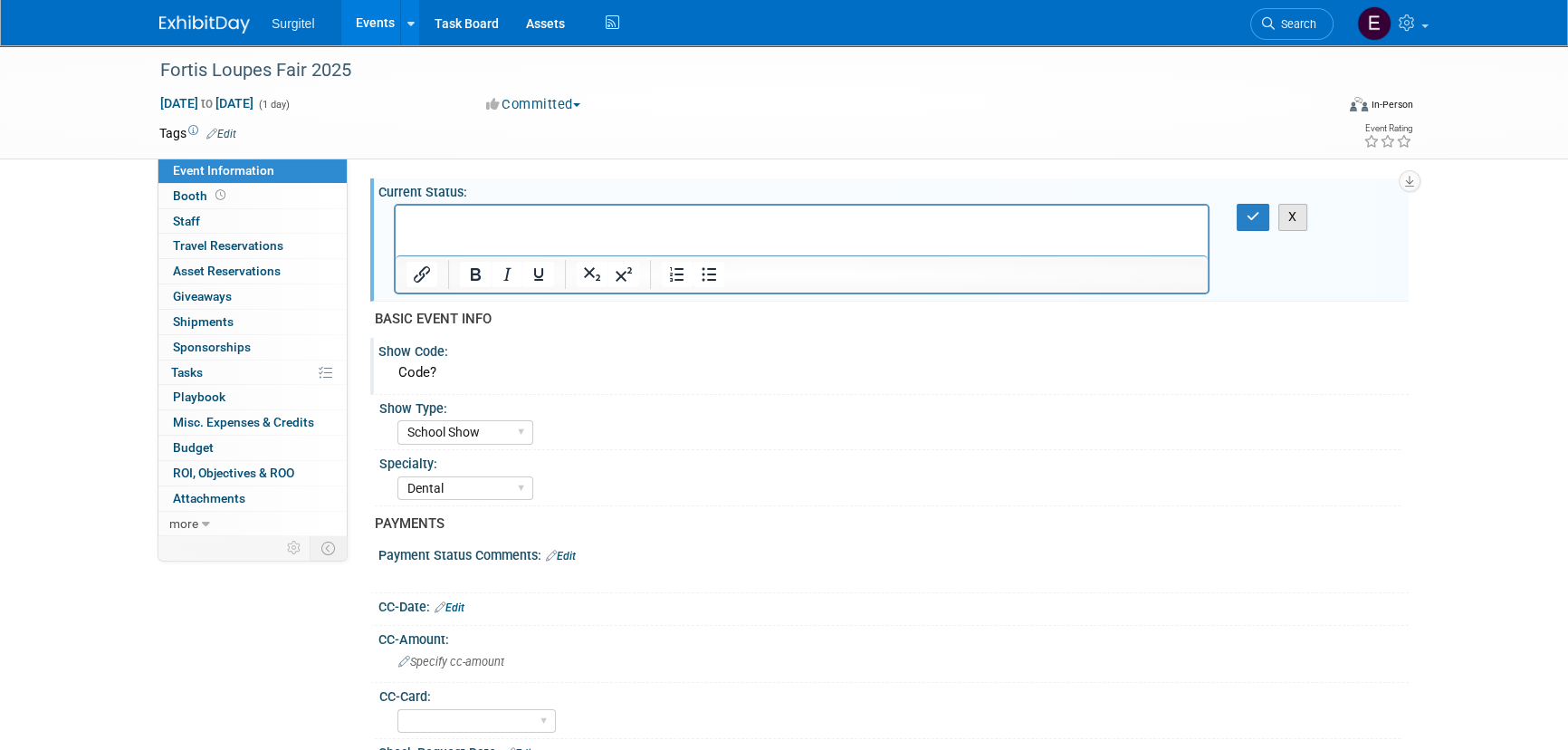
click at [1286, 216] on button "X" at bounding box center [1293, 216] width 29 height 26
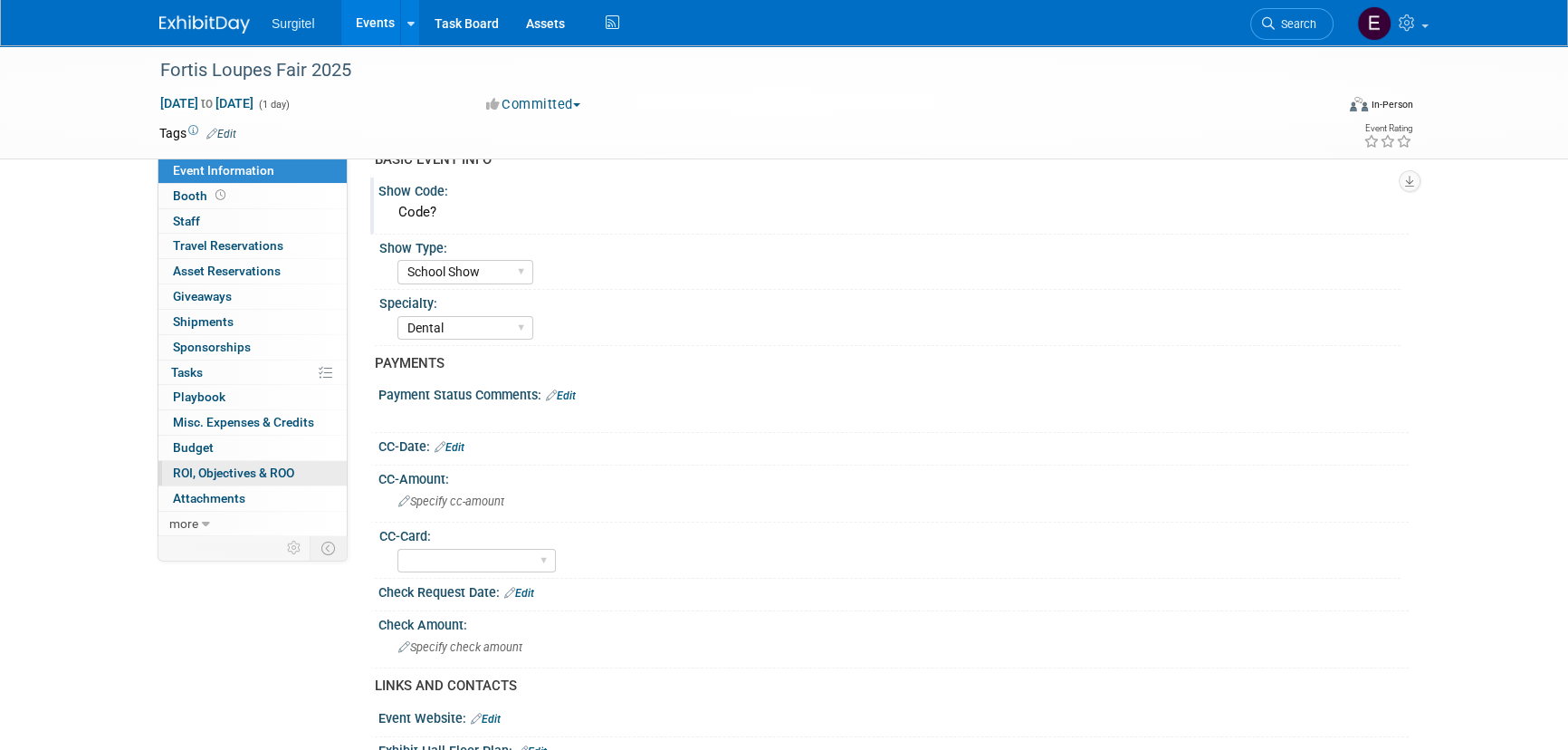
scroll to position [82, 0]
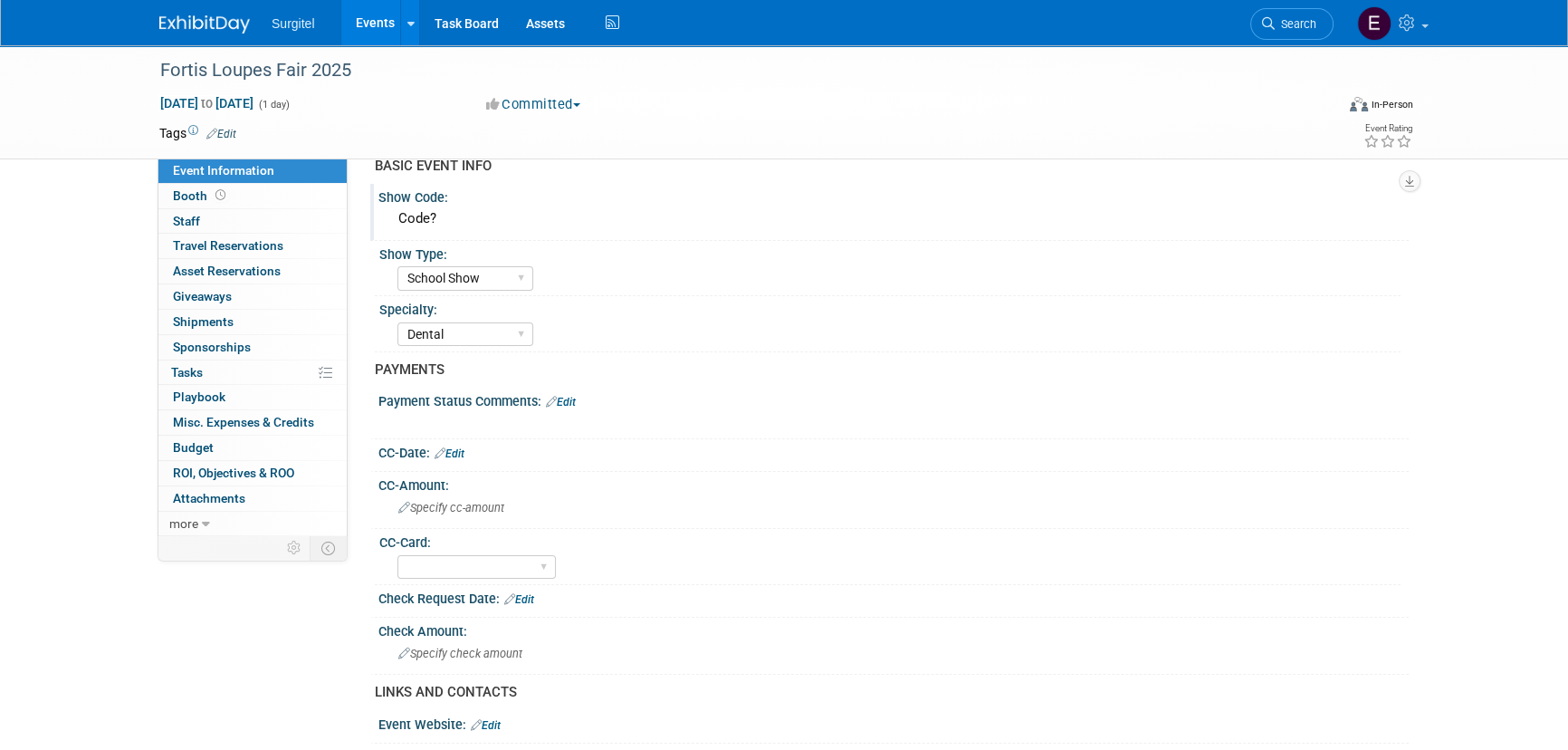
click at [560, 399] on link "Edit" at bounding box center [560, 402] width 30 height 12
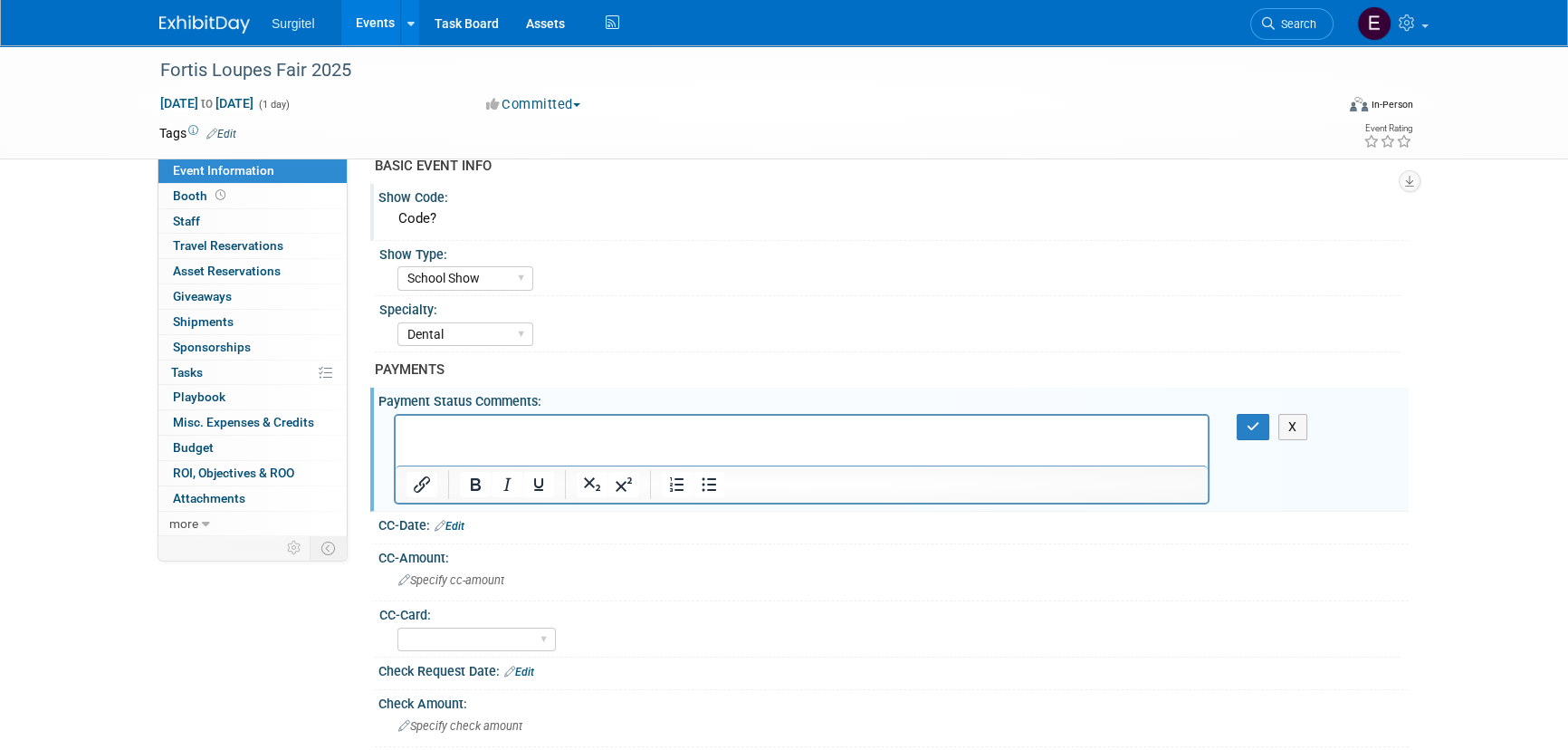
scroll to position [0, 0]
click at [1257, 424] on icon "button" at bounding box center [1254, 426] width 13 height 12
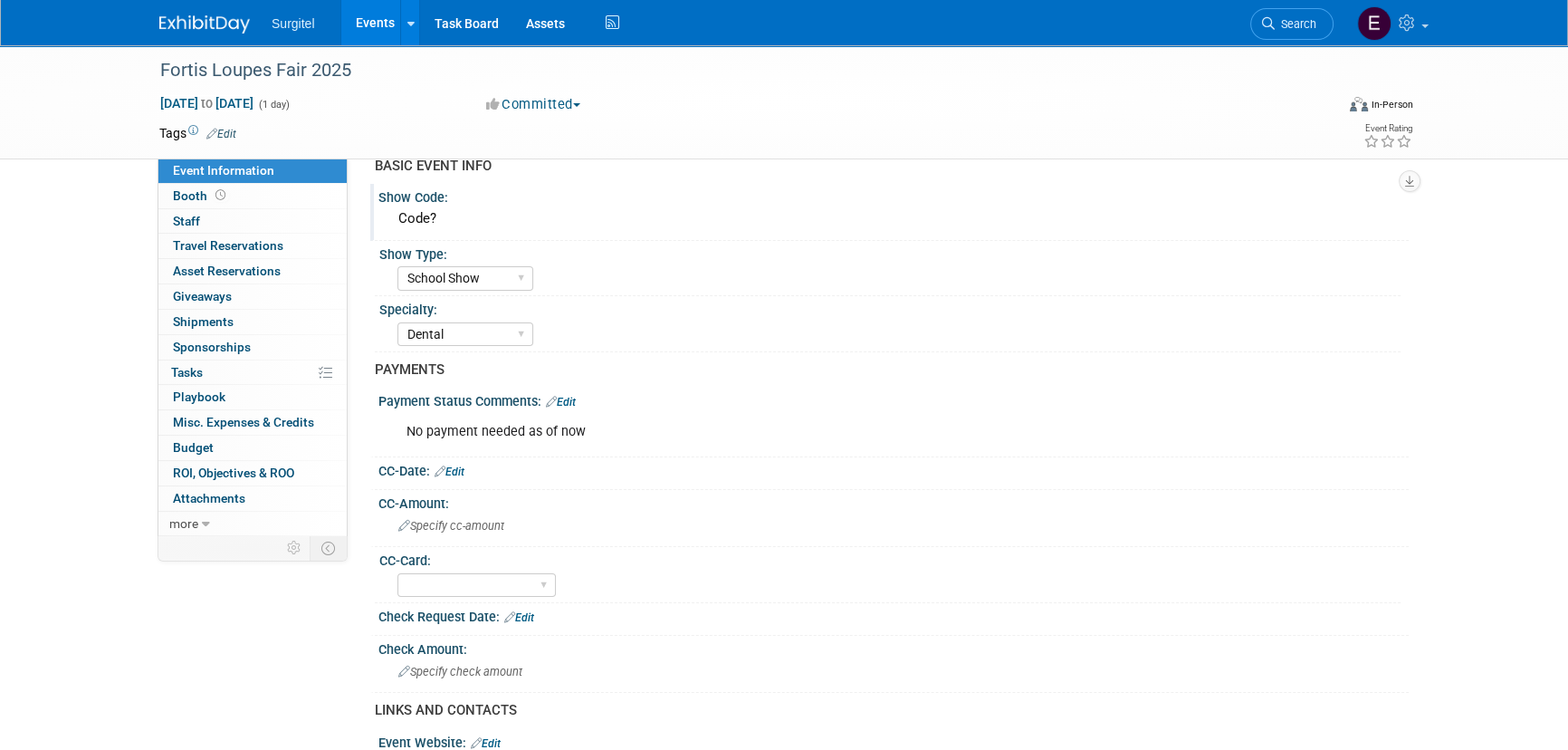
click at [526, 612] on link "Edit" at bounding box center [519, 617] width 30 height 12
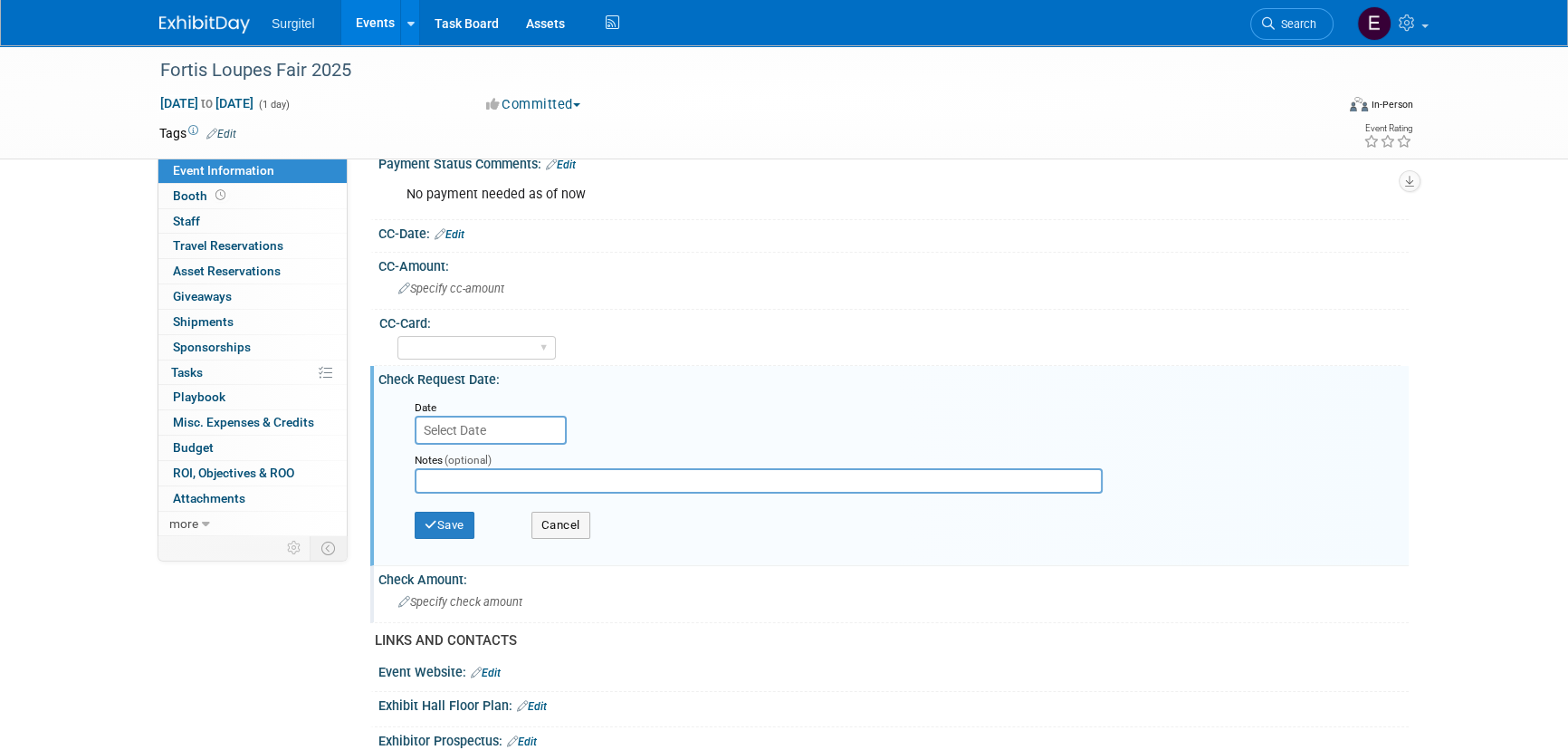
scroll to position [329, 0]
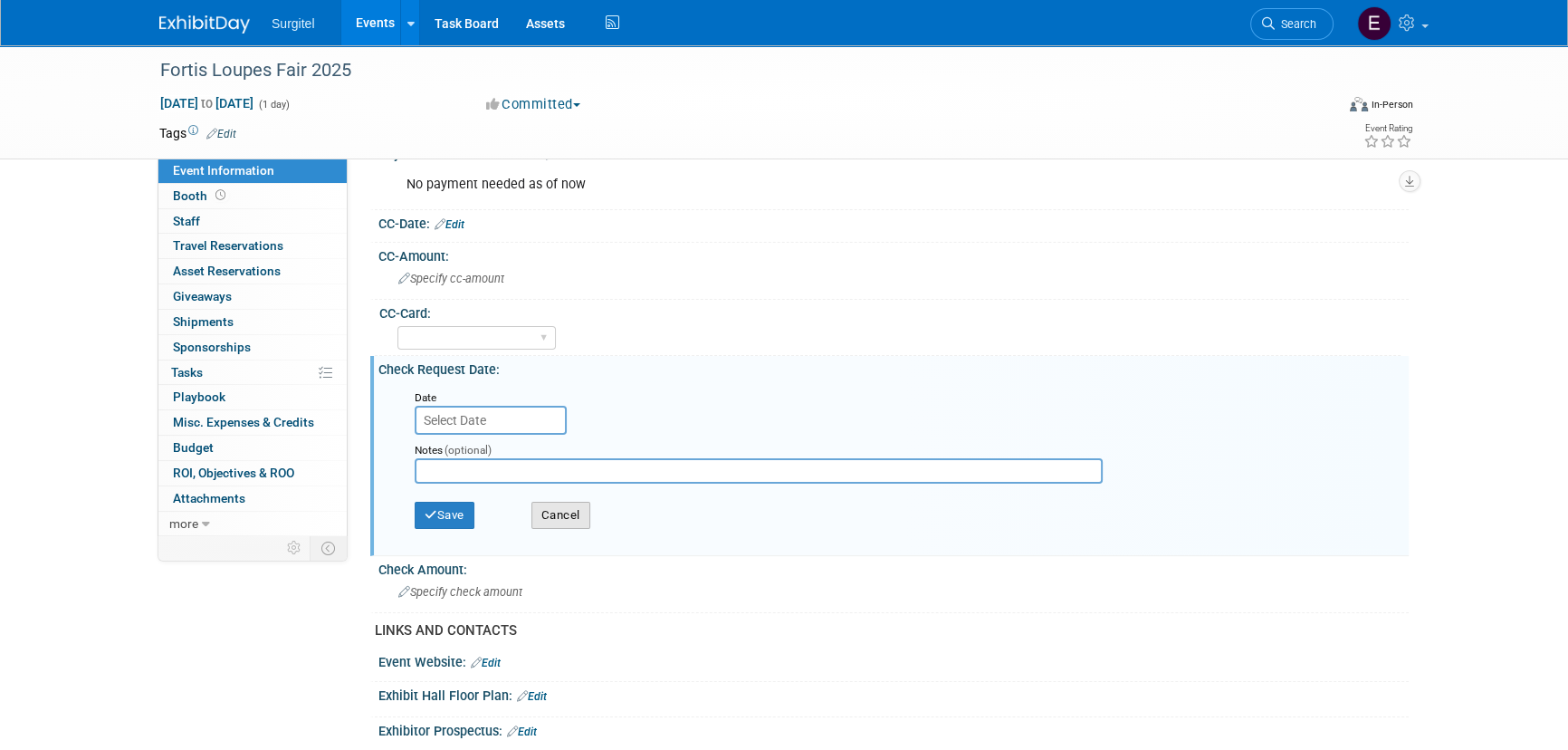
click at [580, 514] on button "Cancel" at bounding box center [560, 515] width 59 height 27
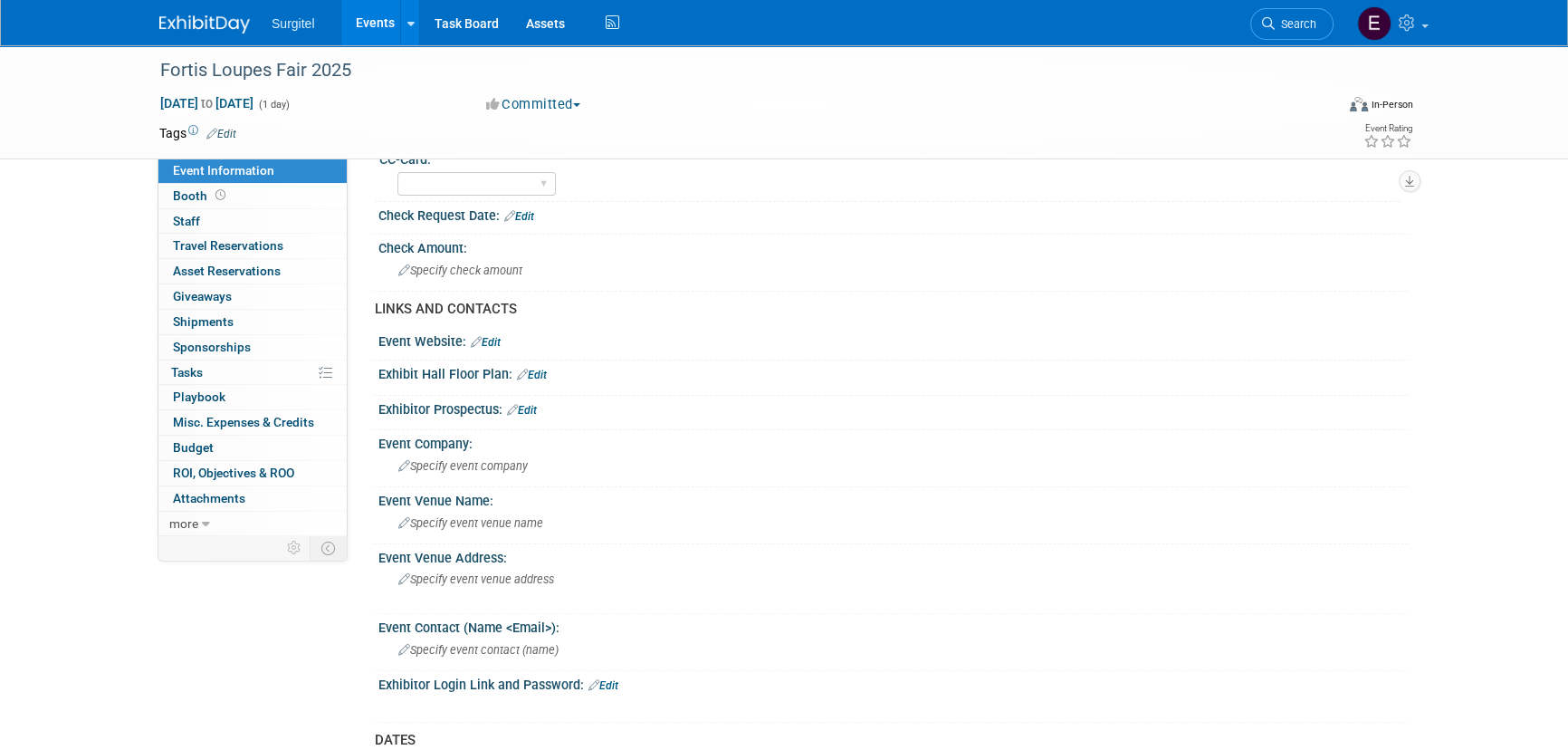
scroll to position [493, 0]
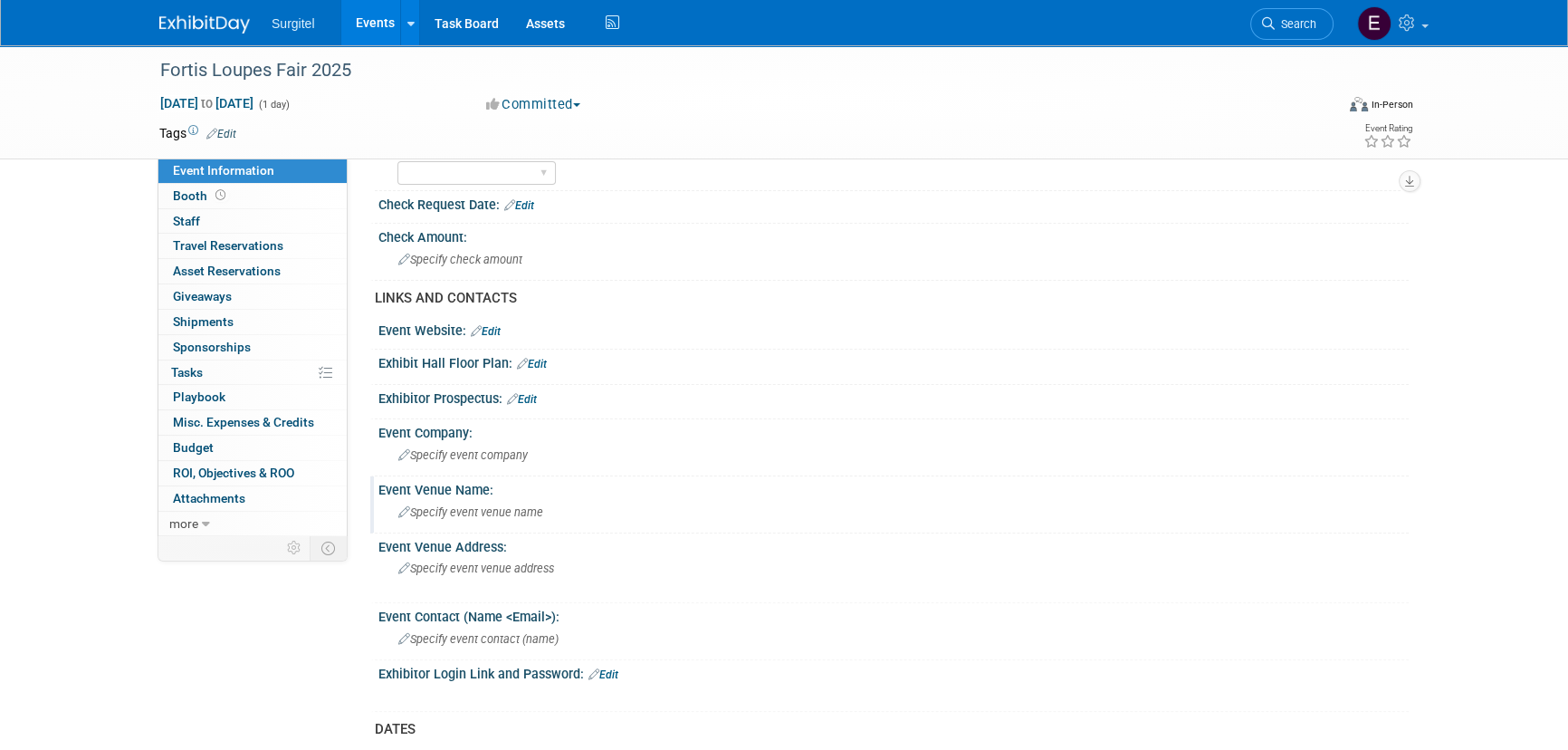
click at [483, 505] on span "Specify event venue name" at bounding box center [470, 512] width 145 height 13
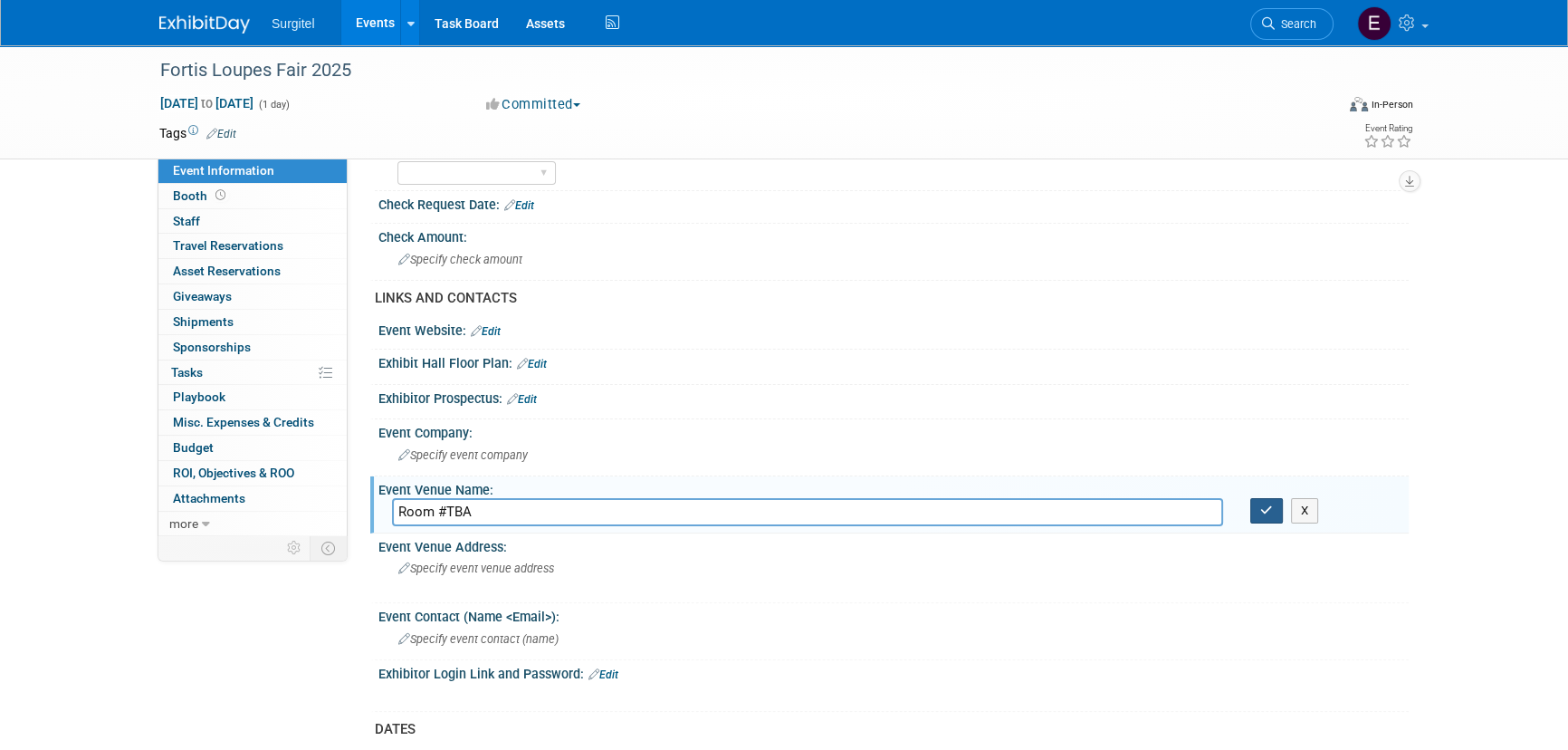
type input "Room #TBA"
click at [1263, 505] on icon "button" at bounding box center [1266, 511] width 12 height 12
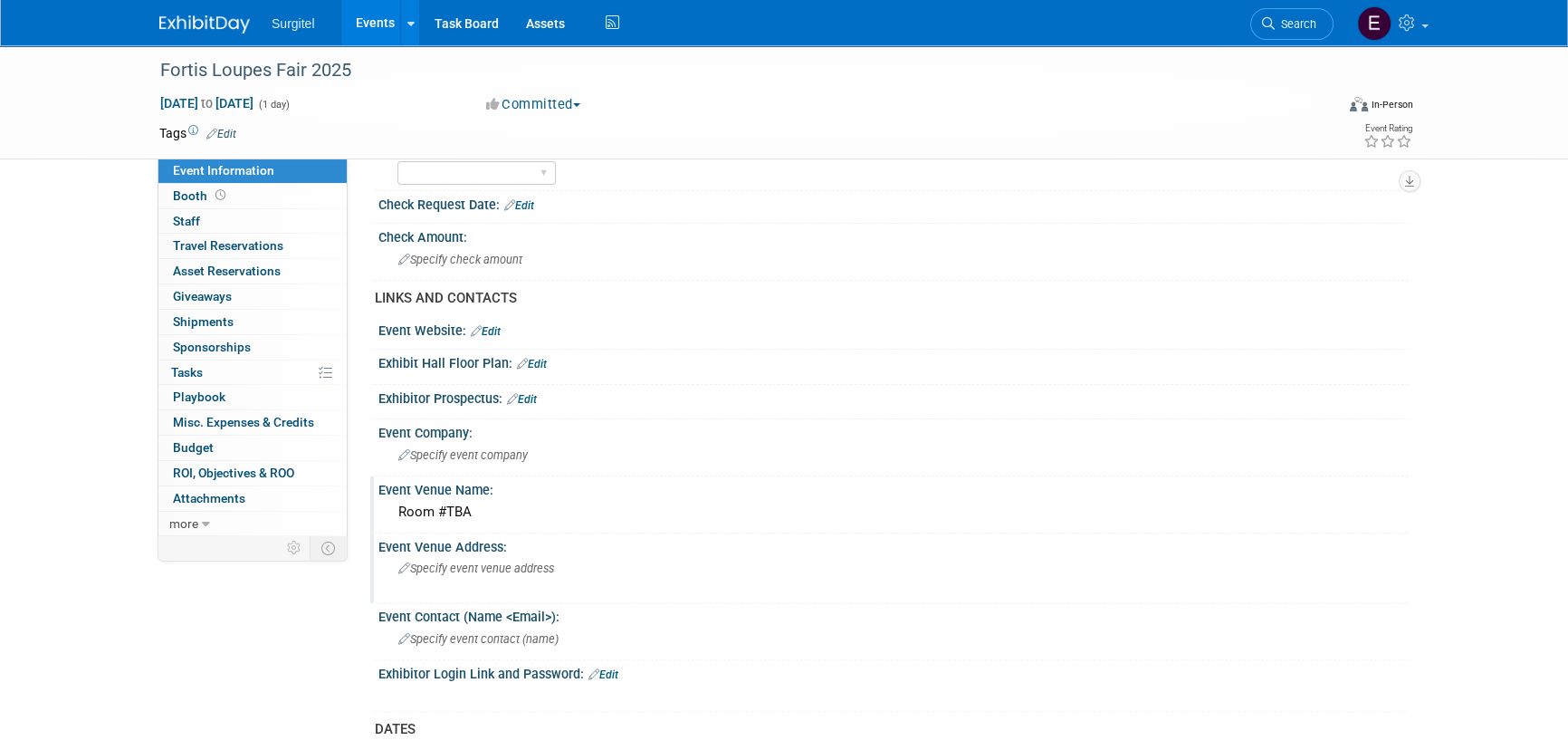
click at [477, 567] on span "Specify event venue address" at bounding box center [476, 568] width 156 height 13
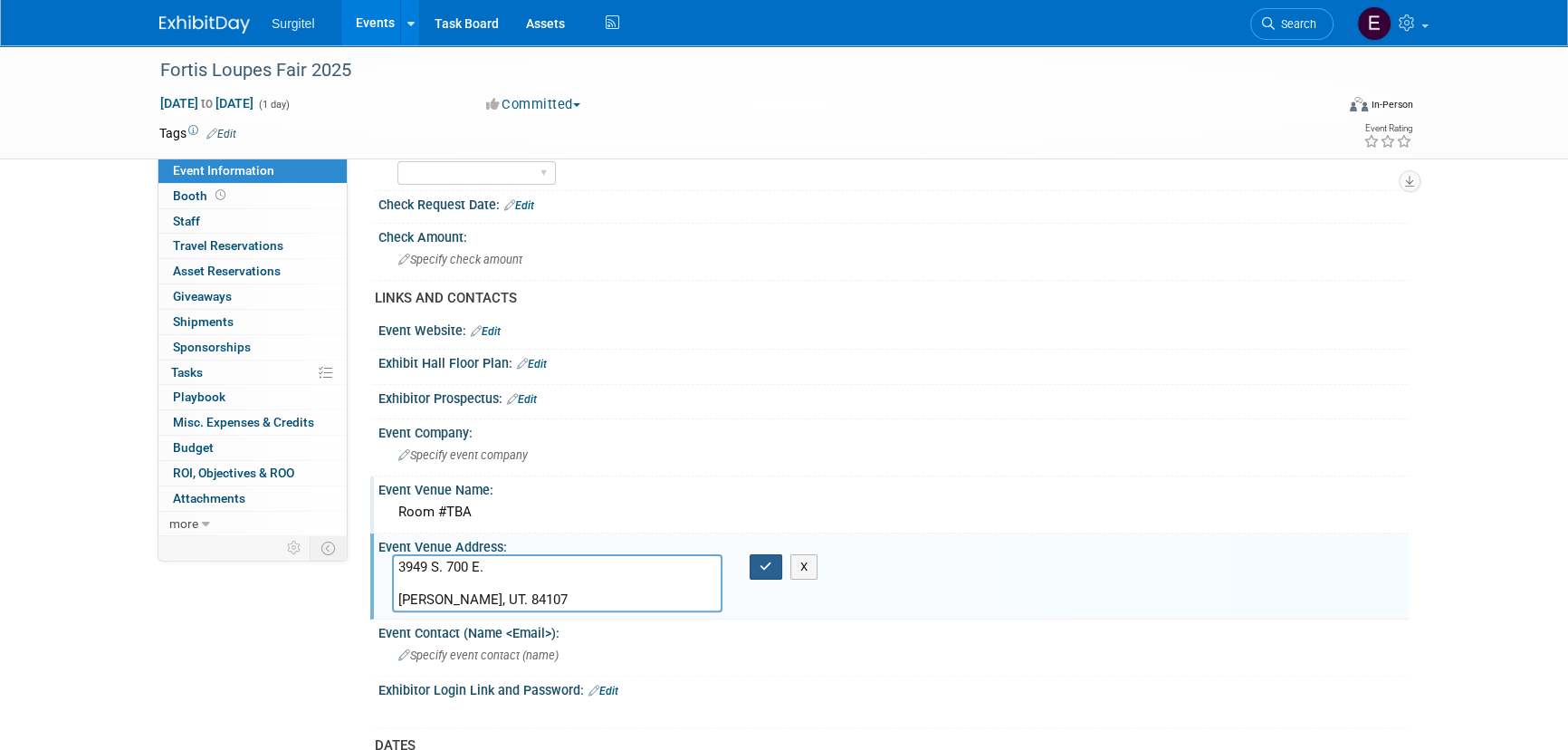
type textarea "3949 S. 700 E. Murray, UT. 84107"
click at [770, 561] on icon "button" at bounding box center [765, 566] width 12 height 12
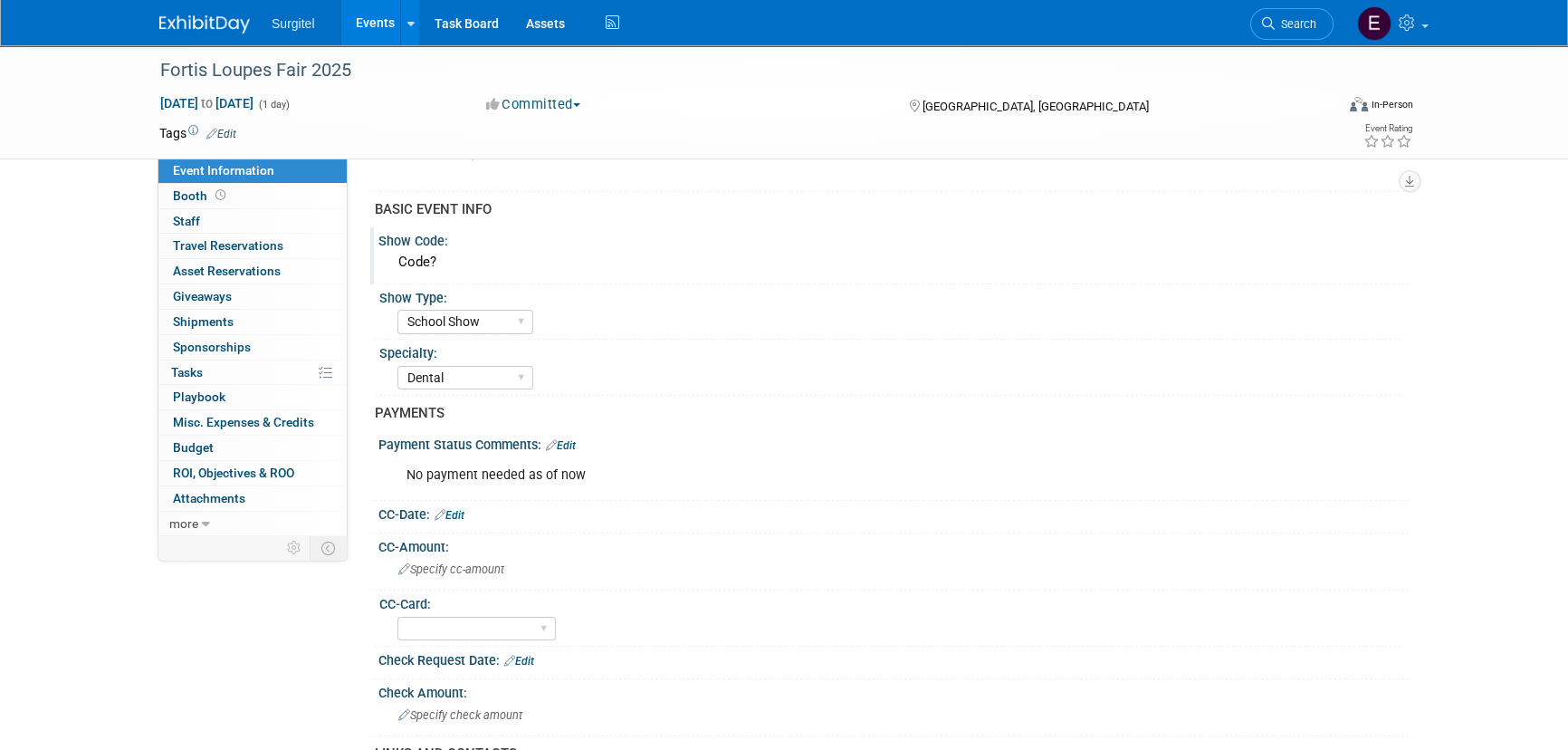
scroll to position [0, 0]
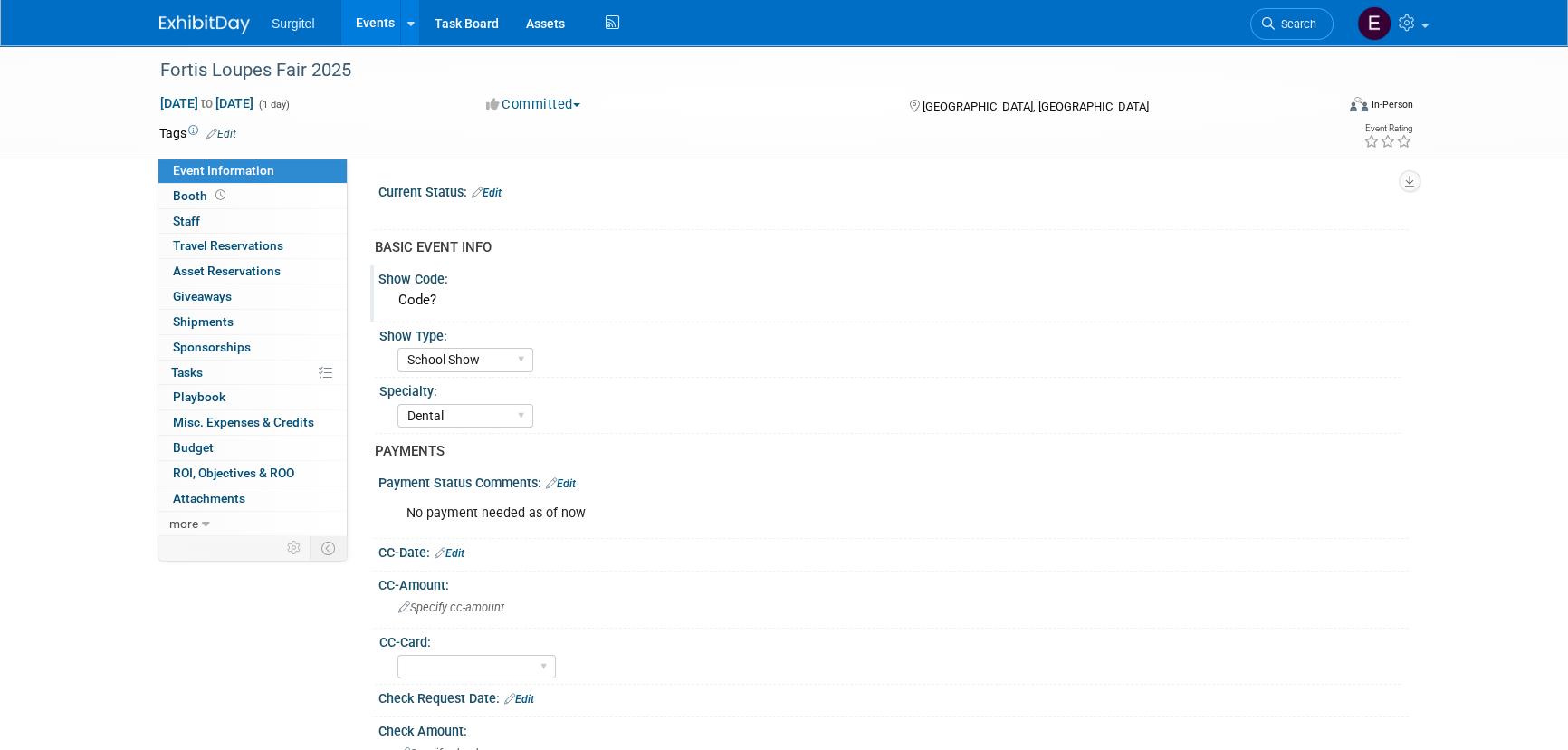
click at [496, 192] on link "Edit" at bounding box center [486, 192] width 30 height 12
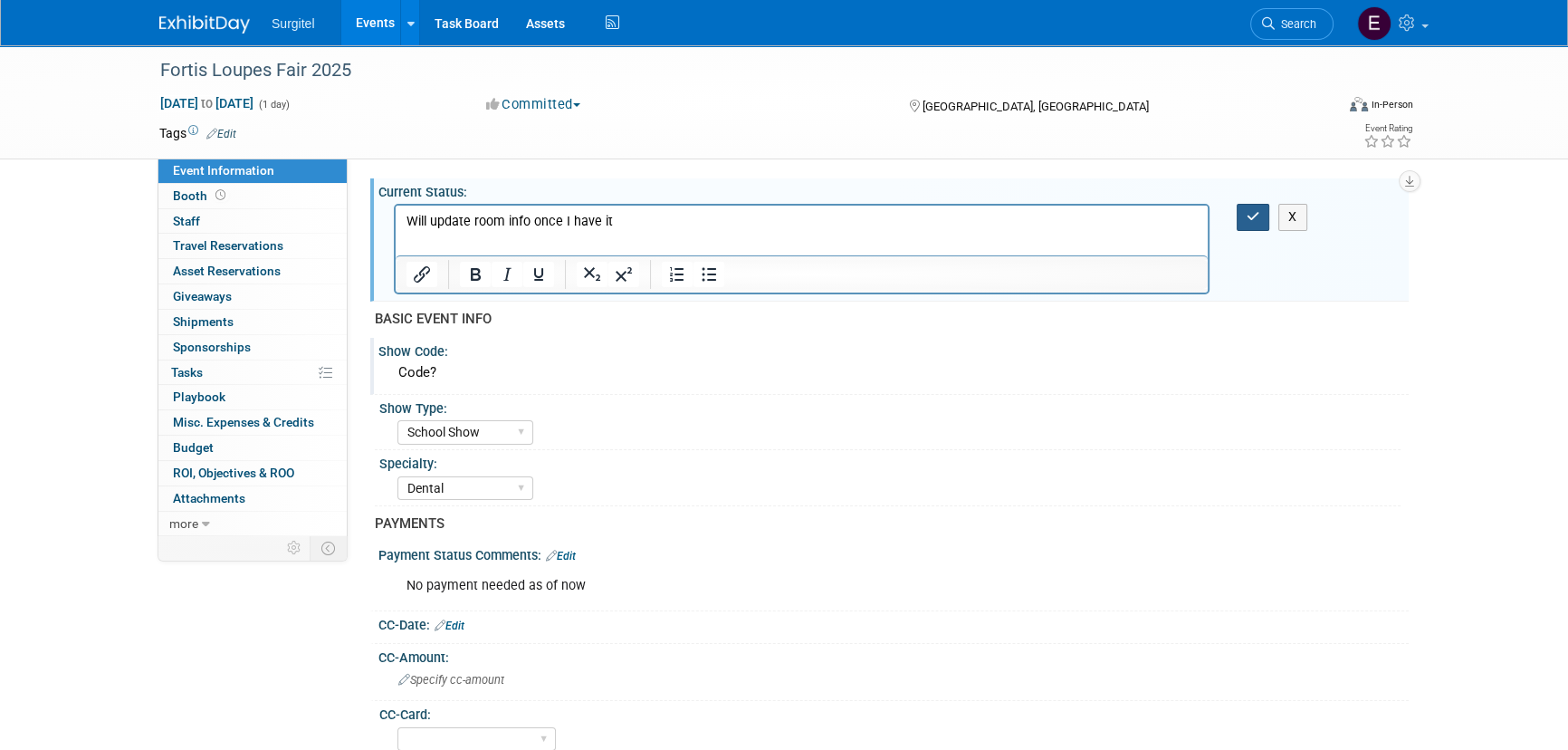
click at [1257, 219] on icon "button" at bounding box center [1254, 215] width 13 height 12
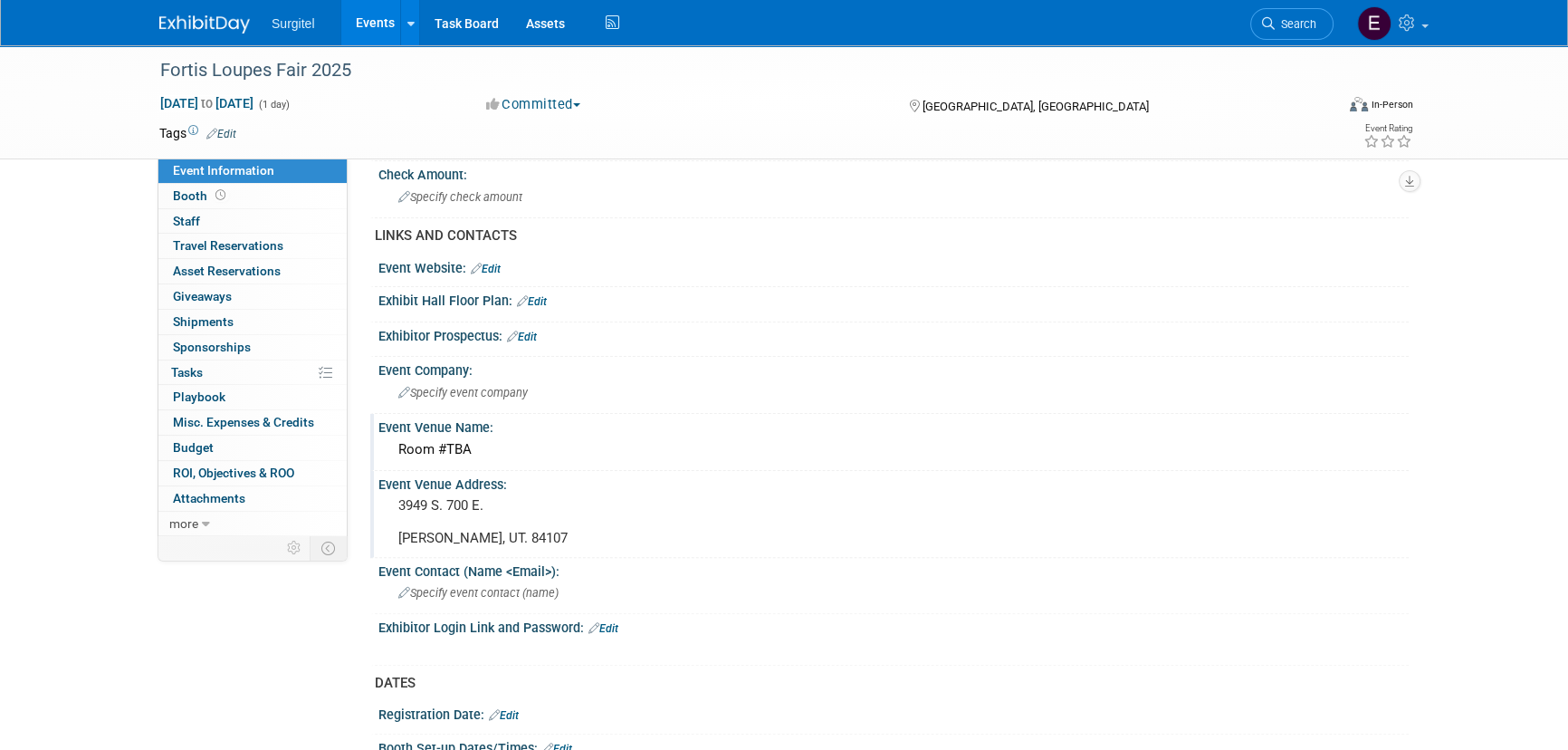
scroll to position [576, 0]
click at [467, 388] on span "Specify event company" at bounding box center [462, 390] width 130 height 13
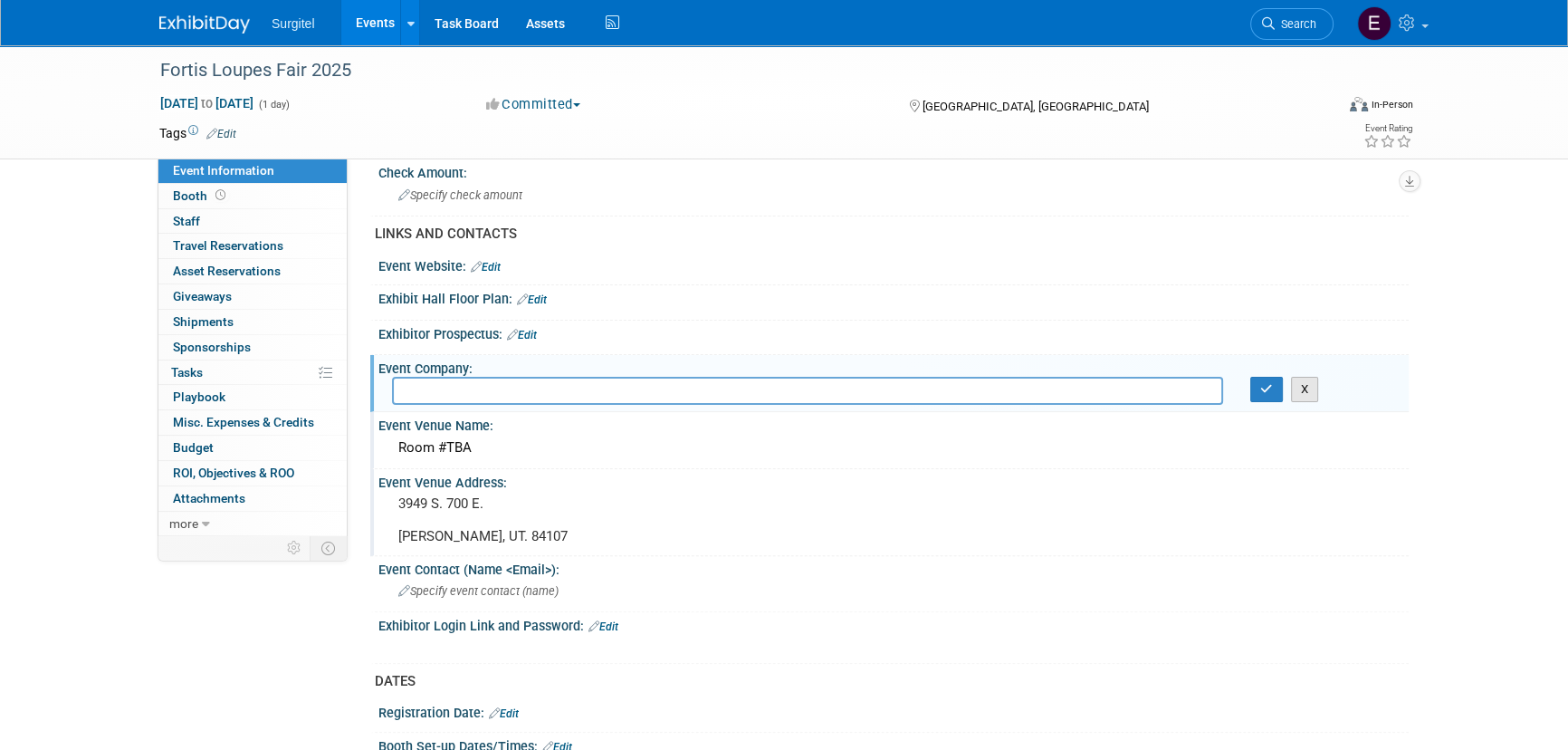
click at [1300, 389] on button "X" at bounding box center [1305, 389] width 28 height 25
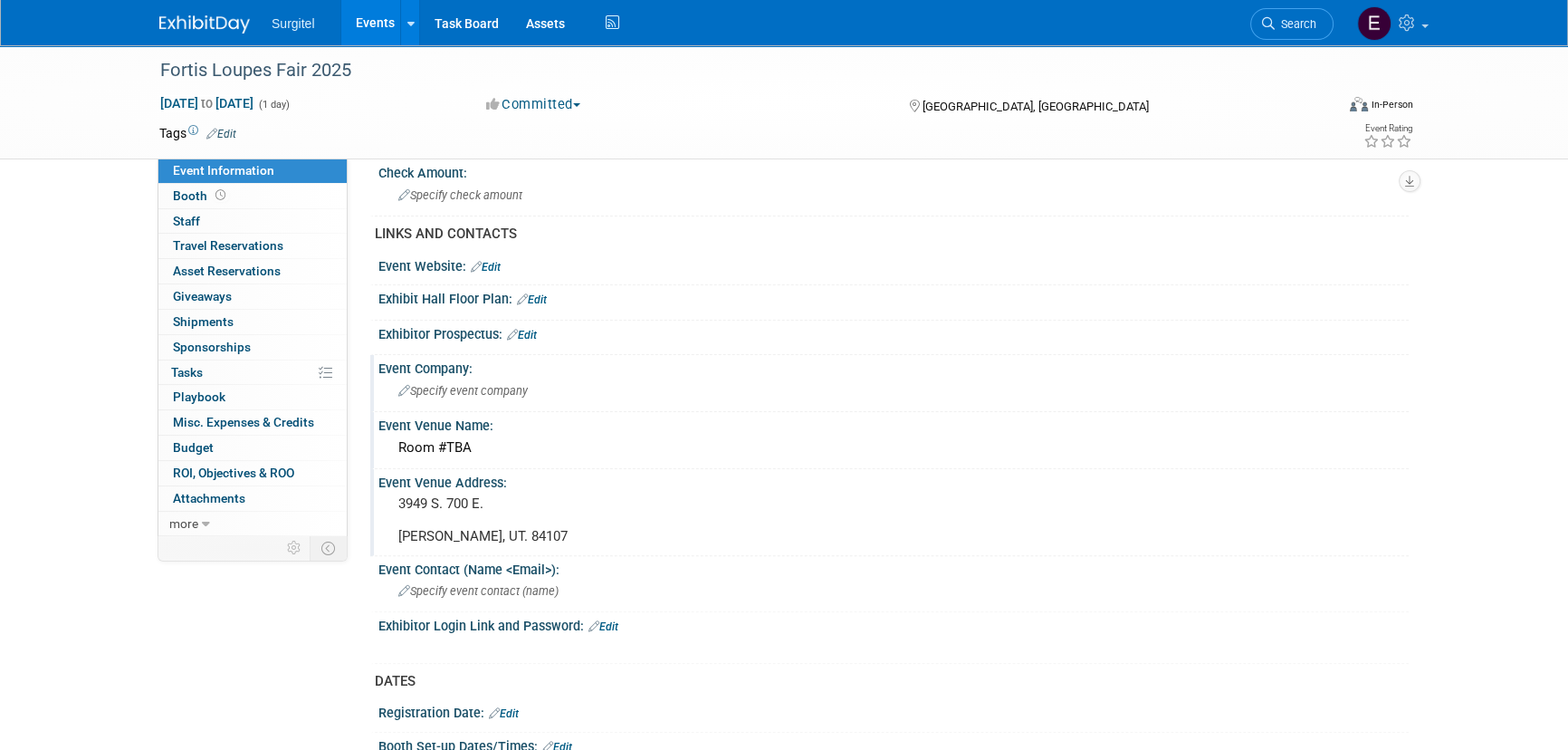
click at [471, 452] on div "Room #TBA" at bounding box center [893, 447] width 1003 height 28
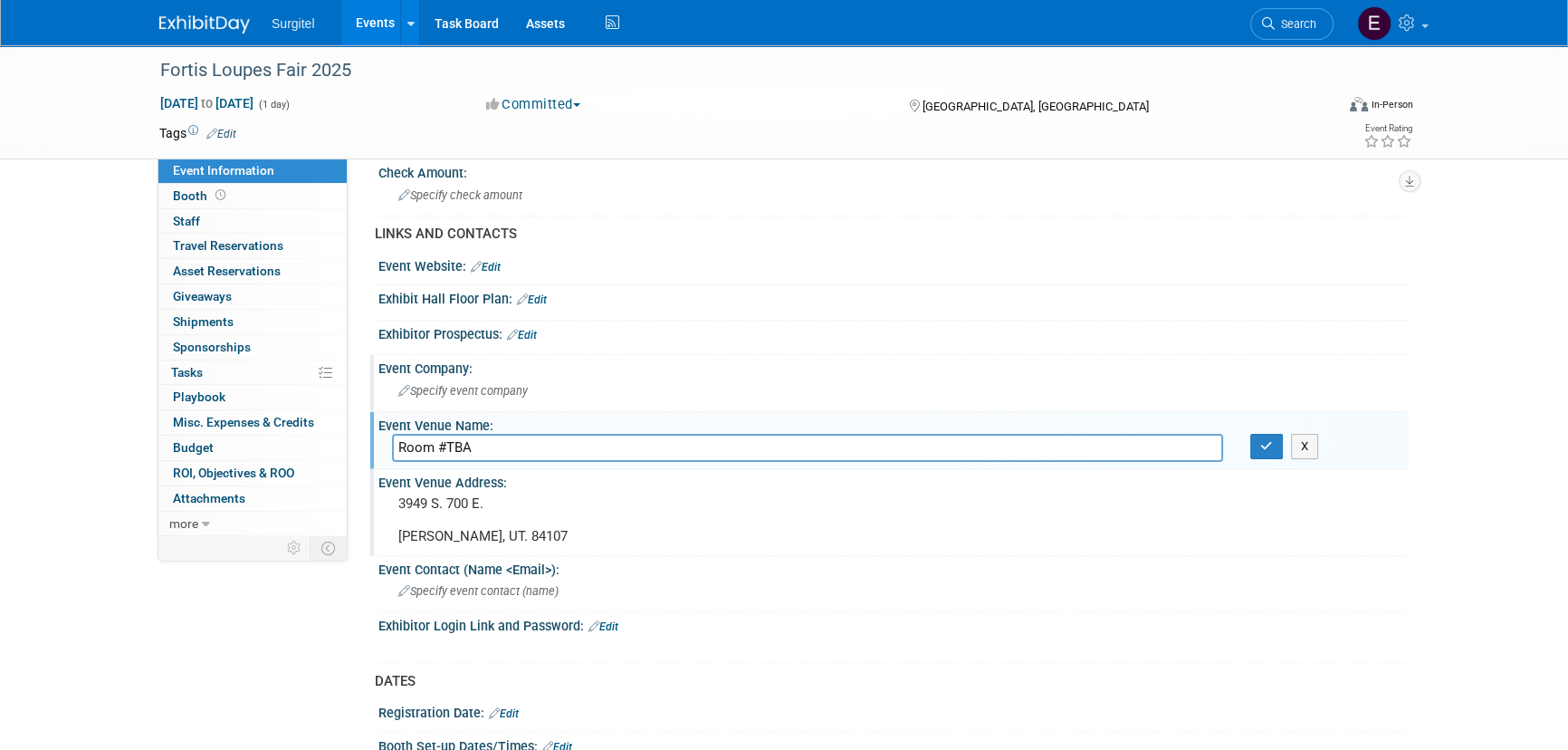
click at [397, 435] on input "Room #TBA" at bounding box center [808, 447] width 831 height 28
type input "Fortis College Room #TBA"
click at [1267, 440] on icon "button" at bounding box center [1266, 446] width 12 height 12
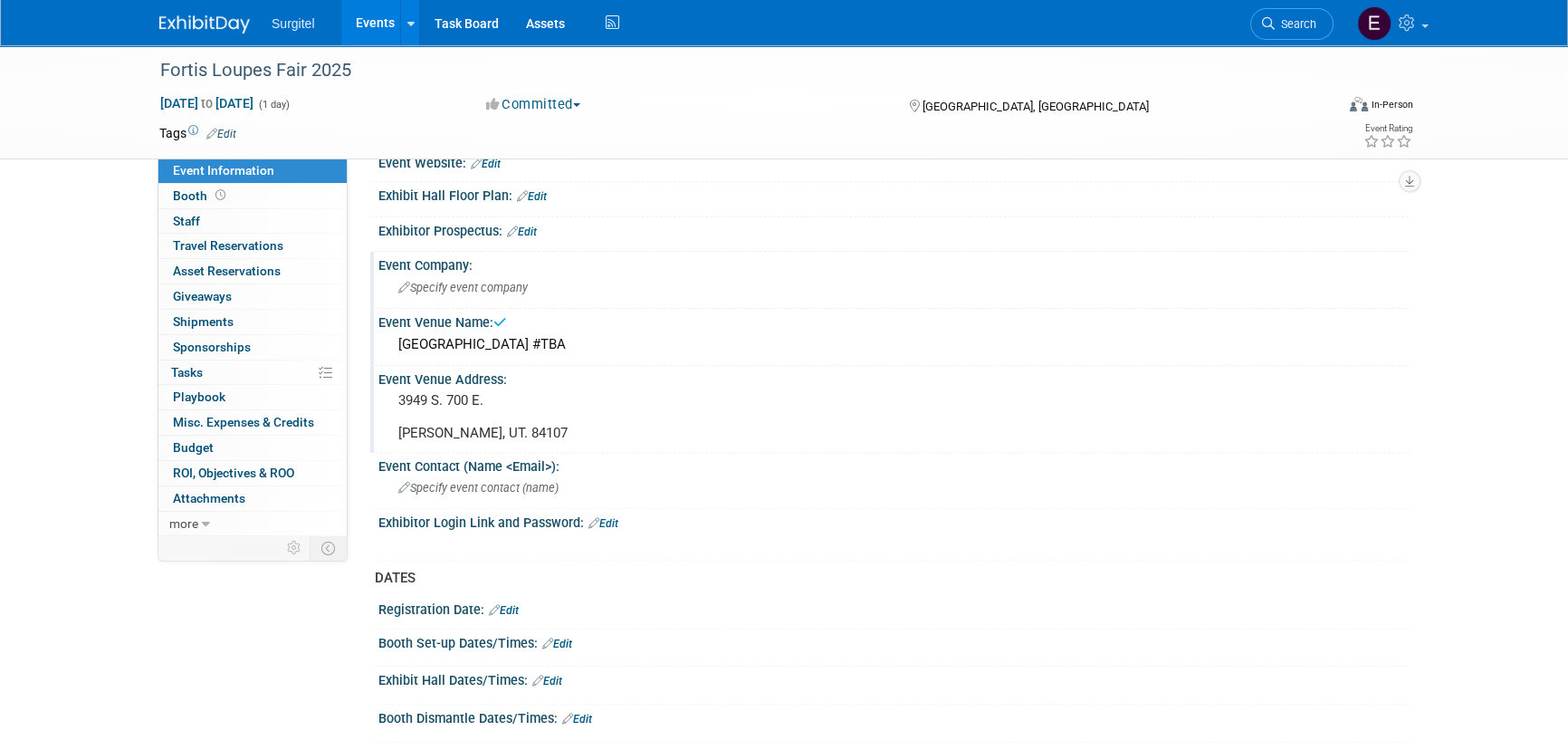
scroll to position [906, 0]
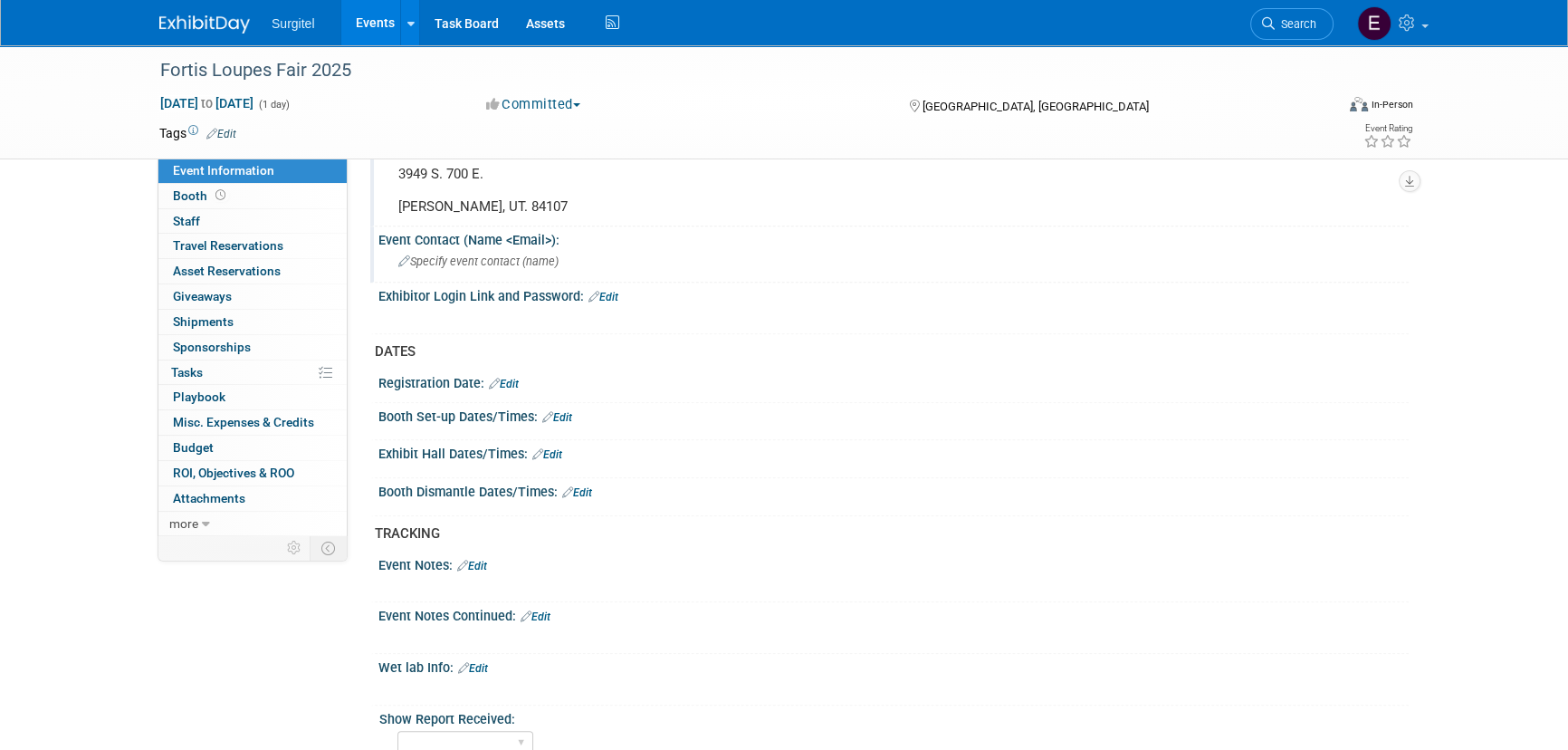
click at [461, 259] on span "Specify event contact (name )" at bounding box center [478, 262] width 161 height 13
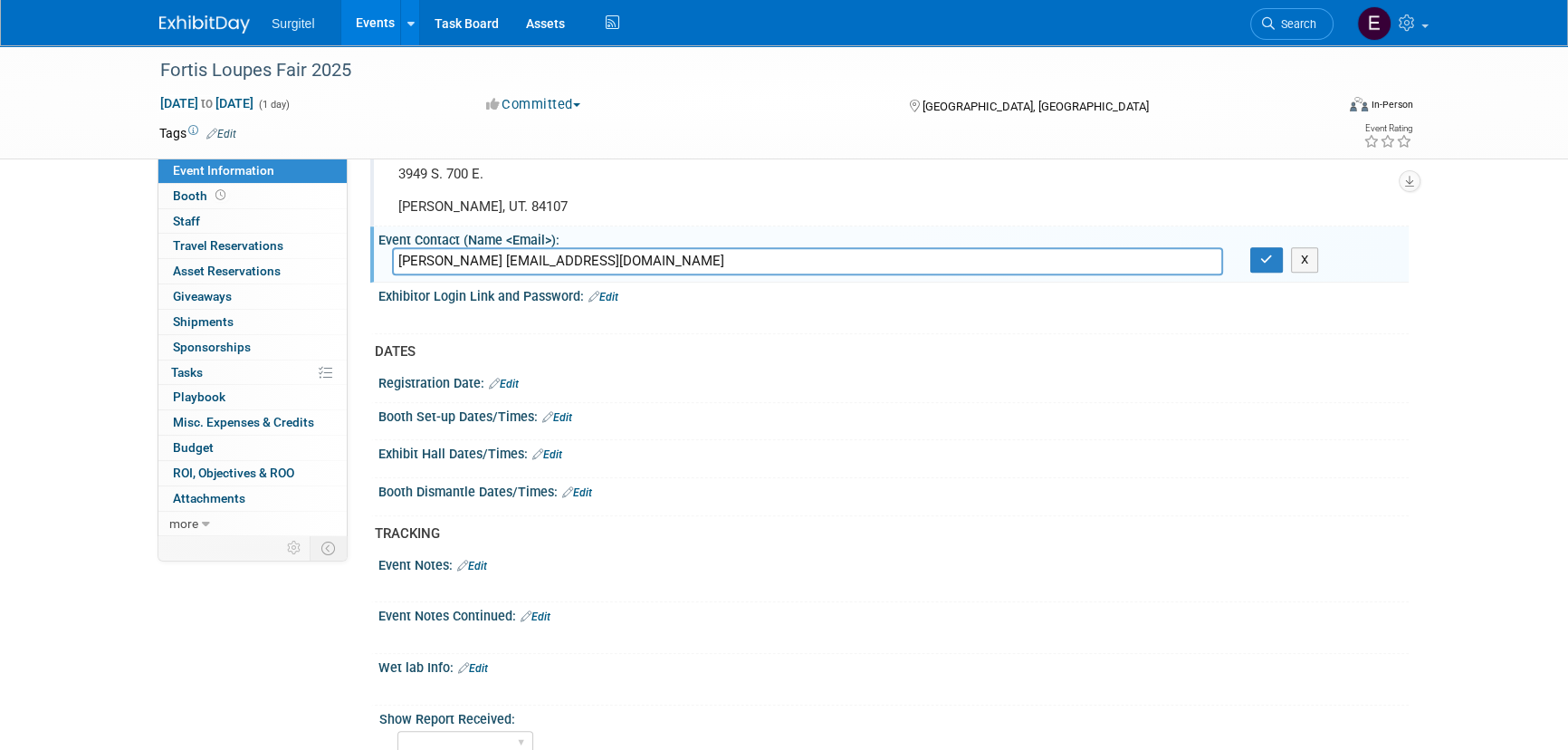
type input "Terra Taylor ttaylor2@fortiscollege.edu"
click at [1263, 272] on div "Terra Taylor ttaylor2@fortiscollege.edu X" at bounding box center [894, 262] width 1031 height 30
click at [1260, 254] on icon "button" at bounding box center [1266, 260] width 12 height 12
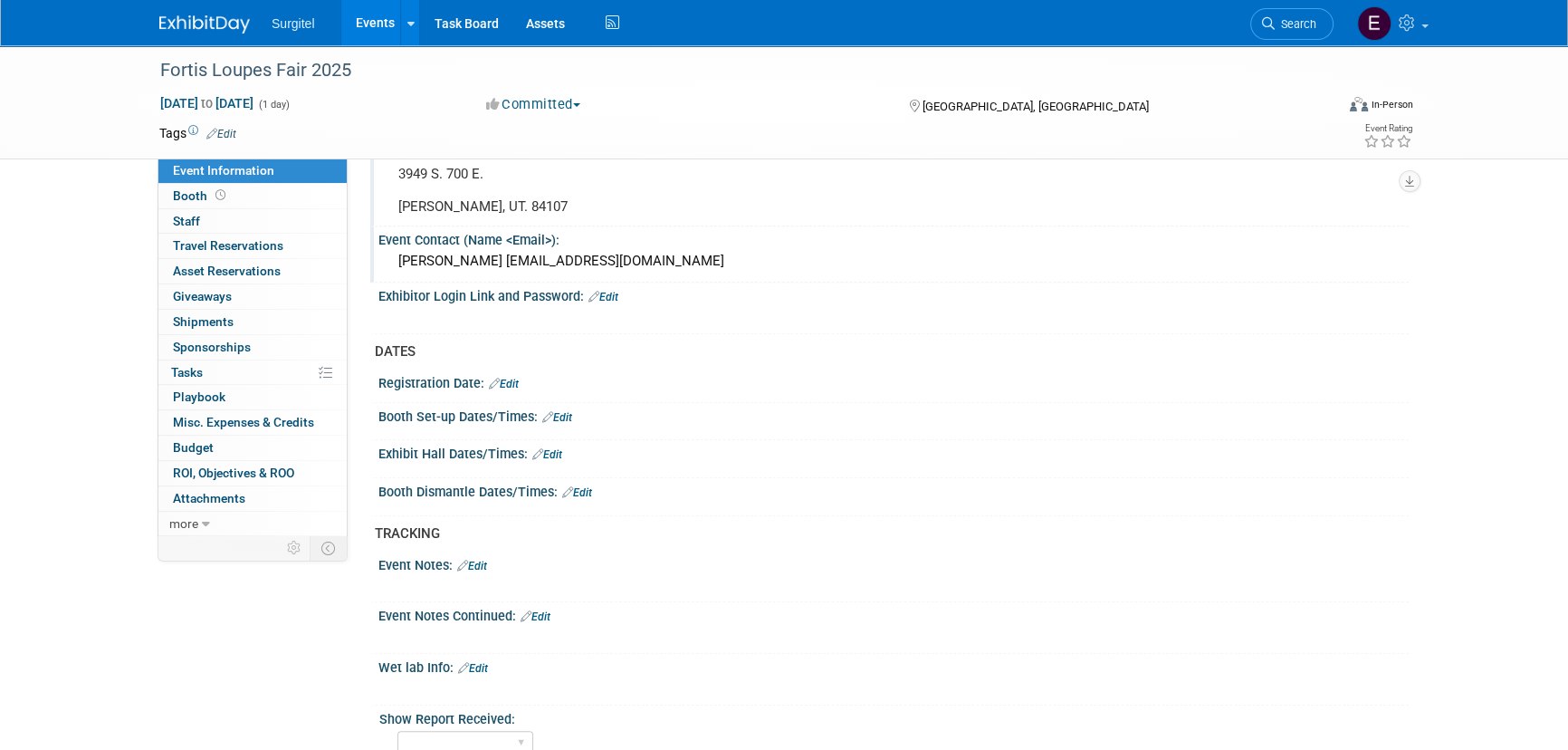
click at [555, 448] on link "Edit" at bounding box center [547, 454] width 30 height 12
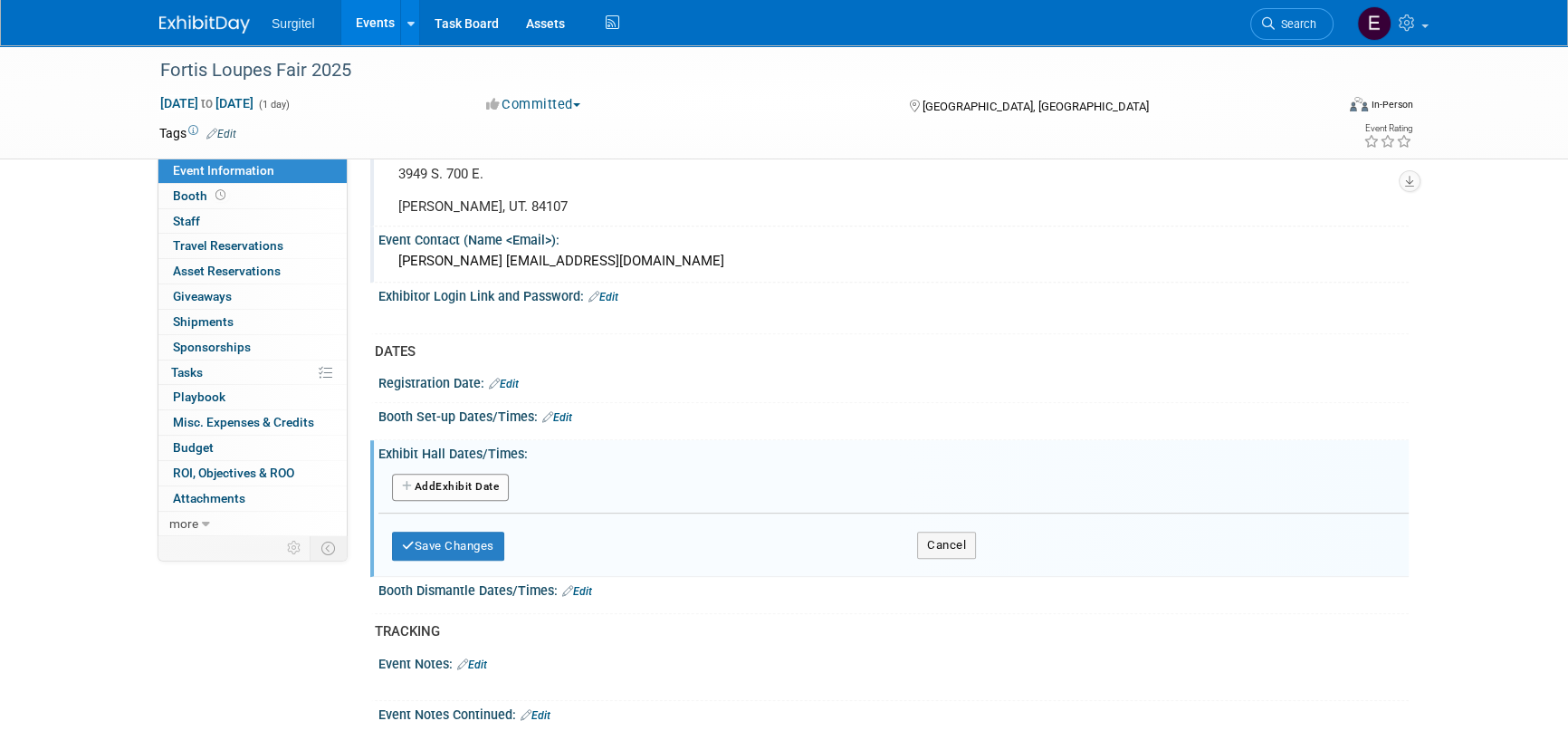
click at [414, 480] on button "Add Another Exhibit Date" at bounding box center [450, 488] width 116 height 27
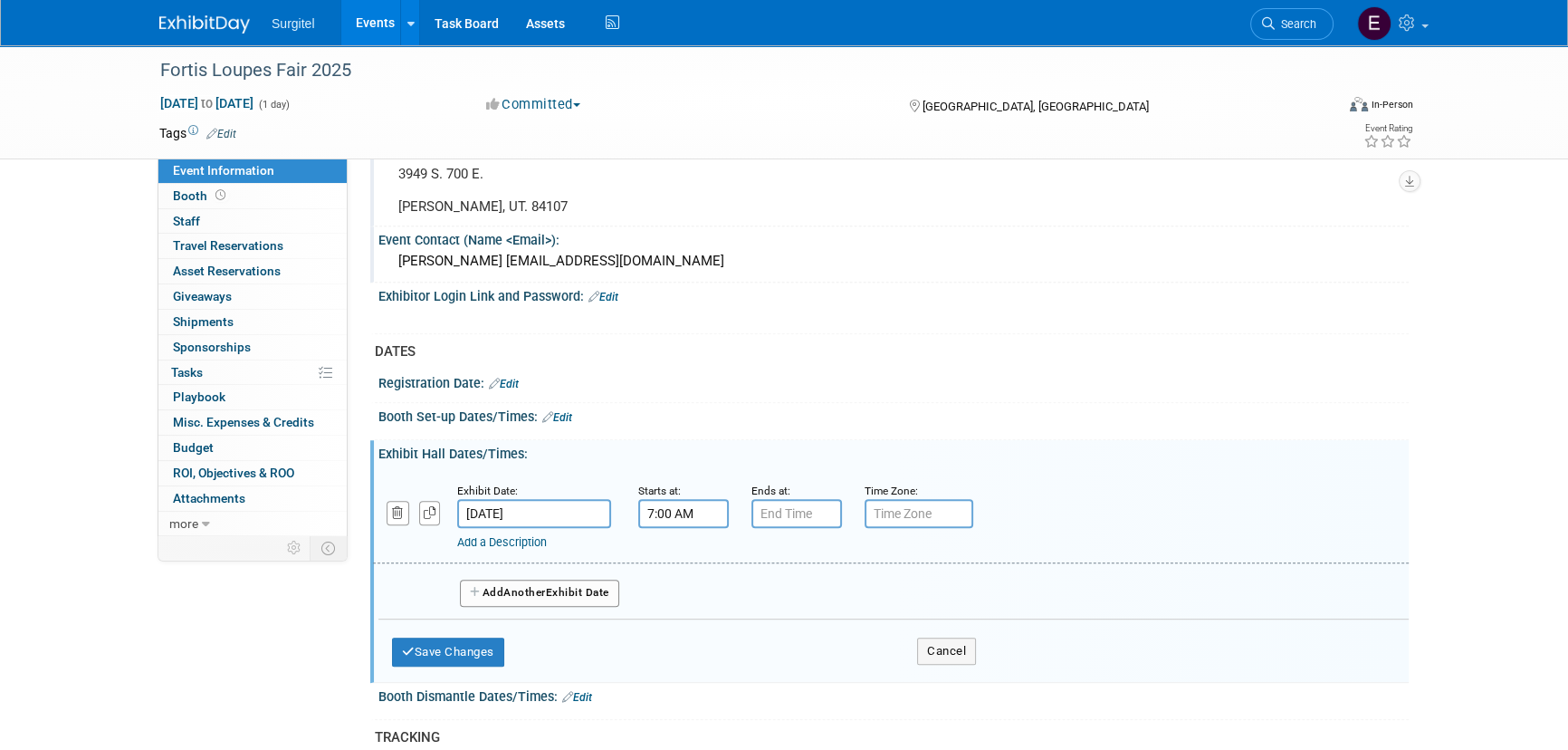
click at [660, 499] on input "7:00 AM" at bounding box center [684, 513] width 90 height 29
click at [685, 593] on span "07" at bounding box center [681, 597] width 35 height 33
click at [783, 647] on td "10" at bounding box center [787, 656] width 58 height 49
click at [778, 599] on span "00" at bounding box center [766, 597] width 35 height 33
click at [787, 599] on td "30" at bounding box center [787, 607] width 58 height 49
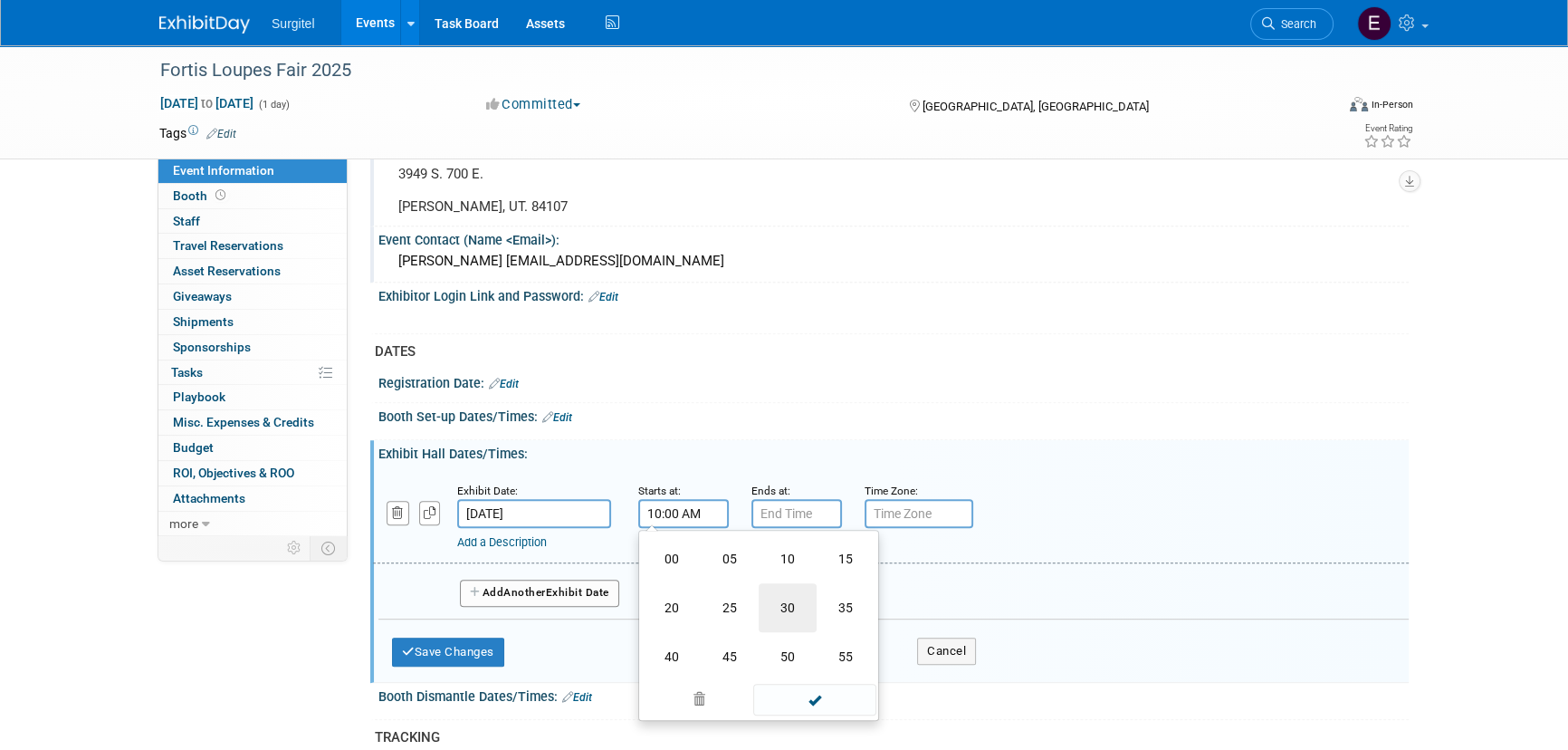
type input "10:30 AM"
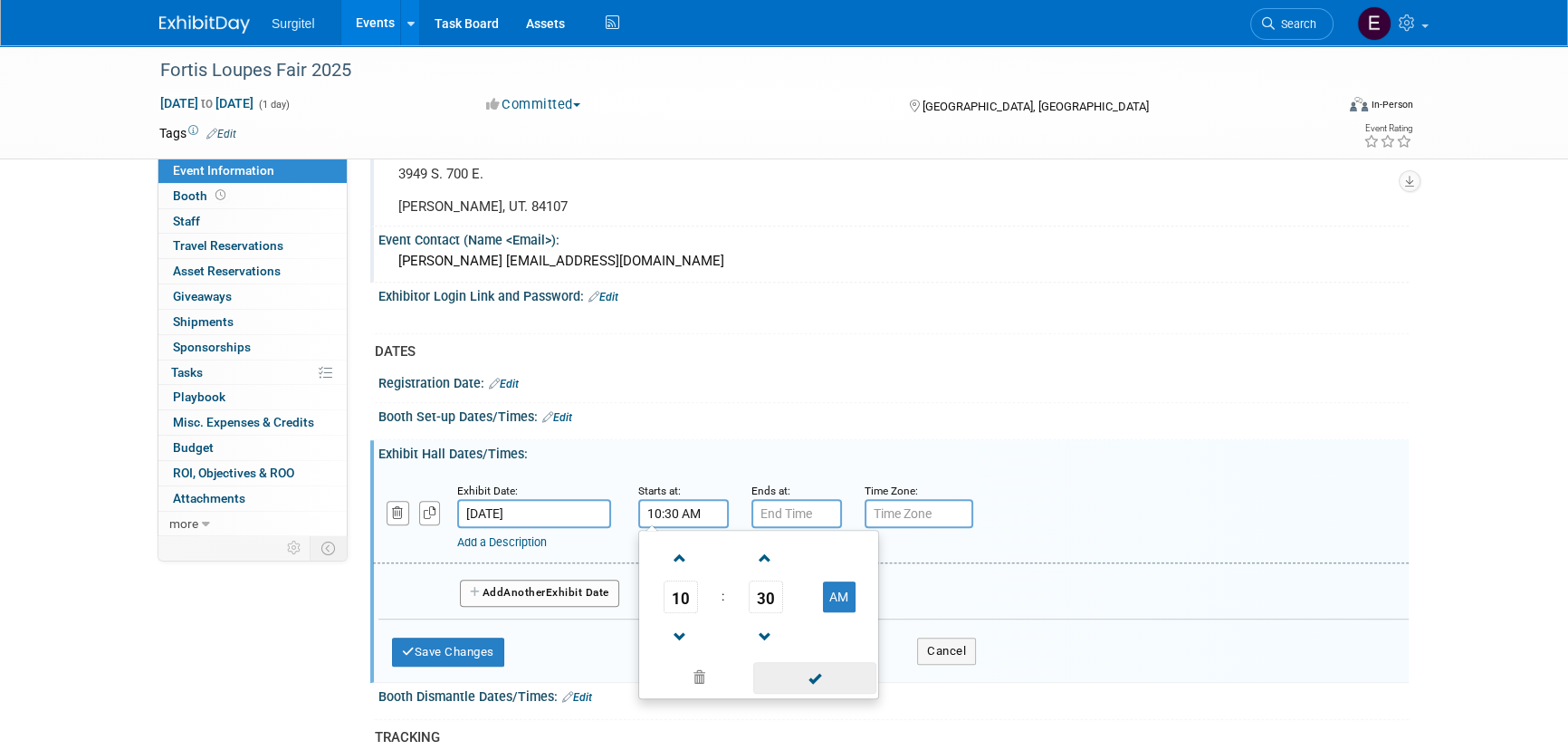
click at [816, 679] on span at bounding box center [813, 677] width 122 height 32
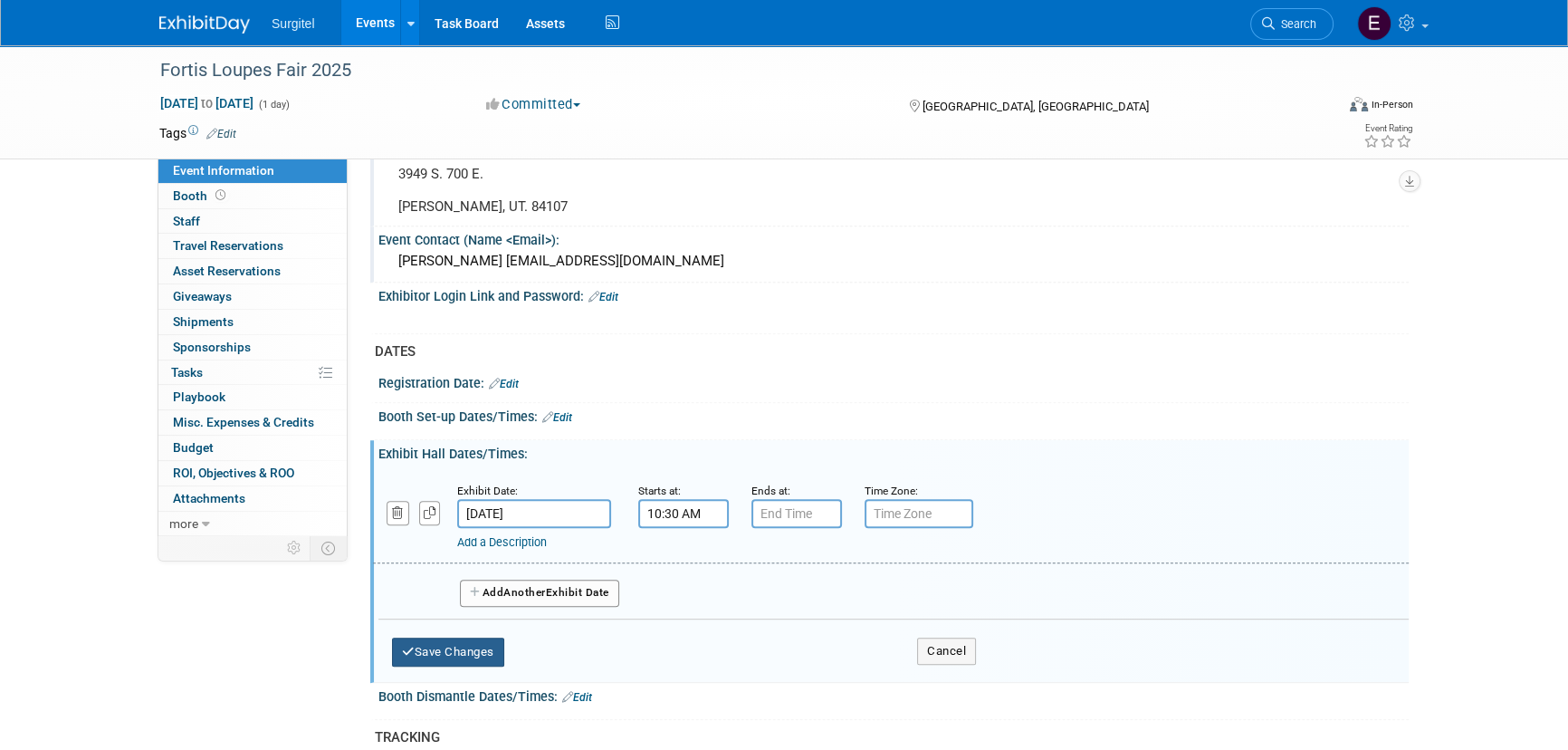
click at [466, 638] on button "Save Changes" at bounding box center [448, 652] width 112 height 29
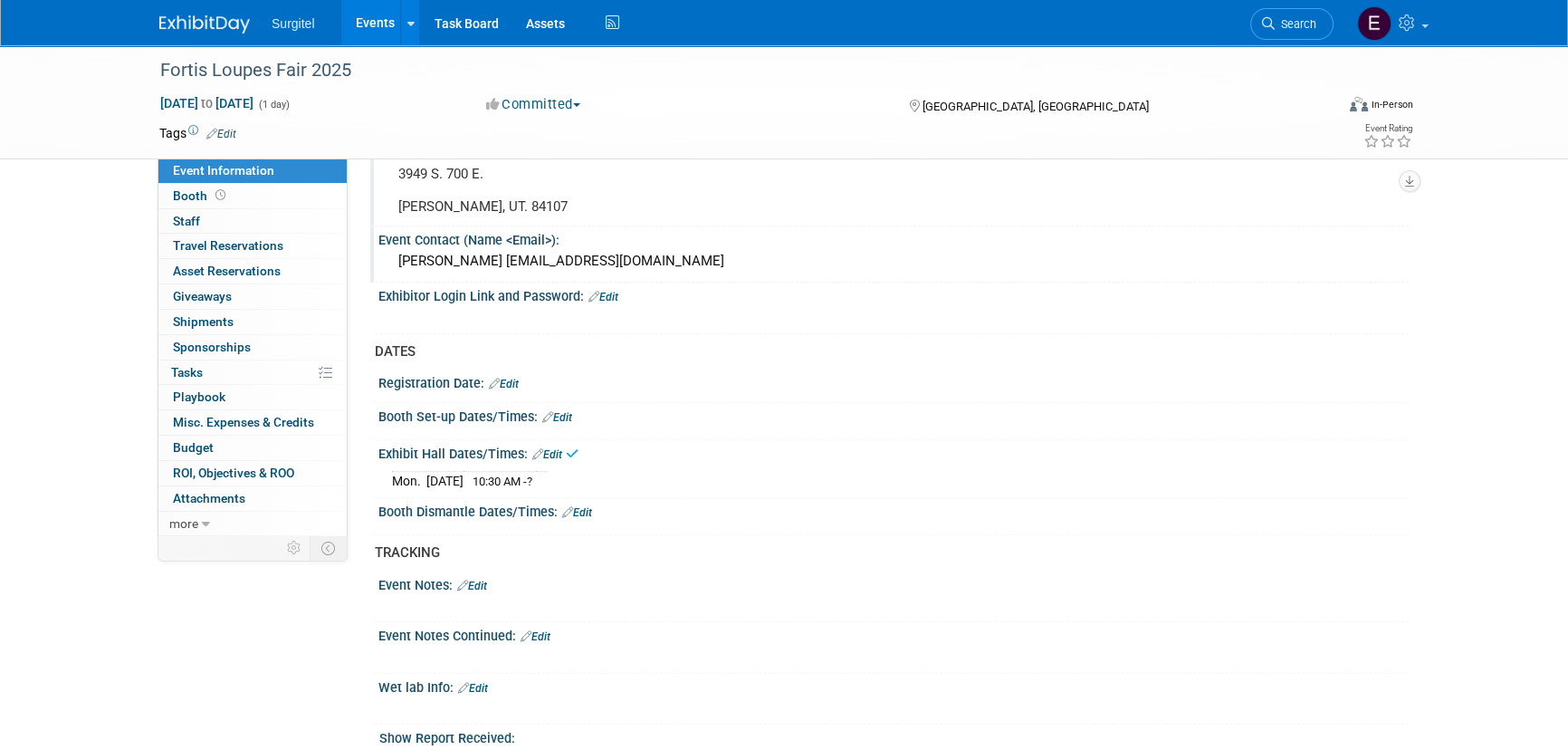
click at [561, 449] on link "Edit" at bounding box center [547, 454] width 30 height 12
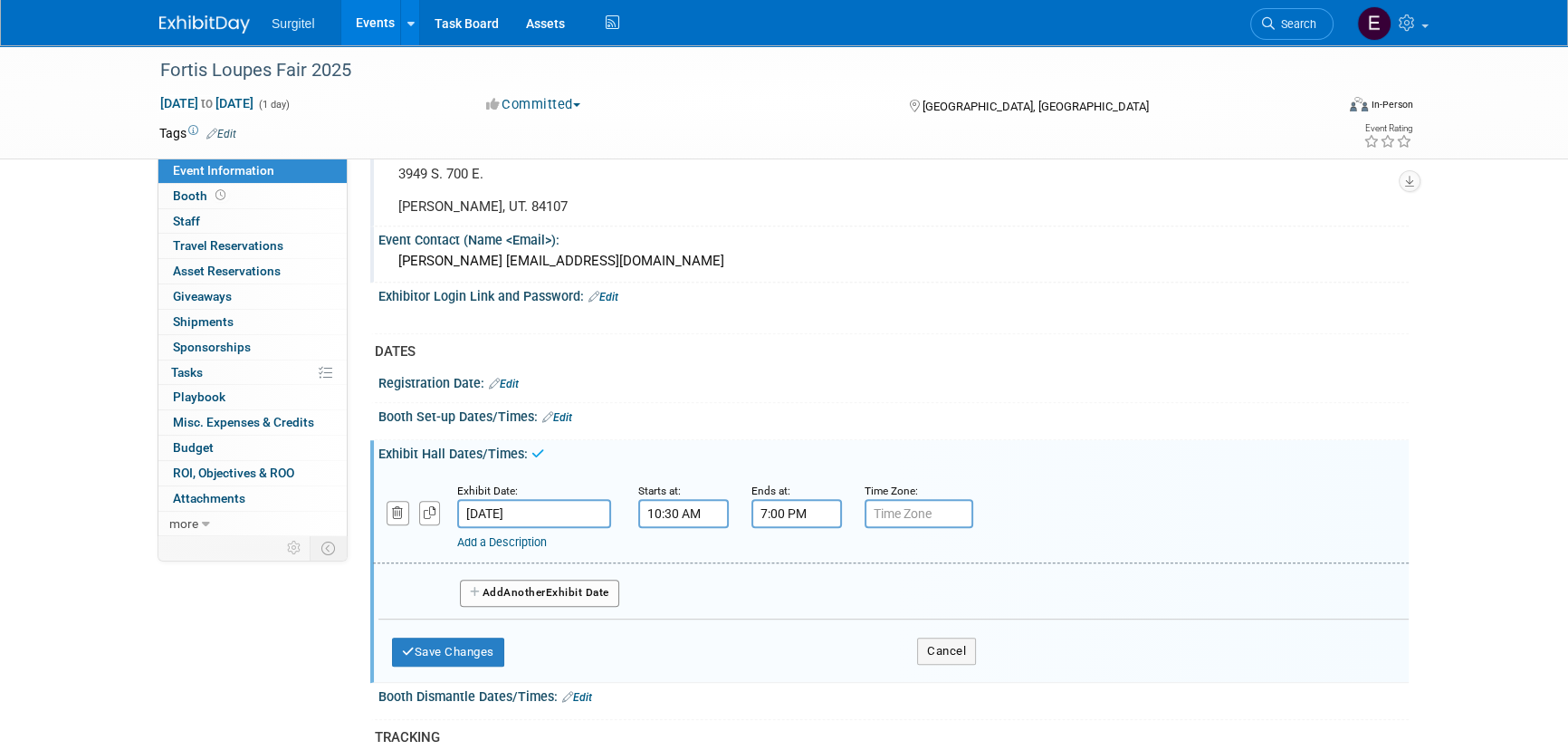
click at [815, 507] on input "7:00 PM" at bounding box center [797, 513] width 90 height 29
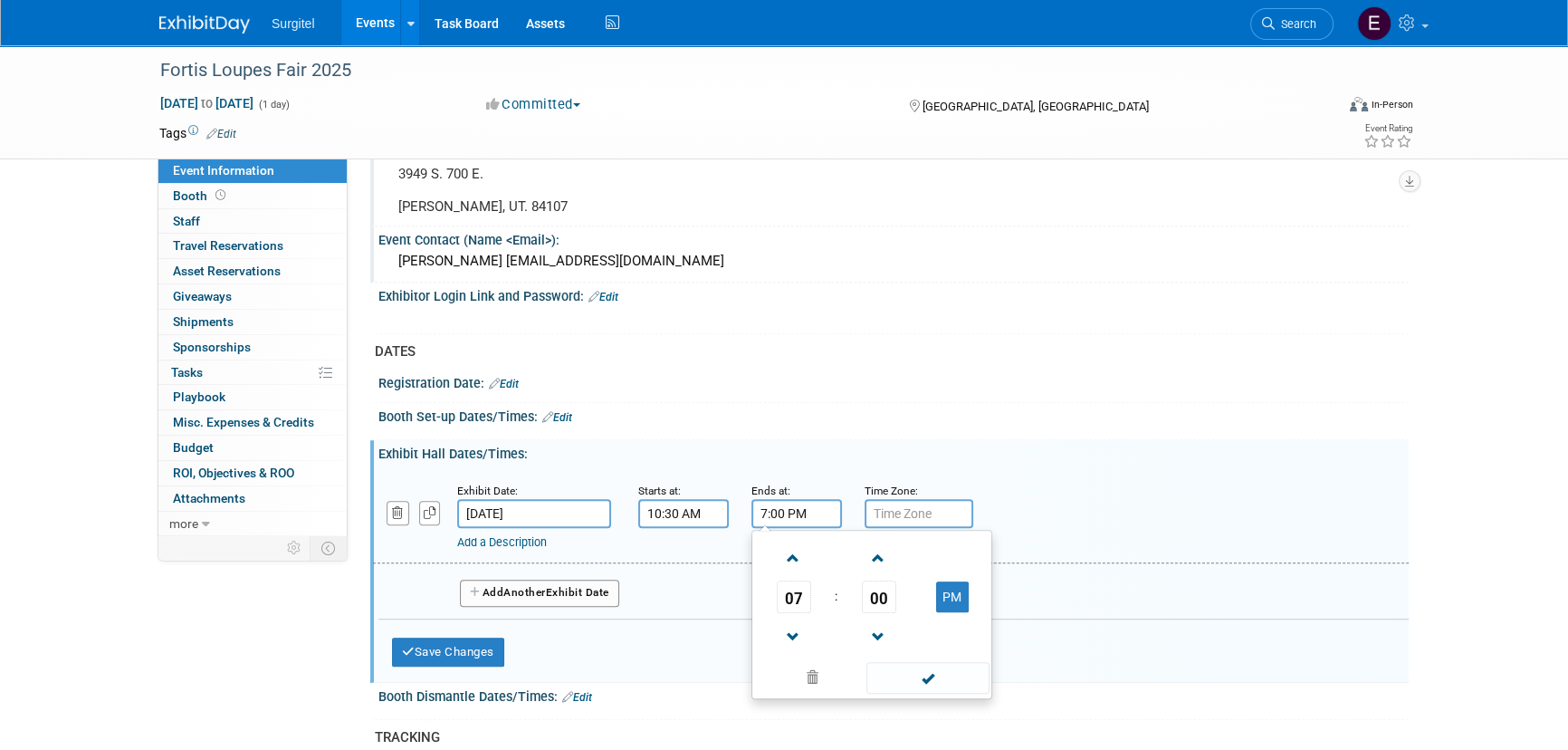
click at [796, 588] on span "07" at bounding box center [794, 597] width 35 height 33
click at [782, 557] on td "12" at bounding box center [784, 559] width 58 height 49
click at [884, 588] on span "00" at bounding box center [879, 597] width 35 height 33
click at [884, 588] on td "30" at bounding box center [901, 607] width 58 height 49
type input "12:30 PM"
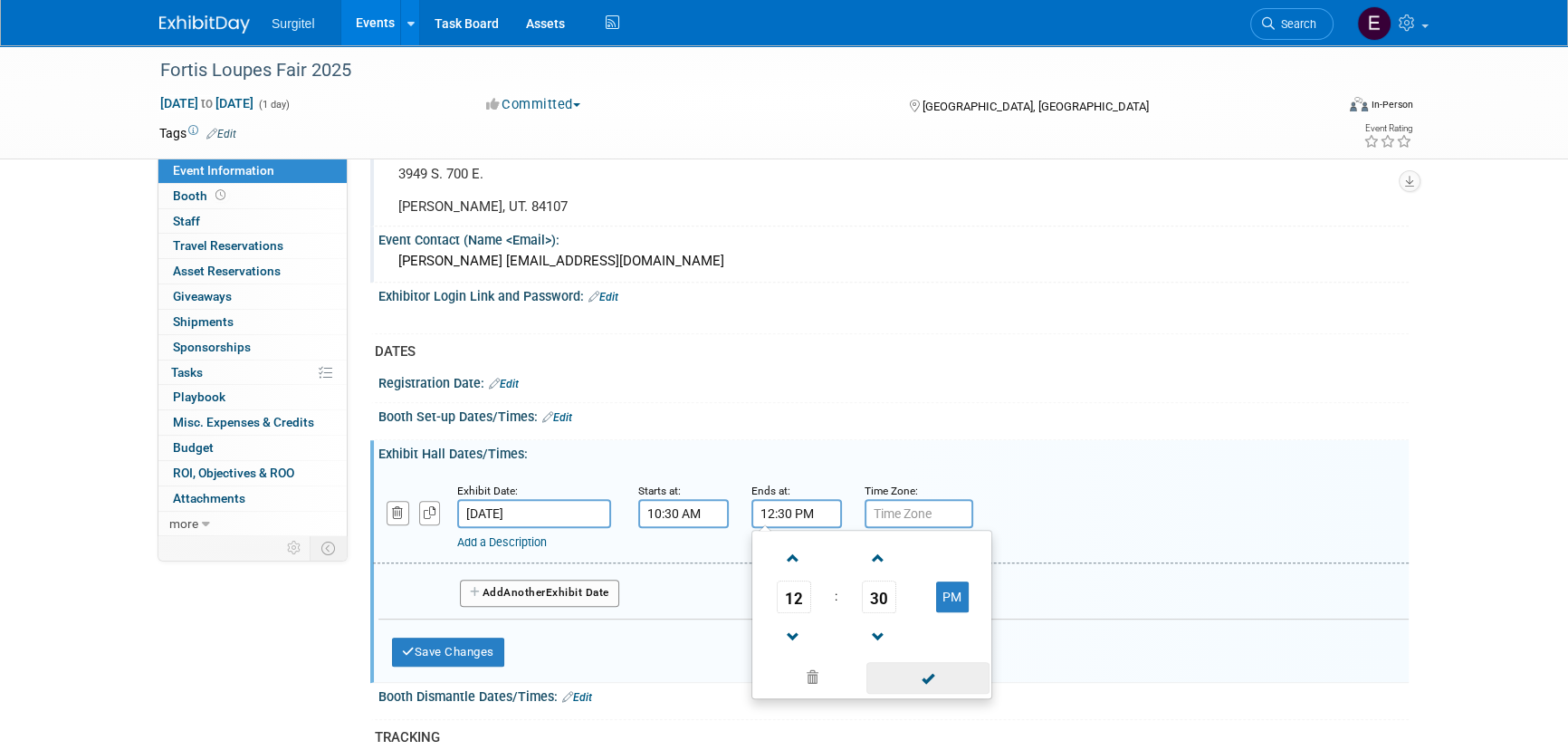
click at [953, 662] on span at bounding box center [927, 677] width 122 height 32
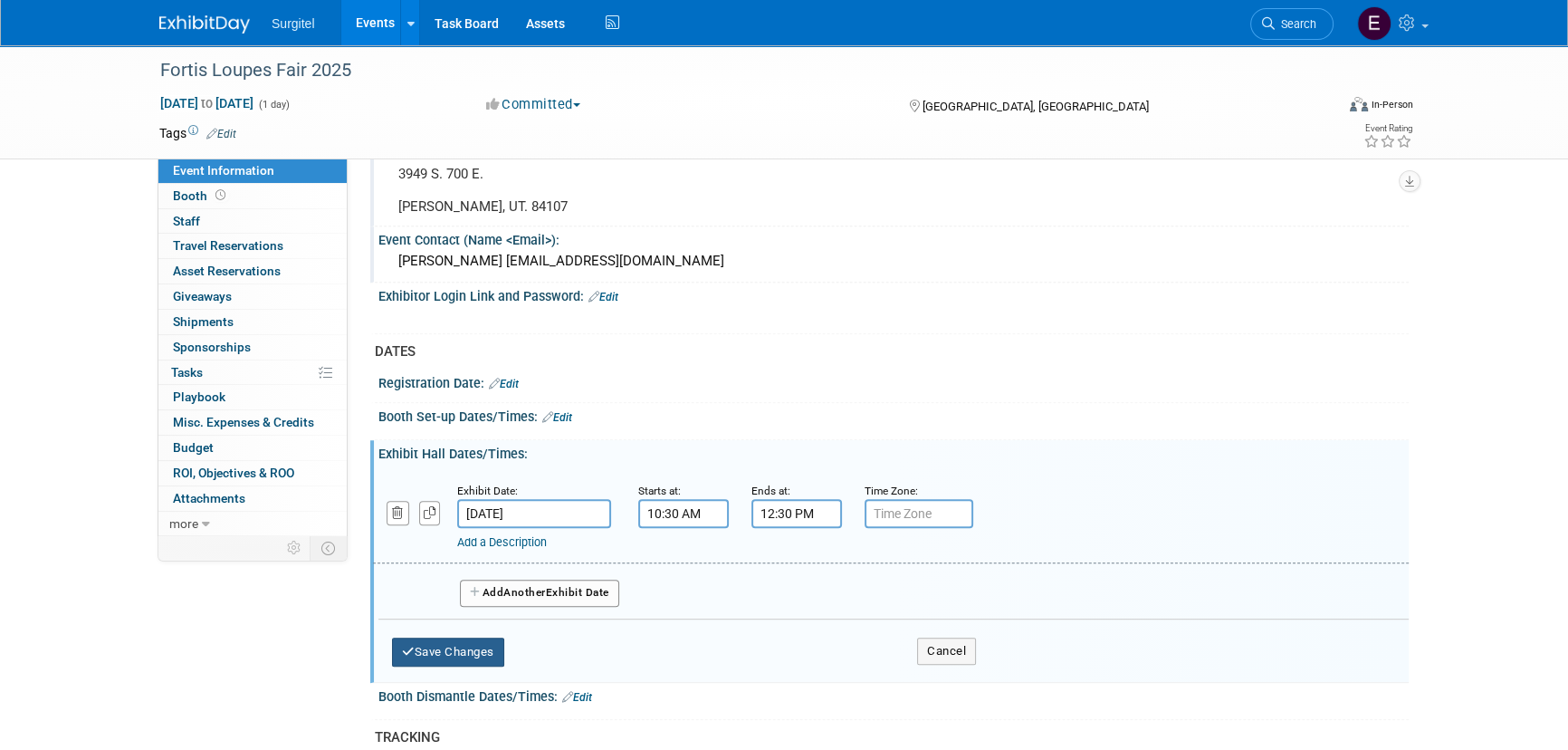
click at [456, 643] on button "Save Changes" at bounding box center [448, 652] width 112 height 29
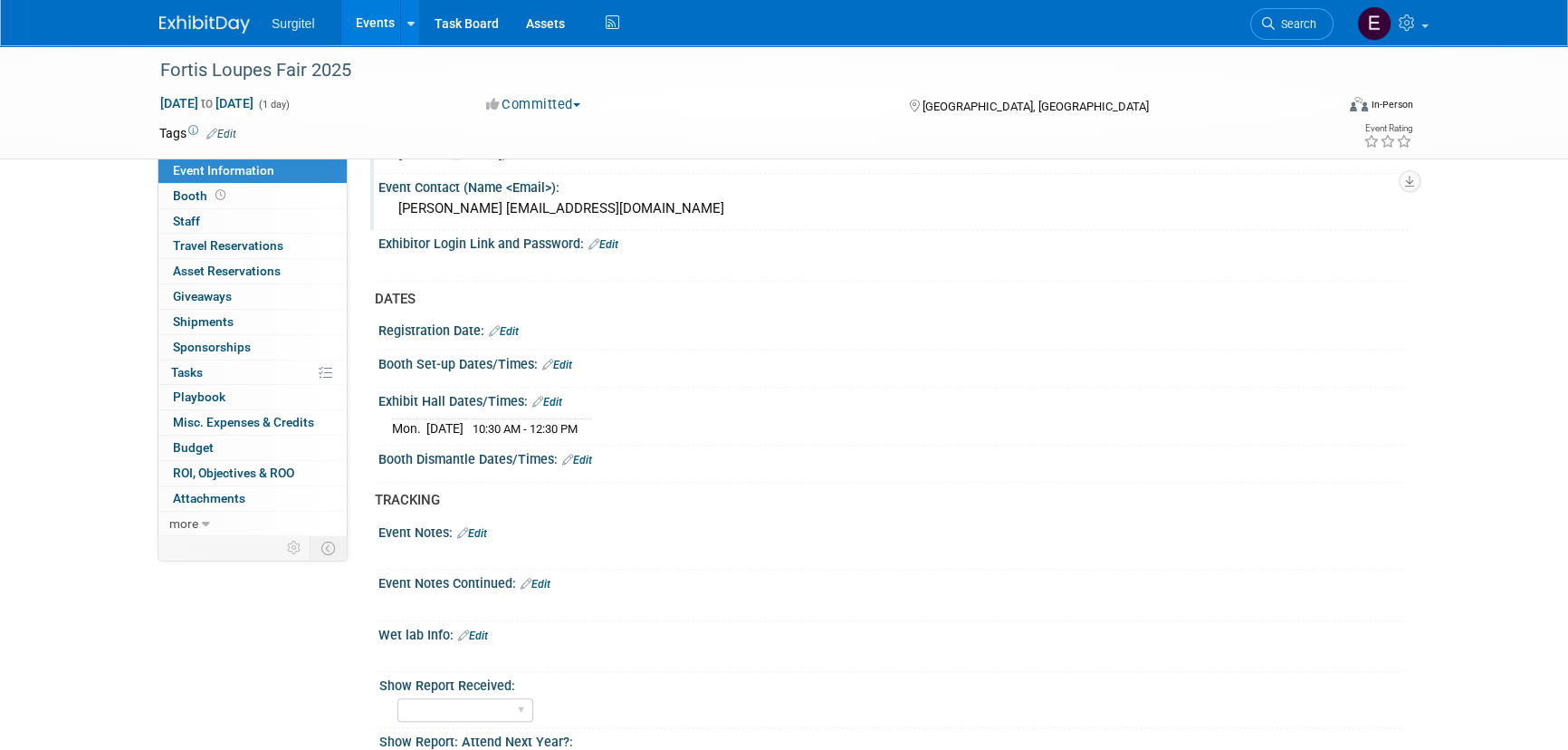
scroll to position [987, 0]
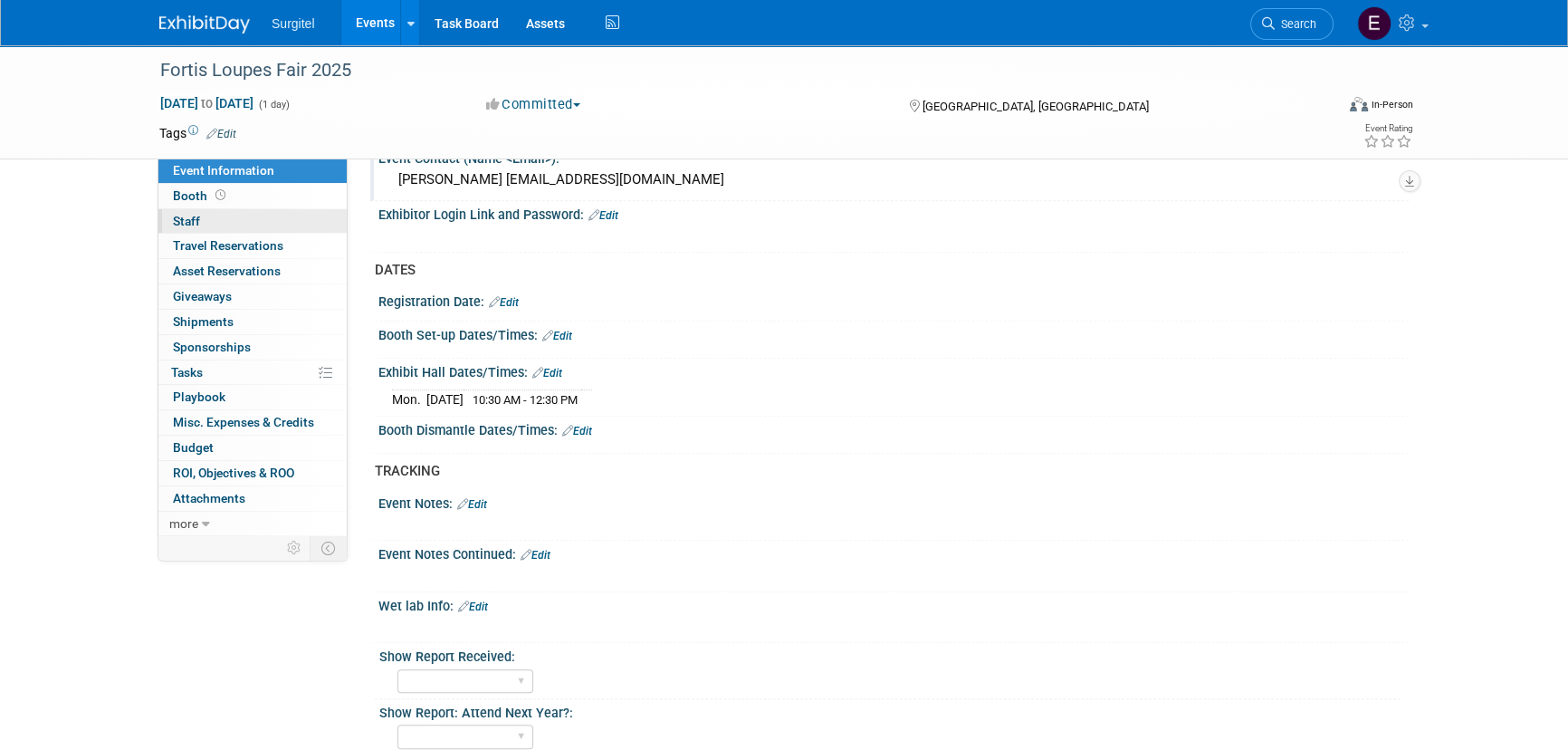
click at [205, 219] on link "0 Staff 0" at bounding box center [253, 221] width 188 height 24
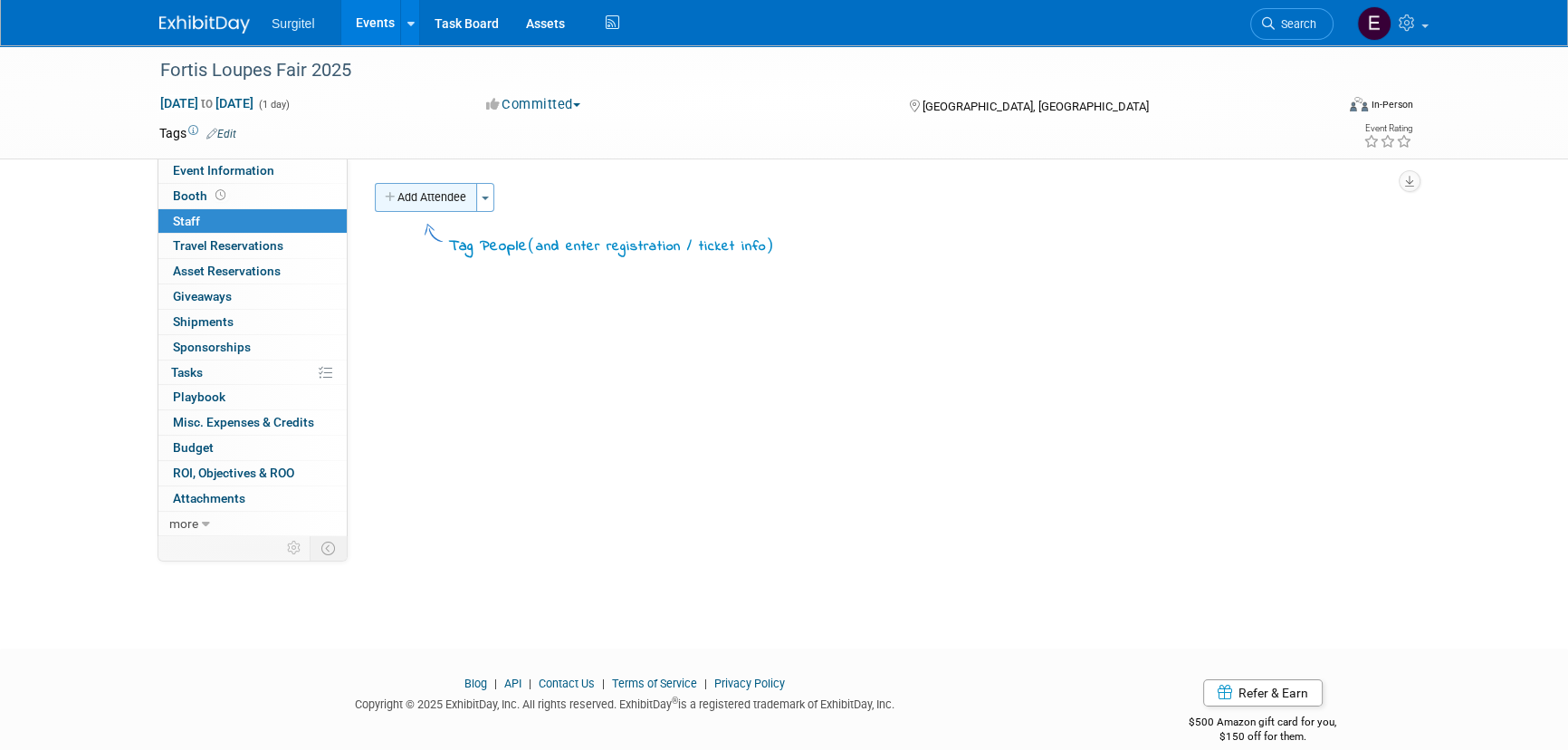
click at [425, 206] on button "Add Attendee" at bounding box center [426, 197] width 102 height 29
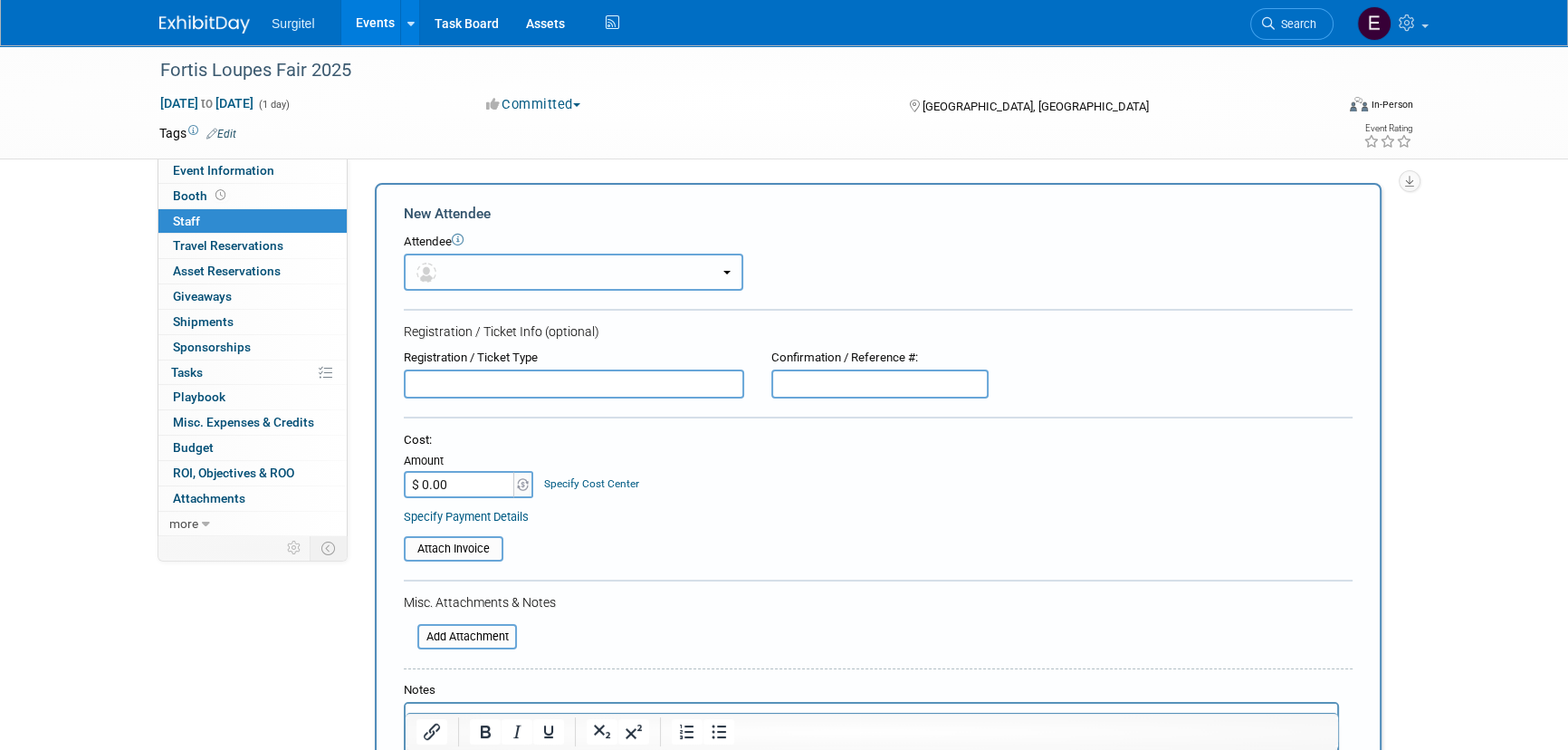
click at [560, 272] on button "button" at bounding box center [573, 272] width 339 height 38
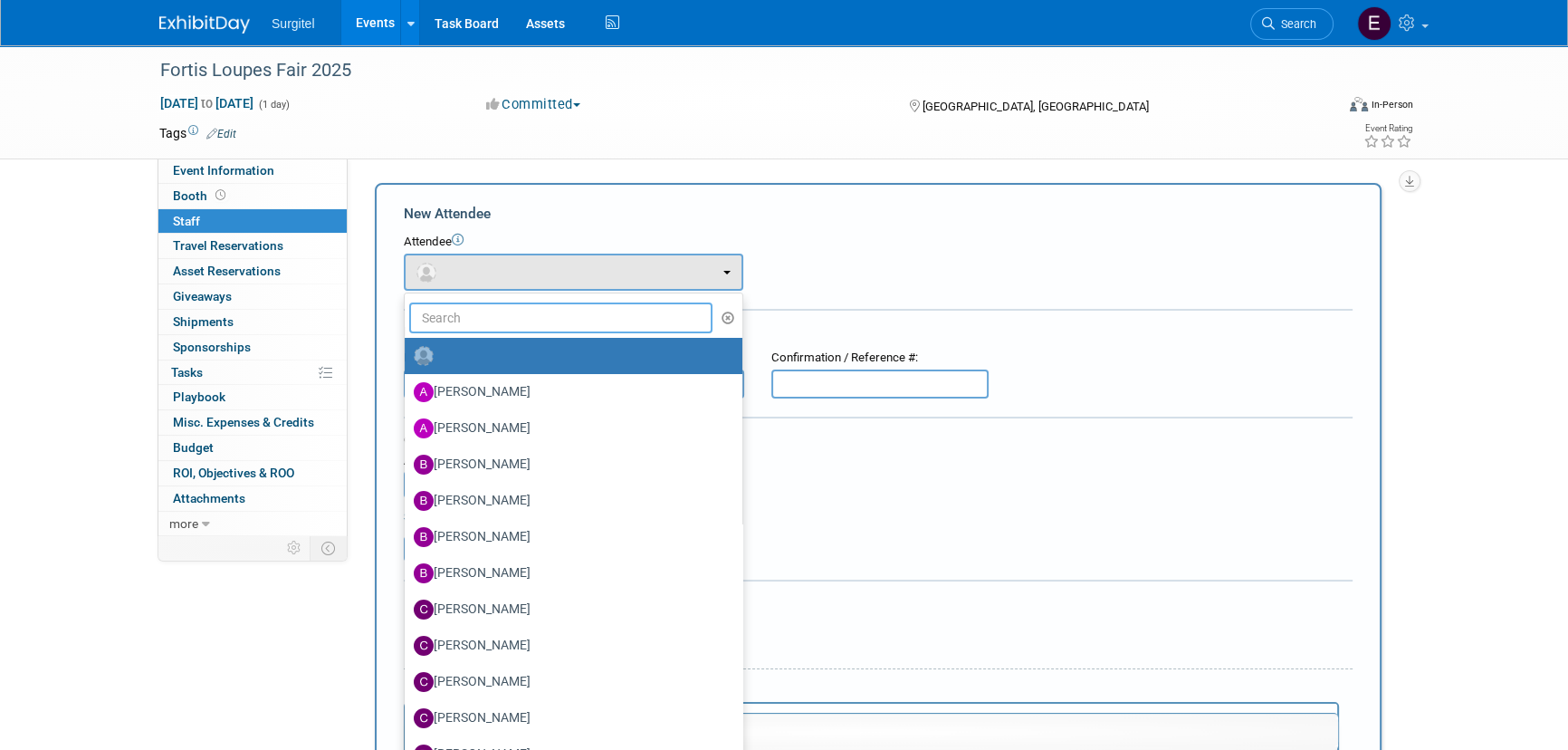
click at [560, 305] on input "text" at bounding box center [560, 318] width 303 height 31
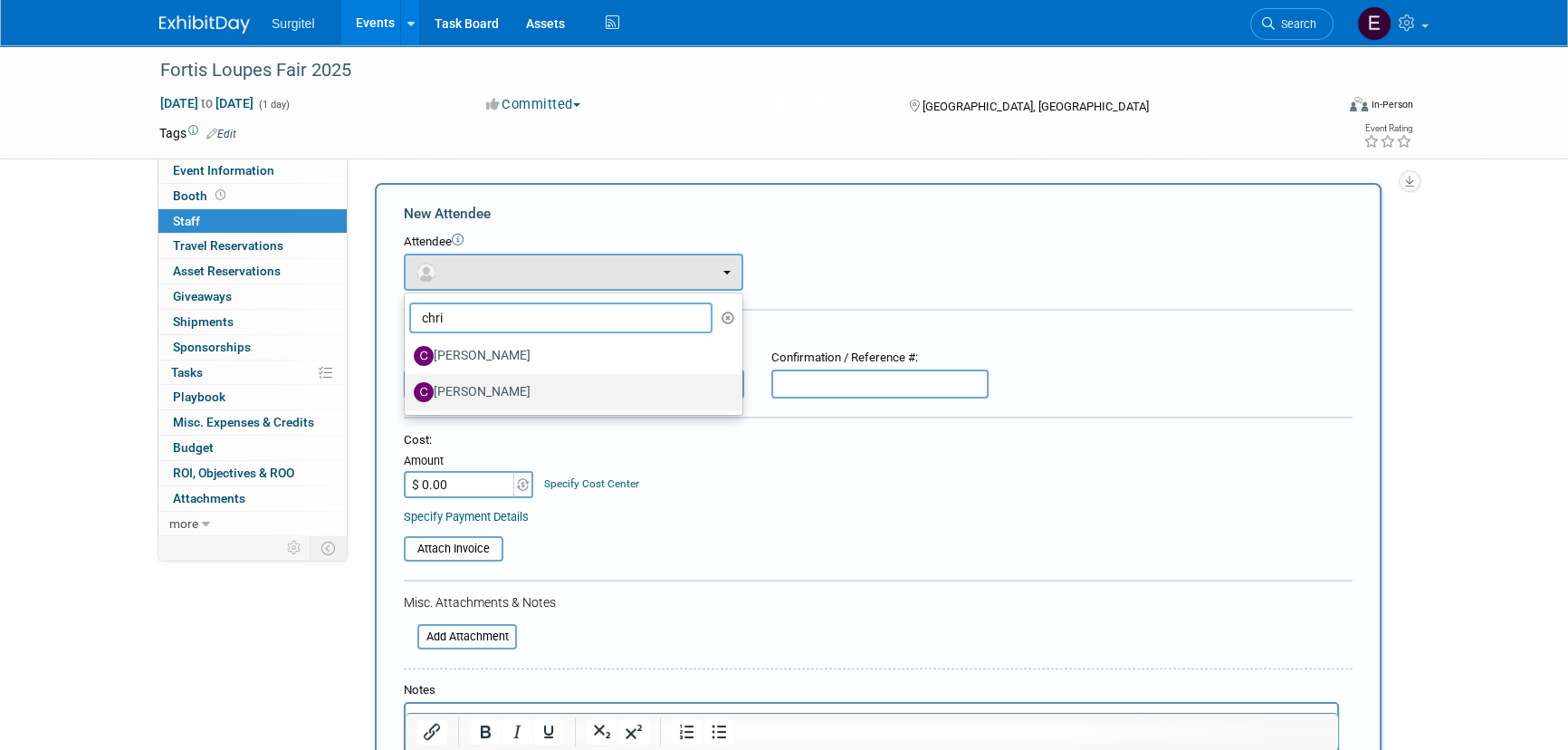
type input "chri"
click at [564, 374] on link "Christopher Martinez" at bounding box center [573, 392] width 337 height 37
click at [567, 382] on label "Christopher Martinez" at bounding box center [568, 392] width 311 height 29
click at [408, 384] on input "Christopher Martinez" at bounding box center [402, 389] width 12 height 12
select select "5163f9a7-443d-4129-895a-bad18c3978bb"
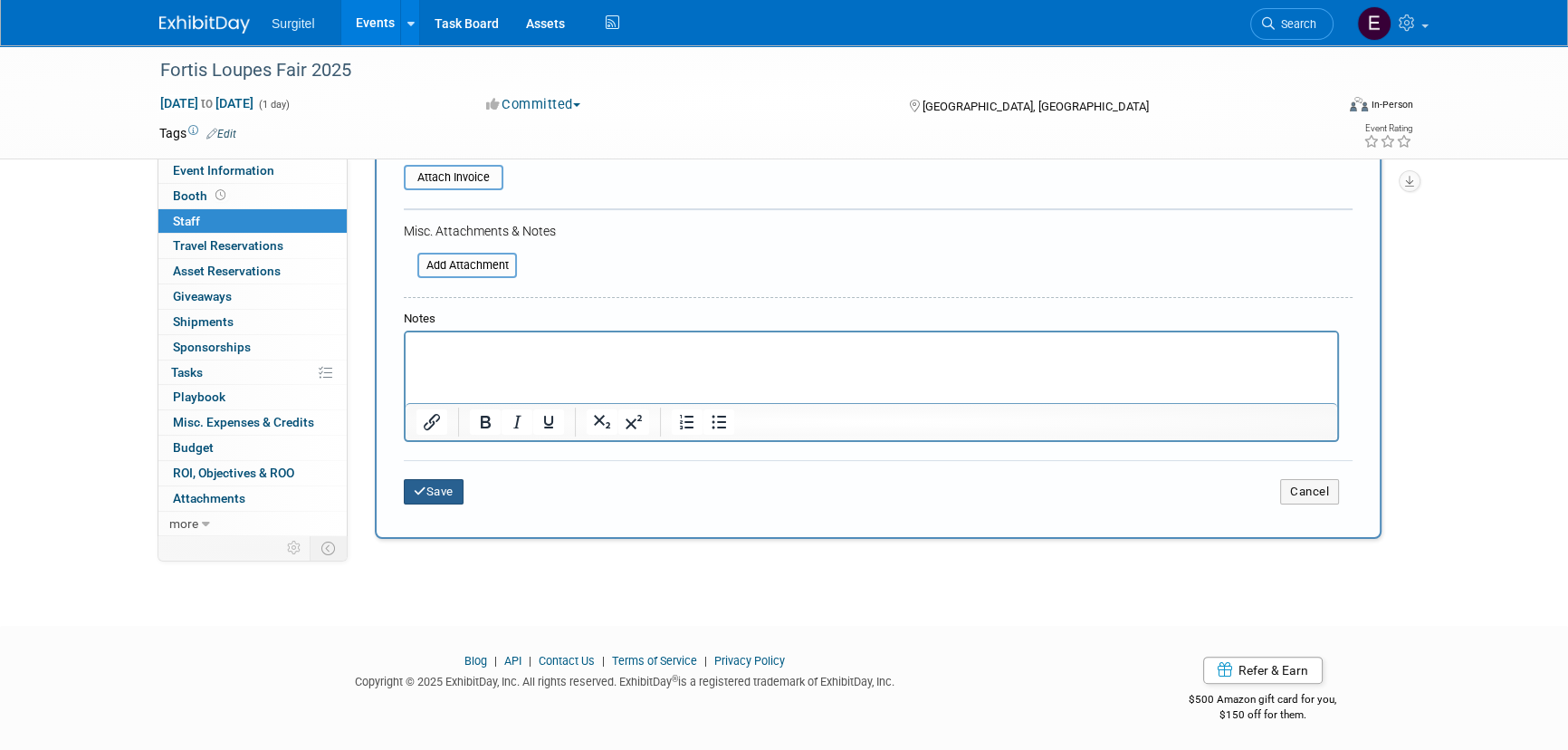
click at [456, 488] on button "Save" at bounding box center [434, 491] width 60 height 25
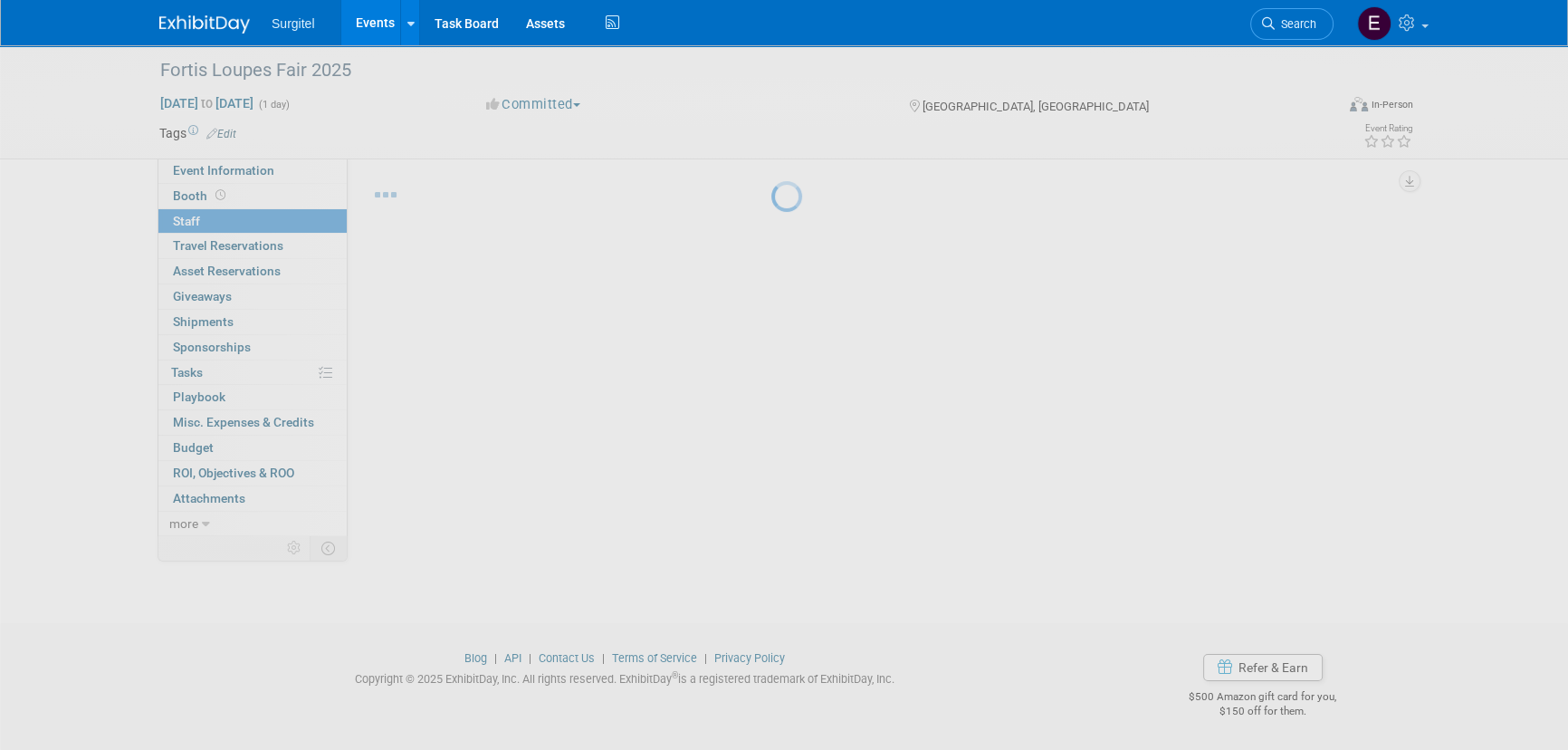
scroll to position [25, 0]
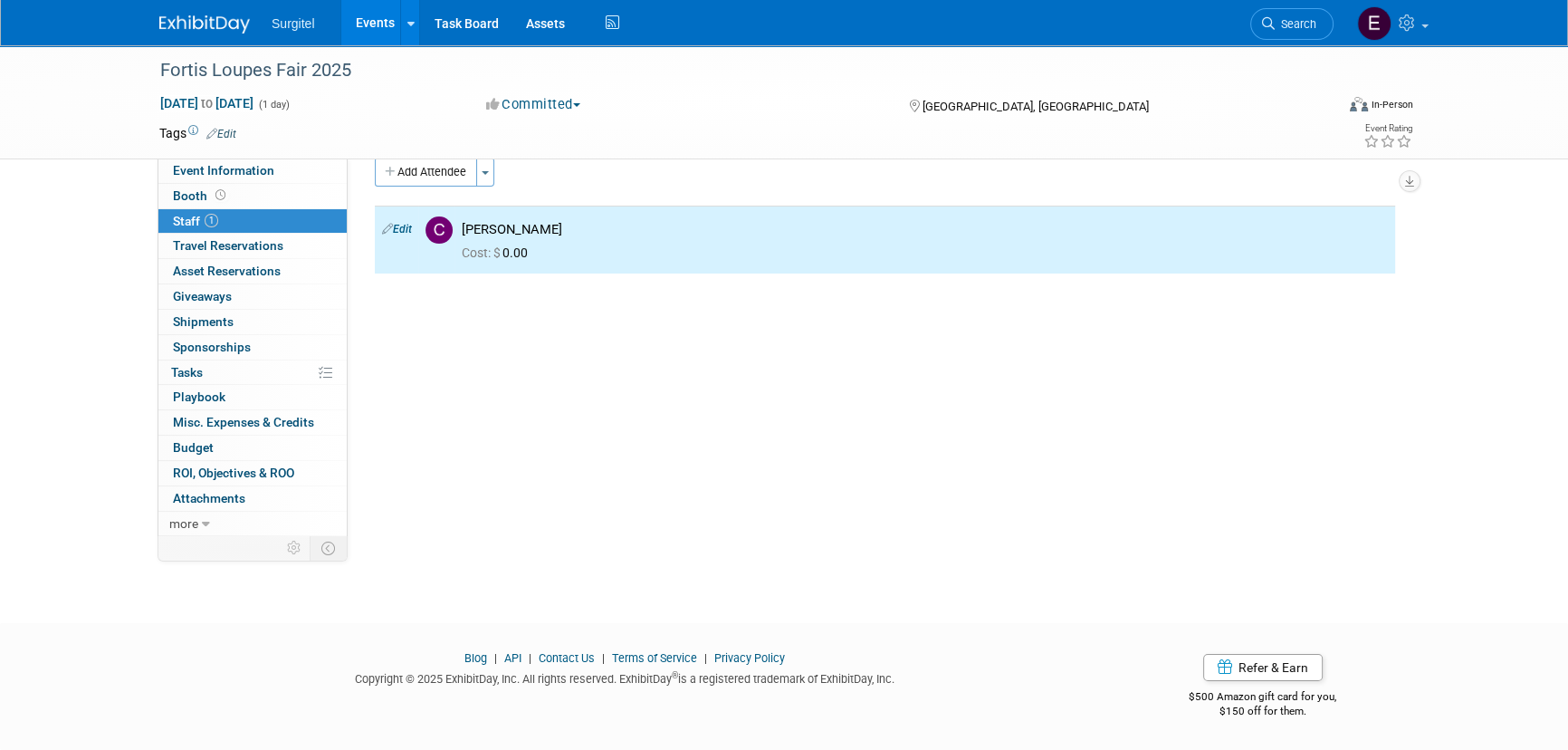
click at [388, 1] on link "Events" at bounding box center [374, 22] width 66 height 45
